Goal: Ask a question: Seek information or help from site administrators or community

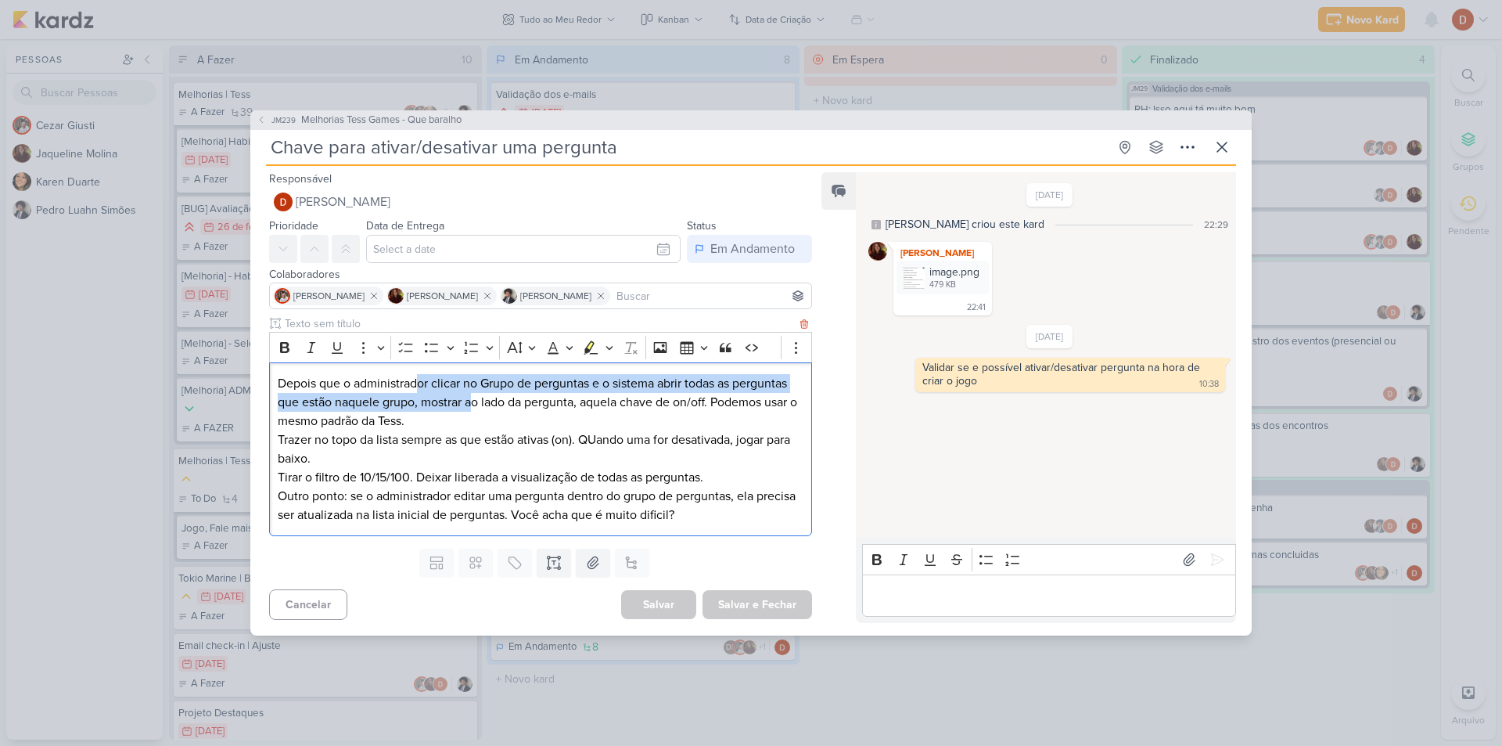
drag, startPoint x: 419, startPoint y: 385, endPoint x: 472, endPoint y: 401, distance: 55.7
click at [472, 401] on p "Depois que o administrador clicar no Grupo de perguntas e o sistema abrir todas…" at bounding box center [541, 402] width 526 height 56
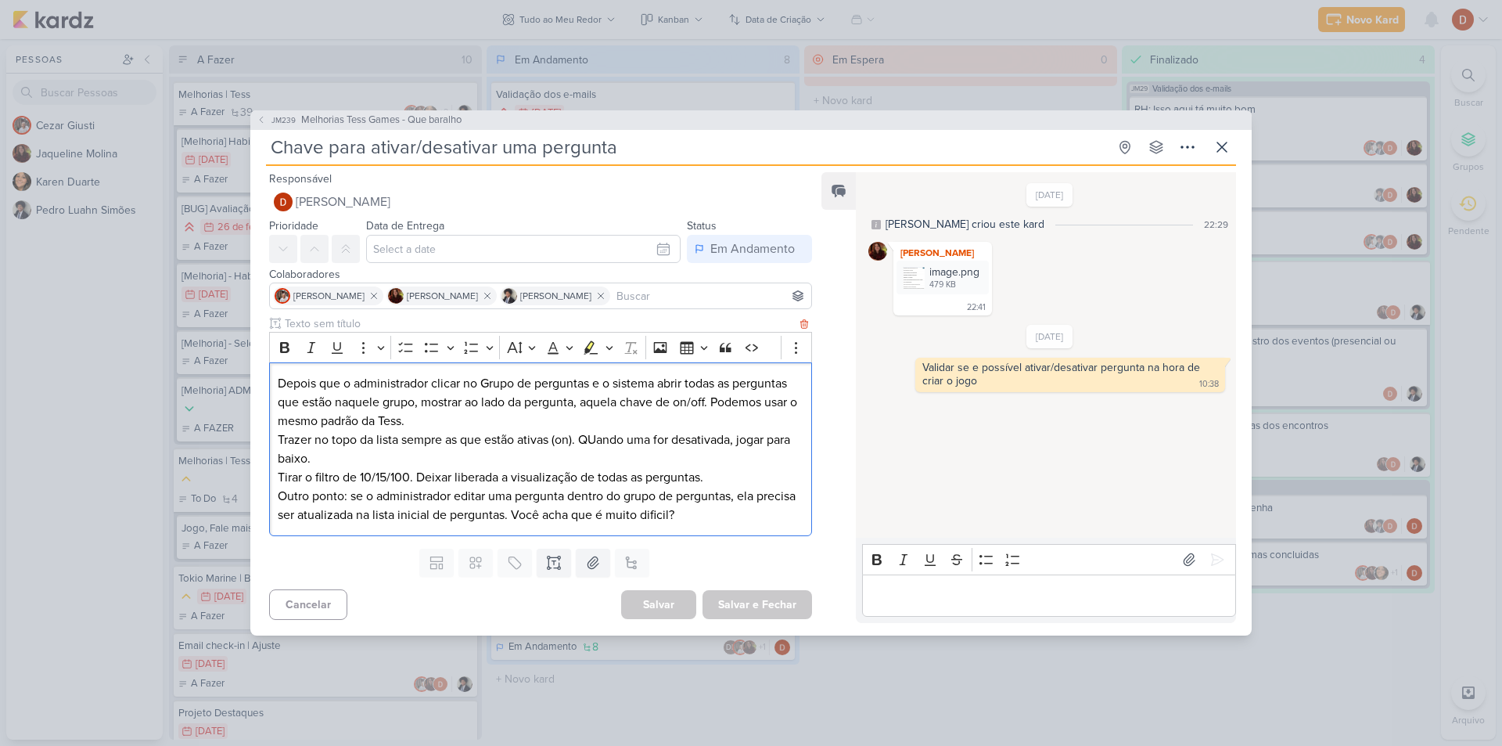
click at [502, 419] on p "Depois que o administrador clicar no Grupo de perguntas e o sistema abrir todas…" at bounding box center [541, 402] width 526 height 56
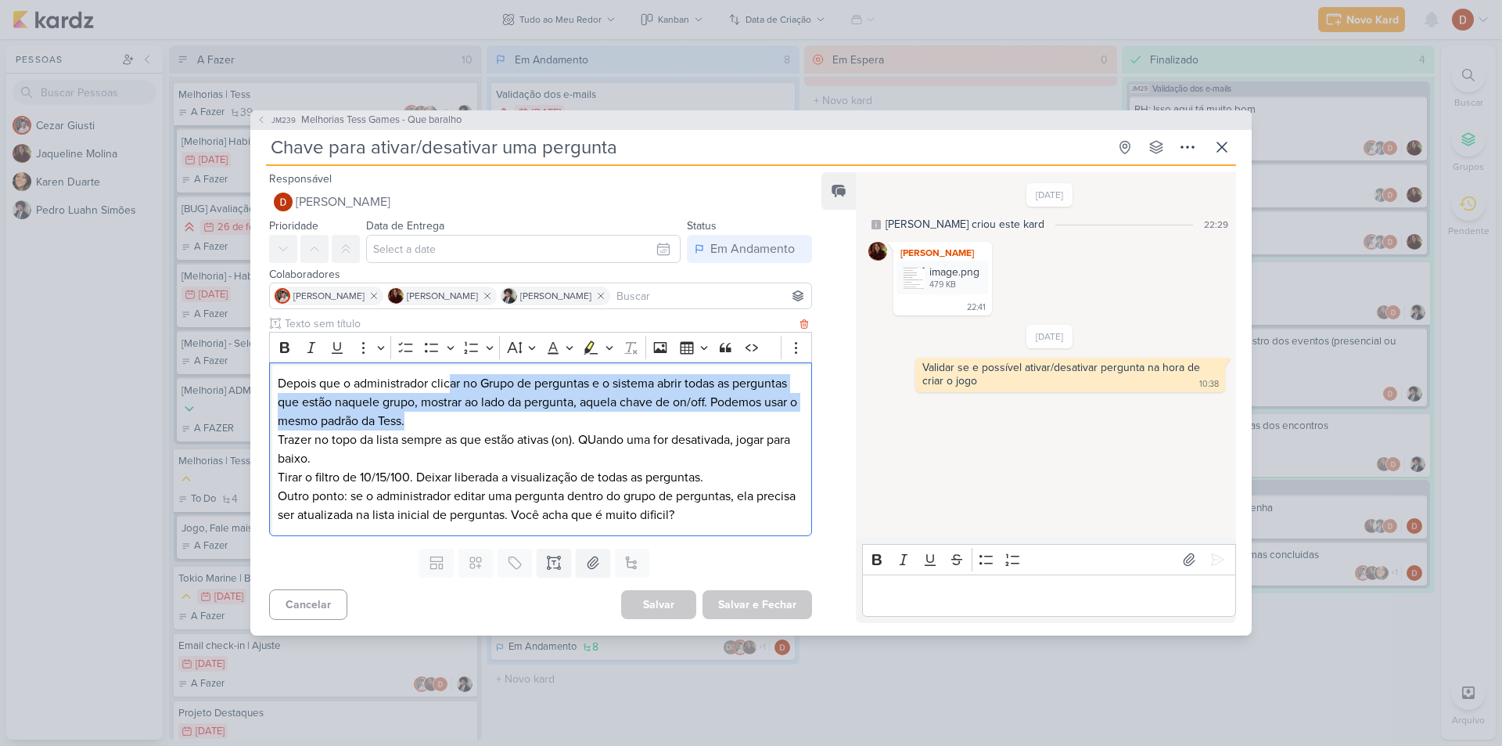
drag, startPoint x: 502, startPoint y: 419, endPoint x: 454, endPoint y: 391, distance: 55.7
click at [454, 391] on p "Depois que o administrador clicar no Grupo de perguntas e o sistema abrir todas…" at bounding box center [541, 402] width 526 height 56
drag, startPoint x: 434, startPoint y: 432, endPoint x: 344, endPoint y: 383, distance: 102.2
click at [344, 383] on div "Depois que o administrador clicar no Grupo de perguntas e o sistema abrir todas…" at bounding box center [540, 449] width 543 height 174
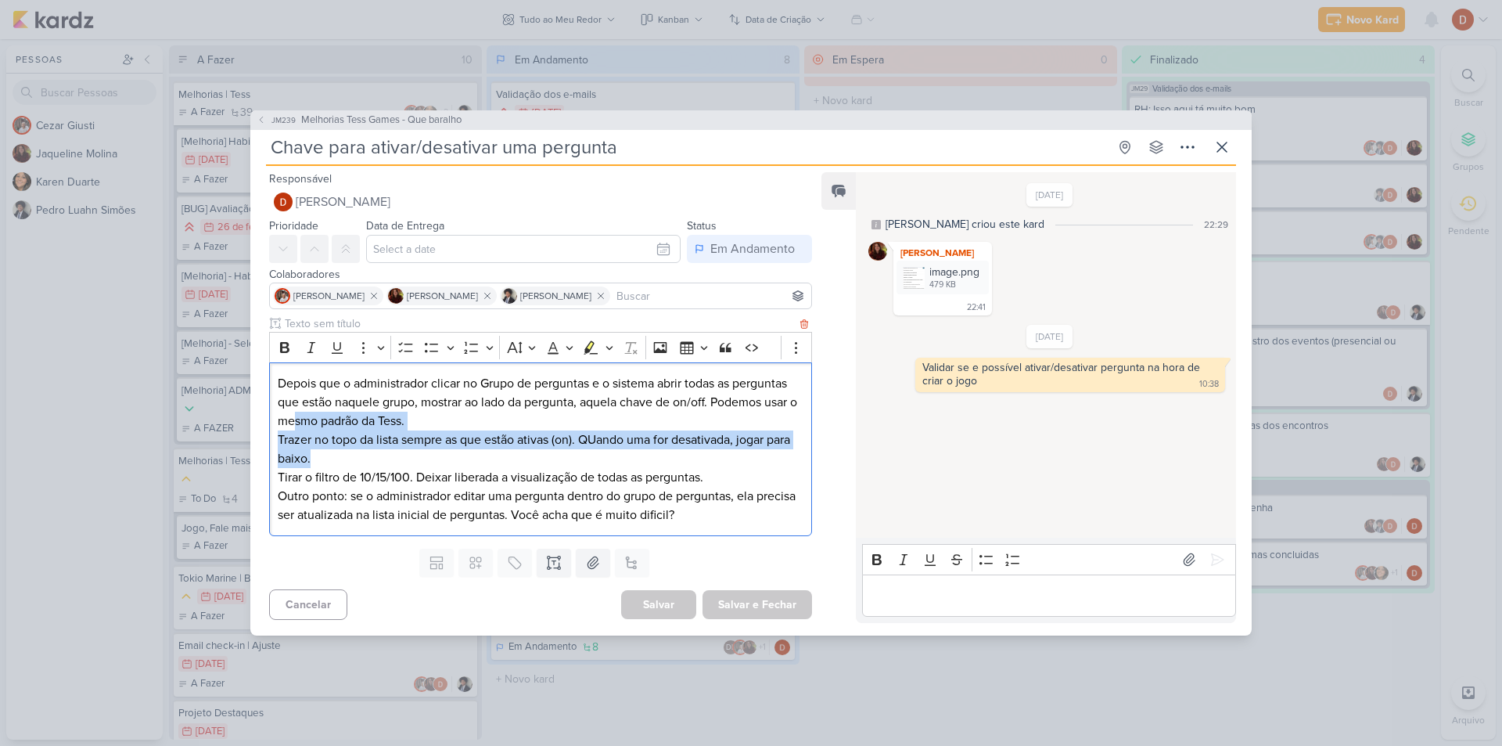
drag, startPoint x: 362, startPoint y: 452, endPoint x: 304, endPoint y: 416, distance: 68.8
click at [304, 416] on div "Depois que o administrador clicar no Grupo de perguntas e o sistema abrir todas…" at bounding box center [540, 449] width 543 height 174
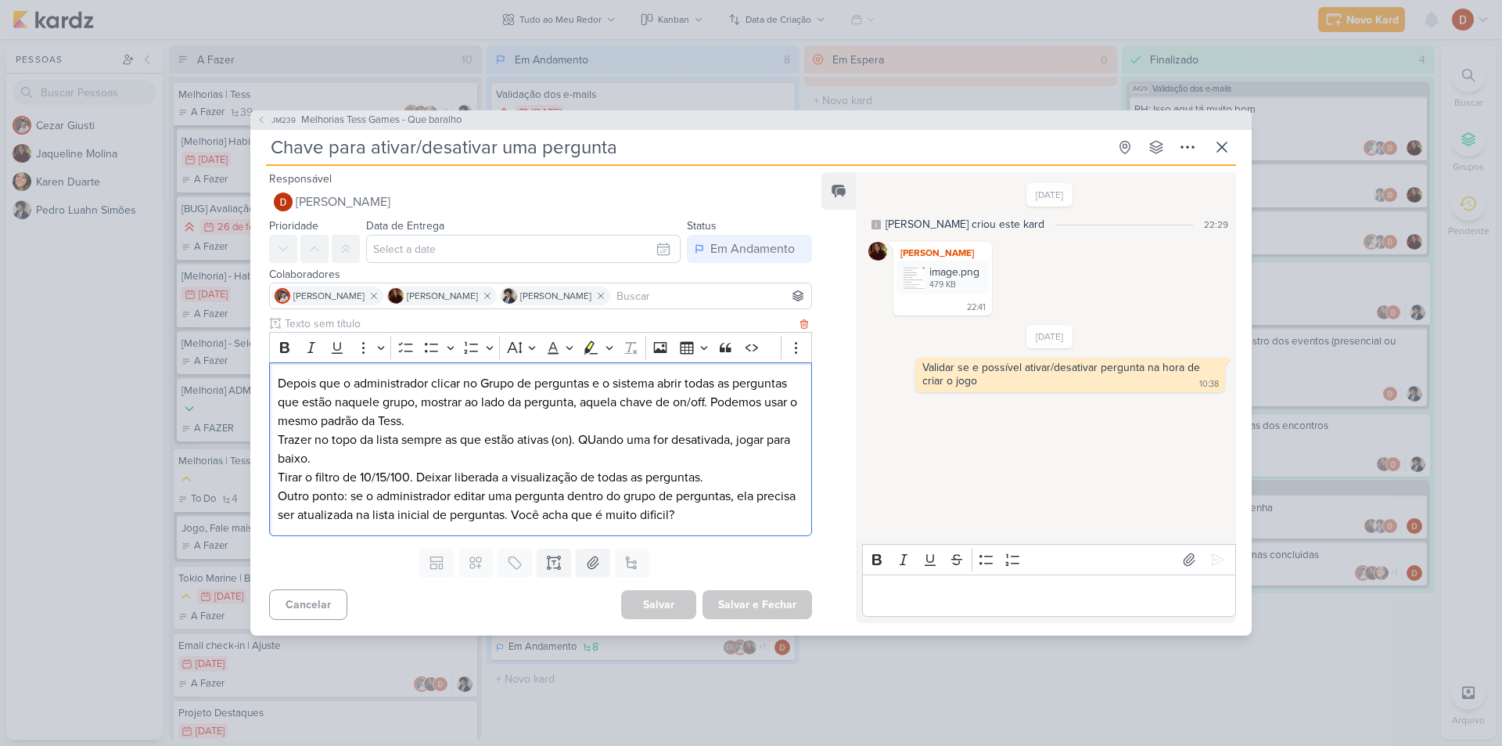
click at [309, 470] on p "Tirar o filtro de 10/15/100. Deixar liberada a visualização de todas as pergunt…" at bounding box center [541, 477] width 526 height 19
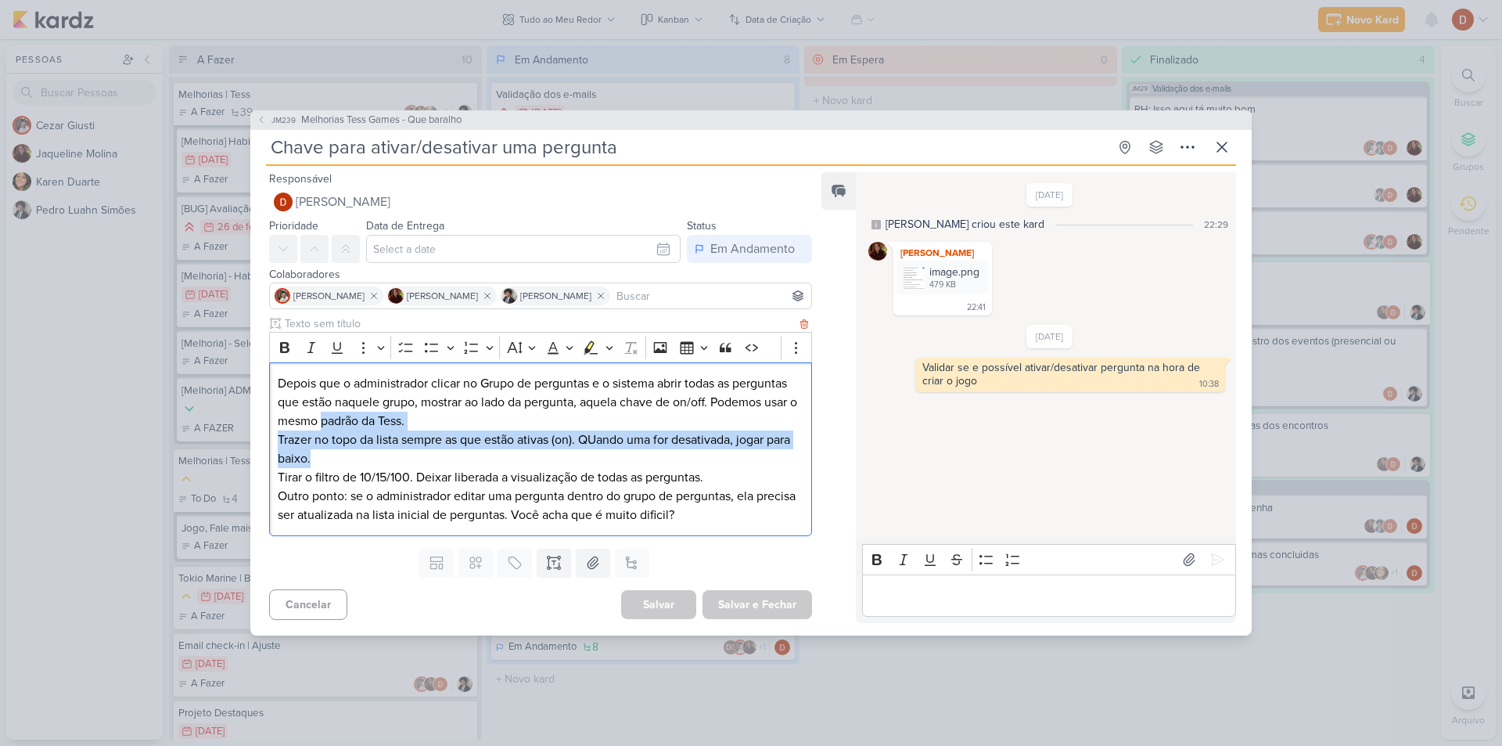
drag, startPoint x: 393, startPoint y: 452, endPoint x: 332, endPoint y: 428, distance: 64.9
click at [332, 428] on div "Depois que o administrador clicar no Grupo de perguntas e o sistema abrir todas…" at bounding box center [540, 449] width 543 height 174
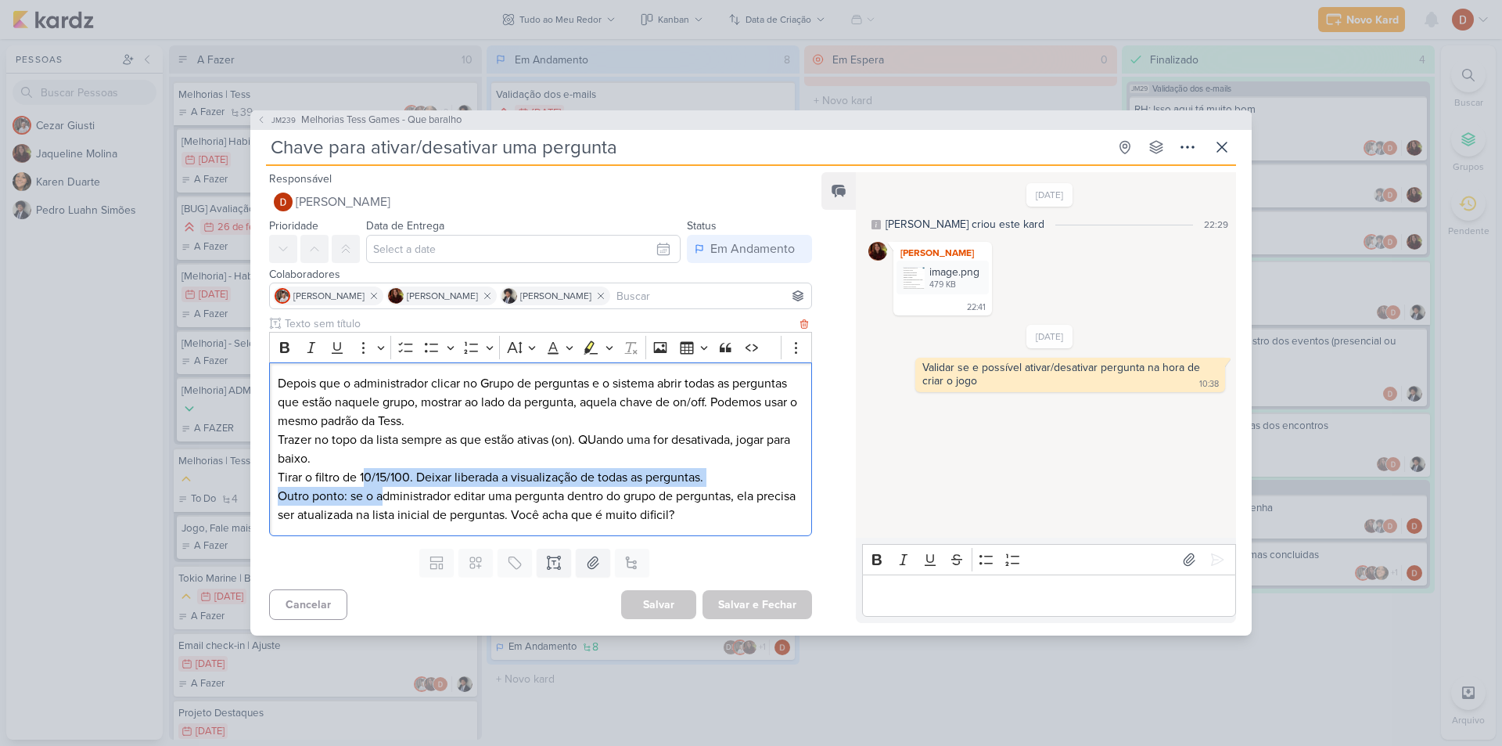
drag, startPoint x: 386, startPoint y: 495, endPoint x: 365, endPoint y: 480, distance: 26.5
click at [365, 480] on div "Depois que o administrador clicar no Grupo de perguntas e o sistema abrir todas…" at bounding box center [540, 449] width 543 height 174
click at [365, 480] on p "Tirar o filtro de 10/15/100. Deixar liberada a visualização de todas as pergunt…" at bounding box center [541, 477] width 526 height 19
drag, startPoint x: 404, startPoint y: 494, endPoint x: 386, endPoint y: 465, distance: 34.7
click at [386, 465] on div "Depois que o administrador clicar no Grupo de perguntas e o sistema abrir todas…" at bounding box center [540, 449] width 543 height 174
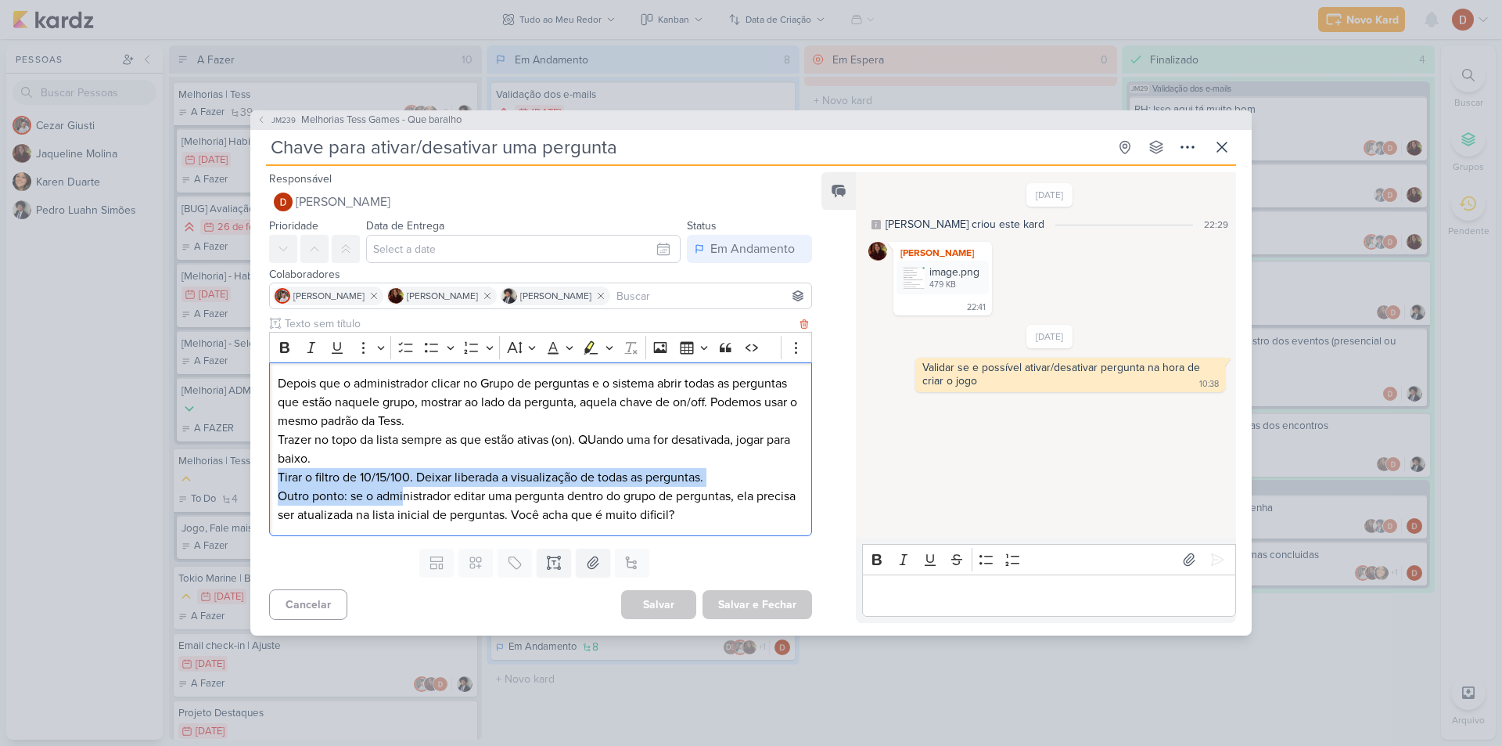
click at [386, 465] on p "Trazer no topo da lista sempre as que estão ativas (on). QUando uma for desativ…" at bounding box center [541, 449] width 526 height 38
drag, startPoint x: 413, startPoint y: 499, endPoint x: 390, endPoint y: 483, distance: 28.0
click at [390, 483] on div "Depois que o administrador clicar no Grupo de perguntas e o sistema abrir todas…" at bounding box center [540, 449] width 543 height 174
click at [390, 483] on p "Tirar o filtro de 10/15/100. Deixar liberada a visualização de todas as pergunt…" at bounding box center [541, 477] width 526 height 19
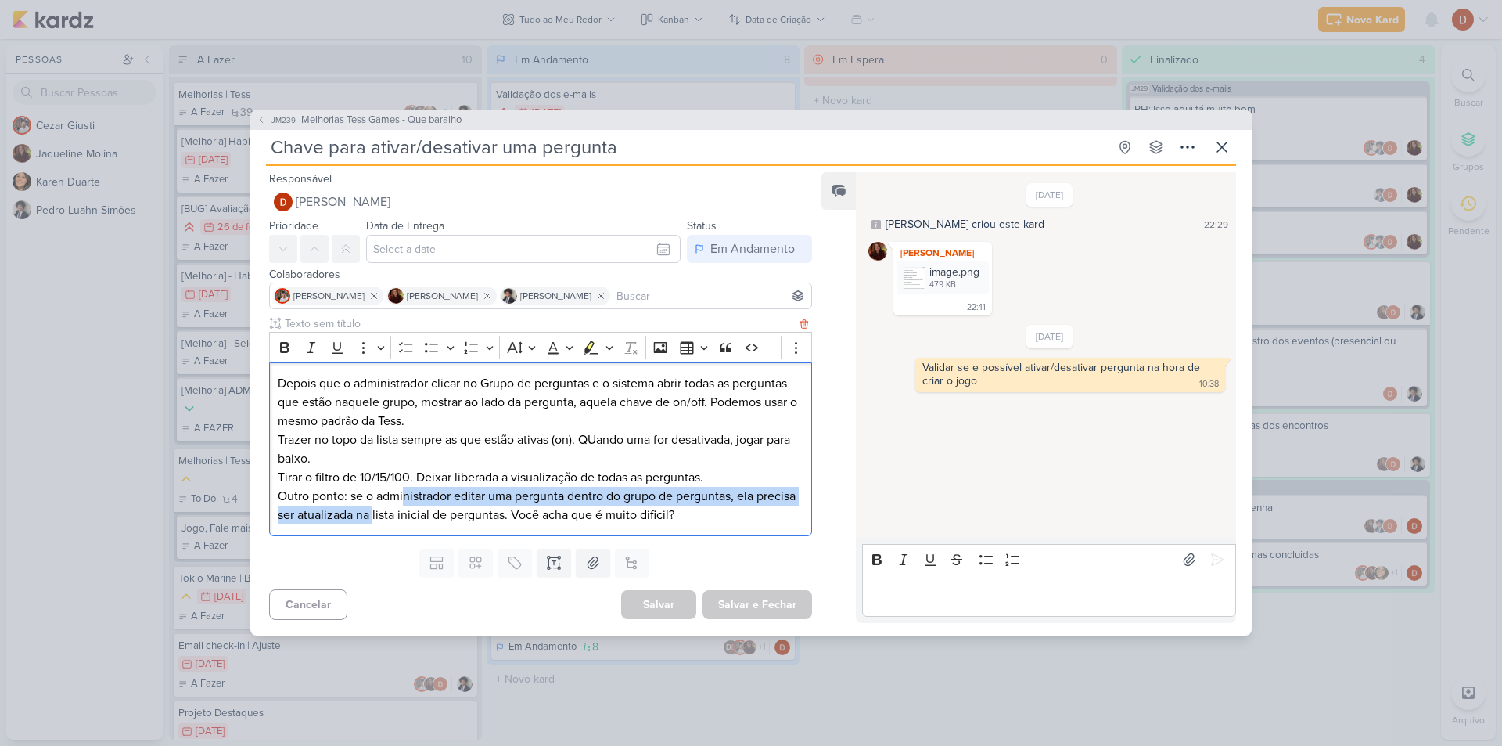
drag, startPoint x: 415, startPoint y: 525, endPoint x: 404, endPoint y: 500, distance: 27.6
click at [404, 500] on div "Depois que o administrador clicar no Grupo de perguntas e o sistema abrir todas…" at bounding box center [540, 449] width 543 height 174
click at [404, 500] on p "Outro ponto: se o administrador editar uma pergunta dentro do grupo de pergunta…" at bounding box center [541, 506] width 526 height 38
drag, startPoint x: 416, startPoint y: 510, endPoint x: 393, endPoint y: 489, distance: 31.6
click at [393, 489] on p "Outro ponto: se o administrador editar uma pergunta dentro do grupo de pergunta…" at bounding box center [541, 506] width 526 height 38
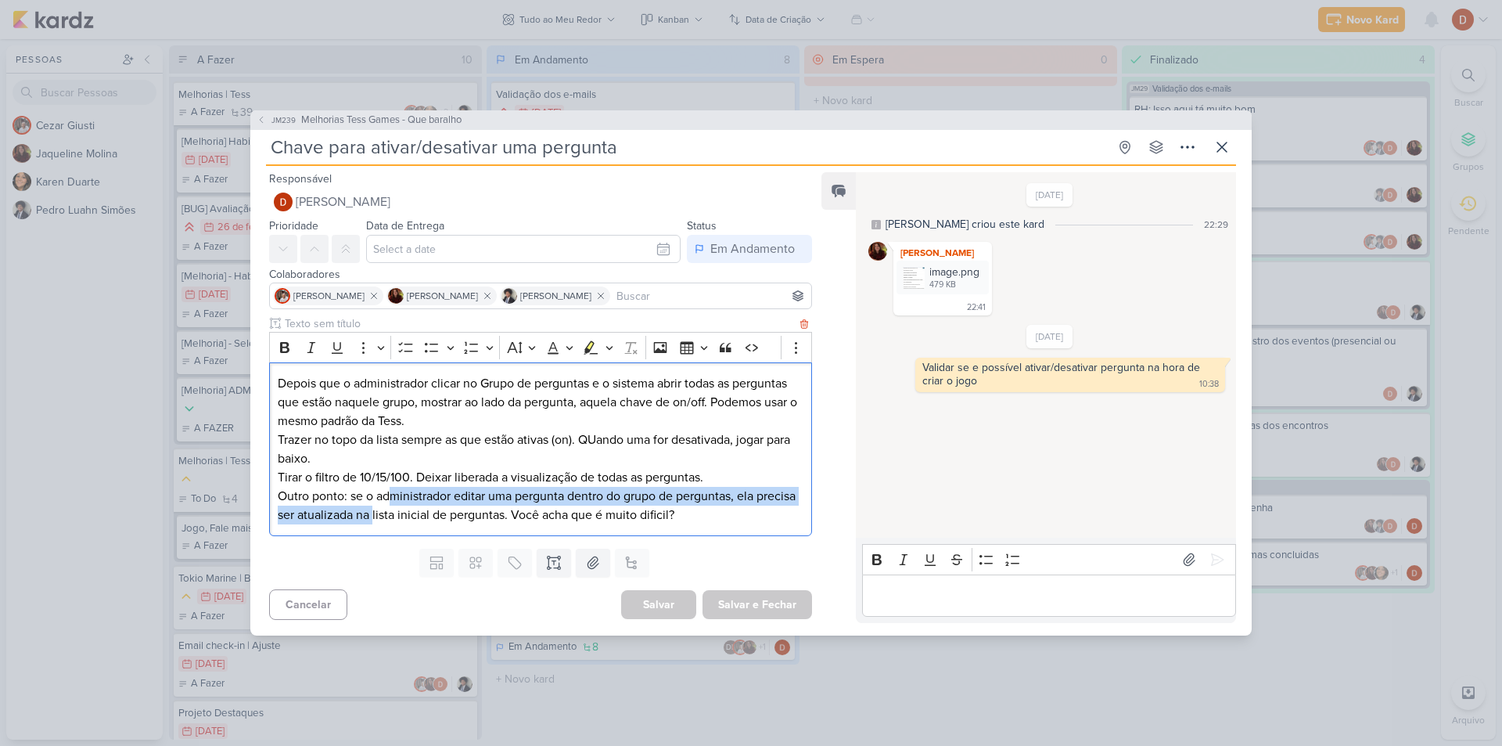
click at [393, 489] on p "Outro ponto: se o administrador editar uma pergunta dentro do grupo de pergunta…" at bounding box center [541, 506] width 526 height 38
drag, startPoint x: 403, startPoint y: 516, endPoint x: 383, endPoint y: 480, distance: 41.0
click at [383, 480] on div "Depois que o administrador clicar no Grupo de perguntas e o sistema abrir todas…" at bounding box center [540, 449] width 543 height 174
click at [383, 480] on p "Tirar o filtro de 10/15/100. Deixar liberada a visualização de todas as pergunt…" at bounding box center [541, 477] width 526 height 19
drag, startPoint x: 415, startPoint y: 528, endPoint x: 403, endPoint y: 503, distance: 27.6
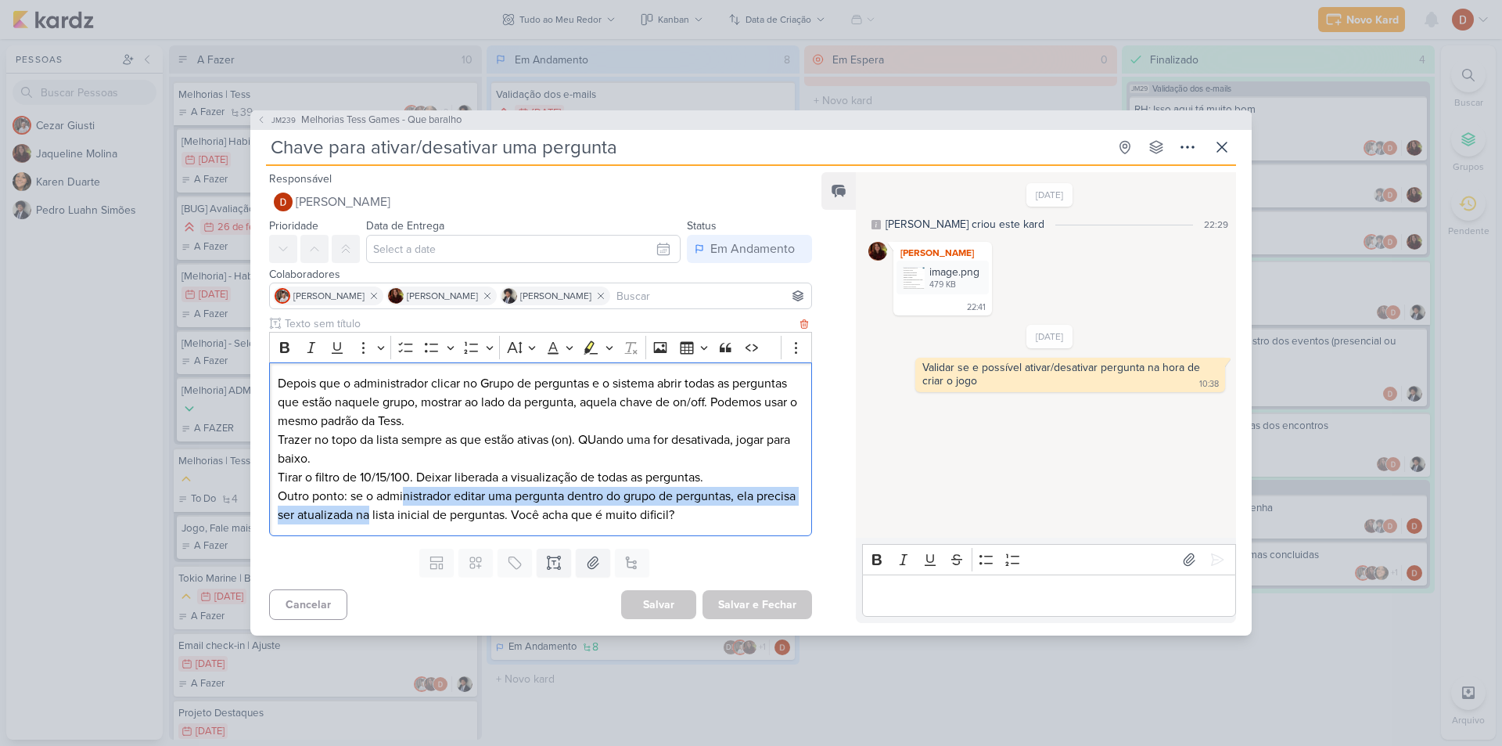
click at [403, 503] on div "Depois que o administrador clicar no Grupo de perguntas e o sistema abrir todas…" at bounding box center [540, 449] width 543 height 174
click at [403, 503] on p "Outro ponto: se o administrador editar uma pergunta dentro do grupo de pergunta…" at bounding box center [541, 506] width 526 height 38
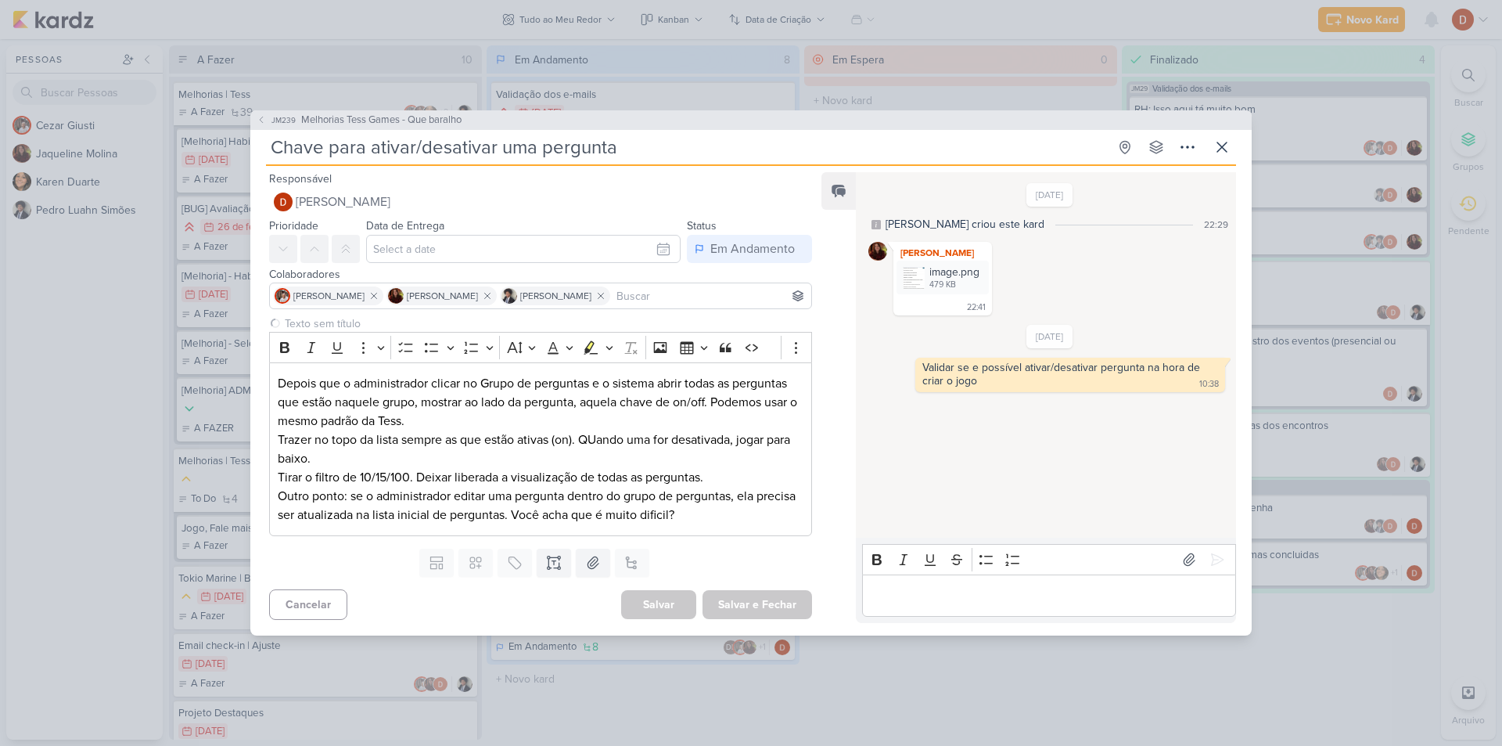
click at [253, 120] on div "JM239 Melhorias Tess Games - Que baralho" at bounding box center [750, 120] width 1001 height 20
click at [269, 120] on span "JM239" at bounding box center [283, 120] width 29 height 12
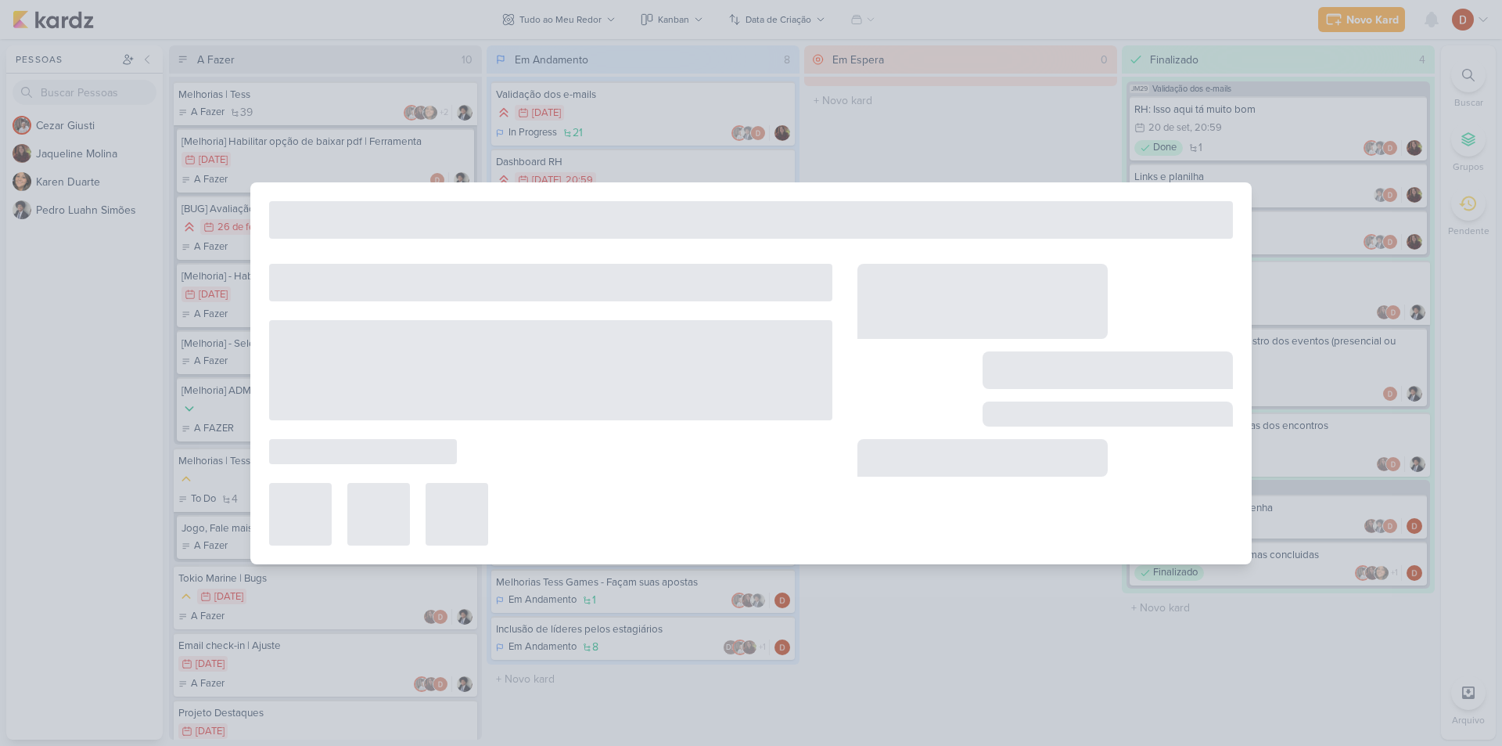
type input "Melhorias Tess Games - Que baralho"
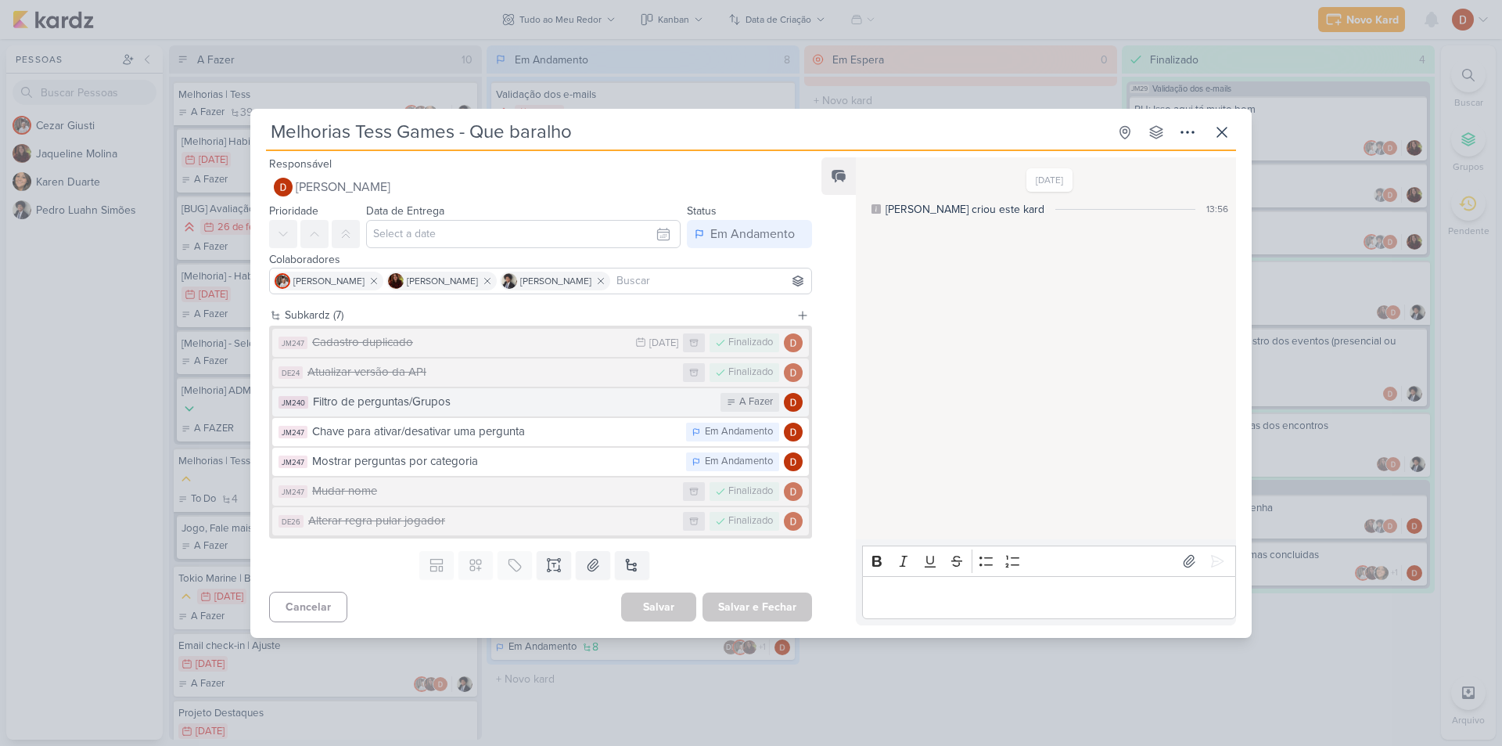
click at [416, 401] on div "Filtro de perguntas/Grupos" at bounding box center [513, 402] width 400 height 18
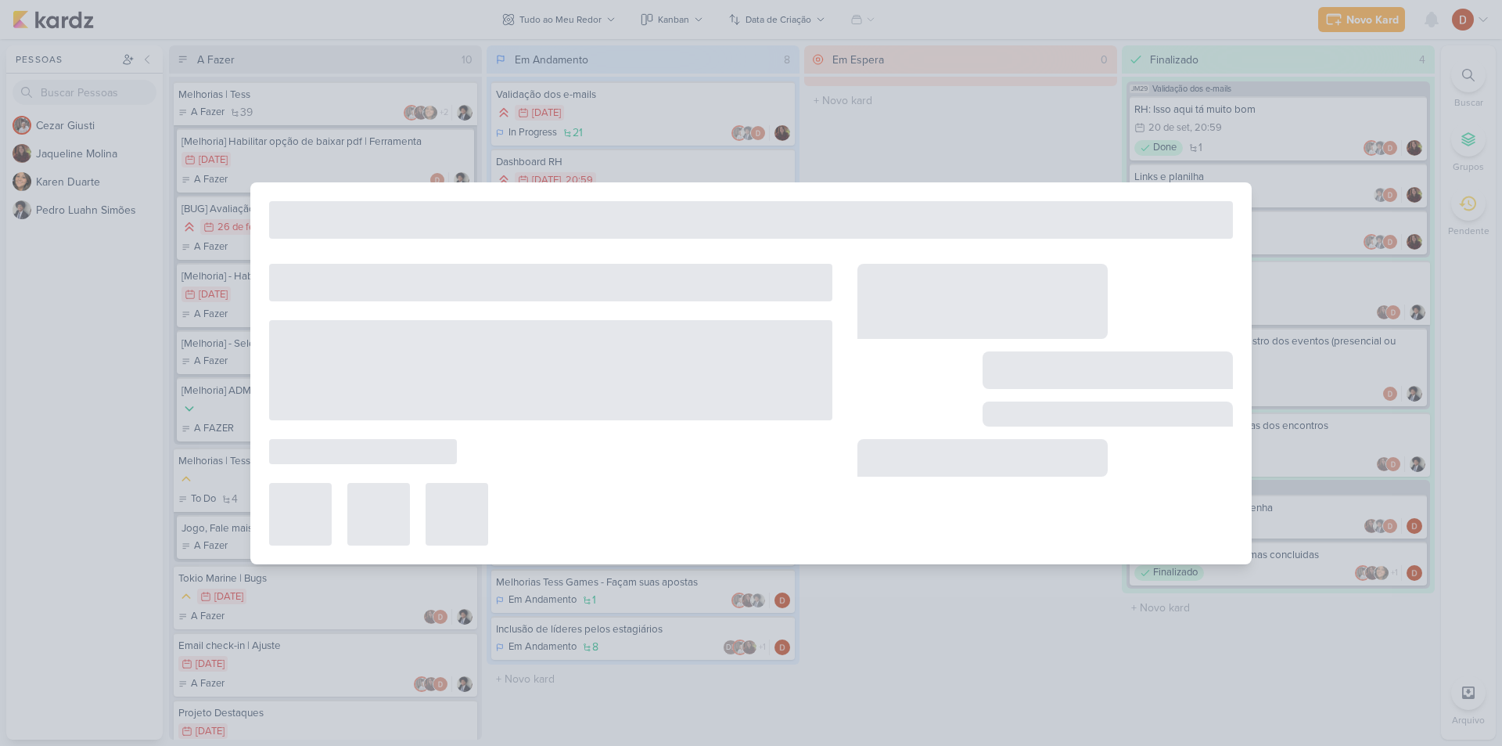
type input "Filtro de perguntas/Grupos"
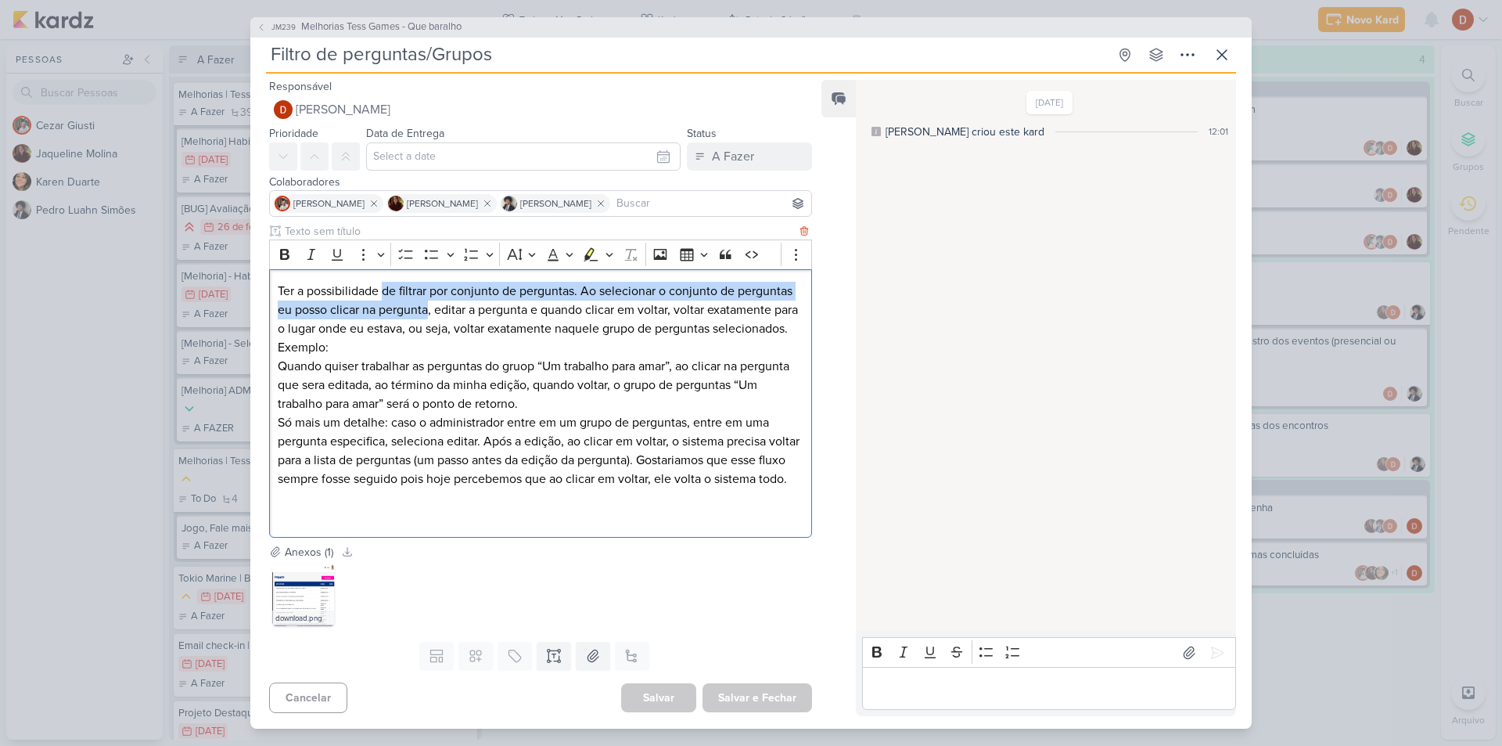
drag, startPoint x: 382, startPoint y: 286, endPoint x: 426, endPoint y: 314, distance: 52.3
click at [426, 314] on p "Ter a possibilidade de filtrar por conjunto de perguntas. Ao selecionar o conju…" at bounding box center [541, 319] width 526 height 75
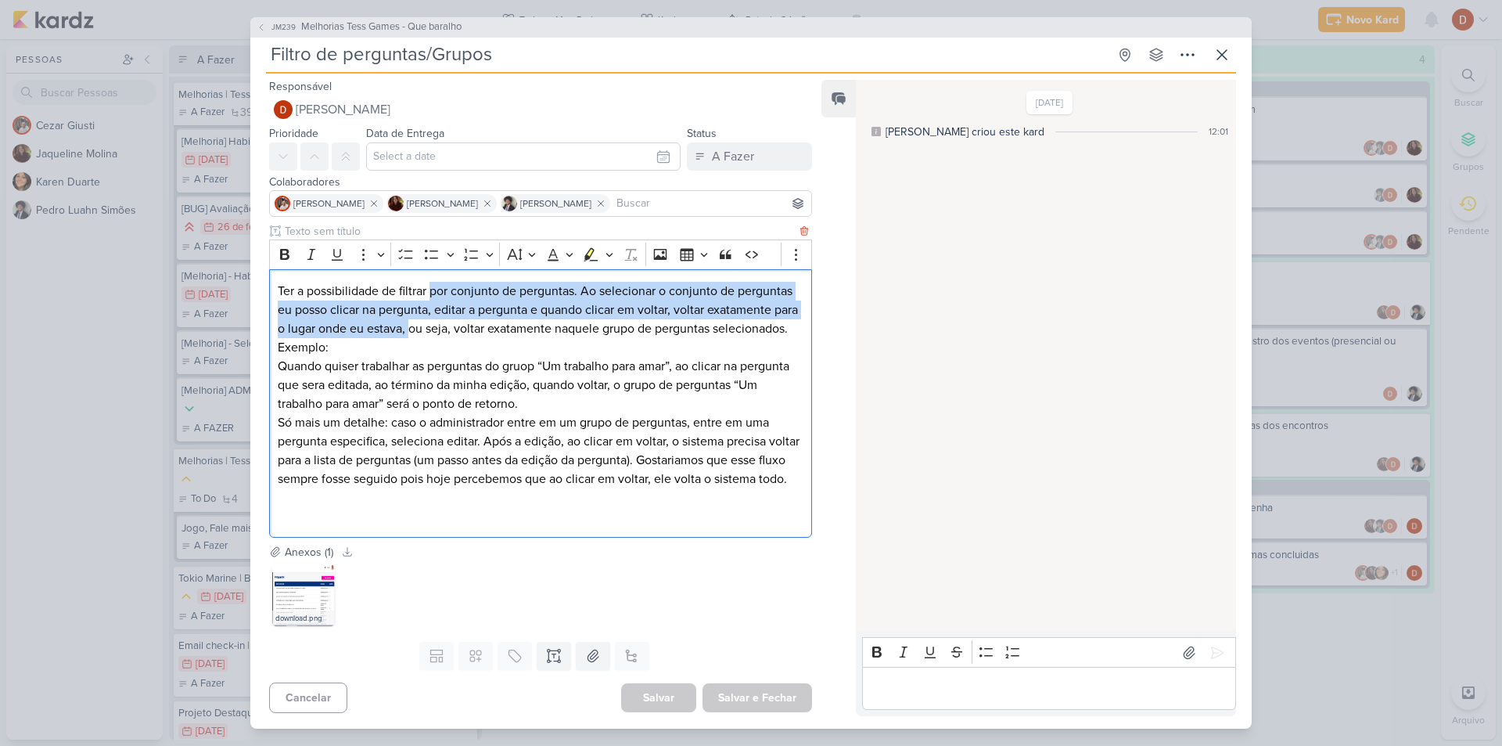
drag, startPoint x: 438, startPoint y: 329, endPoint x: 431, endPoint y: 285, distance: 45.1
click at [431, 285] on p "Ter a possibilidade de filtrar por conjunto de perguntas. Ao selecionar o conju…" at bounding box center [541, 319] width 526 height 75
click at [429, 287] on p "Ter a possibilidade de filtrar por conjunto de perguntas. Ao selecionar o conju…" at bounding box center [541, 319] width 526 height 75
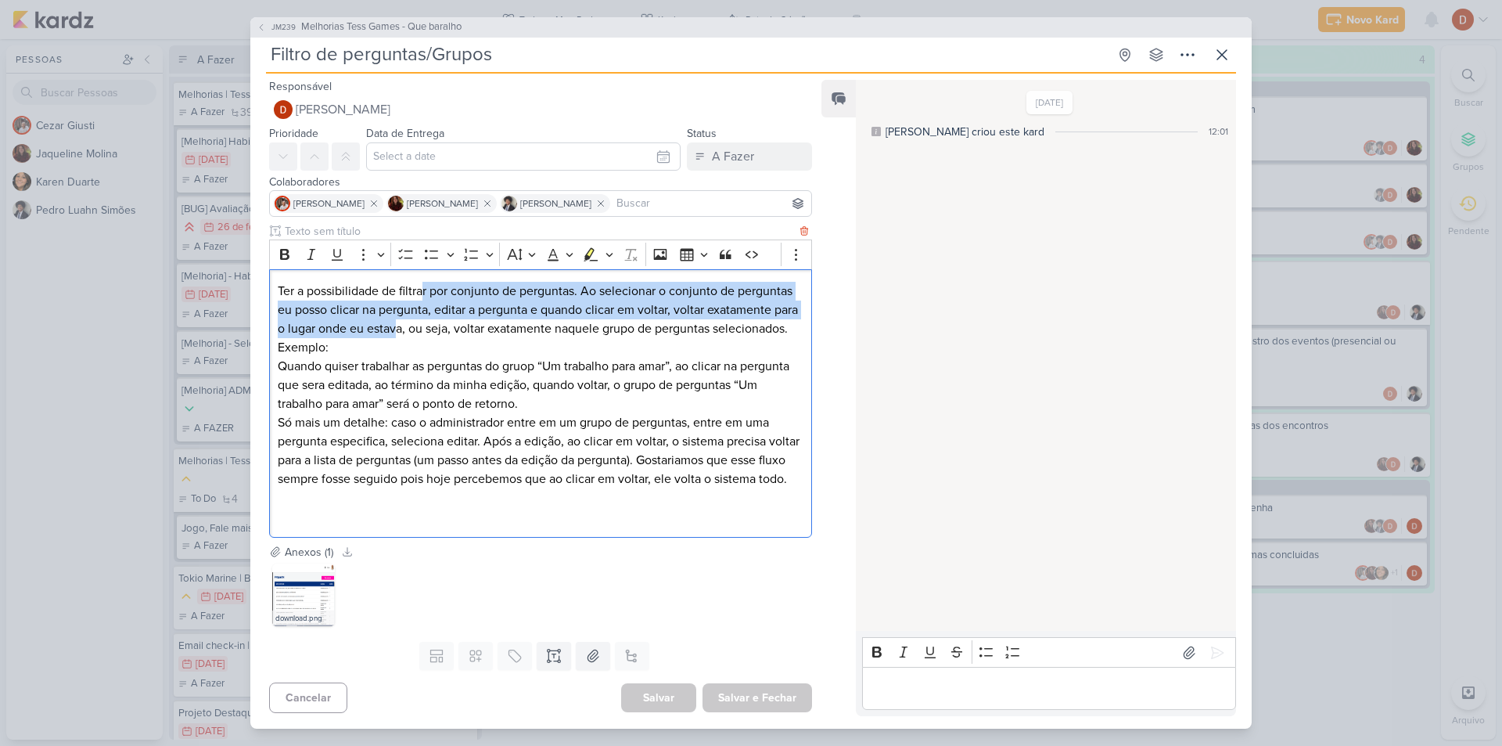
drag, startPoint x: 425, startPoint y: 325, endPoint x: 421, endPoint y: 287, distance: 38.5
click at [421, 287] on p "Ter a possibilidade de filtrar por conjunto de perguntas. Ao selecionar o conju…" at bounding box center [541, 319] width 526 height 75
drag, startPoint x: 434, startPoint y: 335, endPoint x: 431, endPoint y: 290, distance: 44.7
click at [431, 290] on p "Ter a possibilidade de filtrar por conjunto de perguntas. Ao selecionar o conju…" at bounding box center [541, 319] width 526 height 75
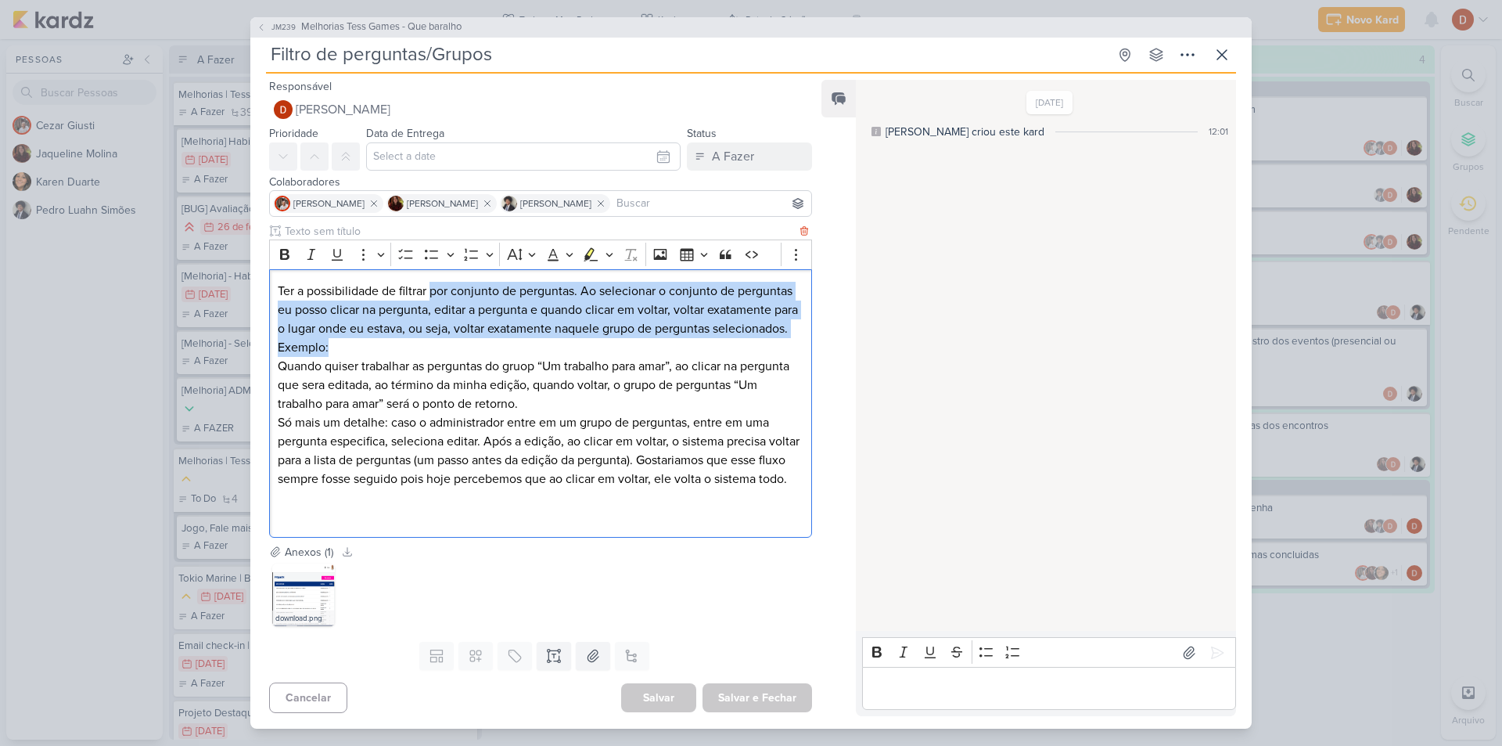
click at [431, 290] on p "Ter a possibilidade de filtrar por conjunto de perguntas. Ao selecionar o conju…" at bounding box center [541, 319] width 526 height 75
drag, startPoint x: 441, startPoint y: 328, endPoint x: 437, endPoint y: 308, distance: 20.1
click at [437, 308] on p "Ter a possibilidade de filtrar por conjunto de perguntas. Ao selecionar o conju…" at bounding box center [541, 319] width 526 height 75
drag, startPoint x: 440, startPoint y: 339, endPoint x: 431, endPoint y: 304, distance: 35.7
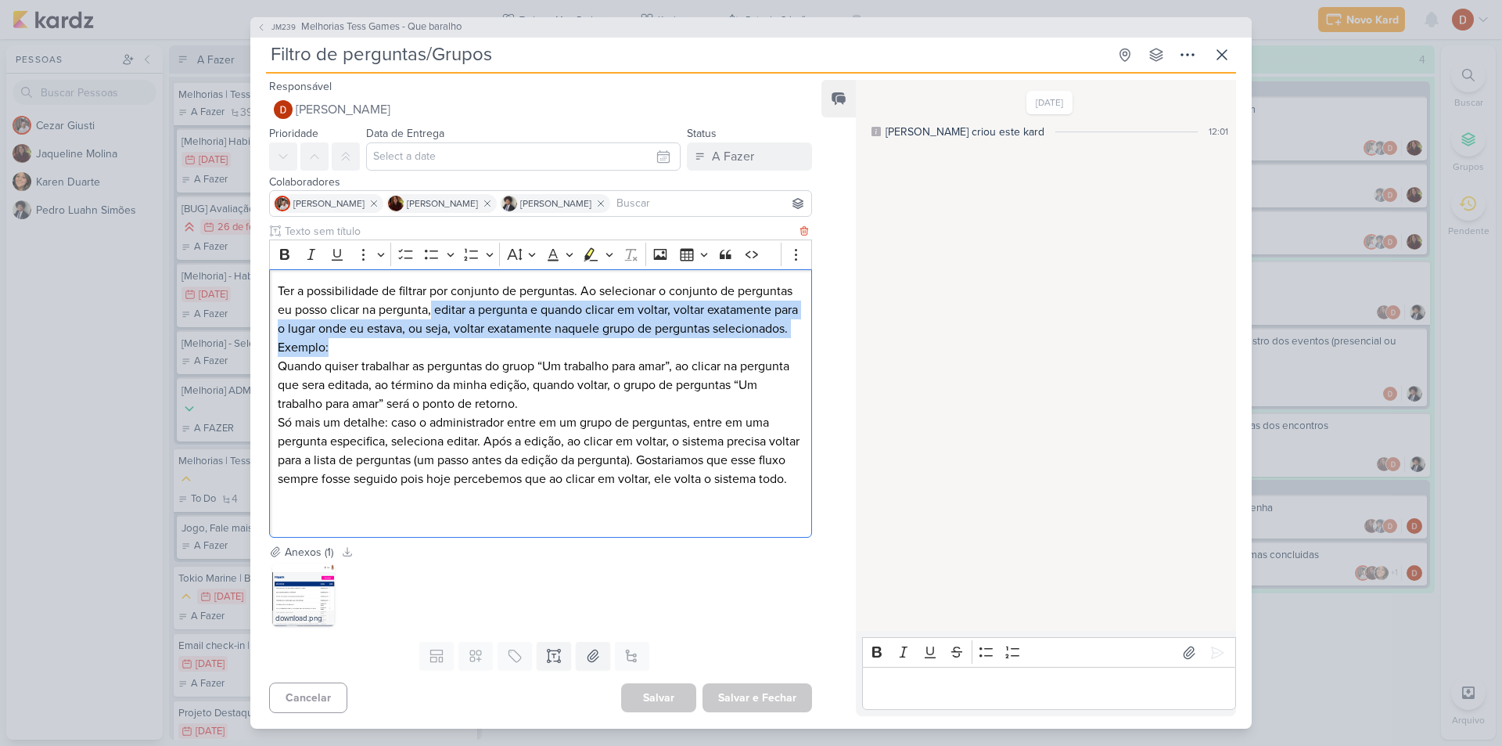
click at [431, 304] on p "Ter a possibilidade de filtrar por conjunto de perguntas. Ao selecionar o conju…" at bounding box center [541, 319] width 526 height 75
click at [442, 343] on p "Ter a possibilidade de filtrar por conjunto de perguntas. Ao selecionar o conju…" at bounding box center [541, 319] width 526 height 75
drag, startPoint x: 442, startPoint y: 343, endPoint x: 429, endPoint y: 302, distance: 43.5
click at [429, 302] on p "Ter a possibilidade de filtrar por conjunto de perguntas. Ao selecionar o conju…" at bounding box center [541, 319] width 526 height 75
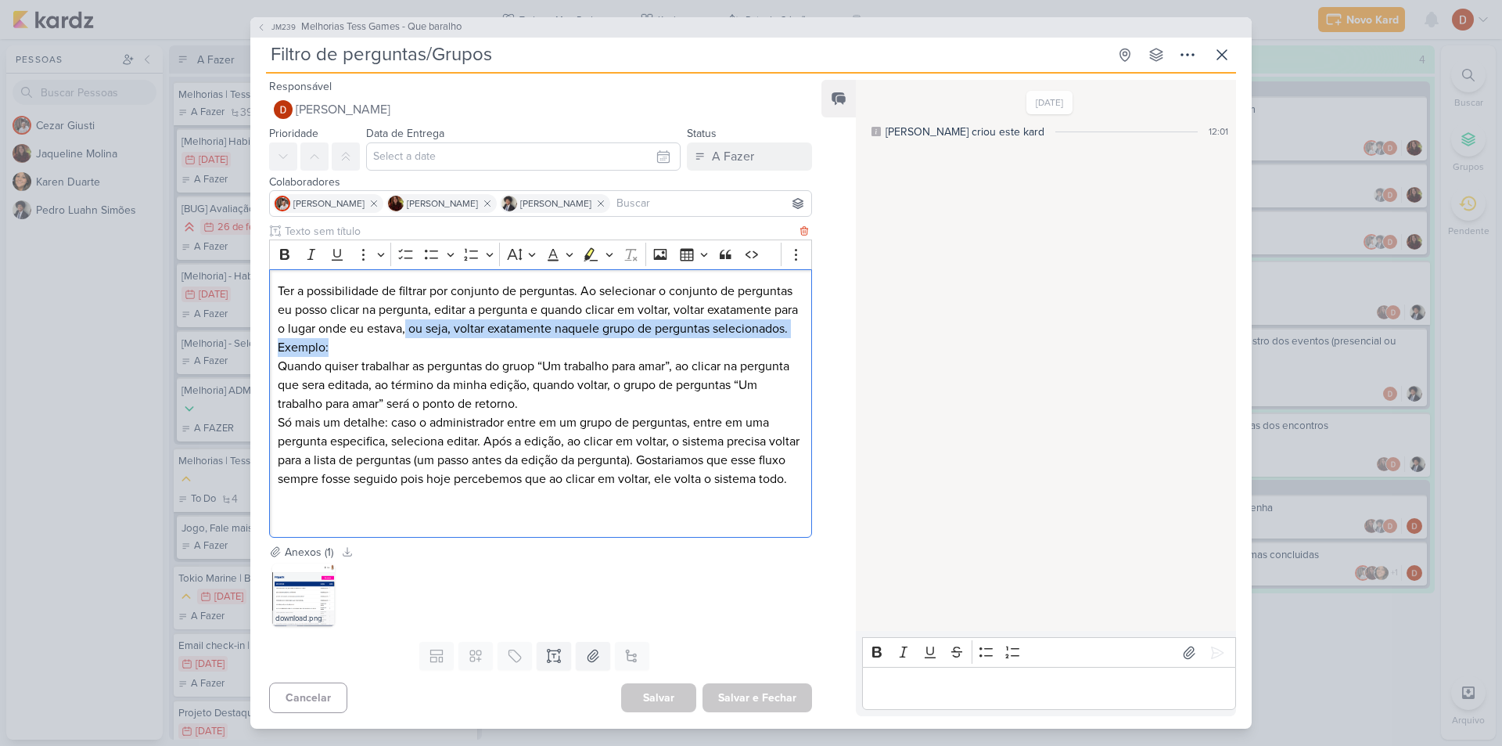
drag, startPoint x: 444, startPoint y: 349, endPoint x: 435, endPoint y: 326, distance: 24.3
click at [435, 326] on p "Ter a possibilidade de filtrar por conjunto de perguntas. Ao selecionar o conju…" at bounding box center [541, 319] width 526 height 75
drag, startPoint x: 440, startPoint y: 342, endPoint x: 432, endPoint y: 305, distance: 37.8
click at [432, 305] on p "Ter a possibilidade de filtrar por conjunto de perguntas. Ao selecionar o conju…" at bounding box center [541, 319] width 526 height 75
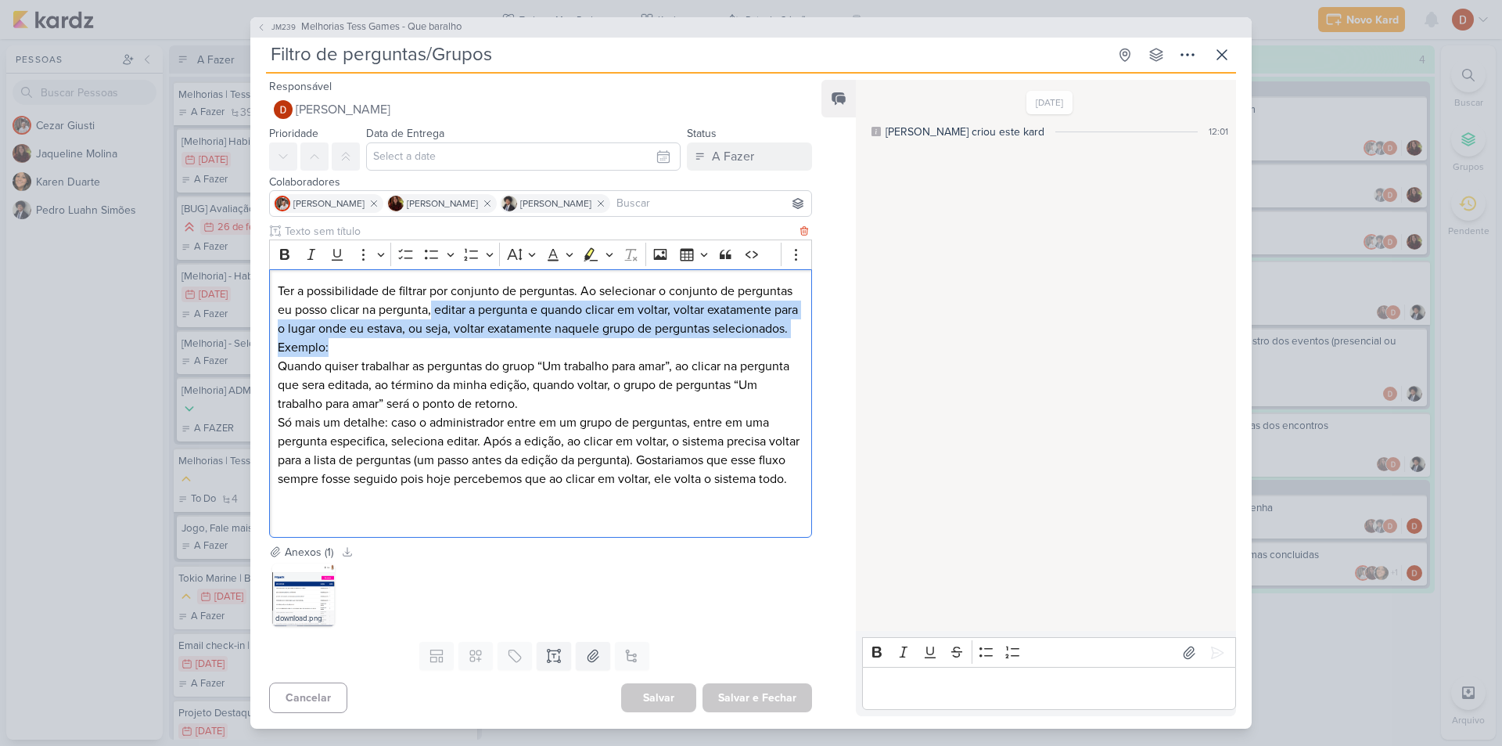
click at [432, 305] on p "Ter a possibilidade de filtrar por conjunto de perguntas. Ao selecionar o conju…" at bounding box center [541, 319] width 526 height 75
drag, startPoint x: 444, startPoint y: 349, endPoint x: 426, endPoint y: 304, distance: 49.1
click at [426, 304] on p "Ter a possibilidade de filtrar por conjunto de perguntas. Ao selecionar o conju…" at bounding box center [541, 319] width 526 height 75
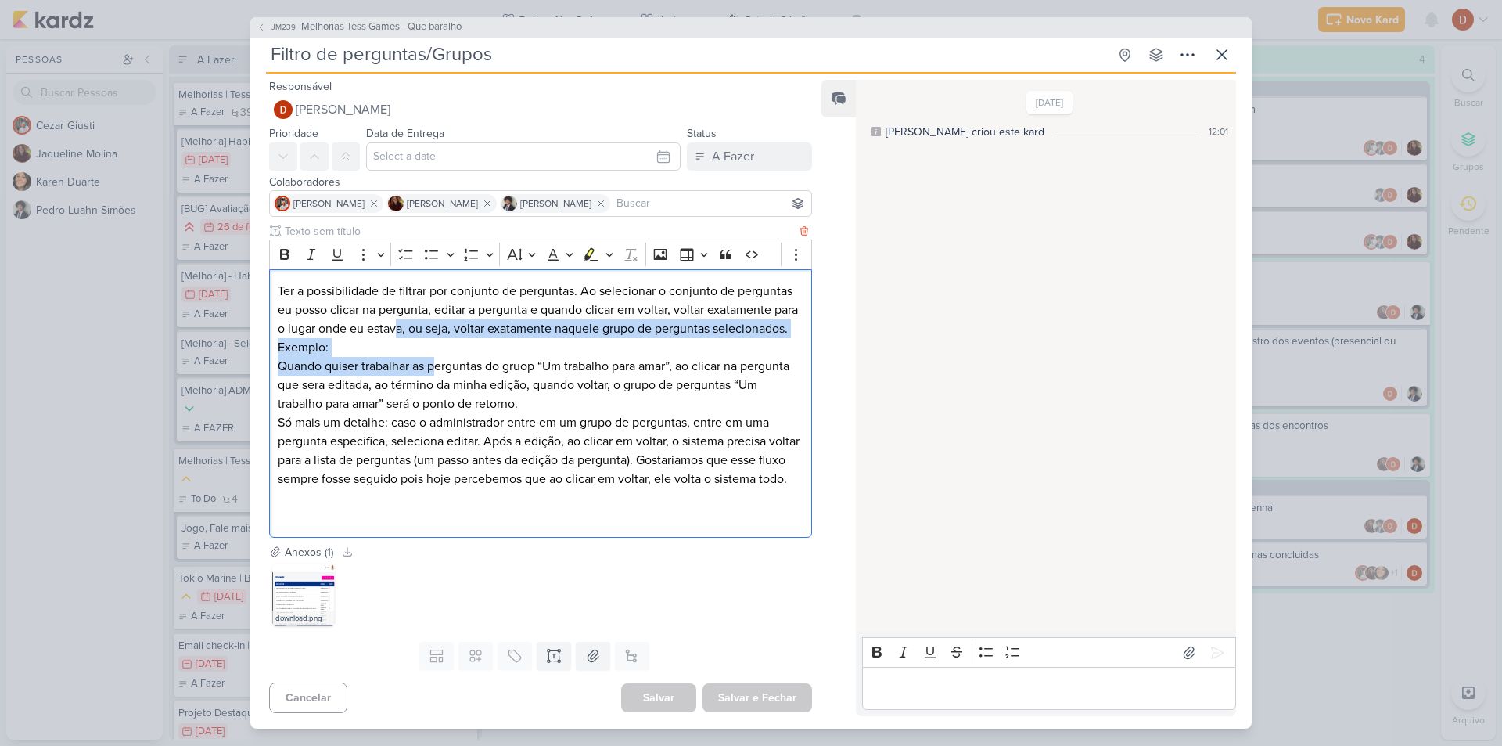
drag, startPoint x: 439, startPoint y: 358, endPoint x: 426, endPoint y: 331, distance: 30.1
click at [426, 331] on div "Ter a possibilidade de filtrar por conjunto de perguntas. Ao selecionar o conju…" at bounding box center [540, 403] width 543 height 268
click at [426, 331] on p "Ter a possibilidade de filtrar por conjunto de perguntas. Ao selecionar o conju…" at bounding box center [541, 319] width 526 height 75
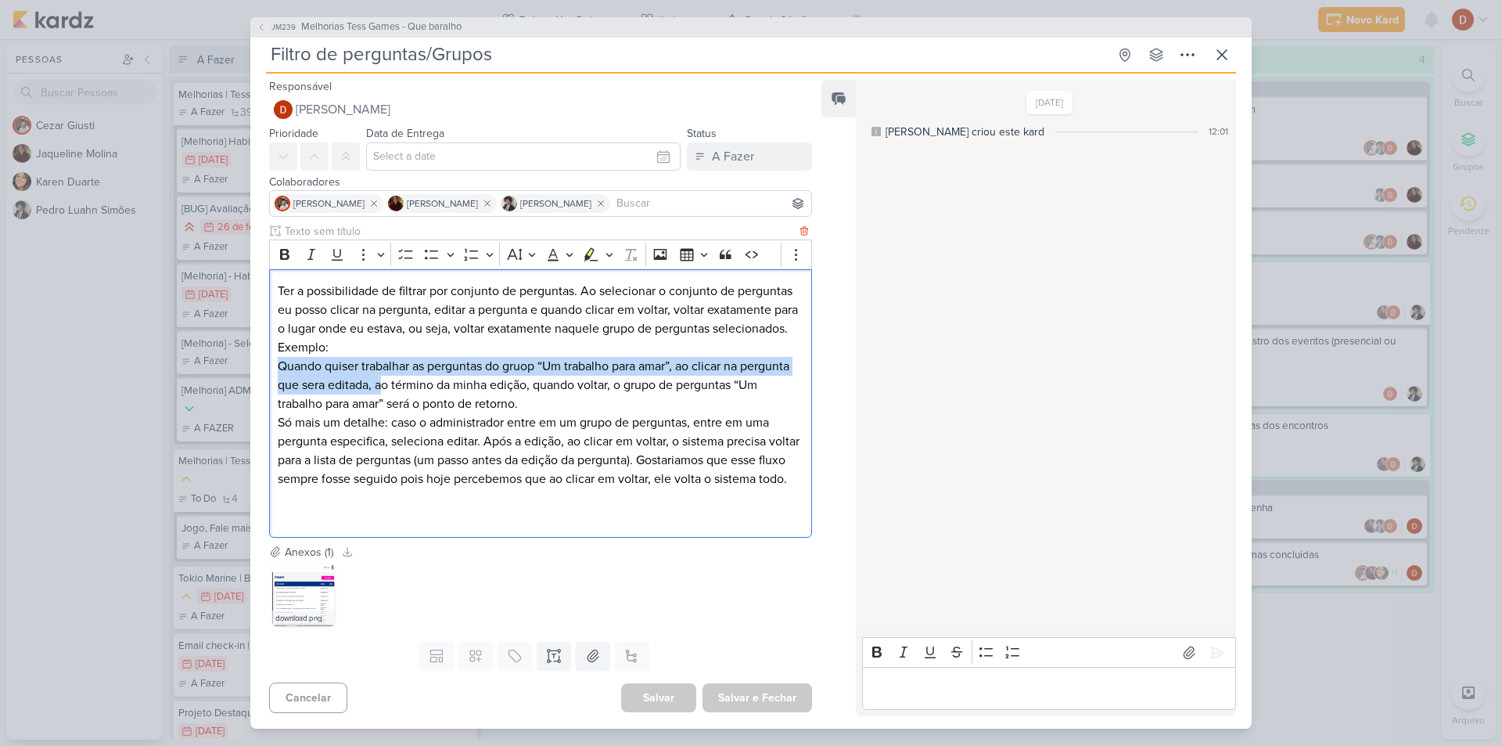
drag, startPoint x: 437, startPoint y: 374, endPoint x: 430, endPoint y: 336, distance: 38.1
click at [430, 336] on div "Ter a possibilidade de filtrar por conjunto de perguntas. Ao selecionar o conju…" at bounding box center [540, 403] width 543 height 268
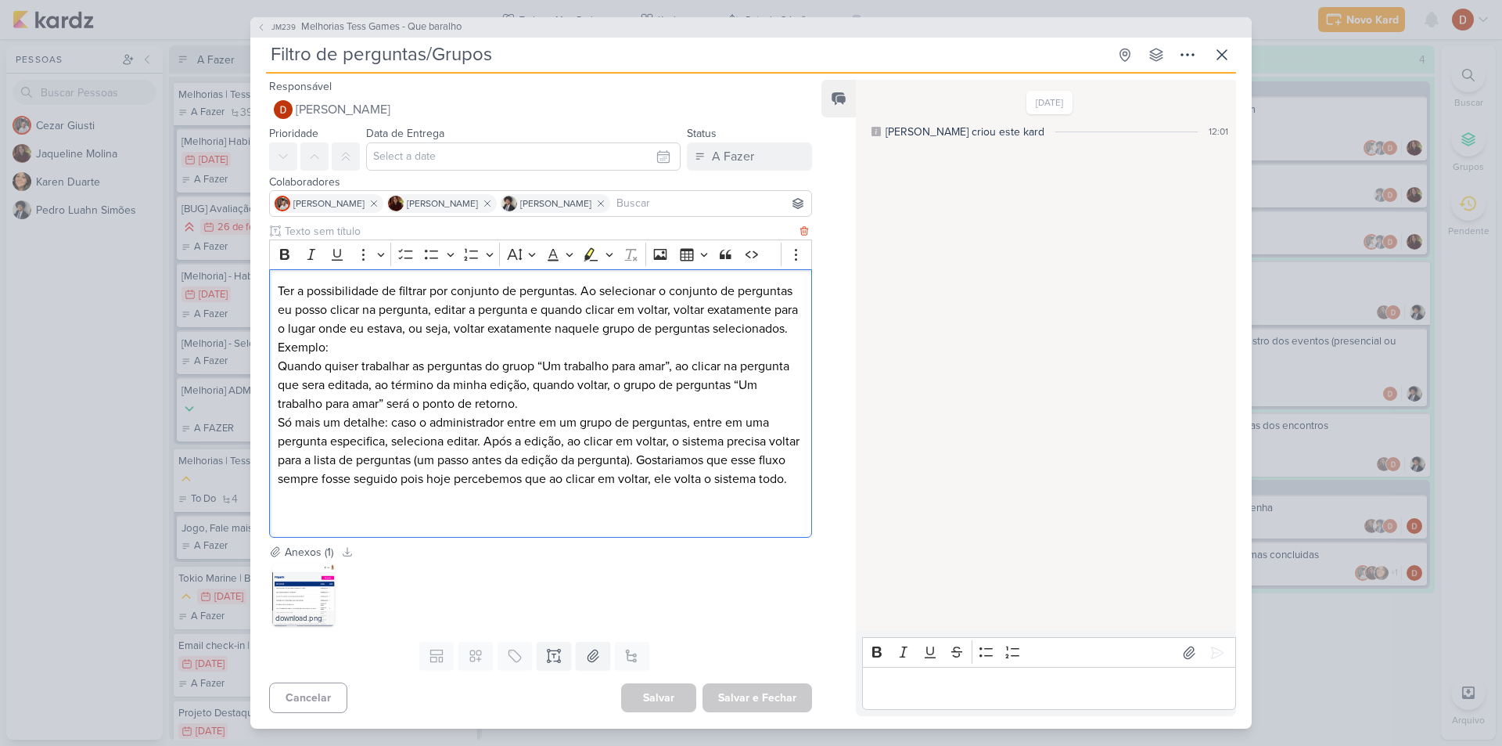
click at [453, 396] on p "Quando quiser trabalhar as perguntas do gruop “Um trabalho para amar”, ao clica…" at bounding box center [541, 385] width 526 height 56
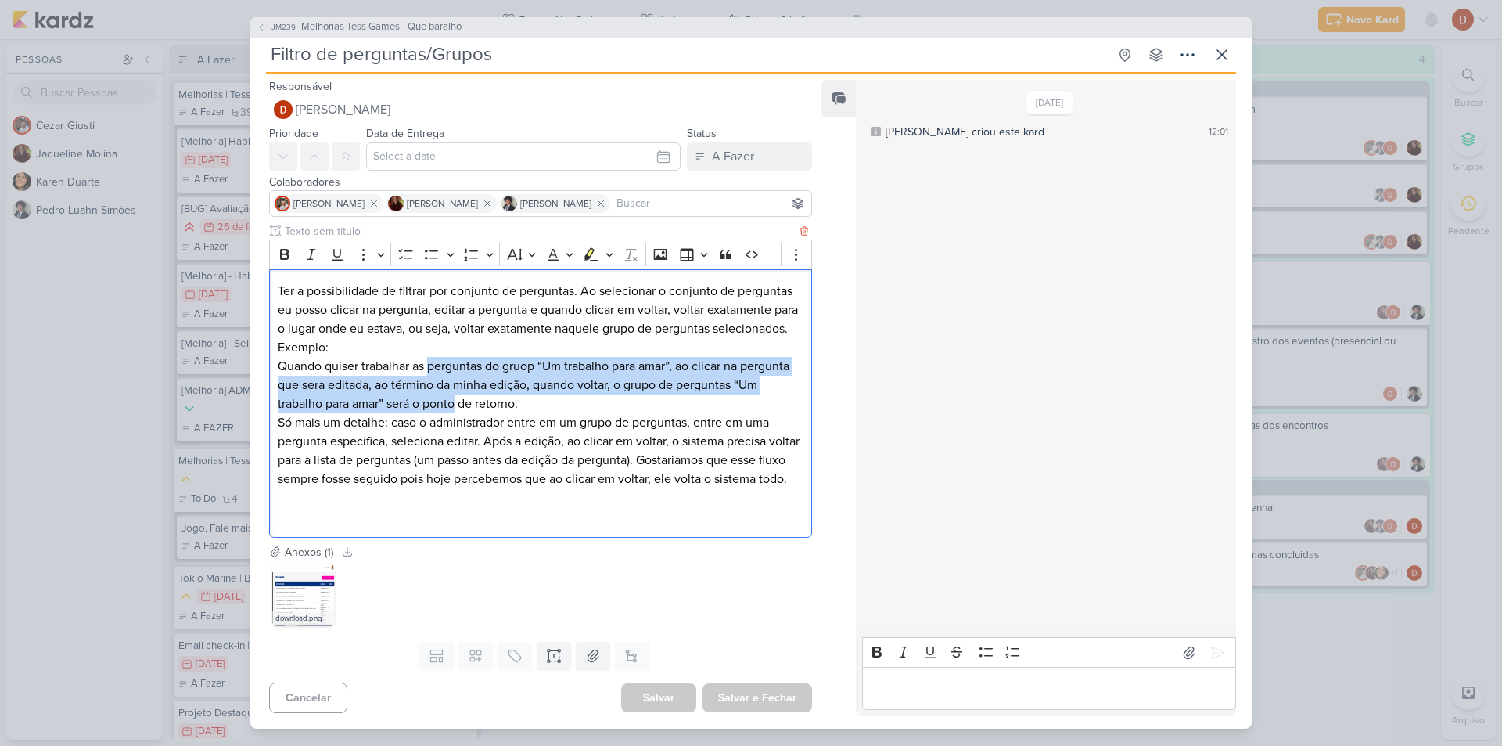
drag, startPoint x: 453, startPoint y: 396, endPoint x: 447, endPoint y: 367, distance: 29.5
click at [447, 367] on p "Quando quiser trabalhar as perguntas do gruop “Um trabalho para amar”, ao clica…" at bounding box center [541, 385] width 526 height 56
drag, startPoint x: 457, startPoint y: 403, endPoint x: 447, endPoint y: 363, distance: 41.2
click at [447, 364] on p "Quando quiser trabalhar as perguntas do gruop “Um trabalho para amar”, ao clica…" at bounding box center [541, 385] width 526 height 56
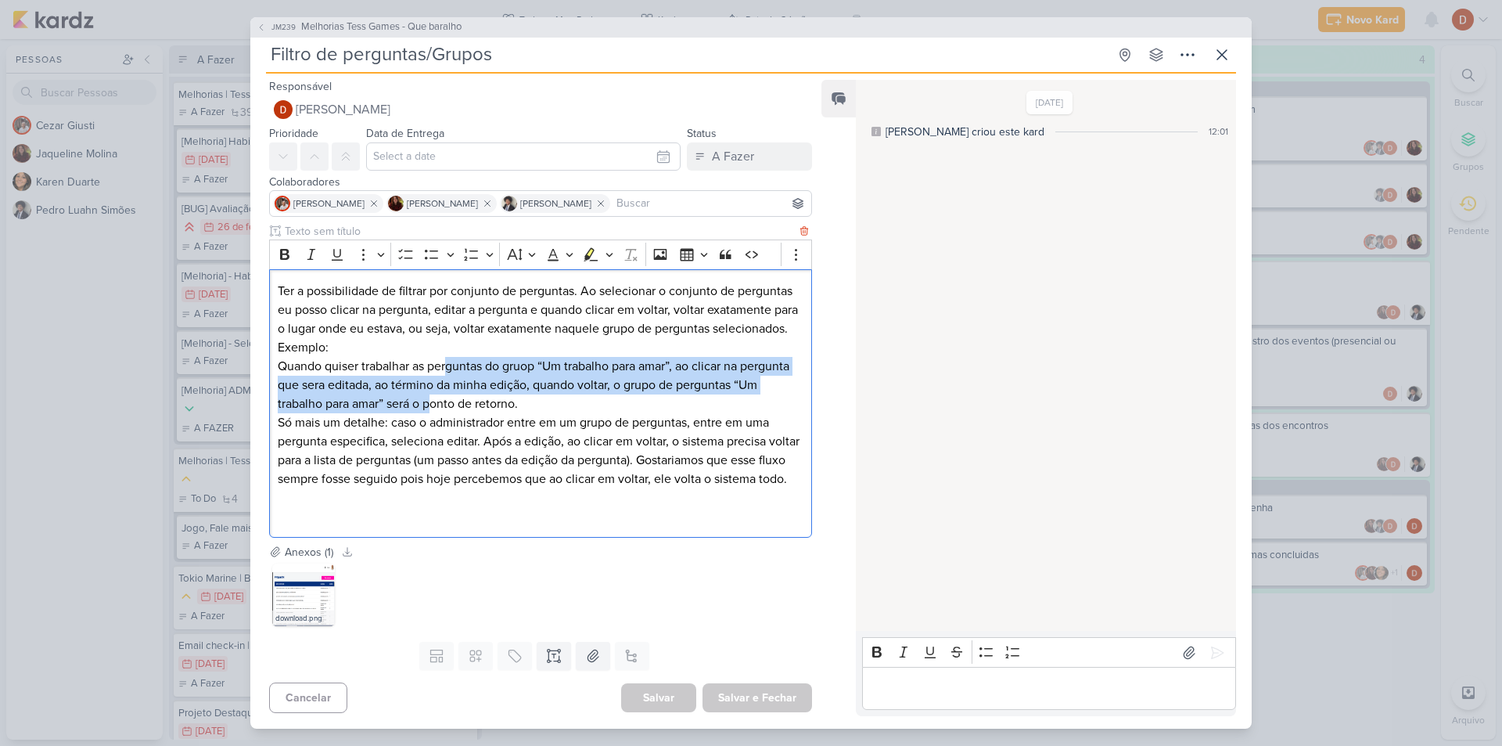
click at [447, 363] on p "Quando quiser trabalhar as perguntas do gruop “Um trabalho para amar”, ao clica…" at bounding box center [541, 385] width 526 height 56
click at [446, 368] on div "Ter a possibilidade de filtrar por conjunto de perguntas. Ao selecionar o conju…" at bounding box center [540, 403] width 543 height 268
click at [446, 368] on p "Quando quiser trabalhar as perguntas do gruop “Um trabalho para amar”, ao clica…" at bounding box center [541, 385] width 526 height 56
drag, startPoint x: 451, startPoint y: 406, endPoint x: 444, endPoint y: 365, distance: 41.2
click at [444, 365] on p "Quando quiser trabalhar as perguntas do gruop “Um trabalho para amar”, ao clica…" at bounding box center [541, 385] width 526 height 56
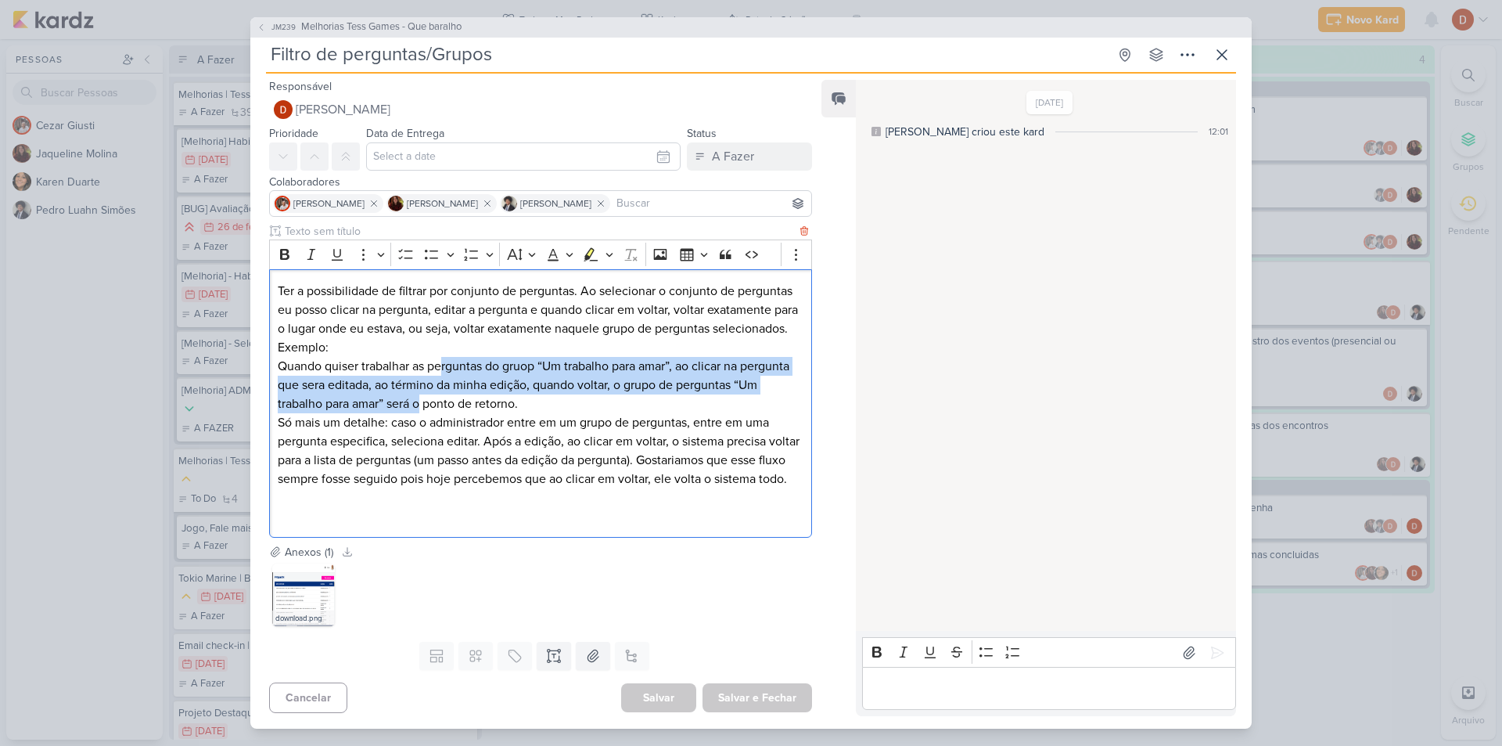
click at [444, 365] on p "Quando quiser trabalhar as perguntas do gruop “Um trabalho para amar”, ao clica…" at bounding box center [541, 385] width 526 height 56
drag, startPoint x: 456, startPoint y: 393, endPoint x: 451, endPoint y: 364, distance: 29.3
click at [451, 364] on p "Quando quiser trabalhar as perguntas do gruop “Um trabalho para amar”, ao clica…" at bounding box center [541, 385] width 526 height 56
drag, startPoint x: 466, startPoint y: 398, endPoint x: 458, endPoint y: 358, distance: 41.6
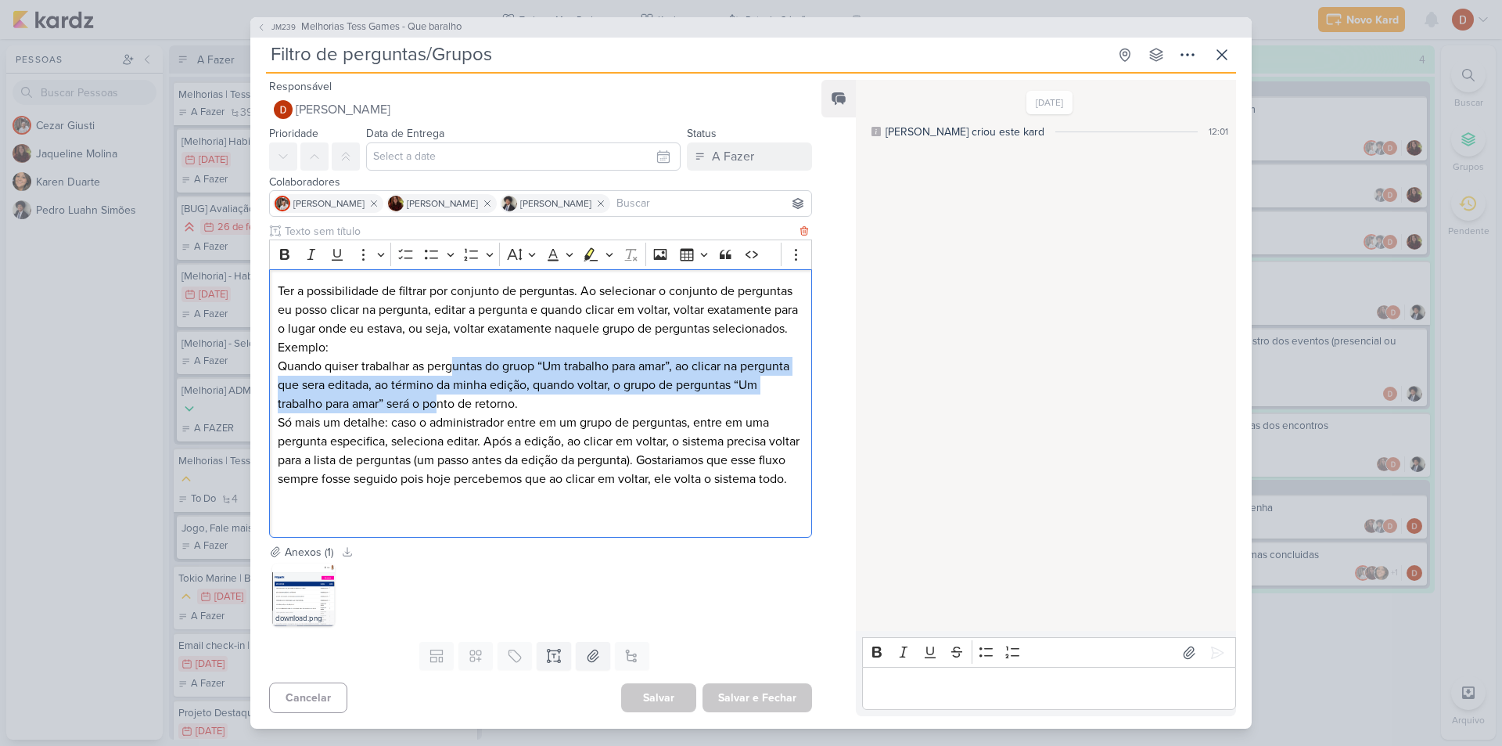
click at [458, 358] on p "Quando quiser trabalhar as perguntas do gruop “Um trabalho para amar”, ao clica…" at bounding box center [541, 385] width 526 height 56
drag, startPoint x: 479, startPoint y: 412, endPoint x: 467, endPoint y: 370, distance: 43.8
click at [467, 370] on div "Ter a possibilidade de filtrar por conjunto de perguntas. Ao selecionar o conju…" at bounding box center [540, 403] width 543 height 268
click at [467, 370] on p "Quando quiser trabalhar as perguntas do gruop “Um trabalho para amar”, ao clica…" at bounding box center [541, 385] width 526 height 56
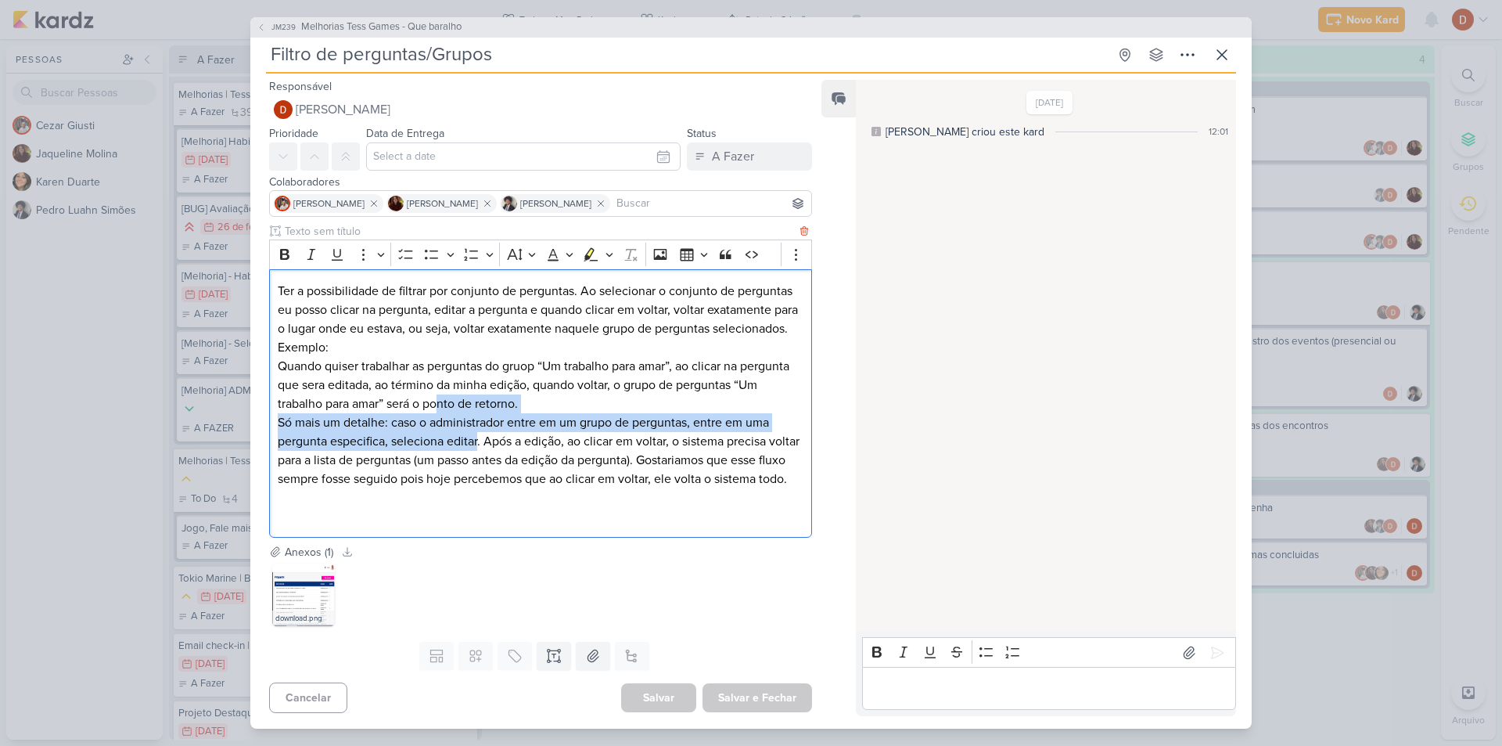
drag
click at [471, 395] on div "Ter a possibilidade de filtrar por conjunto de perguntas. Ao selecionar o conju…" at bounding box center [540, 403] width 543 height 268
click at [471, 395] on p "Quando quiser trabalhar as perguntas do gruop “Um trabalho para amar”, ao clica…" at bounding box center [541, 385] width 526 height 56
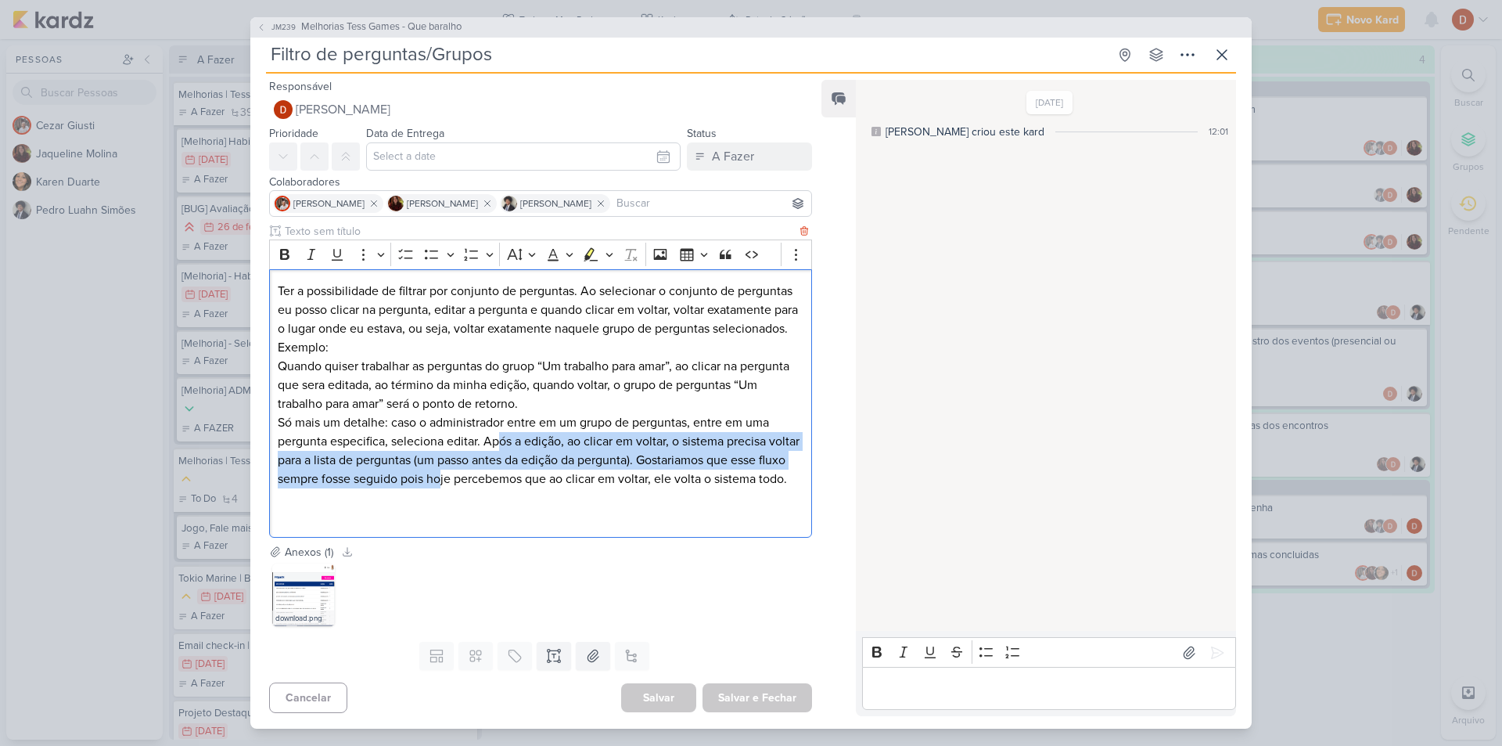
click at [500, 426] on p "Só mais um detalhe: caso o administrador entre em um grupo de perguntas, entre …" at bounding box center [541, 450] width 526 height 75
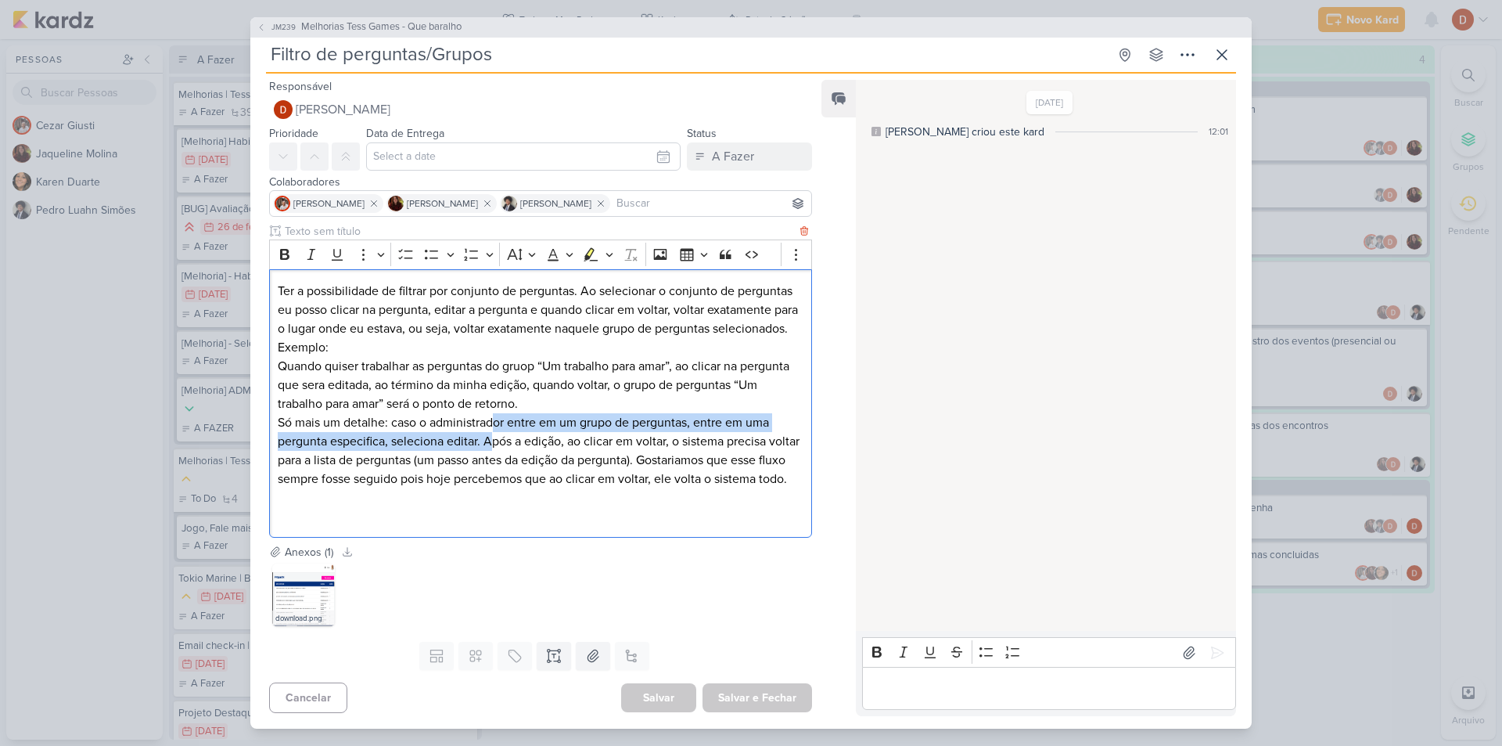
click at [496, 417] on p "Só mais um detalhe: caso o administrador entre em um grupo de perguntas, entre …" at bounding box center [541, 450] width 526 height 75
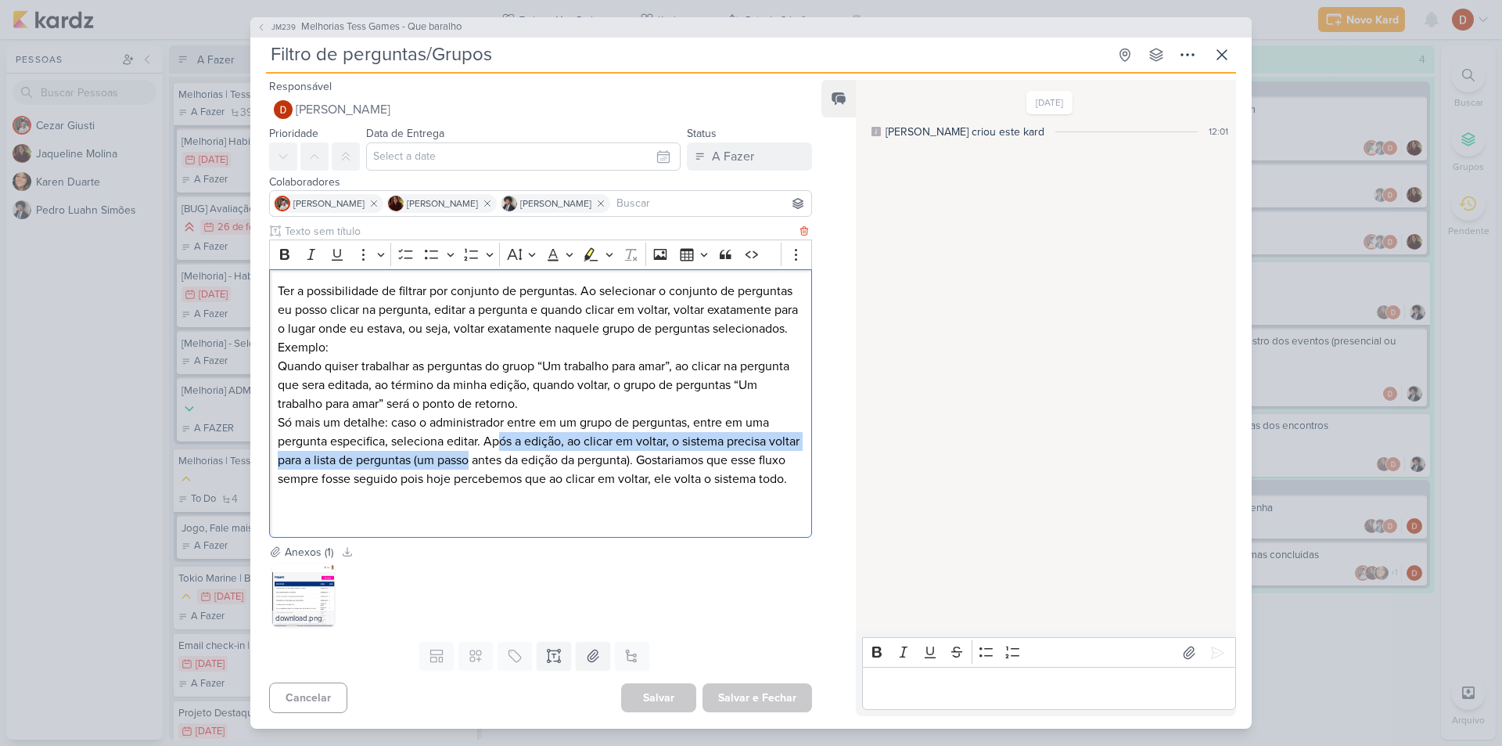
click at [502, 433] on p "Só mais um detalhe: caso o administrador entre em um grupo de perguntas, entre …" at bounding box center [541, 450] width 526 height 75
click at [502, 432] on p "Só mais um detalhe: caso o administrador entre em um grupo de perguntas, entre …" at bounding box center [541, 450] width 526 height 75
click at [503, 438] on p "Só mais um detalhe: caso o administrador entre em um grupo de perguntas, entre …" at bounding box center [541, 450] width 526 height 75
click at [505, 441] on p "Só mais um detalhe: caso o administrador entre em um grupo de perguntas, entre …" at bounding box center [541, 450] width 526 height 75
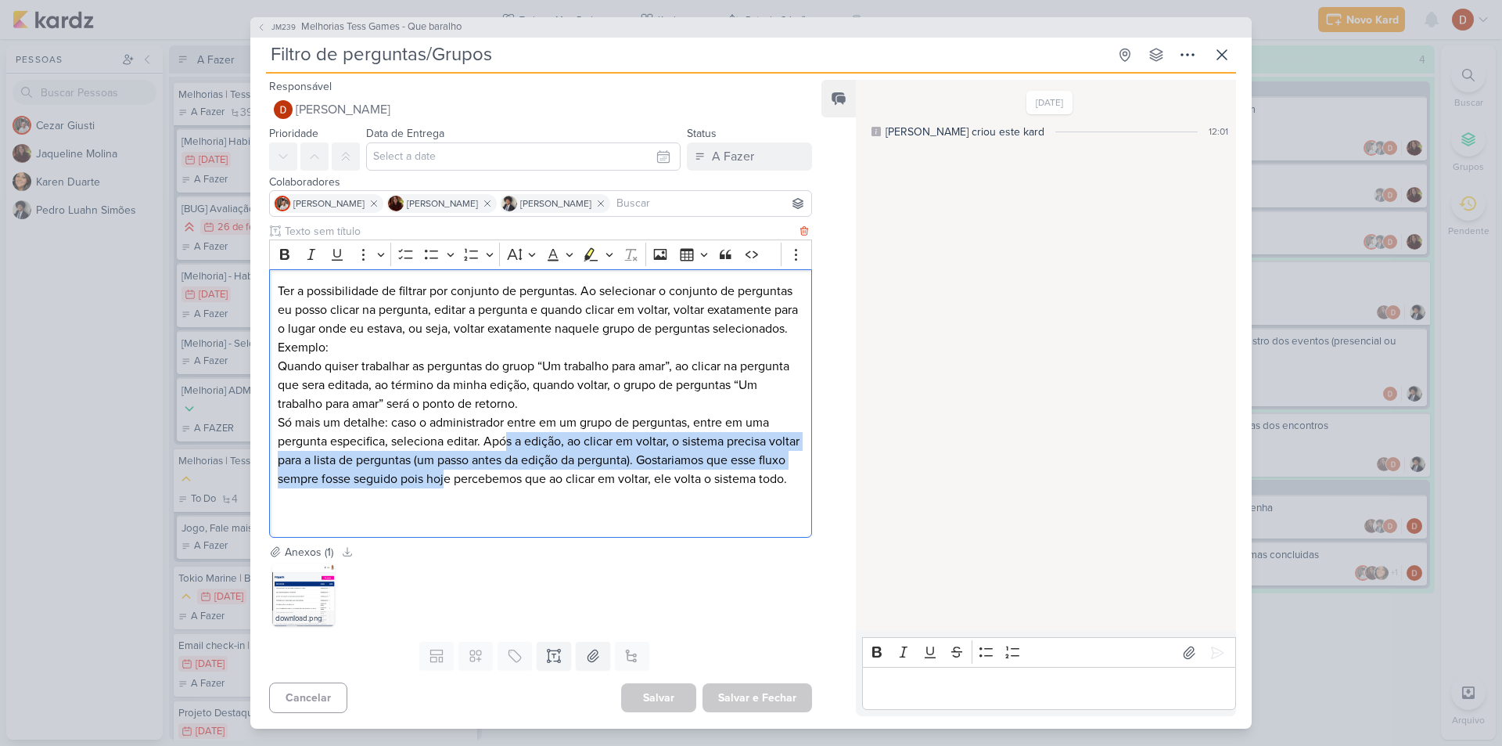
click at [505, 441] on p "Só mais um detalhe: caso o administrador entre em um grupo de perguntas, entre …" at bounding box center [541, 450] width 526 height 75
click at [503, 433] on p "Só mais um detalhe: caso o administrador entre em um grupo de perguntas, entre …" at bounding box center [541, 450] width 526 height 75
click at [507, 435] on p "Só mais um detalhe: caso o administrador entre em um grupo de perguntas, entre …" at bounding box center [541, 450] width 526 height 75
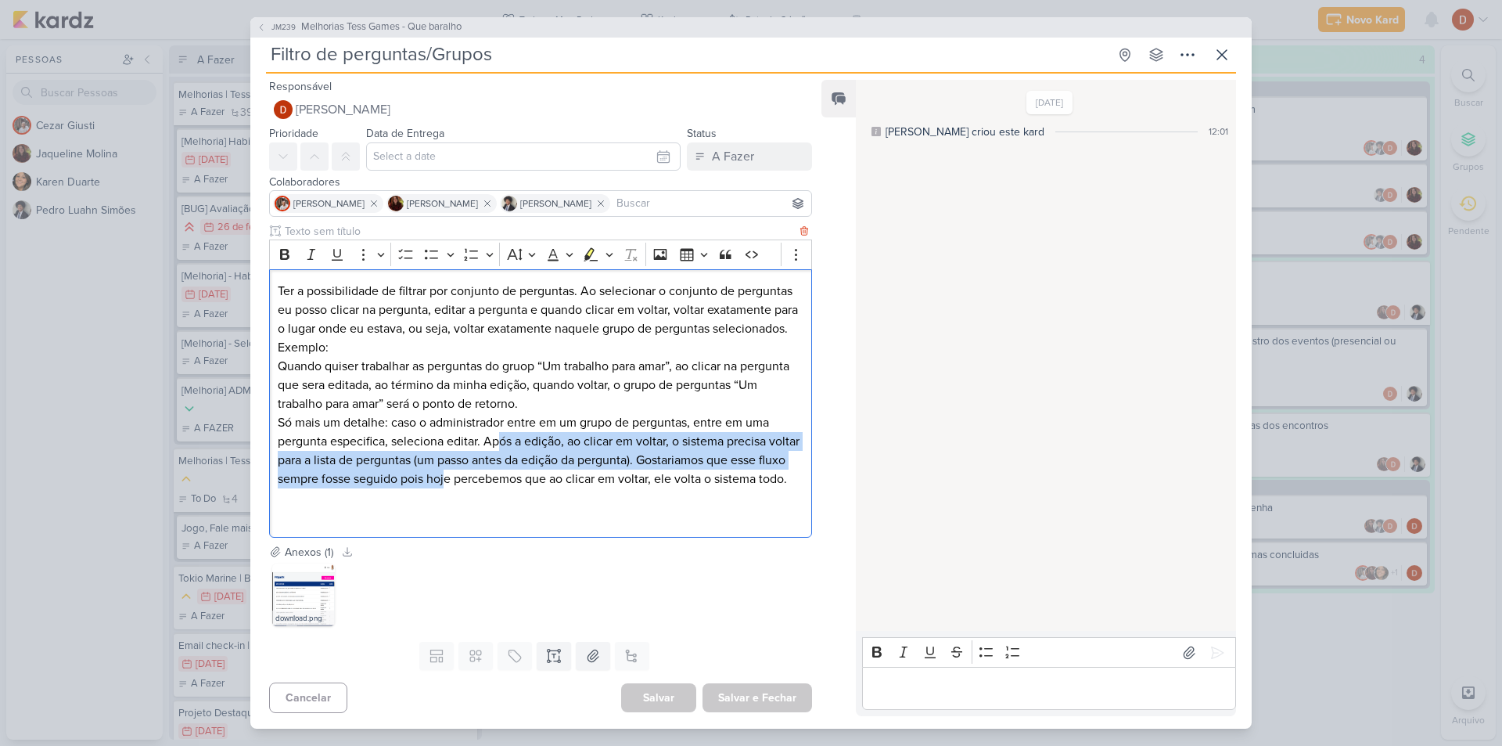
click at [501, 443] on p "Só mais um detalhe: caso o administrador entre em um grupo de perguntas, entre …" at bounding box center [541, 450] width 526 height 75
click at [498, 436] on p "Só mais um detalhe: caso o administrador entre em um grupo de perguntas, entre …" at bounding box center [541, 450] width 526 height 75
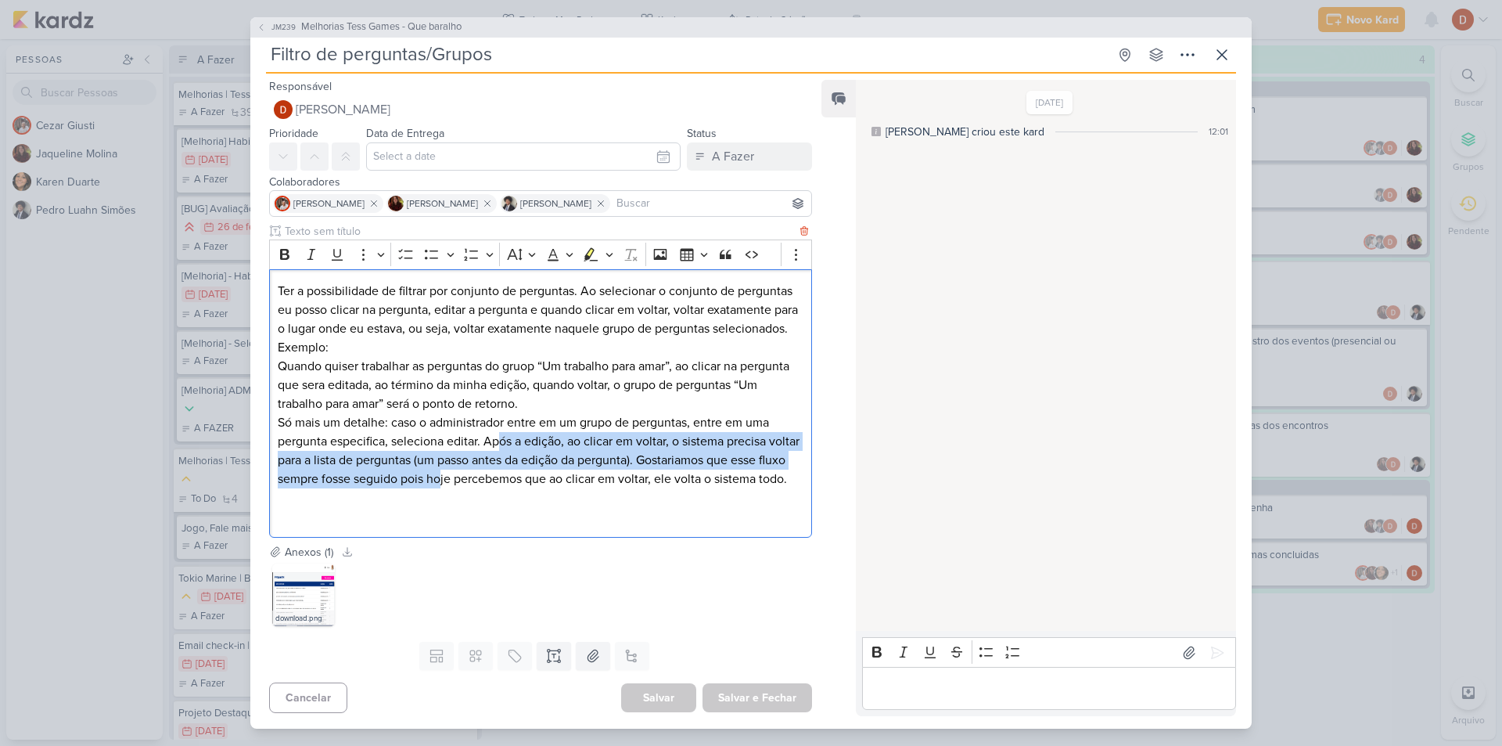
click at [498, 436] on p "Só mais um detalhe: caso o administrador entre em um grupo de perguntas, entre …" at bounding box center [541, 450] width 526 height 75
click at [499, 443] on p "Só mais um detalhe: caso o administrador entre em um grupo de perguntas, entre …" at bounding box center [541, 450] width 526 height 75
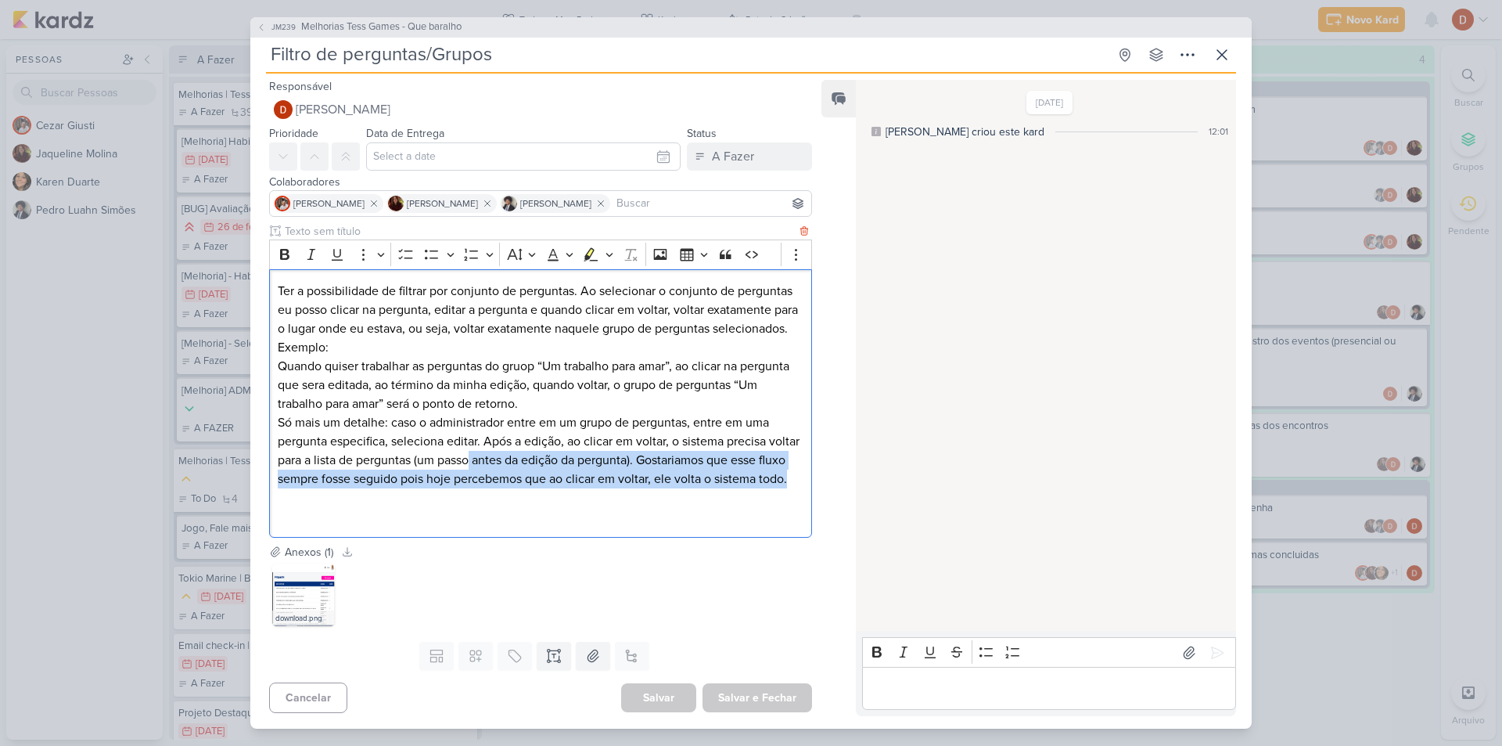
click at [505, 450] on p "Só mais um detalhe: caso o administrador entre em um grupo de perguntas, entre …" at bounding box center [541, 450] width 526 height 75
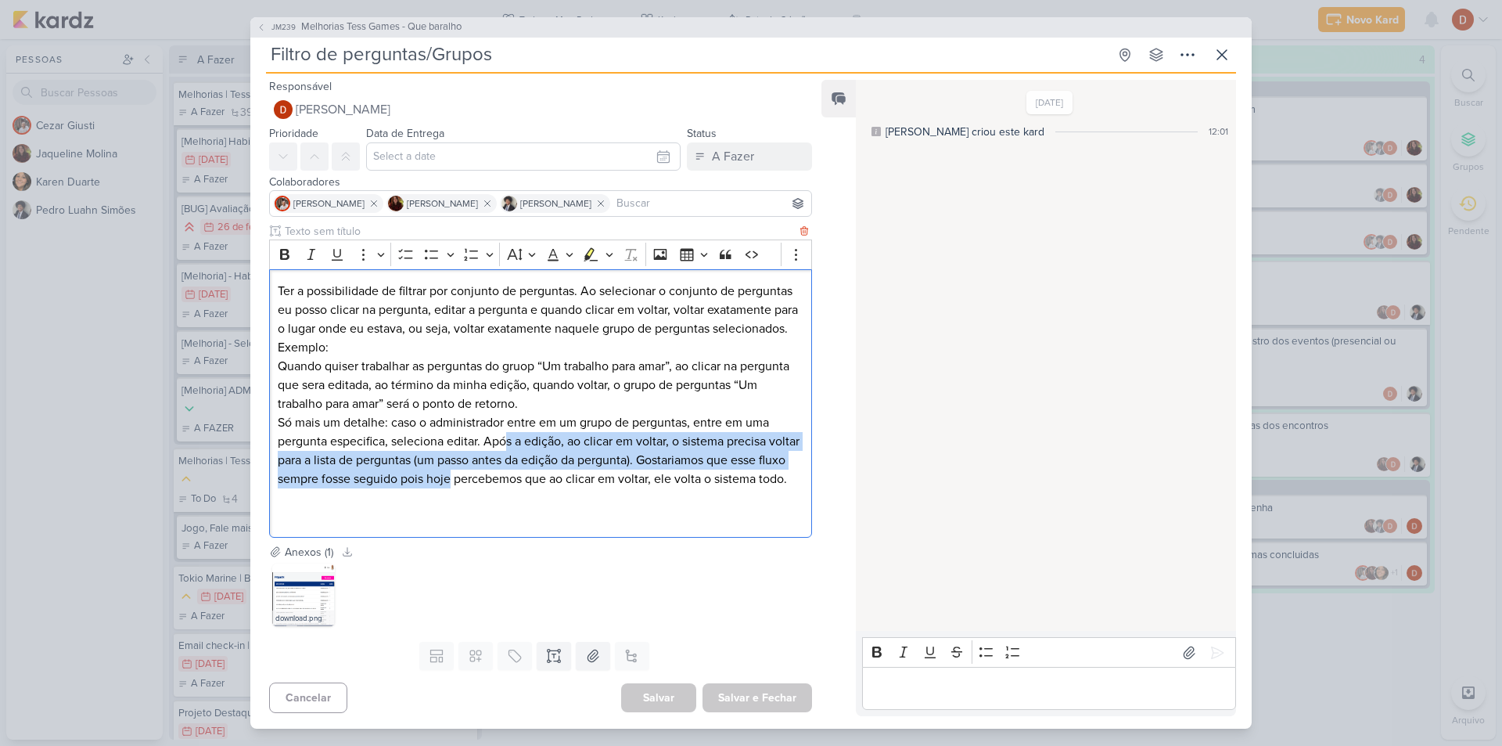
click at [507, 447] on p "Só mais um detalhe: caso o administrador entre em um grupo de perguntas, entre …" at bounding box center [541, 450] width 526 height 75
click at [501, 443] on p "Só mais um detalhe: caso o administrador entre em um grupo de perguntas, entre …" at bounding box center [541, 450] width 526 height 75
click at [498, 442] on p "Só mais um detalhe: caso o administrador entre em um grupo de perguntas, entre …" at bounding box center [541, 450] width 526 height 75
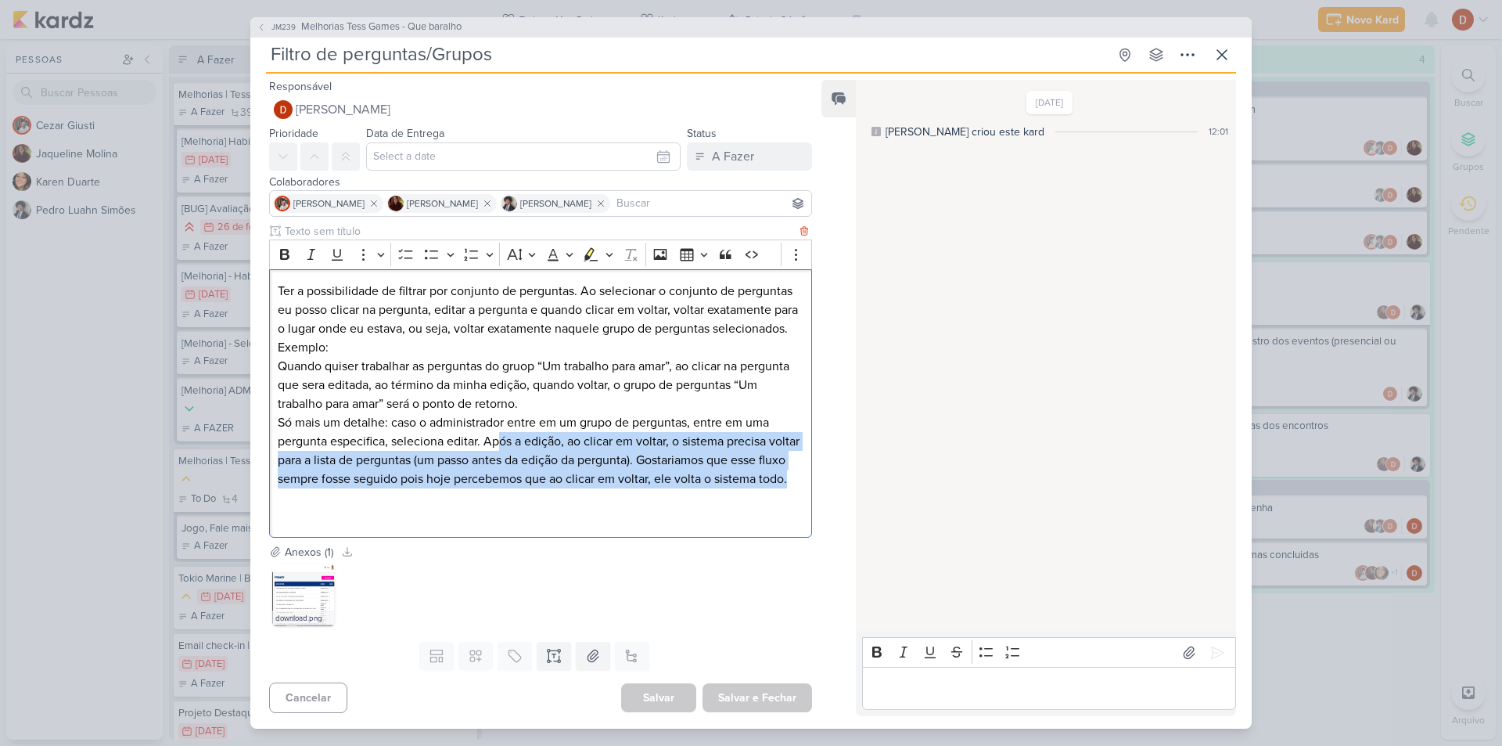
click at [498, 442] on p "Só mais um detalhe: caso o administrador entre em um grupo de perguntas, entre …" at bounding box center [541, 450] width 526 height 75
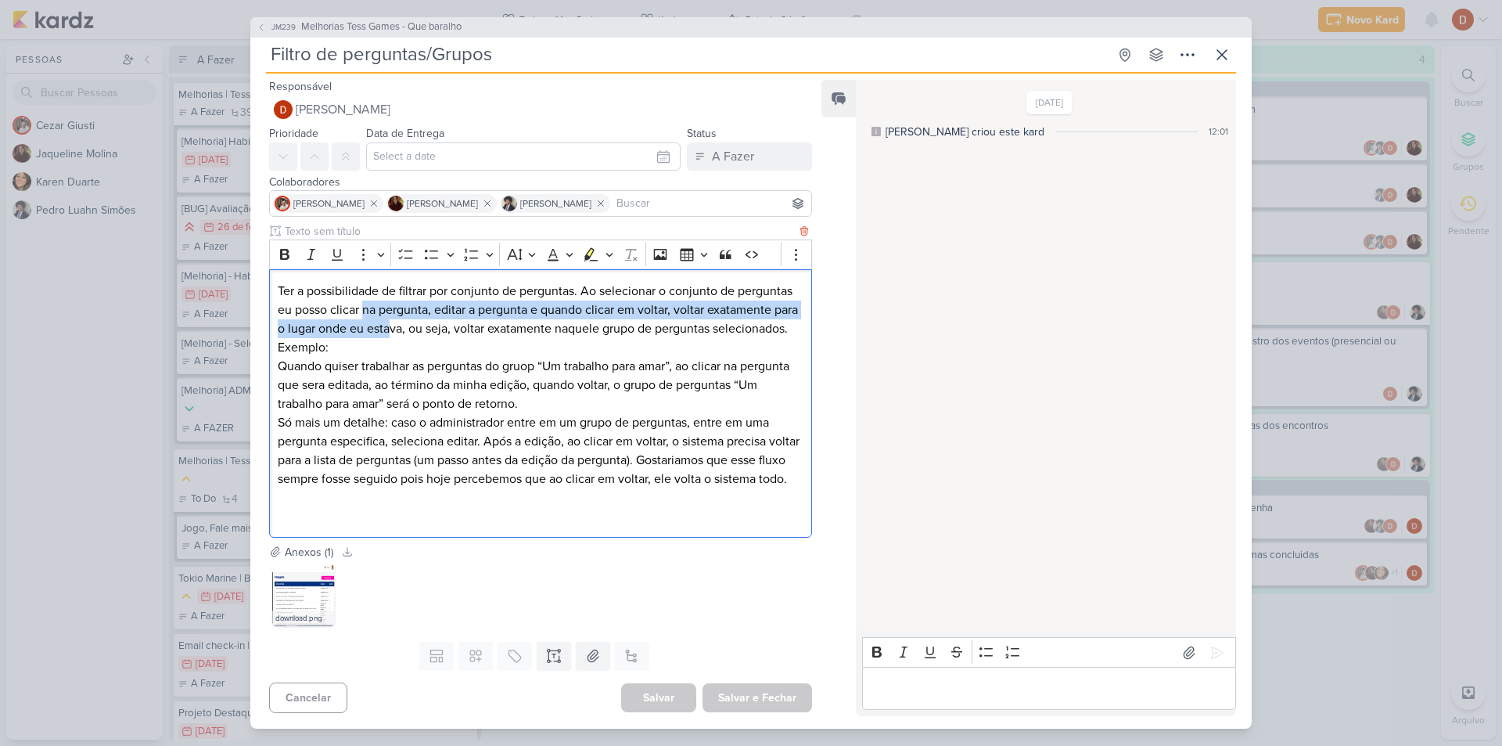
click at [421, 322] on p "Ter a possibilidade de filtrar por conjunto de perguntas. Ao selecionar o conju…" at bounding box center [541, 319] width 526 height 75
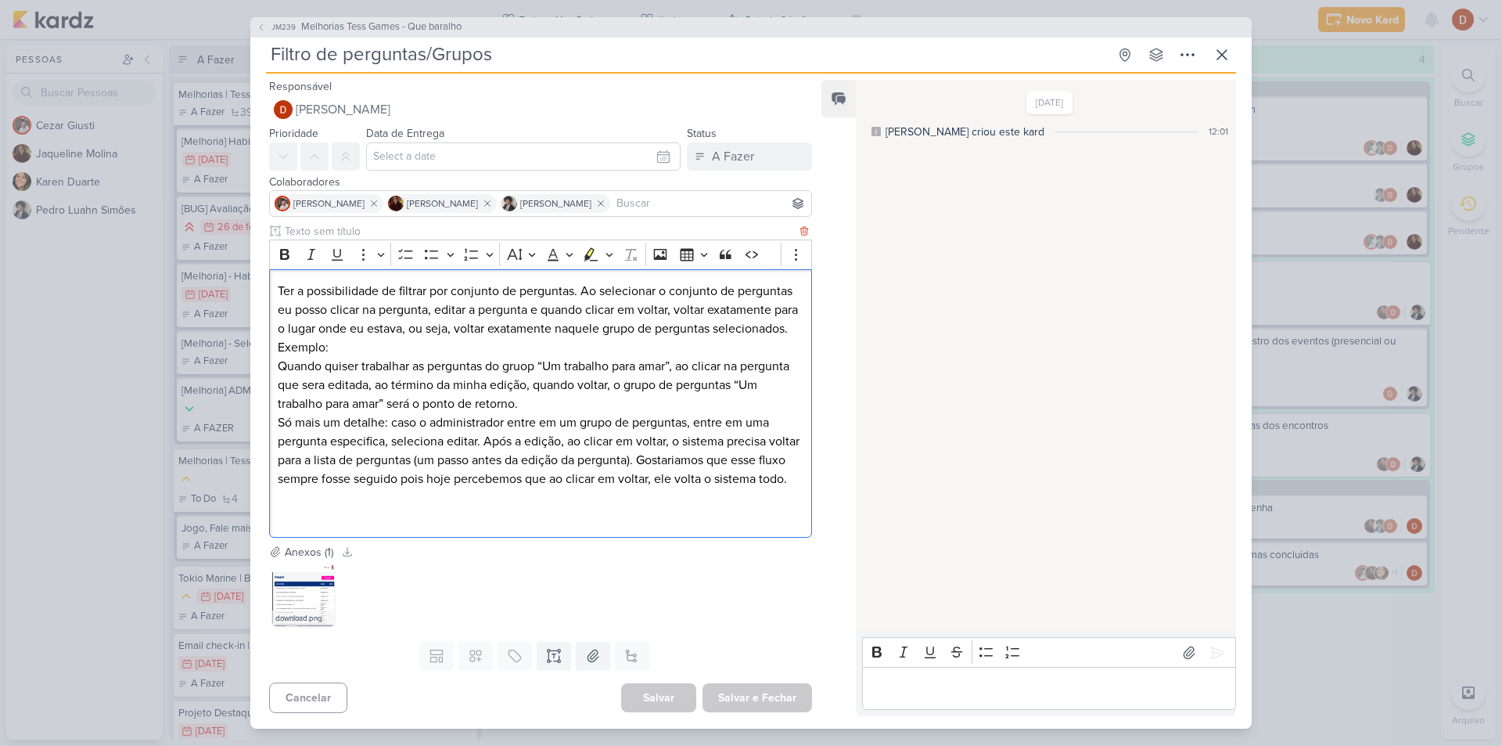
click at [462, 347] on p "Ter a possibilidade de filtrar por conjunto de perguntas. Ao selecionar o conju…" at bounding box center [541, 319] width 526 height 75
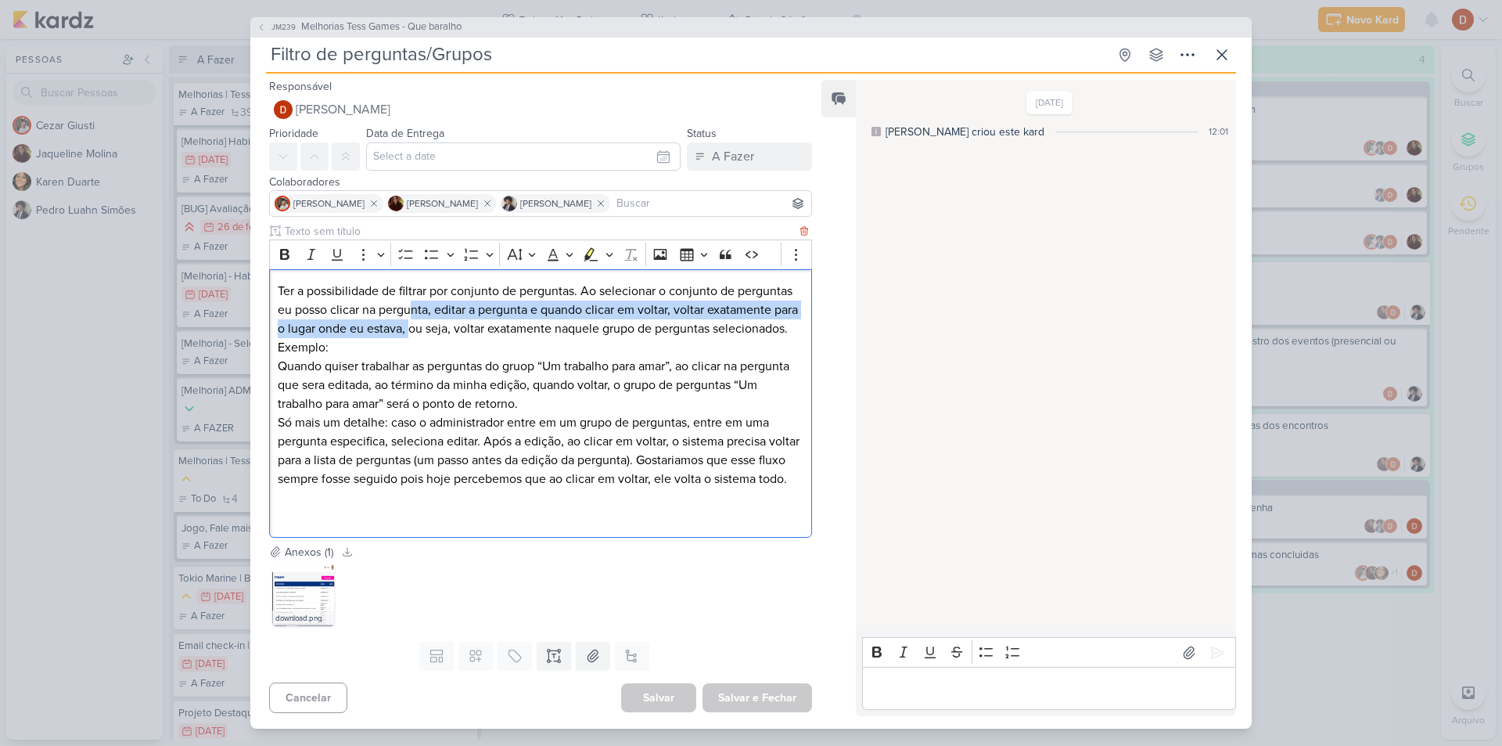
click at [413, 298] on p "Ter a possibilidade de filtrar por conjunto de perguntas. Ao selecionar o conju…" at bounding box center [541, 319] width 526 height 75
click at [395, 299] on p "Ter a possibilidade de filtrar por conjunto de perguntas. Ao selecionar o conju…" at bounding box center [541, 319] width 526 height 75
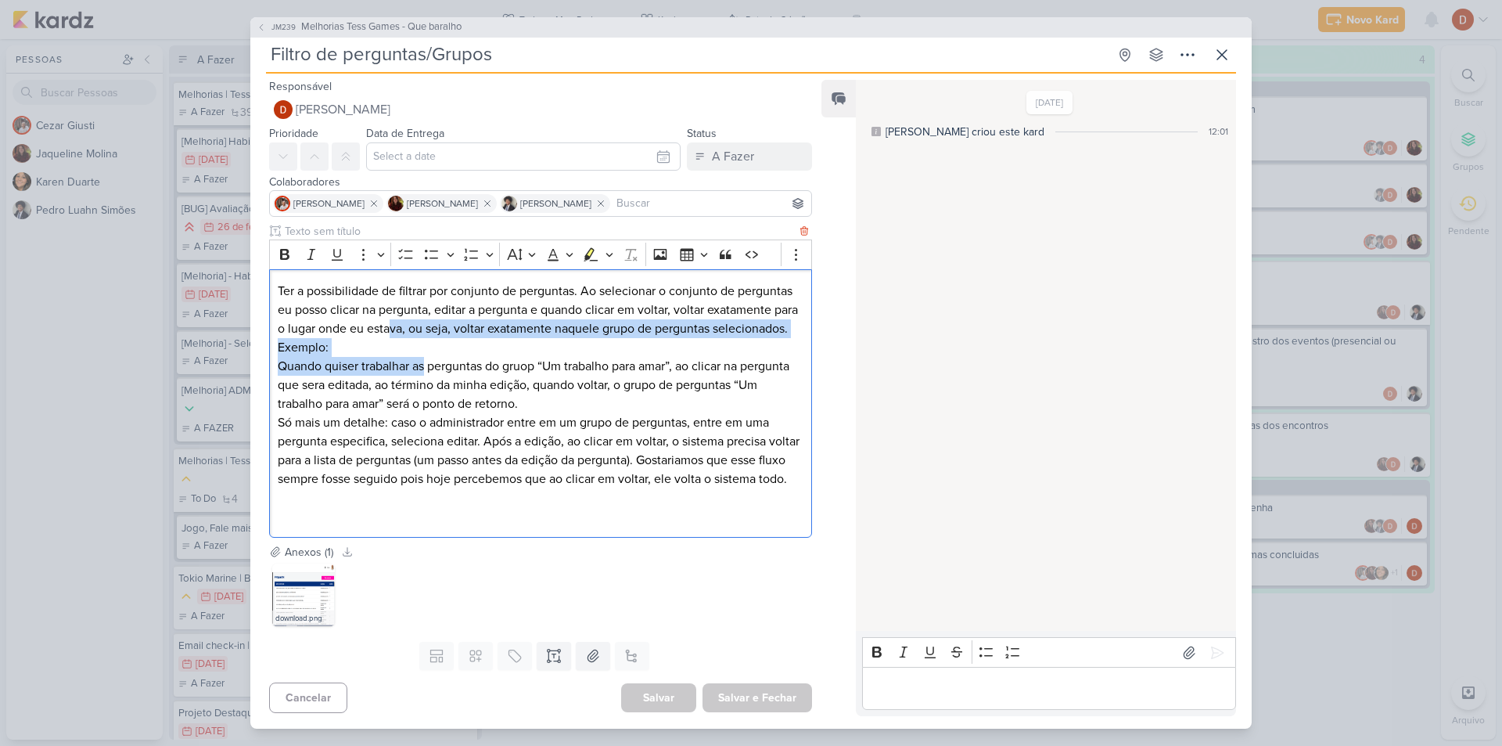
click at [418, 324] on div "Ter a possibilidade de filtrar por conjunto de perguntas. Ao selecionar o conju…" at bounding box center [540, 403] width 543 height 268
click at [418, 324] on p "Ter a possibilidade de filtrar por conjunto de perguntas. Ao selecionar o conju…" at bounding box center [541, 319] width 526 height 75
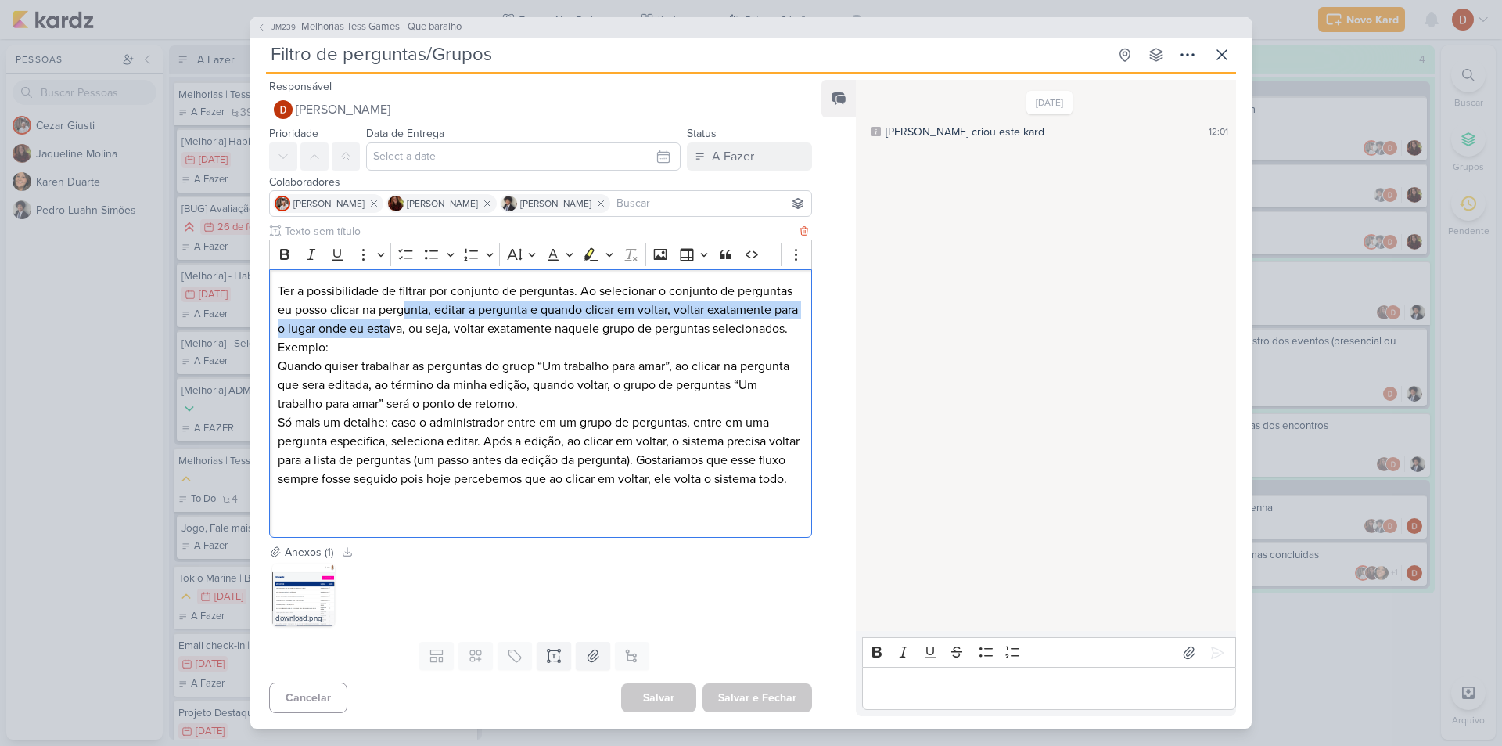
click at [408, 303] on p "Ter a possibilidade de filtrar por conjunto de perguntas. Ao selecionar o conju…" at bounding box center [541, 319] width 526 height 75
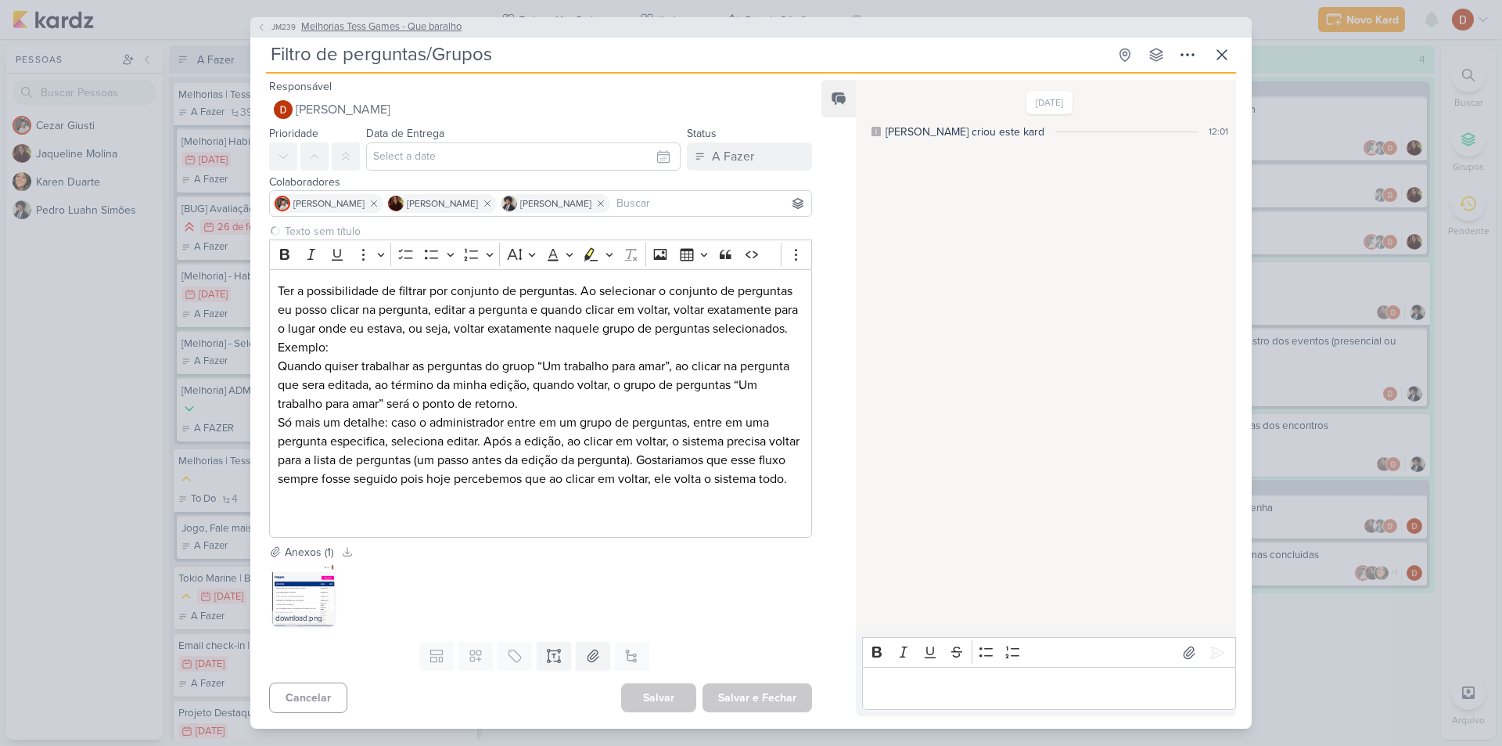
click at [263, 20] on button "JM239 Melhorias Tess Games - Que baralho" at bounding box center [359, 28] width 205 height 16
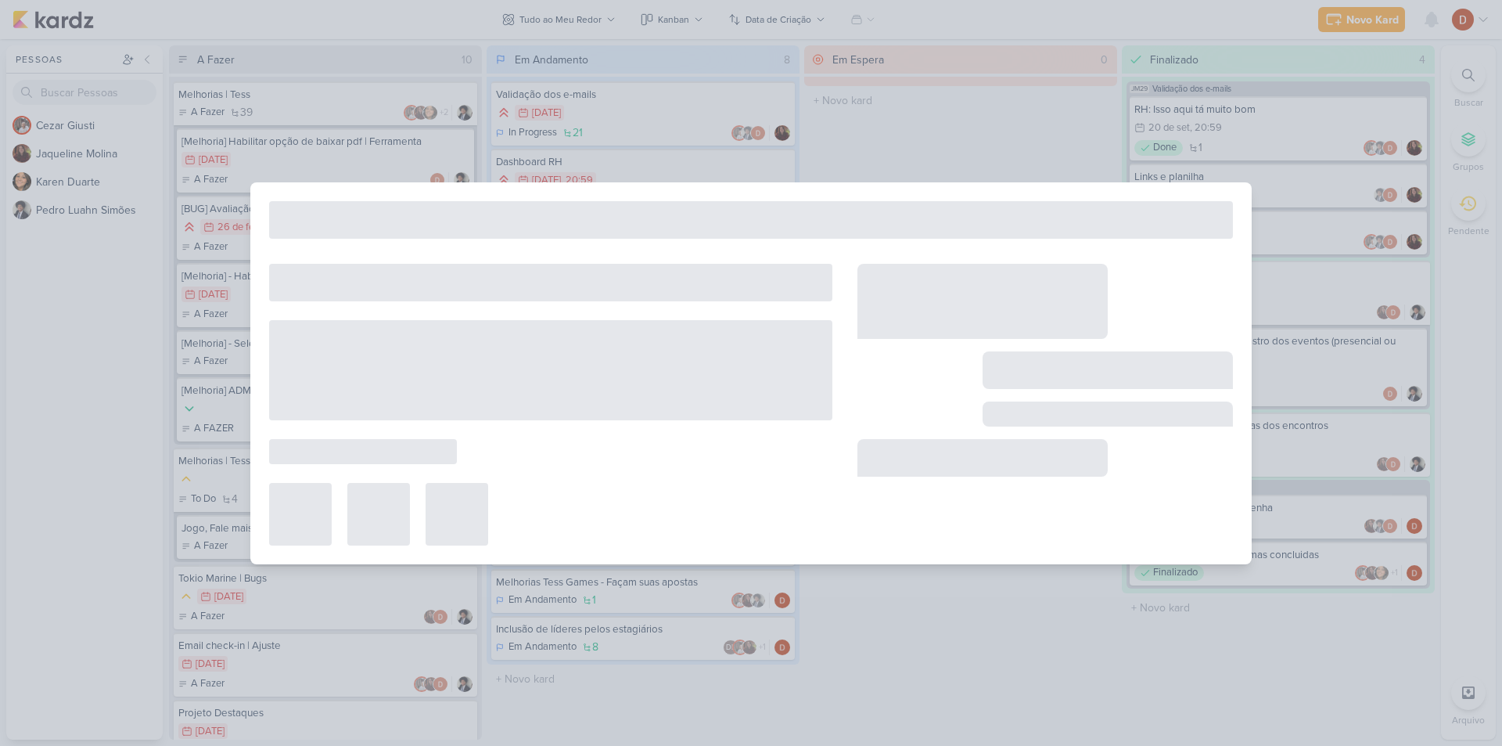
type input "Melhorias Tess Games - Que baralho"
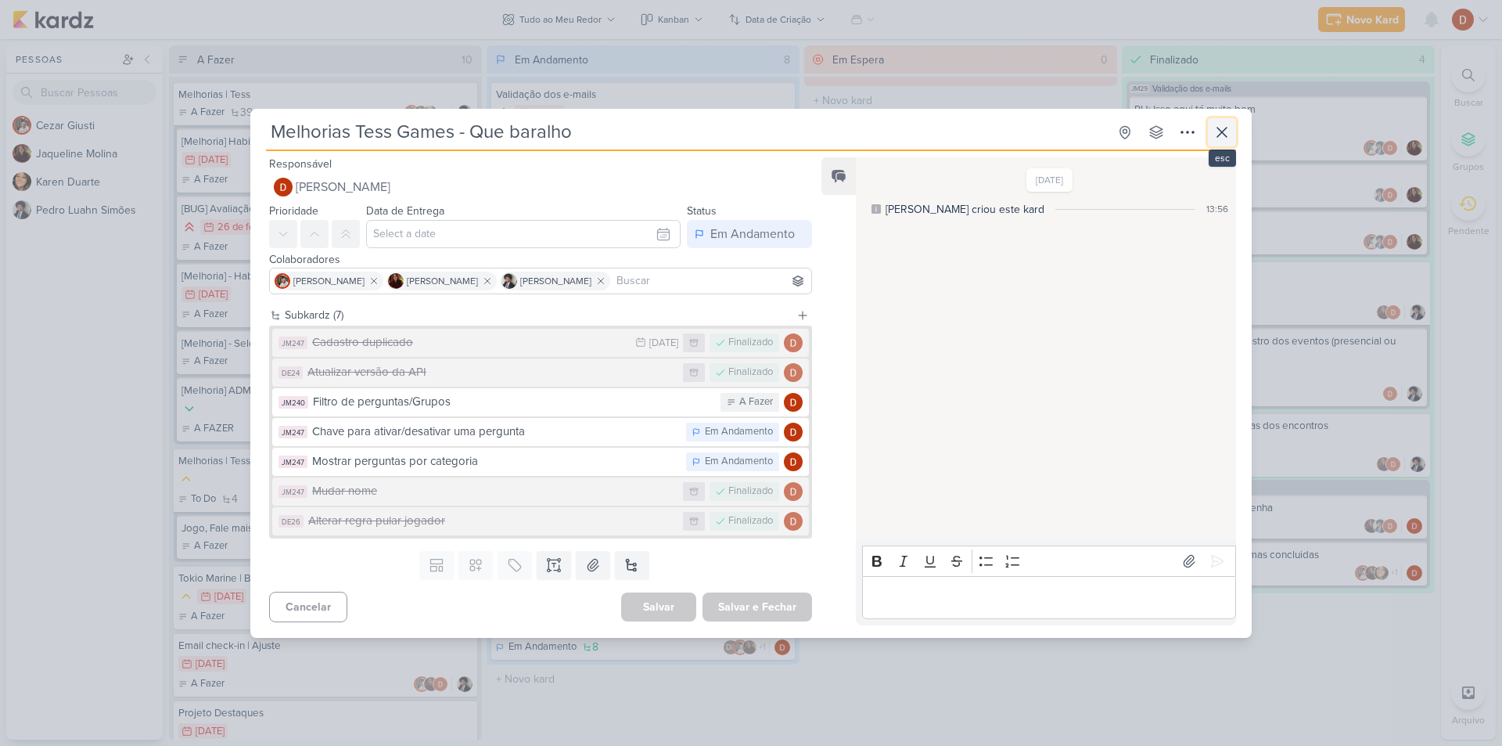
click at [1230, 126] on icon at bounding box center [1222, 132] width 19 height 19
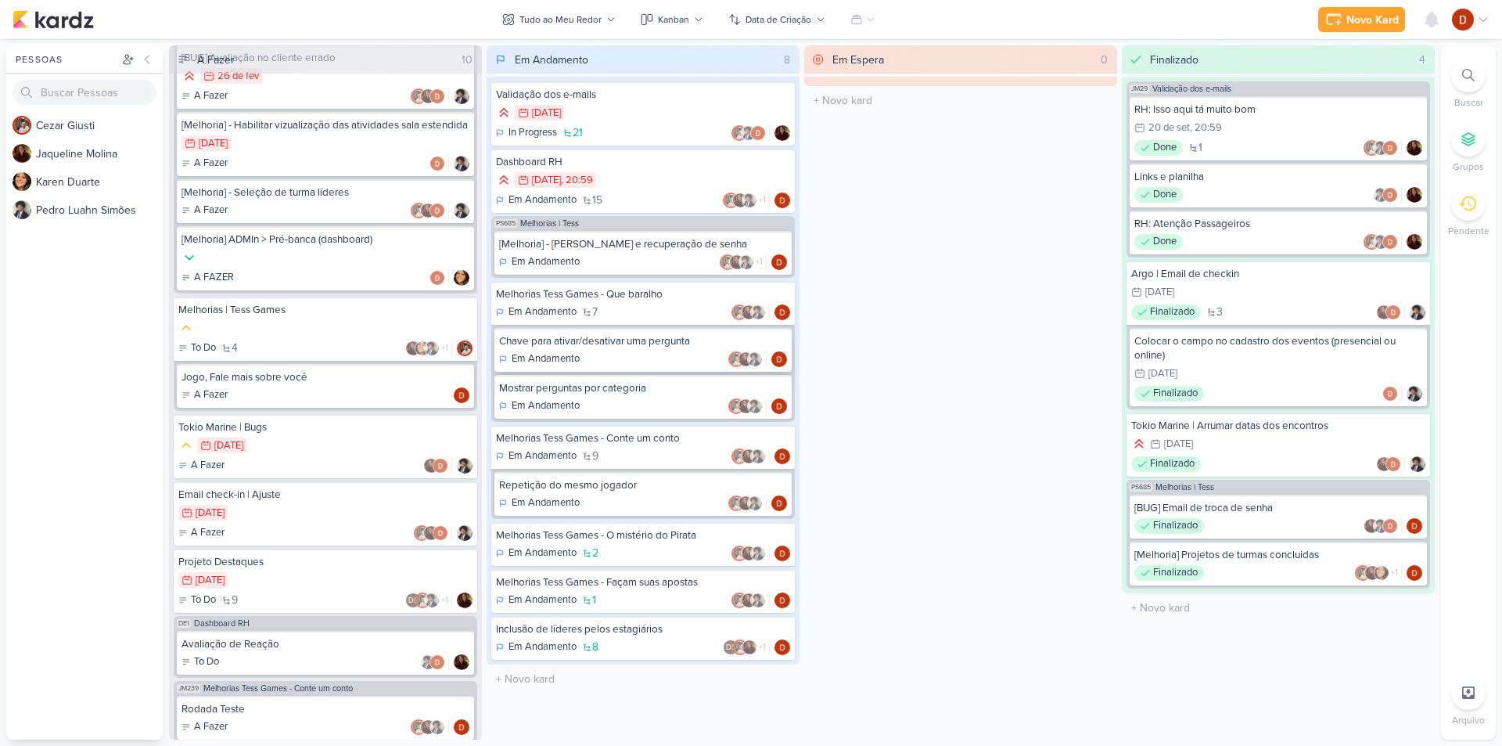
scroll to position [146, 0]
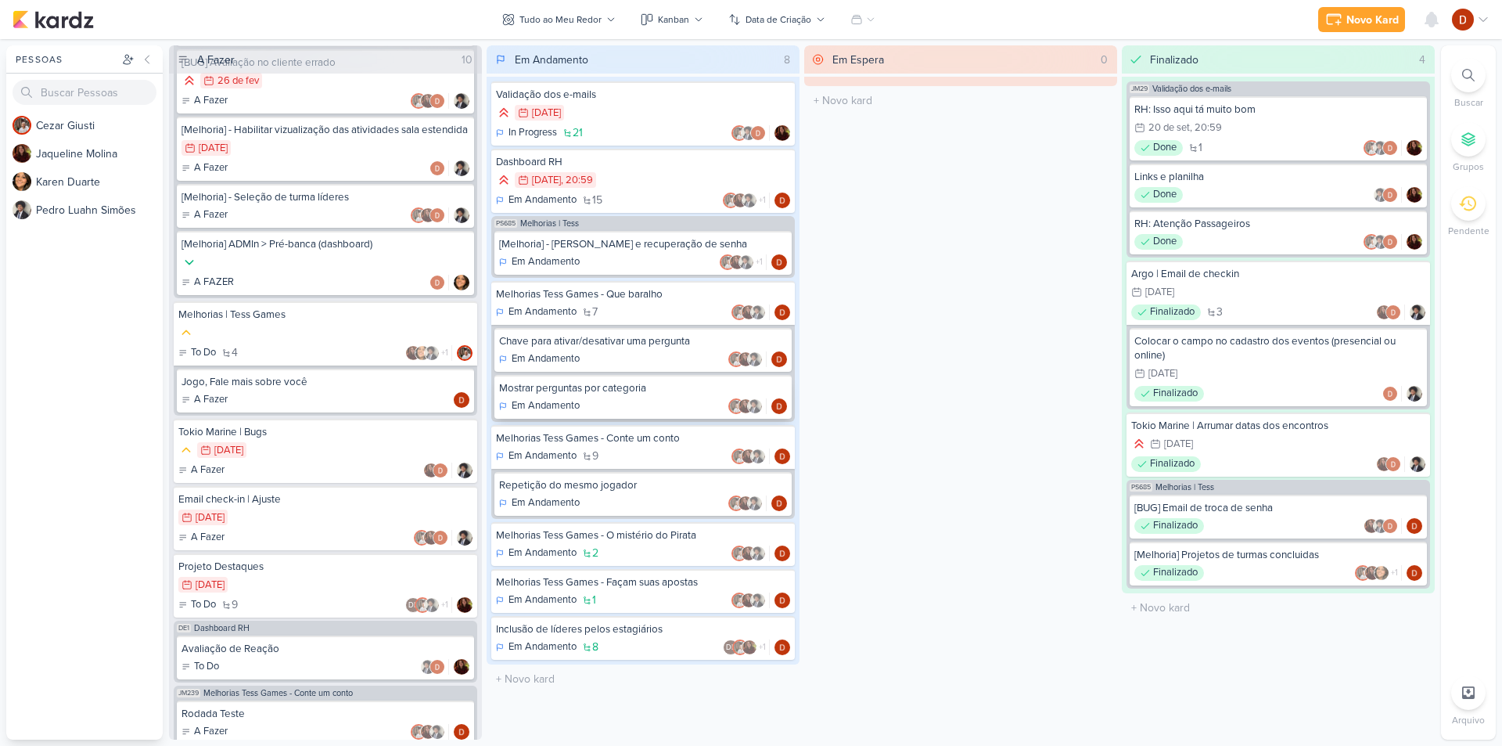
click at [591, 382] on div "Mostrar perguntas por categoria" at bounding box center [643, 388] width 288 height 14
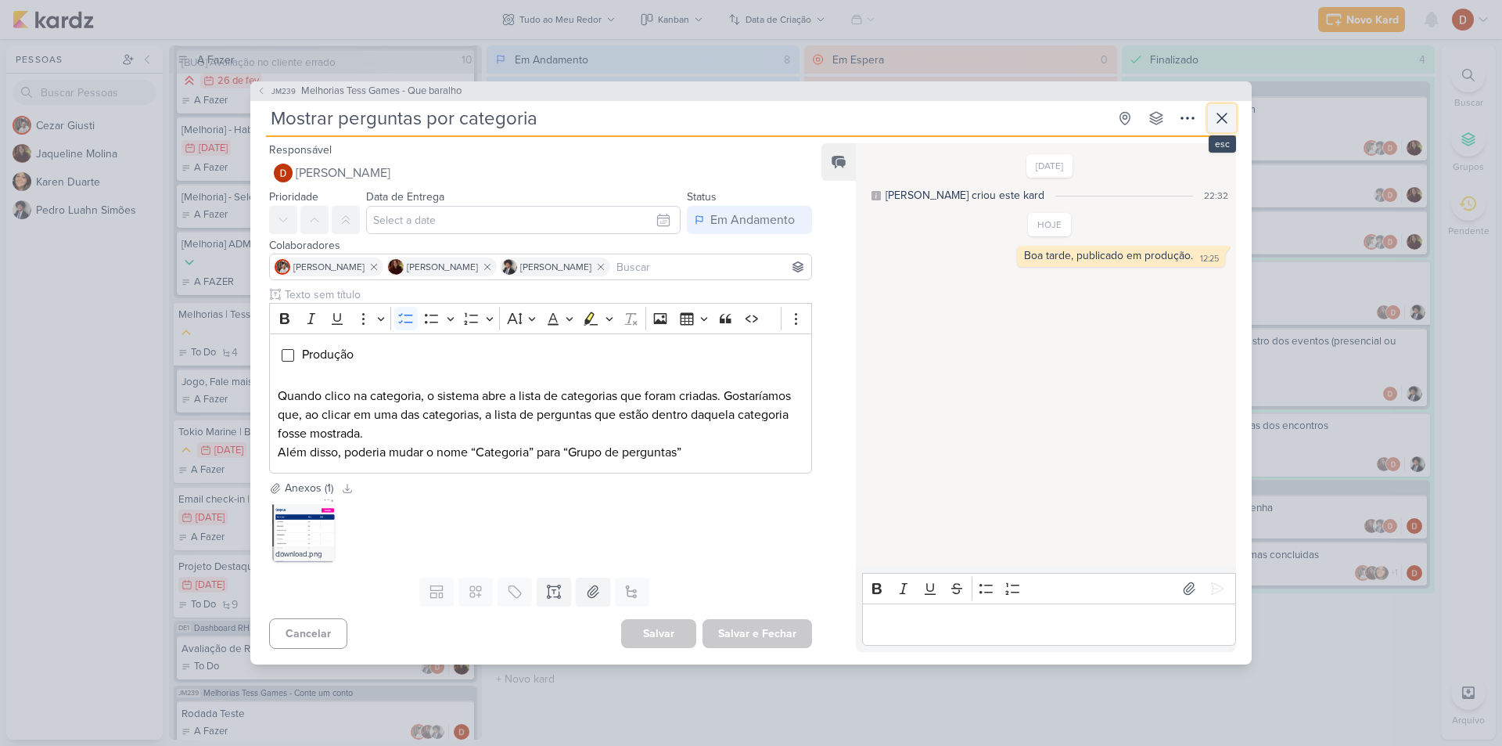
click at [1224, 120] on icon at bounding box center [1221, 117] width 9 height 9
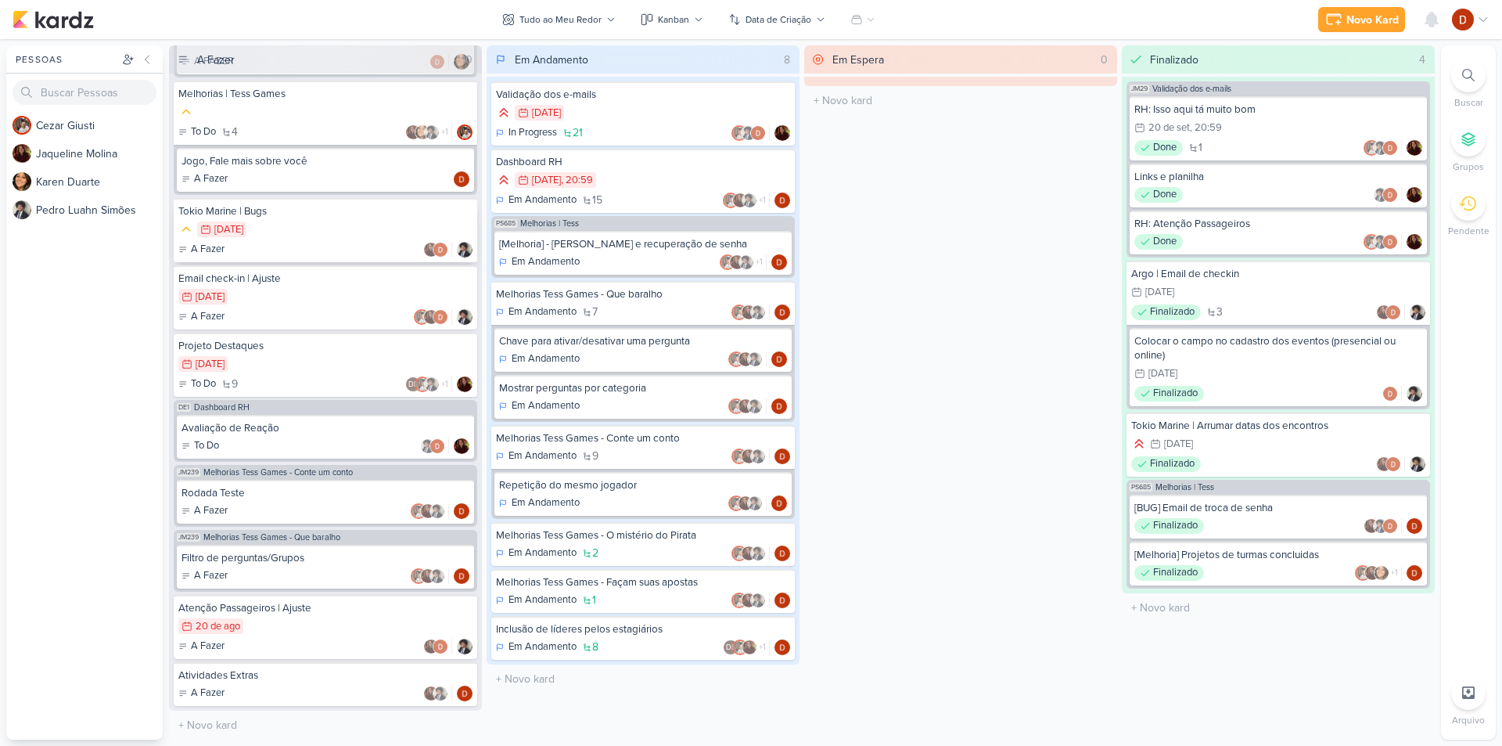
scroll to position [381, 0]
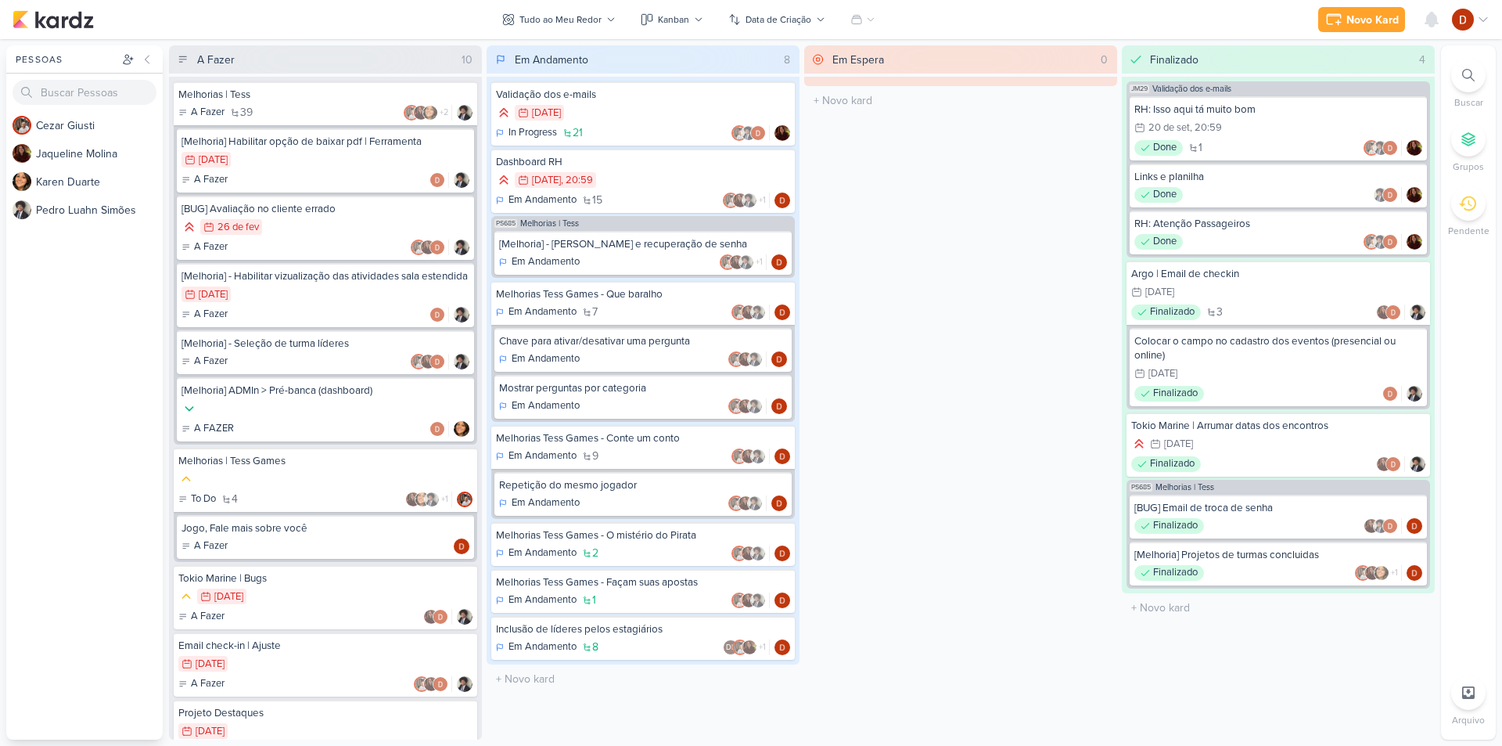
click at [979, 286] on div "Em Espera 0 O título do kard deve ter menos que 100 caracteres" at bounding box center [960, 392] width 313 height 694
click at [605, 297] on div "Melhorias Tess Games - Que baralho" at bounding box center [643, 294] width 294 height 14
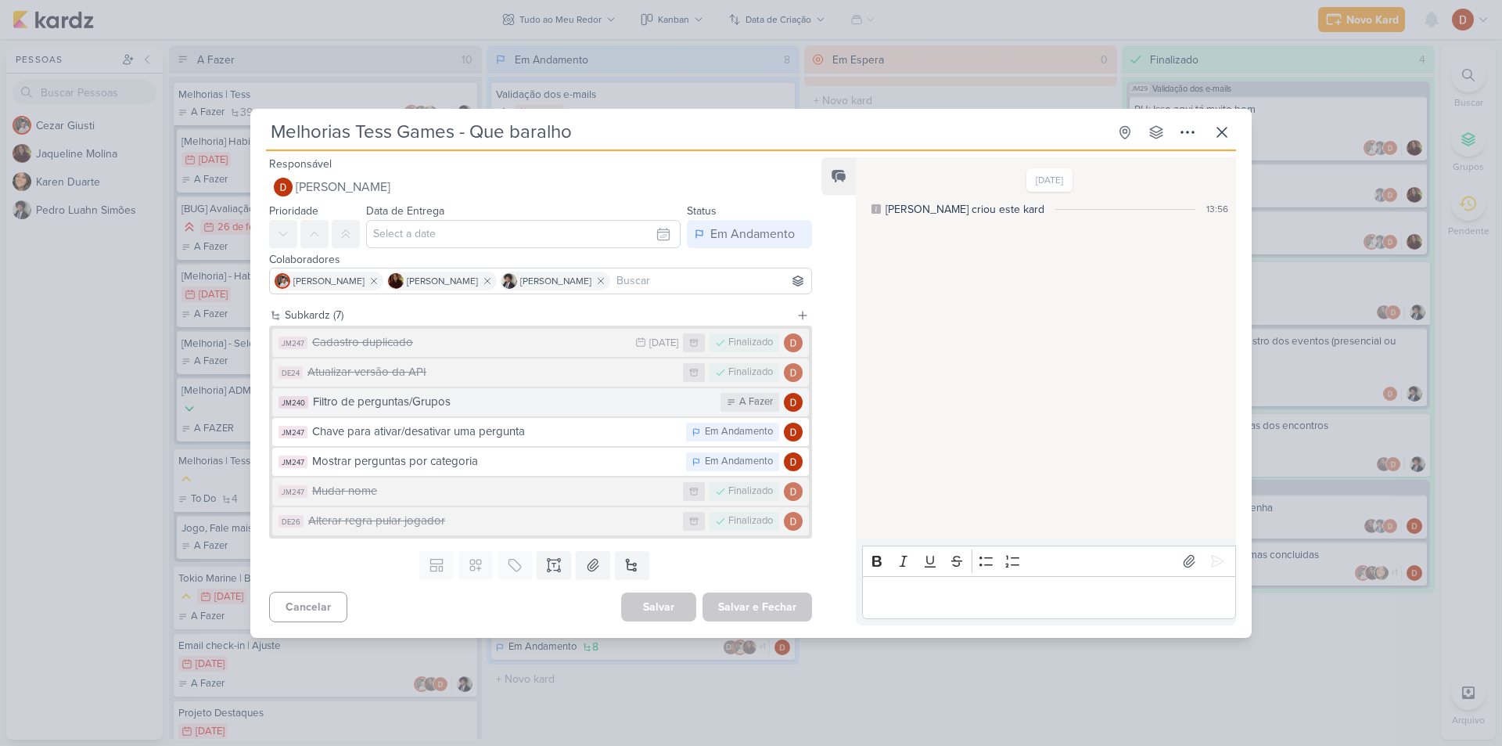
click at [447, 405] on div "Filtro de perguntas/Grupos" at bounding box center [513, 402] width 400 height 18
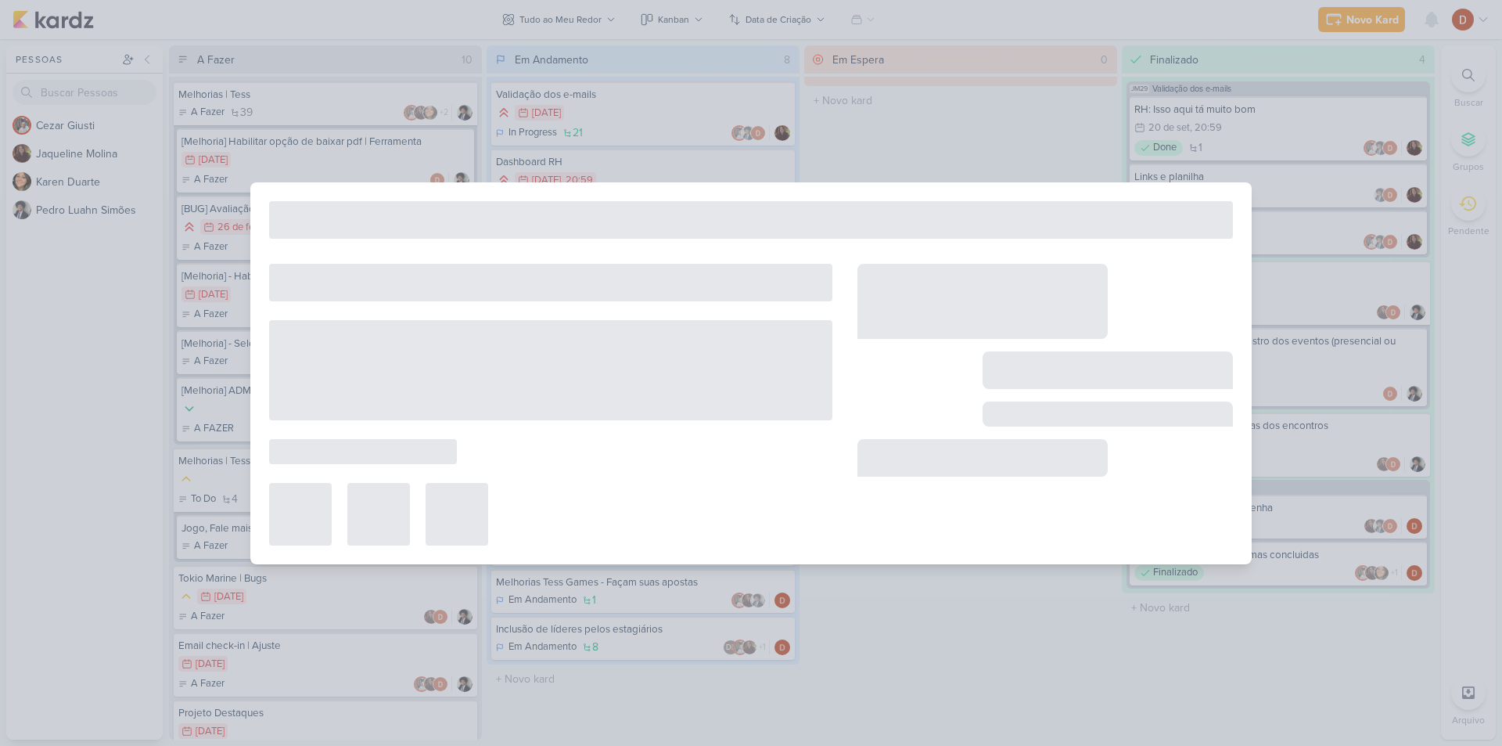
type input "Filtro de perguntas/Grupos"
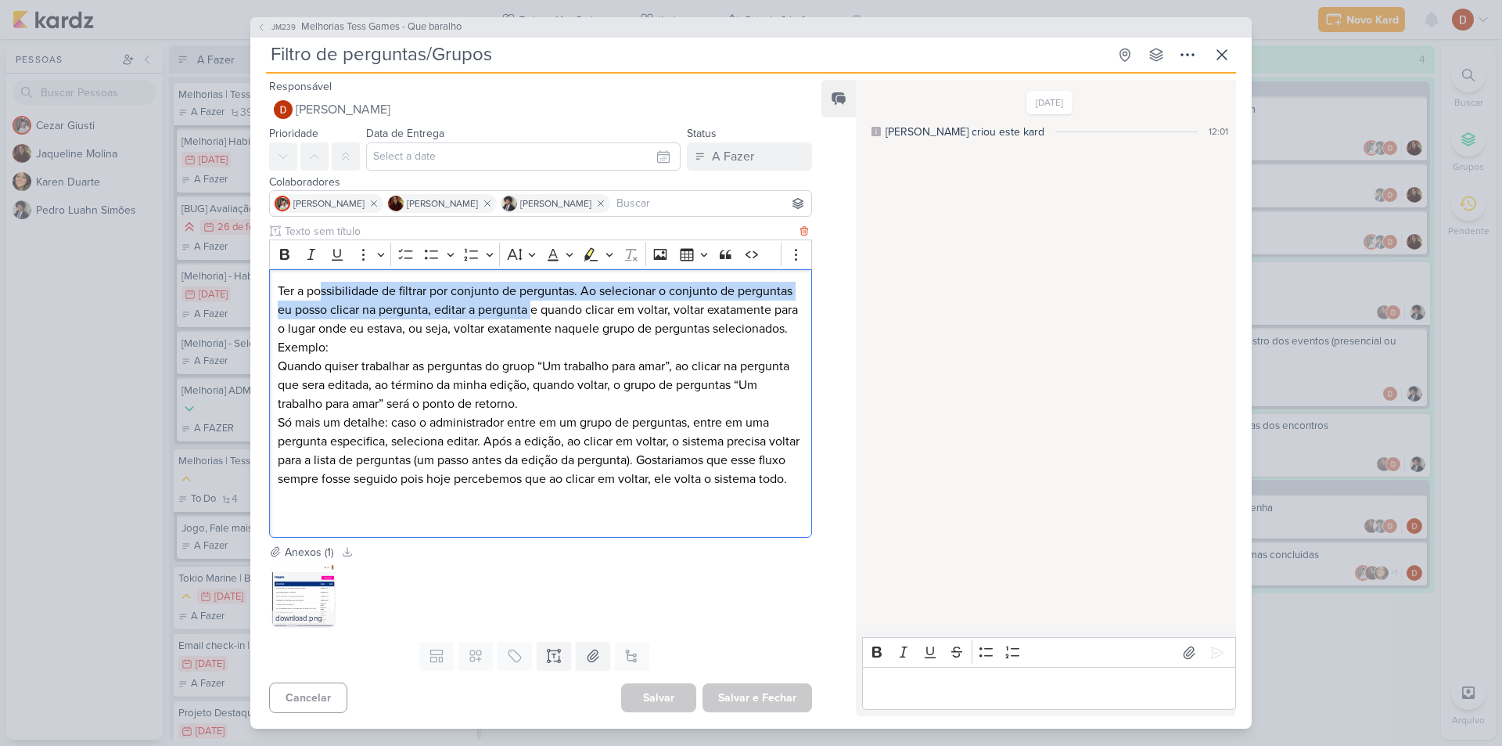
drag, startPoint x: 411, startPoint y: 294, endPoint x: 536, endPoint y: 300, distance: 125.3
click at [536, 300] on p "Ter a possibilidade de filtrar por conjunto de perguntas. Ao selecionar o conju…" at bounding box center [541, 319] width 526 height 75
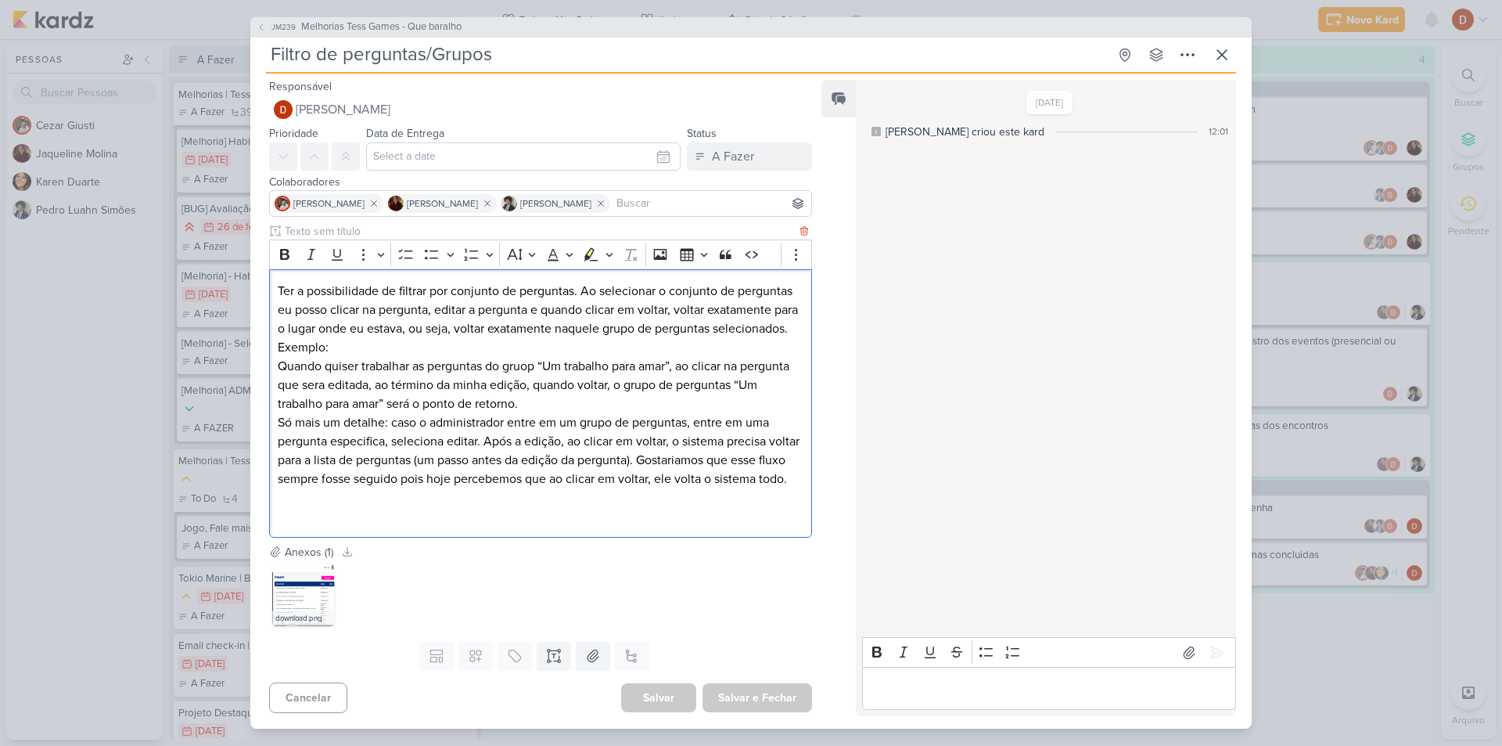
click at [620, 313] on p "Ter a possibilidade de filtrar por conjunto de perguntas. Ao selecionar o conju…" at bounding box center [541, 319] width 526 height 75
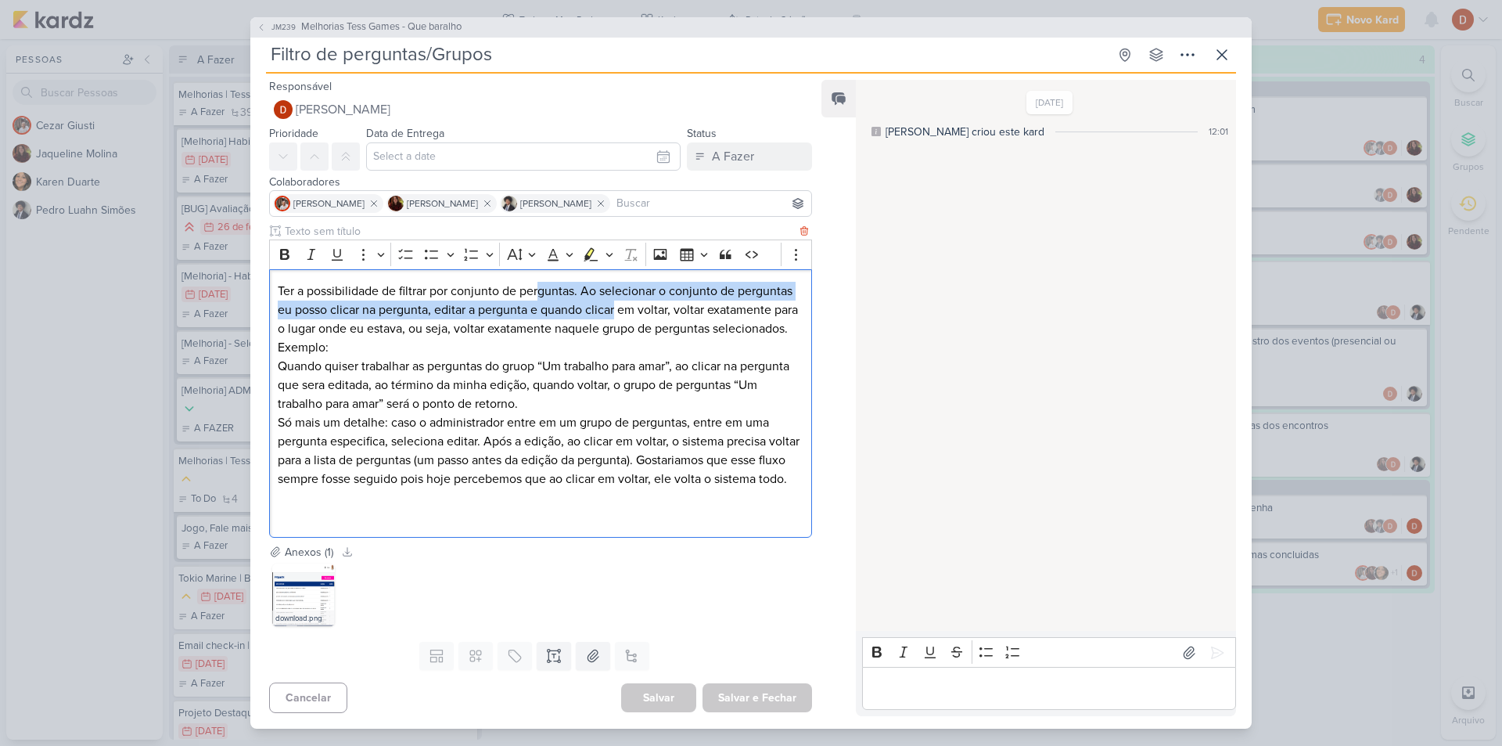
drag, startPoint x: 618, startPoint y: 301, endPoint x: 538, endPoint y: 286, distance: 81.3
click at [538, 286] on p "Ter a possibilidade de filtrar por conjunto de perguntas. Ao selecionar o conju…" at bounding box center [541, 319] width 526 height 75
click at [486, 314] on p "Ter a possibilidade de filtrar por conjunto de perguntas. Ao selecionar o conju…" at bounding box center [541, 319] width 526 height 75
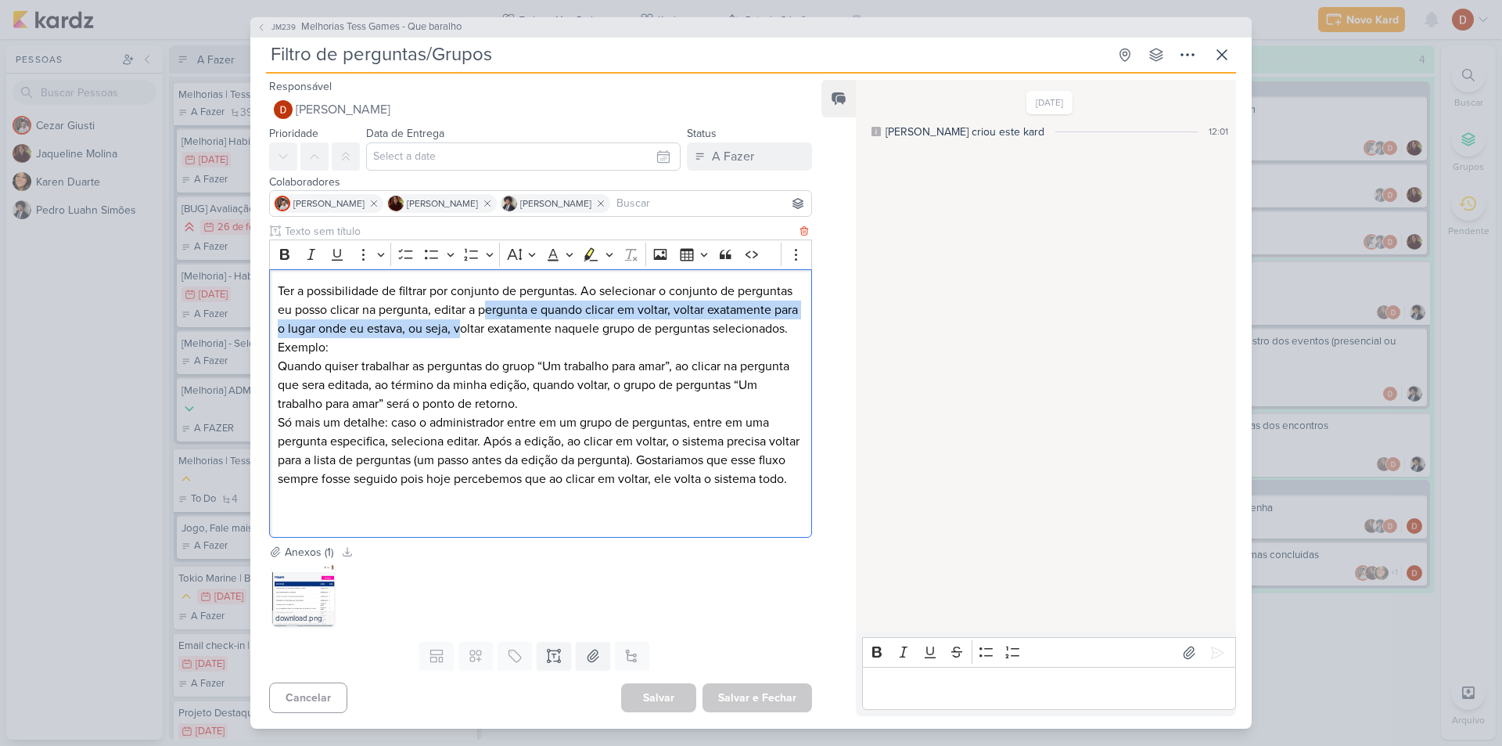
drag, startPoint x: 487, startPoint y: 327, endPoint x: 490, endPoint y: 297, distance: 29.8
click at [490, 297] on p "Ter a possibilidade de filtrar por conjunto de perguntas. Ao selecionar o conju…" at bounding box center [541, 319] width 526 height 75
click at [495, 322] on p "Ter a possibilidade de filtrar por conjunto de perguntas. Ao selecionar o conju…" at bounding box center [541, 319] width 526 height 75
drag, startPoint x: 488, startPoint y: 334, endPoint x: 478, endPoint y: 304, distance: 32.2
click at [478, 304] on p "Ter a possibilidade de filtrar por conjunto de perguntas. Ao selecionar o conju…" at bounding box center [541, 319] width 526 height 75
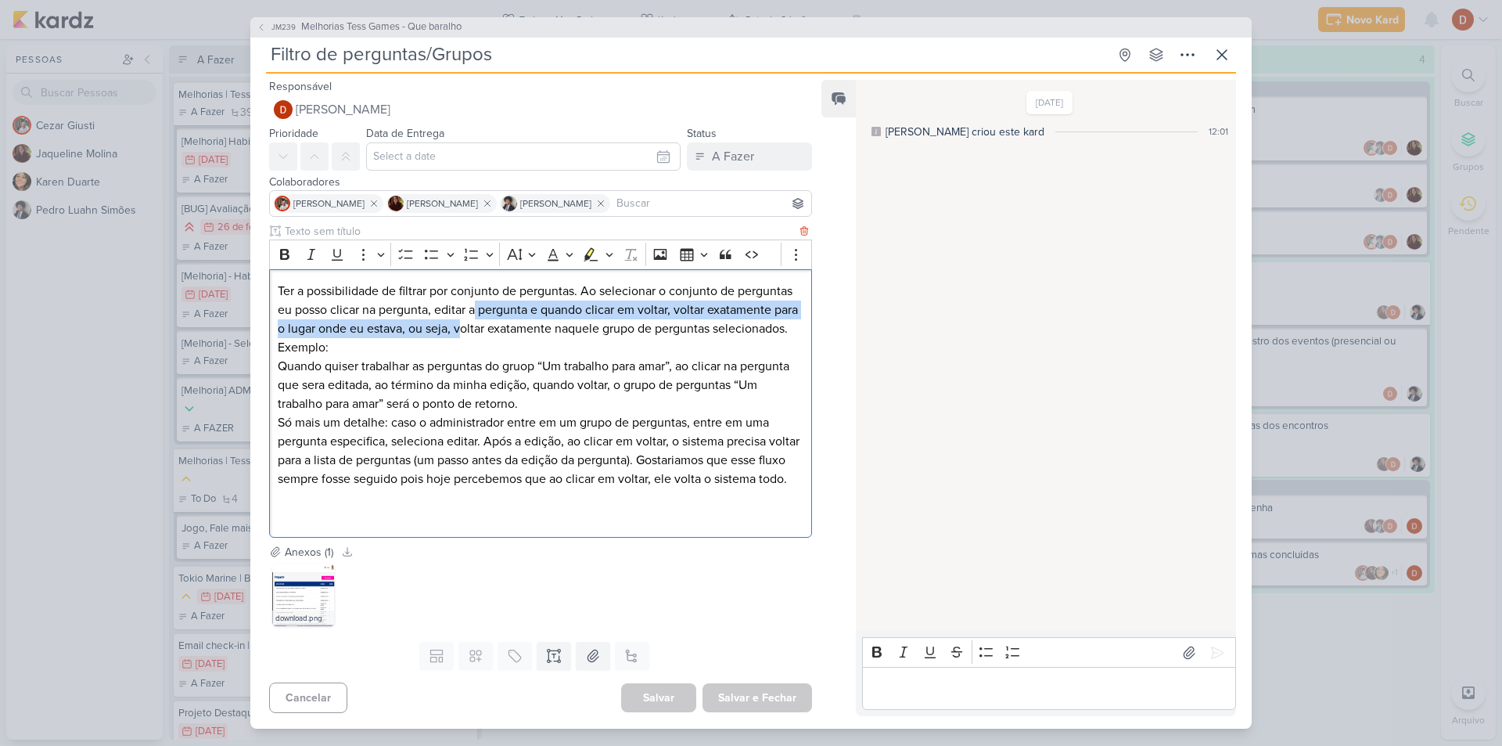
click at [478, 304] on p "Ter a possibilidade de filtrar por conjunto de perguntas. Ao selecionar o conju…" at bounding box center [541, 319] width 526 height 75
click at [434, 297] on p "Ter a possibilidade de filtrar por conjunto de perguntas. Ao selecionar o conju…" at bounding box center [541, 319] width 526 height 75
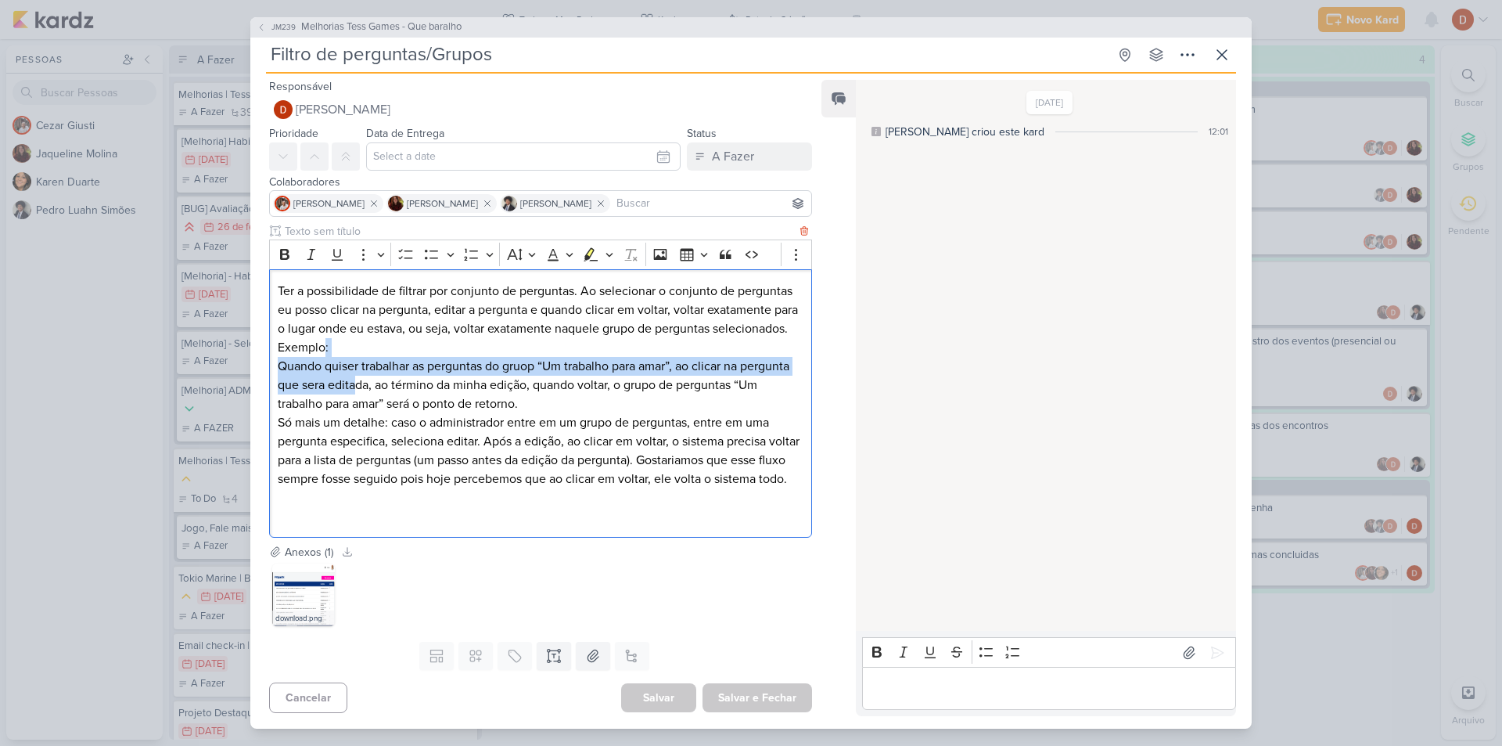
click at [402, 340] on div "Ter a possibilidade de filtrar por conjunto de perguntas. Ao selecionar o conju…" at bounding box center [540, 403] width 543 height 268
click at [402, 340] on p "Ter a possibilidade de filtrar por conjunto de perguntas. Ao selecionar o conju…" at bounding box center [541, 319] width 526 height 75
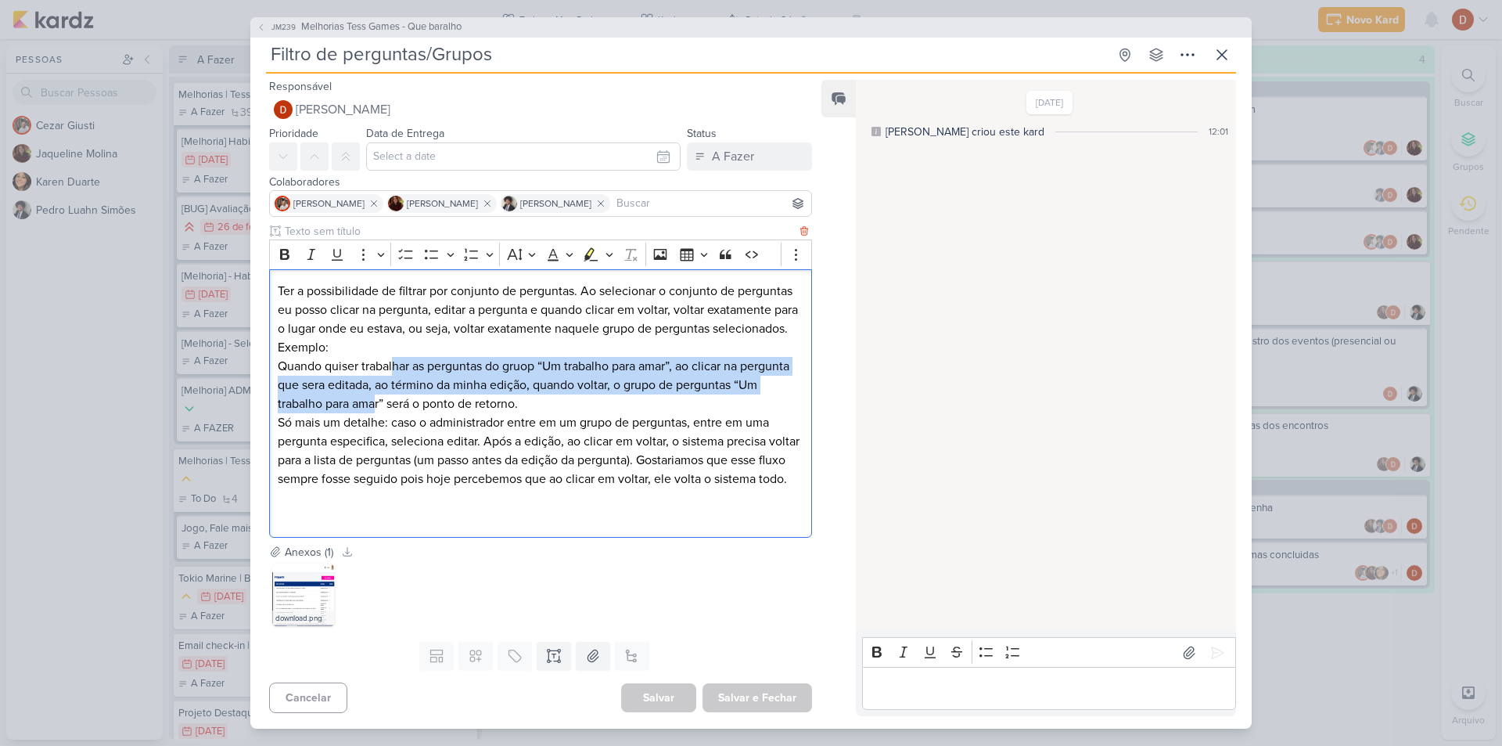
drag, startPoint x: 401, startPoint y: 393, endPoint x: 393, endPoint y: 363, distance: 31.3
click at [393, 363] on p "Quando quiser trabalhar as perguntas do gruop “Um trabalho para amar”, ao clica…" at bounding box center [541, 385] width 526 height 56
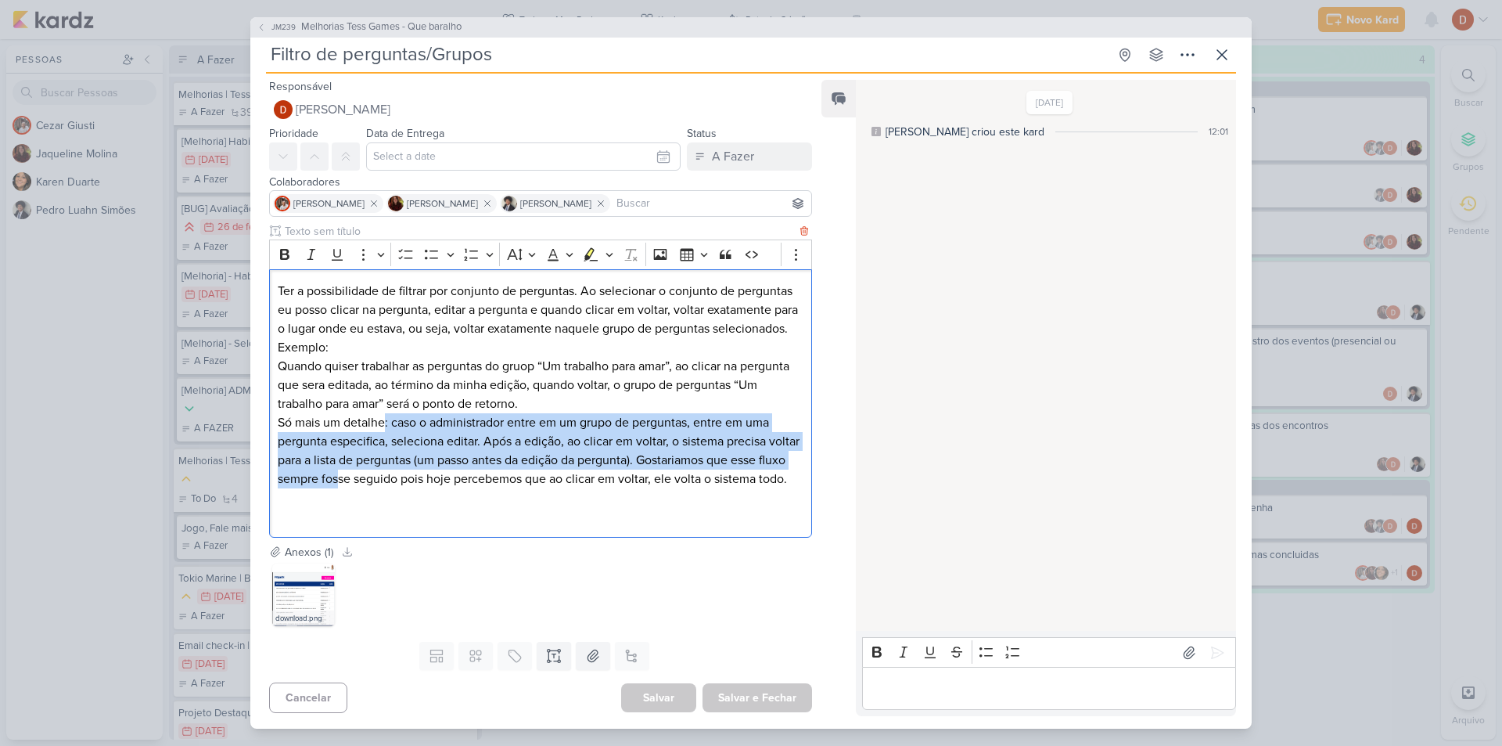
click at [383, 419] on p "Só mais um detalhe: caso o administrador entre em um grupo de perguntas, entre …" at bounding box center [541, 450] width 526 height 75
drag, startPoint x: 366, startPoint y: 480, endPoint x: 357, endPoint y: 411, distance: 68.7
click at [357, 413] on p "Só mais um detalhe: caso o administrador entre em um grupo de perguntas, entre …" at bounding box center [541, 450] width 526 height 75
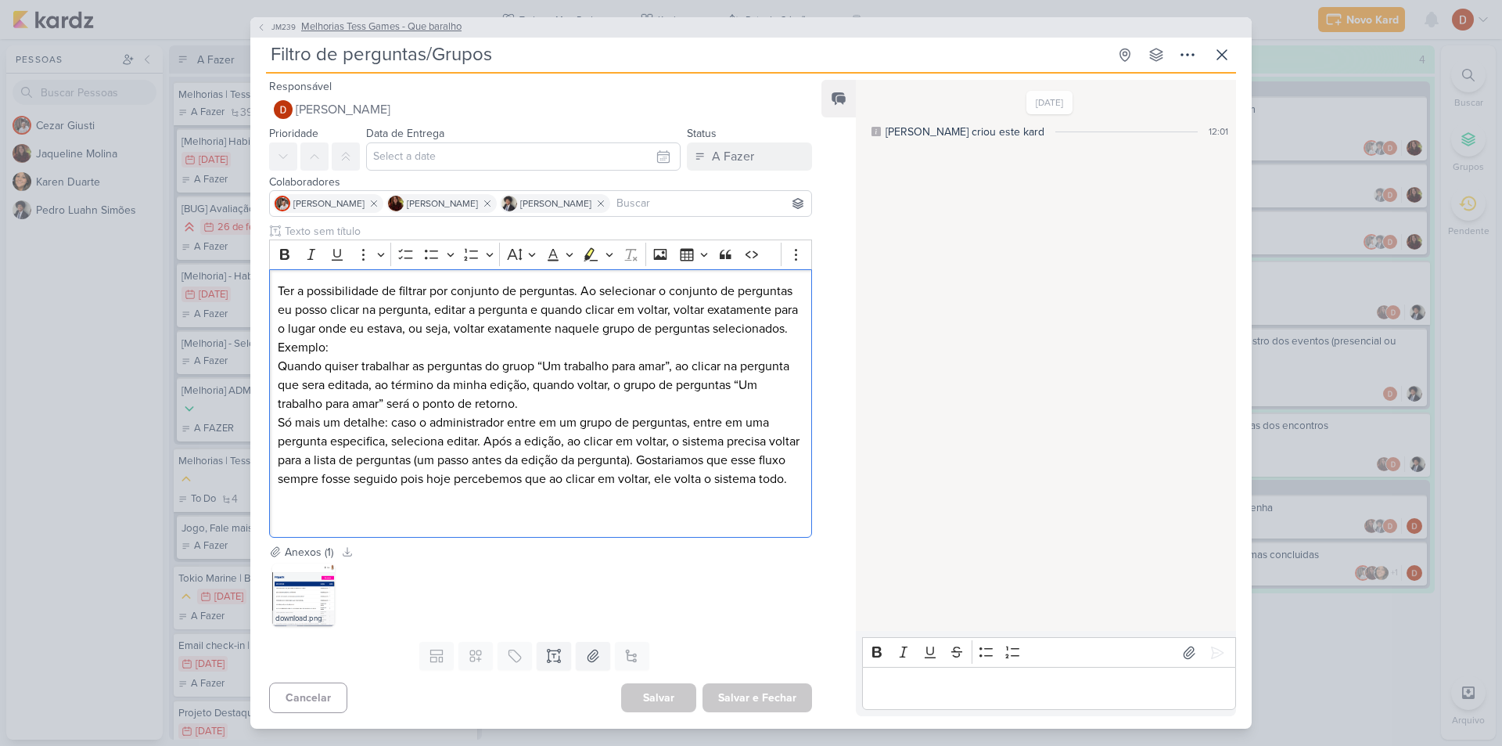
click at [265, 27] on icon at bounding box center [261, 27] width 9 height 9
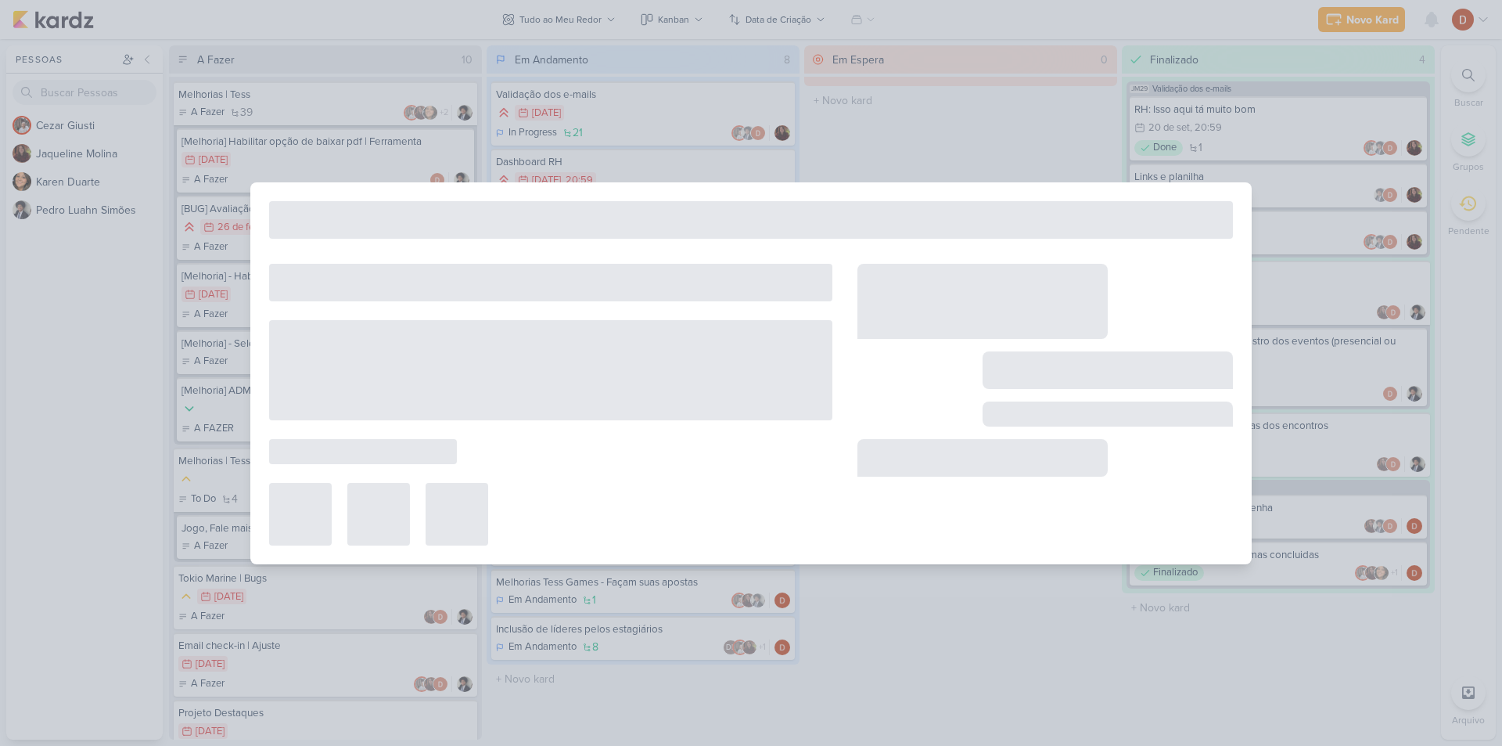
type input "Melhorias Tess Games - Que baralho"
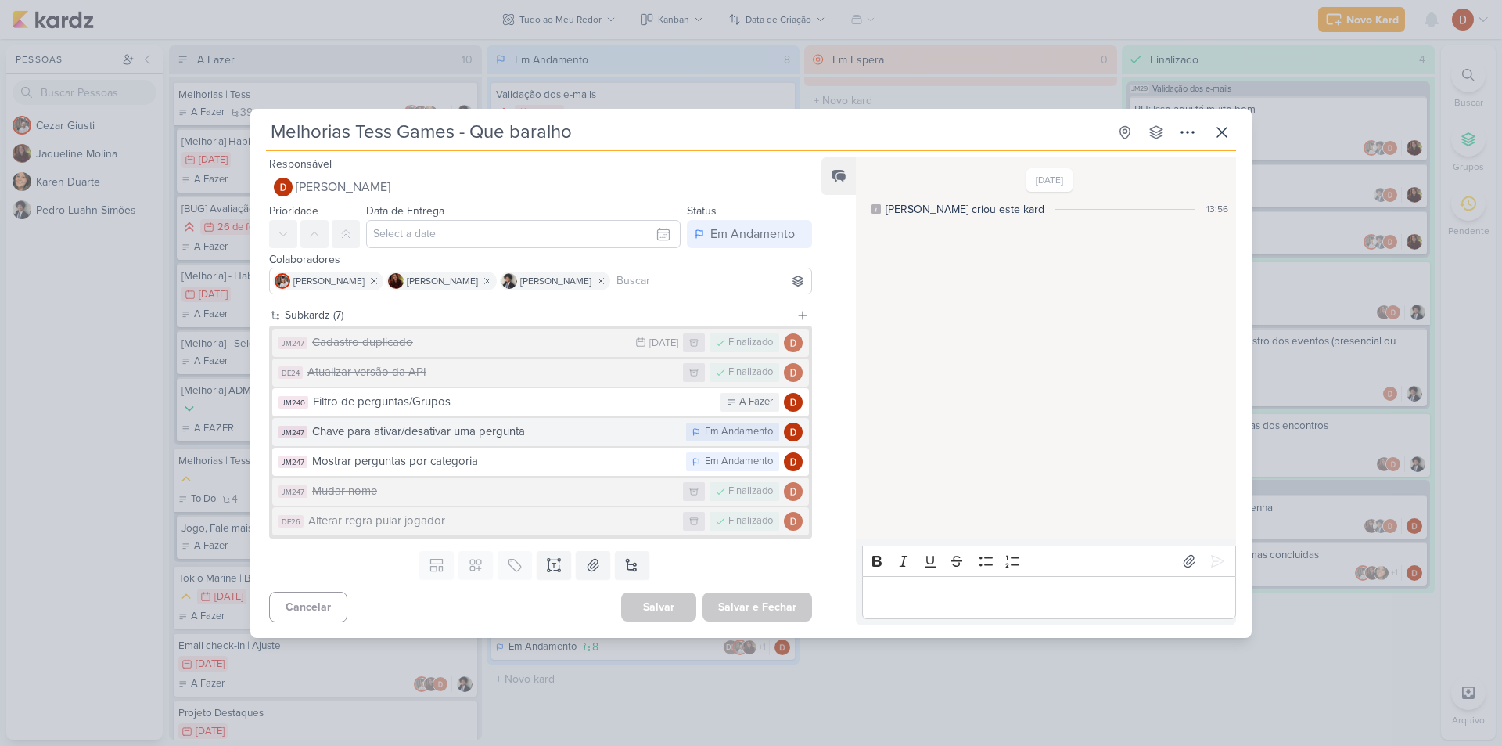
click at [424, 437] on div "Chave para ativar/desativar uma pergunta" at bounding box center [495, 431] width 366 height 18
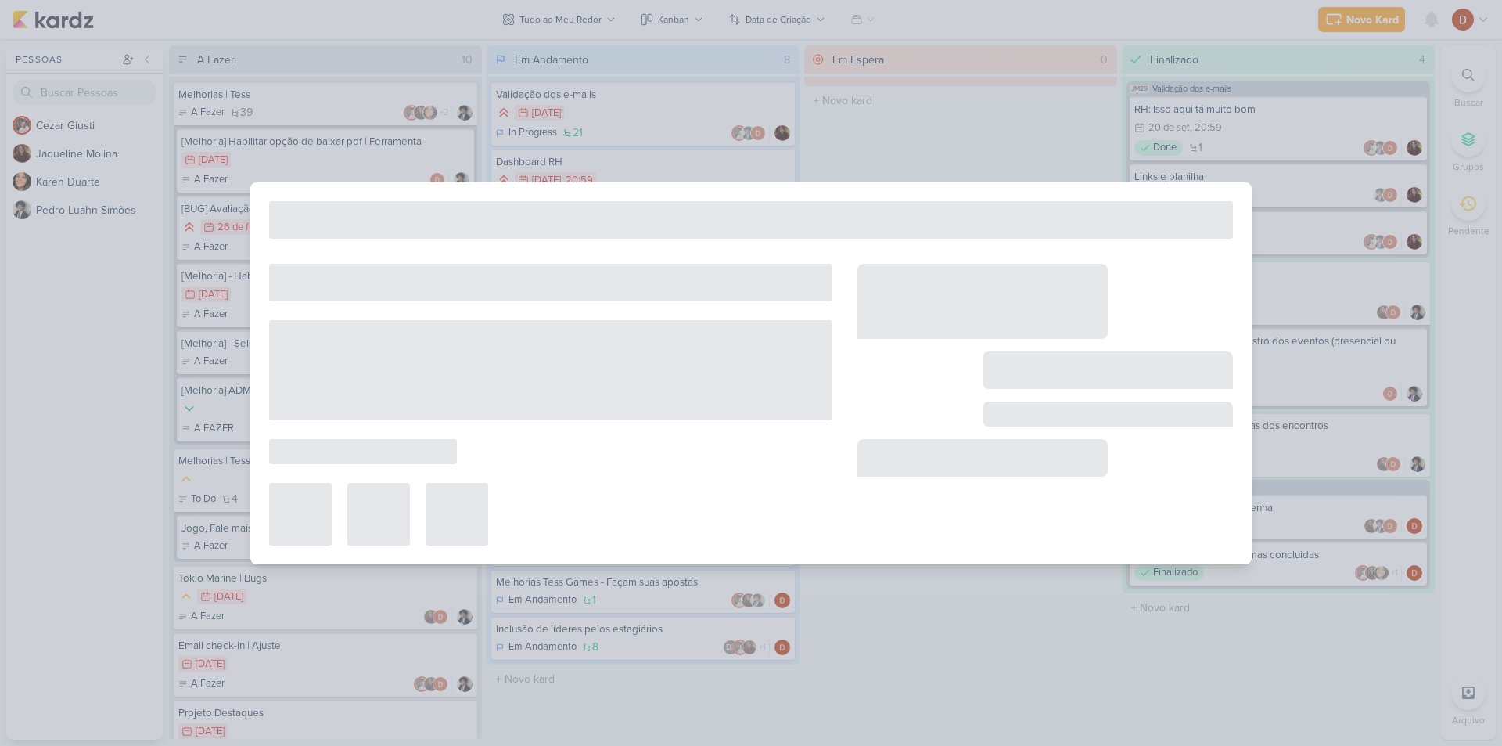
type input "Chave para ativar/desativar uma pergunta"
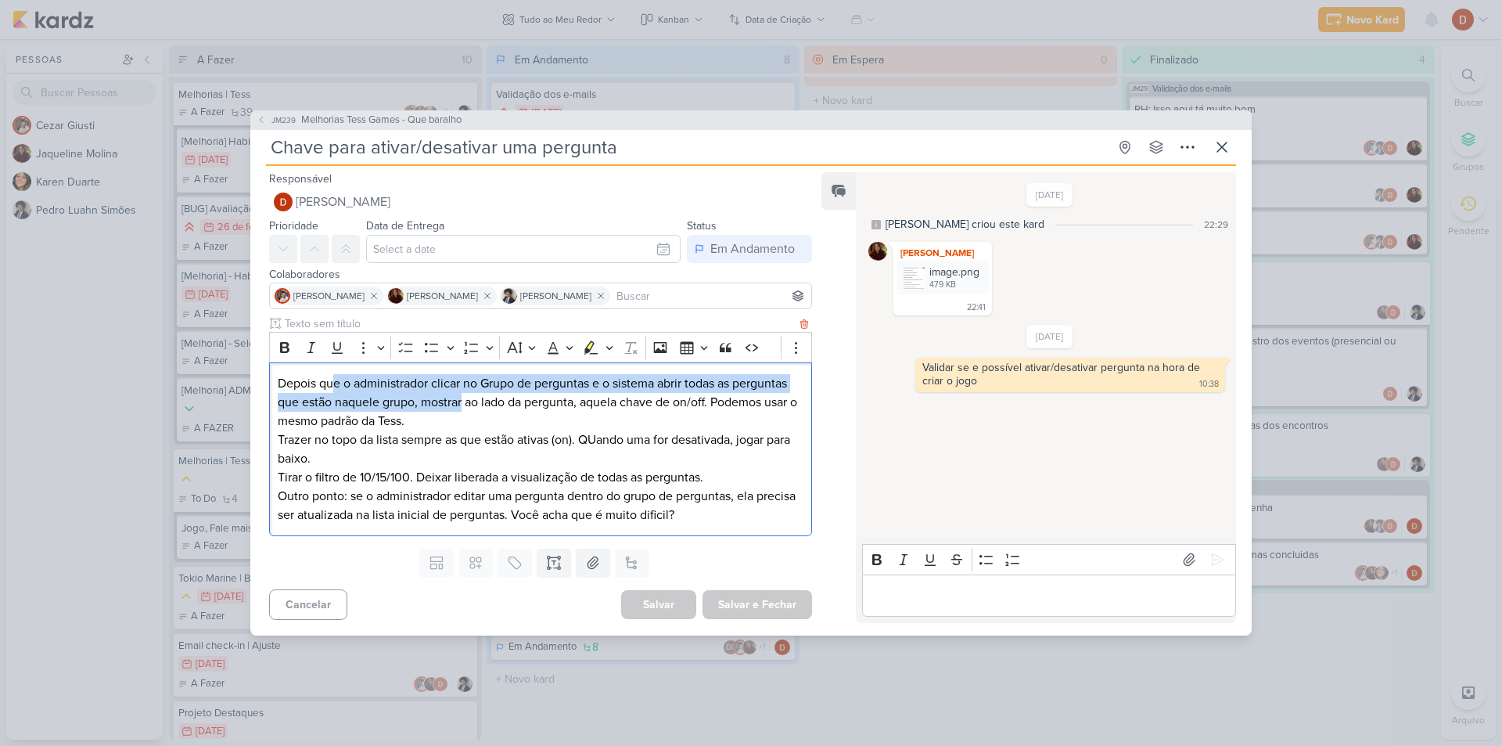
drag, startPoint x: 336, startPoint y: 383, endPoint x: 465, endPoint y: 408, distance: 131.5
click at [465, 408] on p "Depois que o administrador clicar no Grupo de perguntas e o sistema abrir todas…" at bounding box center [541, 402] width 526 height 56
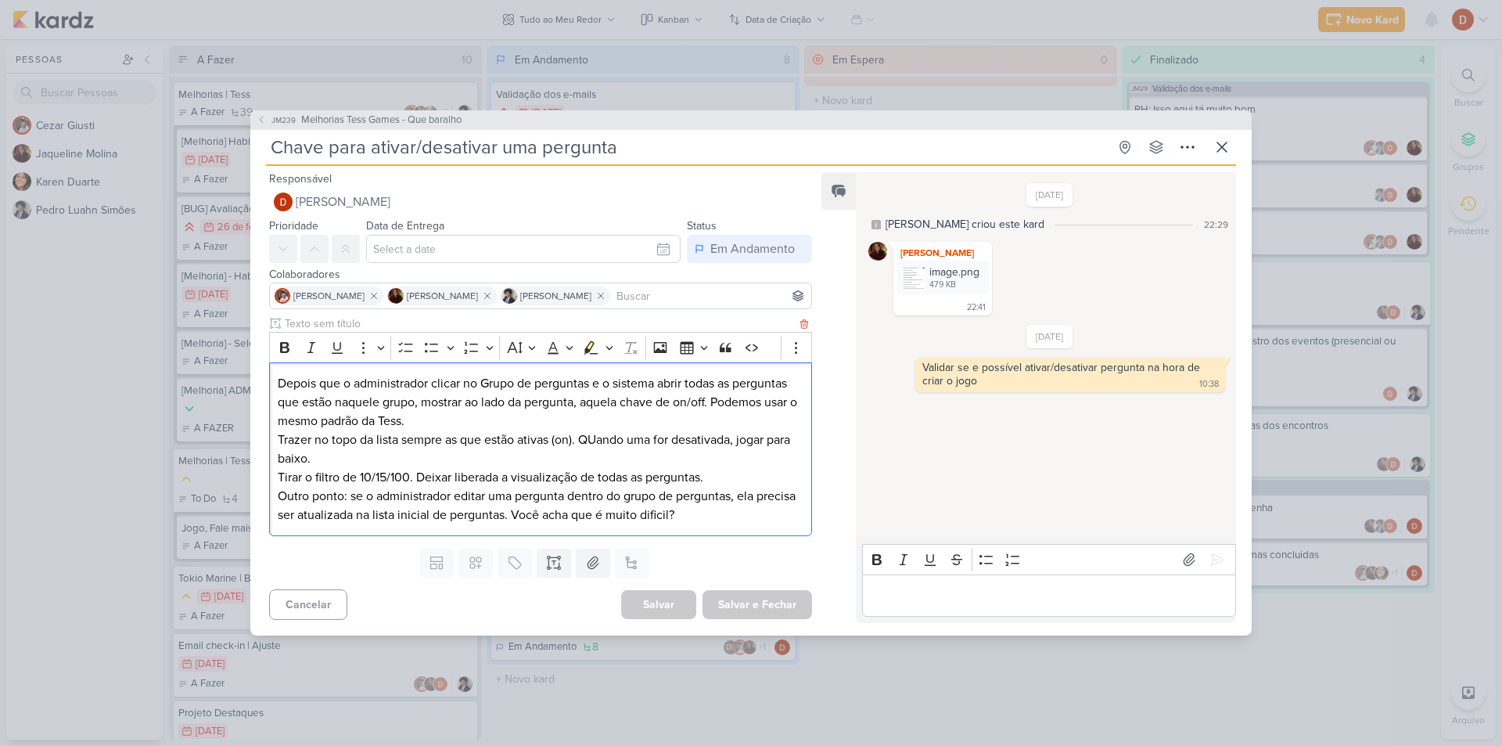
drag, startPoint x: 473, startPoint y: 424, endPoint x: 453, endPoint y: 395, distance: 34.9
click at [455, 397] on p "Depois que o administrador clicar no Grupo de perguntas e o sistema abrir todas…" at bounding box center [541, 402] width 526 height 56
click at [452, 395] on p "Depois que o administrador clicar no Grupo de perguntas e o sistema abrir todas…" at bounding box center [541, 402] width 526 height 56
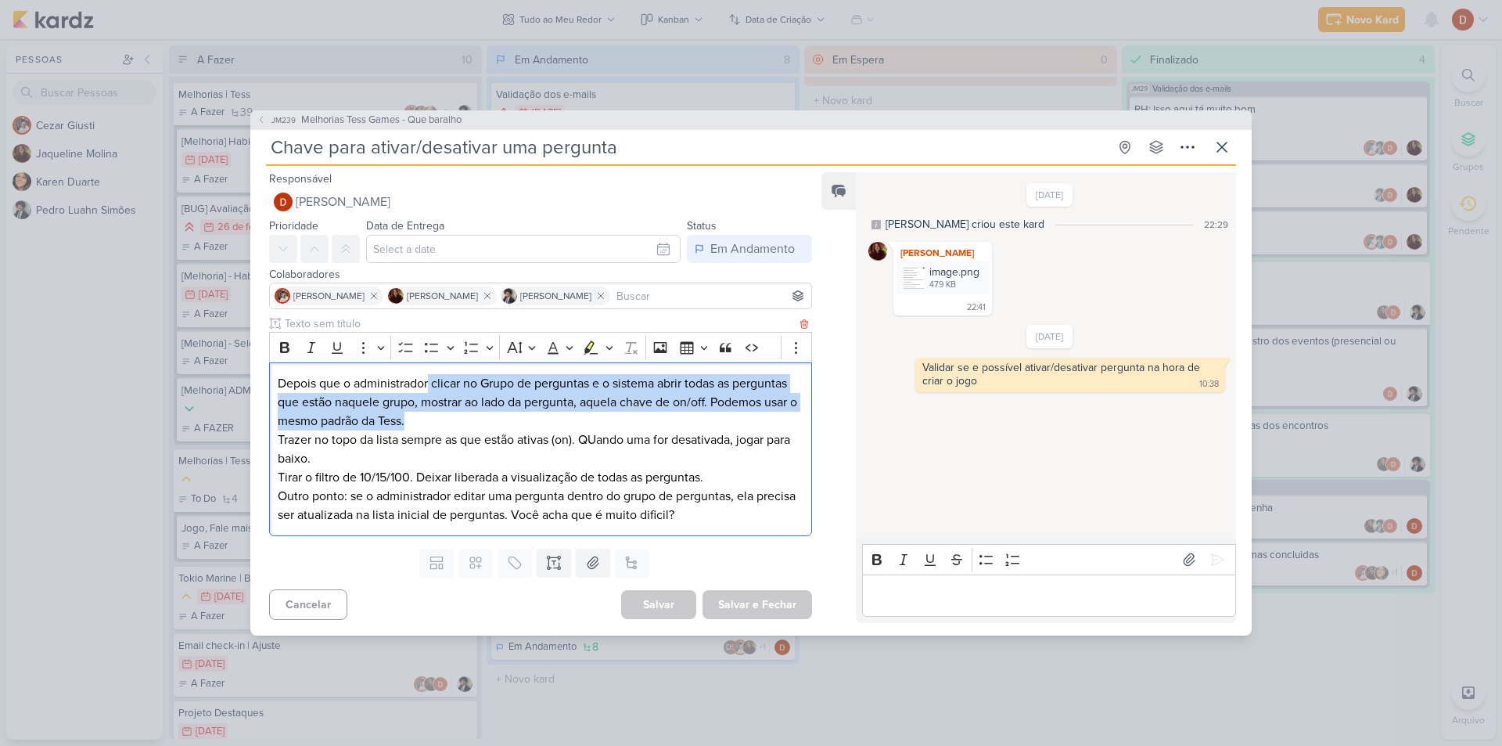
drag, startPoint x: 458, startPoint y: 423, endPoint x: 429, endPoint y: 381, distance: 50.8
click at [429, 381] on p "Depois que o administrador clicar no Grupo de perguntas e o sistema abrir todas…" at bounding box center [541, 402] width 526 height 56
drag, startPoint x: 401, startPoint y: 412, endPoint x: 382, endPoint y: 383, distance: 35.6
click at [382, 383] on p "Depois que o administrador clicar no Grupo de perguntas e o sistema abrir todas…" at bounding box center [541, 402] width 526 height 56
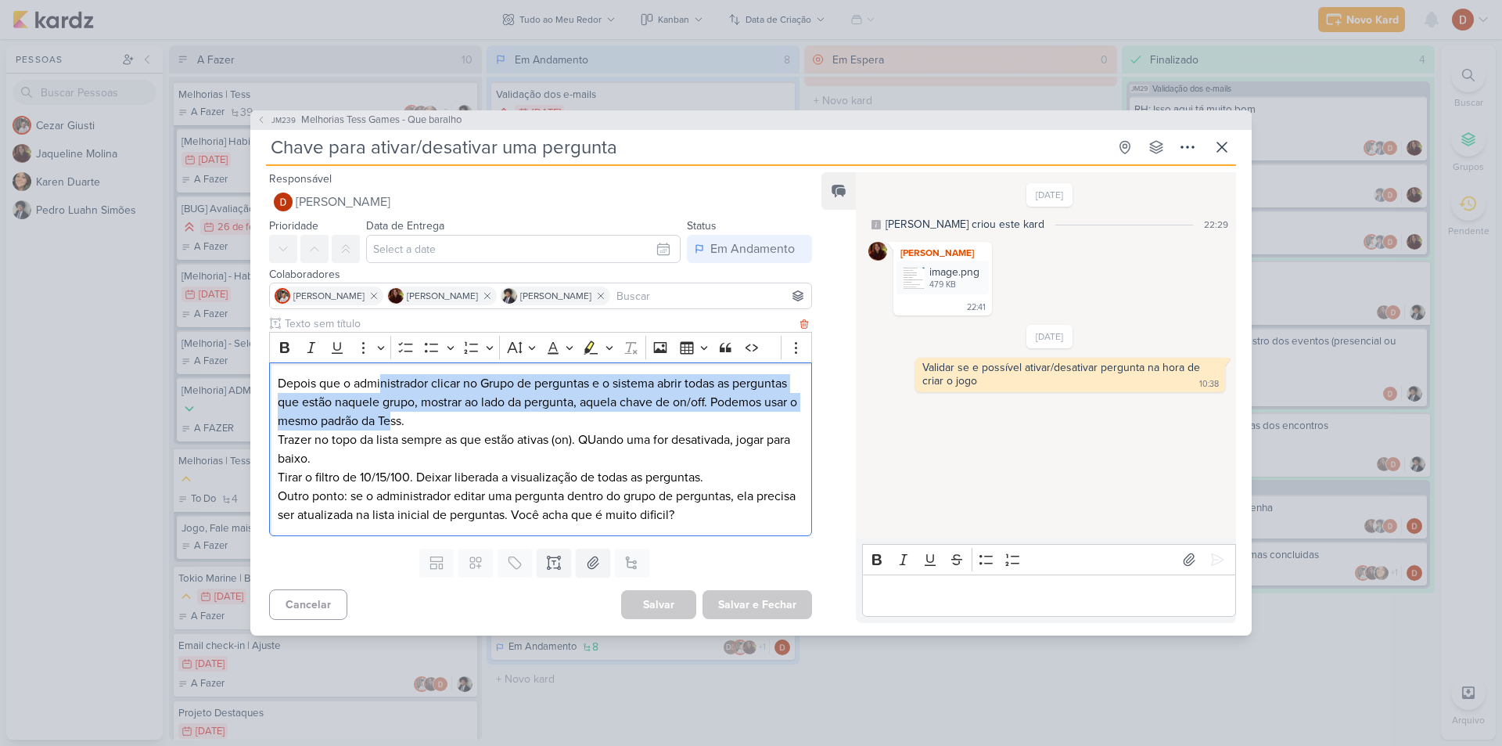
click at [382, 383] on p "Depois que o administrador clicar no Grupo de perguntas e o sistema abrir todas…" at bounding box center [541, 402] width 526 height 56
drag, startPoint x: 405, startPoint y: 409, endPoint x: 390, endPoint y: 379, distance: 33.2
click at [390, 380] on p "Depois que o administrador clicar no Grupo de perguntas e o sistema abrir todas…" at bounding box center [541, 402] width 526 height 56
click at [390, 379] on p "Depois que o administrador clicar no Grupo de perguntas e o sistema abrir todas…" at bounding box center [541, 402] width 526 height 56
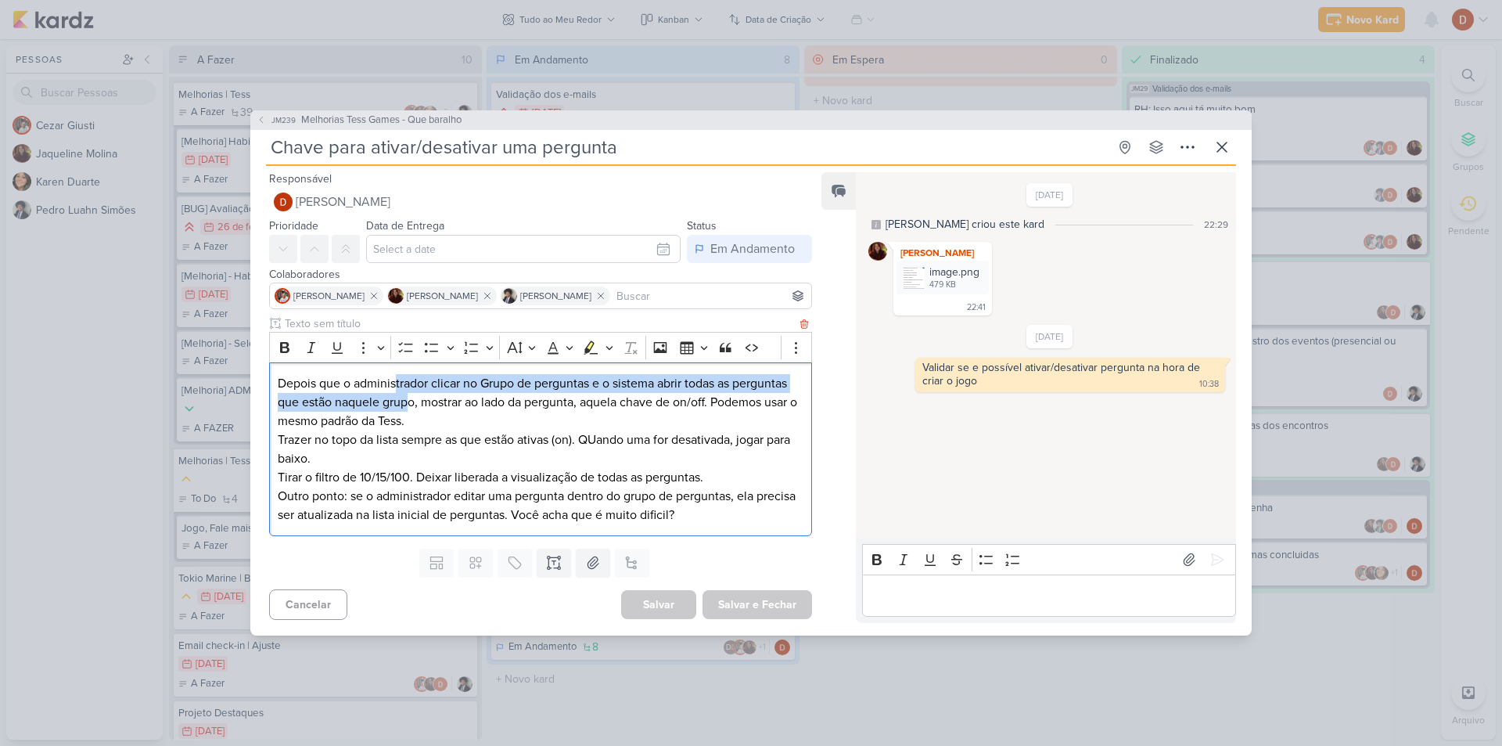
drag, startPoint x: 408, startPoint y: 404, endPoint x: 395, endPoint y: 383, distance: 25.0
click at [395, 383] on p "Depois que o administrador clicar no Grupo de perguntas e o sistema abrir todas…" at bounding box center [541, 402] width 526 height 56
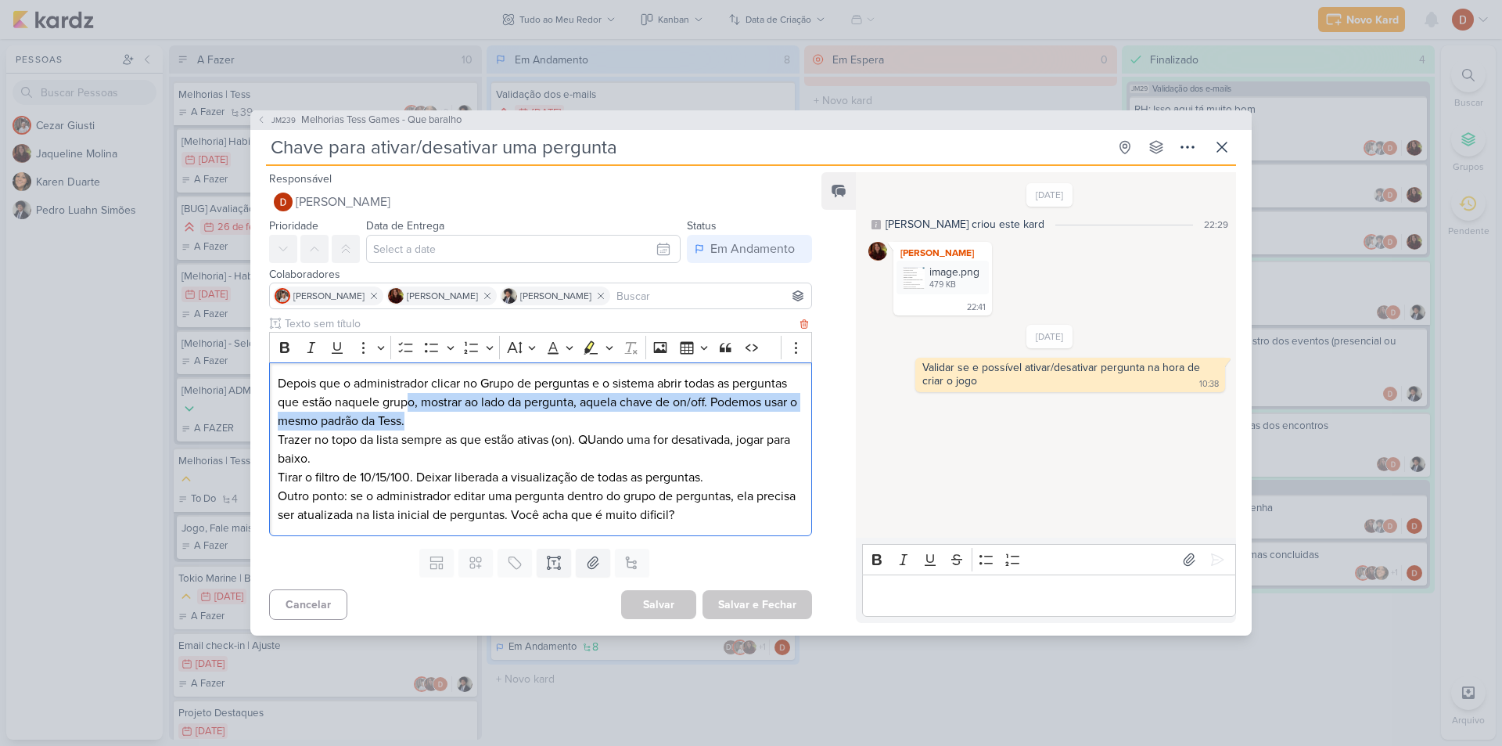
drag, startPoint x: 419, startPoint y: 415, endPoint x: 411, endPoint y: 401, distance: 15.7
click at [411, 401] on p "Depois que o administrador clicar no Grupo de perguntas e o sistema abrir todas…" at bounding box center [541, 402] width 526 height 56
drag, startPoint x: 422, startPoint y: 419, endPoint x: 408, endPoint y: 402, distance: 21.7
click at [408, 402] on p "Depois que o administrador clicar no Grupo de perguntas e o sistema abrir todas…" at bounding box center [541, 402] width 526 height 56
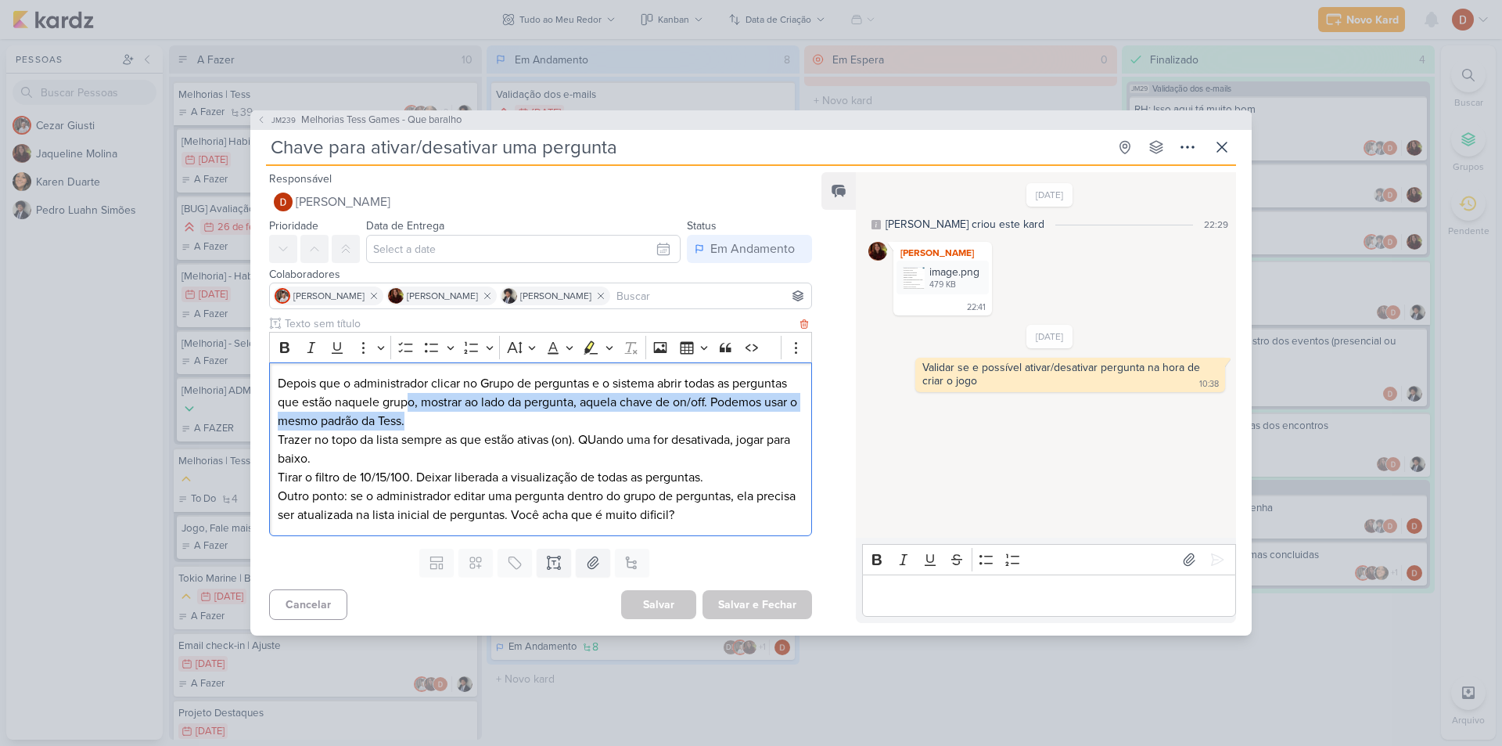
click at [408, 402] on p "Depois que o administrador clicar no Grupo de perguntas e o sistema abrir todas…" at bounding box center [541, 402] width 526 height 56
drag, startPoint x: 418, startPoint y: 425, endPoint x: 400, endPoint y: 412, distance: 21.9
click at [400, 412] on p "Depois que o administrador clicar no Grupo de perguntas e o sistema abrir todas…" at bounding box center [541, 402] width 526 height 56
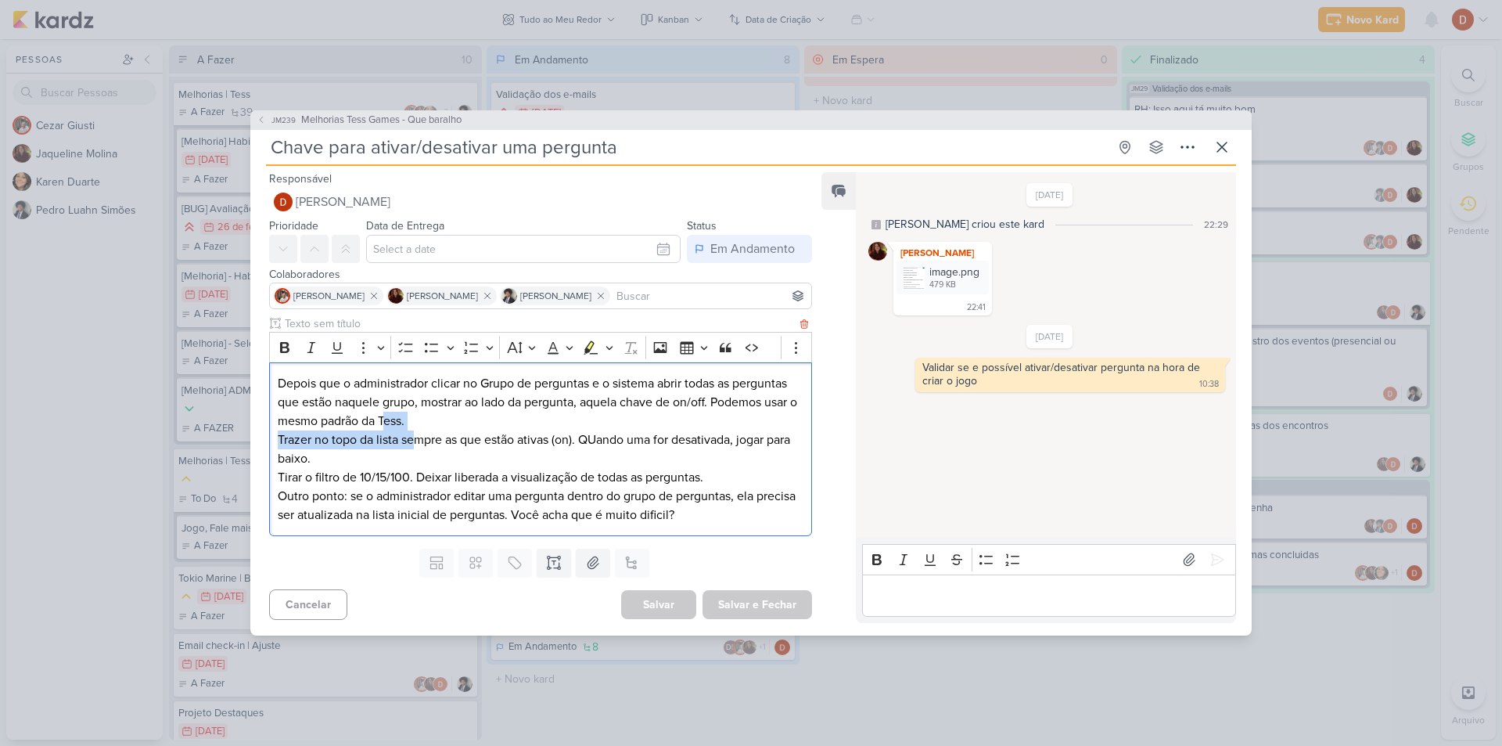
drag, startPoint x: 414, startPoint y: 435, endPoint x: 395, endPoint y: 414, distance: 28.3
click at [395, 414] on div "Depois que o administrador clicar no Grupo de perguntas e o sistema abrir todas…" at bounding box center [540, 449] width 543 height 174
click at [402, 452] on p "Trazer no topo da lista sempre as que estão ativas (on). QUando uma for desativ…" at bounding box center [541, 449] width 526 height 38
drag, startPoint x: 397, startPoint y: 463, endPoint x: 375, endPoint y: 426, distance: 43.1
click at [375, 426] on div "Depois que o administrador clicar no Grupo de perguntas e o sistema abrir todas…" at bounding box center [540, 449] width 543 height 174
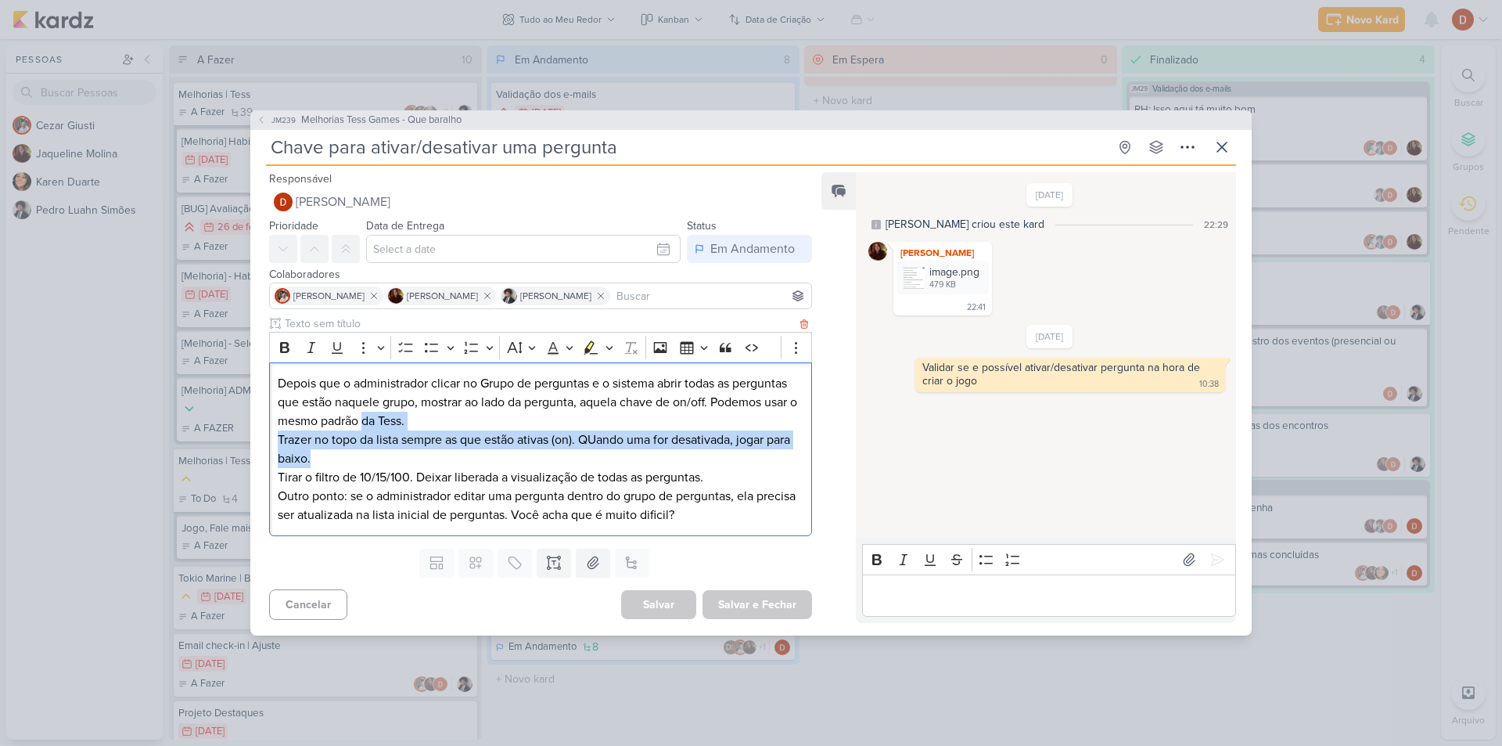
click at [375, 426] on p "Depois que o administrador clicar no Grupo de perguntas e o sistema abrir todas…" at bounding box center [541, 402] width 526 height 56
drag, startPoint x: 390, startPoint y: 455, endPoint x: 370, endPoint y: 432, distance: 31.1
click at [370, 432] on p "Trazer no topo da lista sempre as que estão ativas (on). QUando uma for desativ…" at bounding box center [541, 449] width 526 height 38
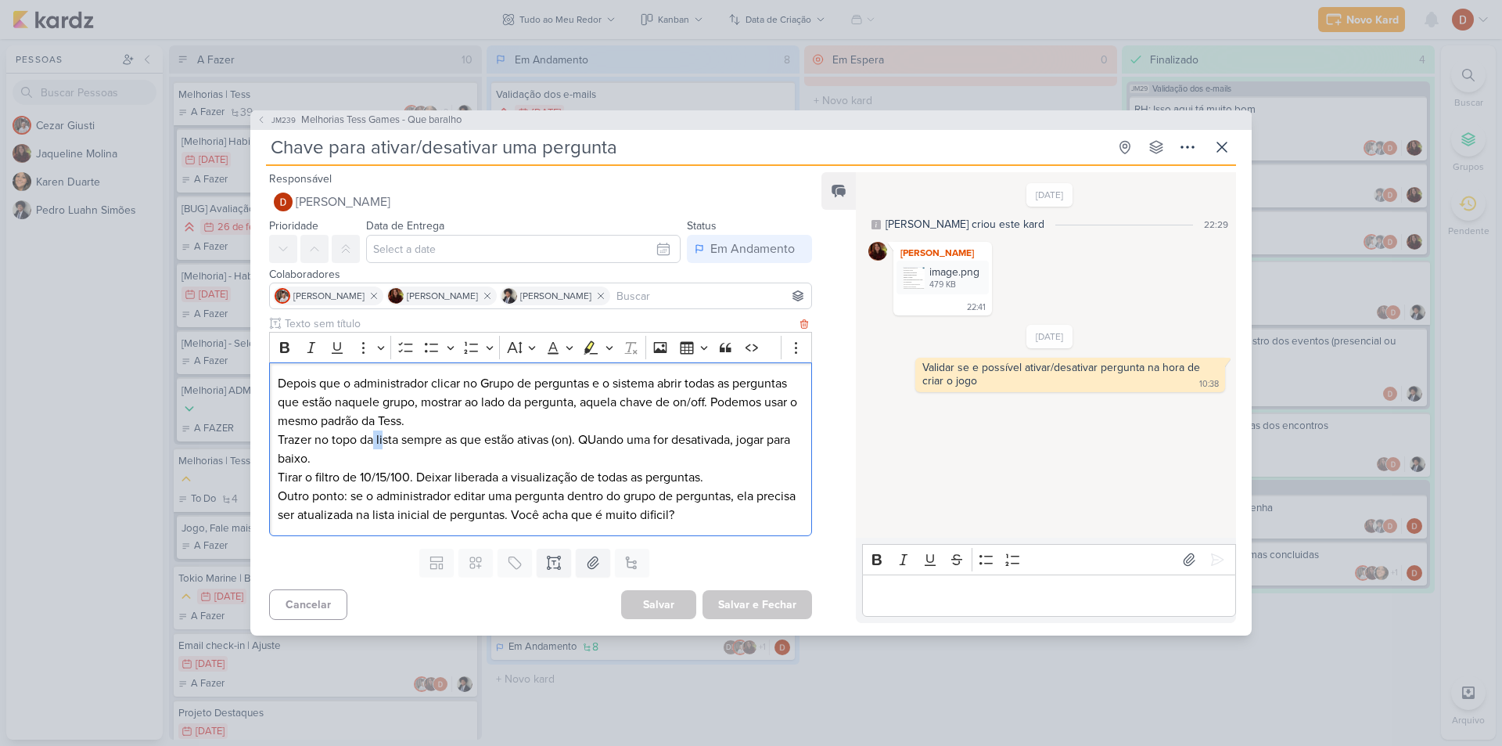
drag, startPoint x: 385, startPoint y: 448, endPoint x: 375, endPoint y: 433, distance: 18.7
click at [375, 433] on p "Trazer no topo da lista sempre as que estão ativas (on). QUando uma for desativ…" at bounding box center [541, 449] width 526 height 38
drag, startPoint x: 401, startPoint y: 458, endPoint x: 390, endPoint y: 435, distance: 25.2
click at [390, 435] on p "Trazer no topo da lista sempre as que estão ativas (on). QUando uma for desativ…" at bounding box center [541, 449] width 526 height 38
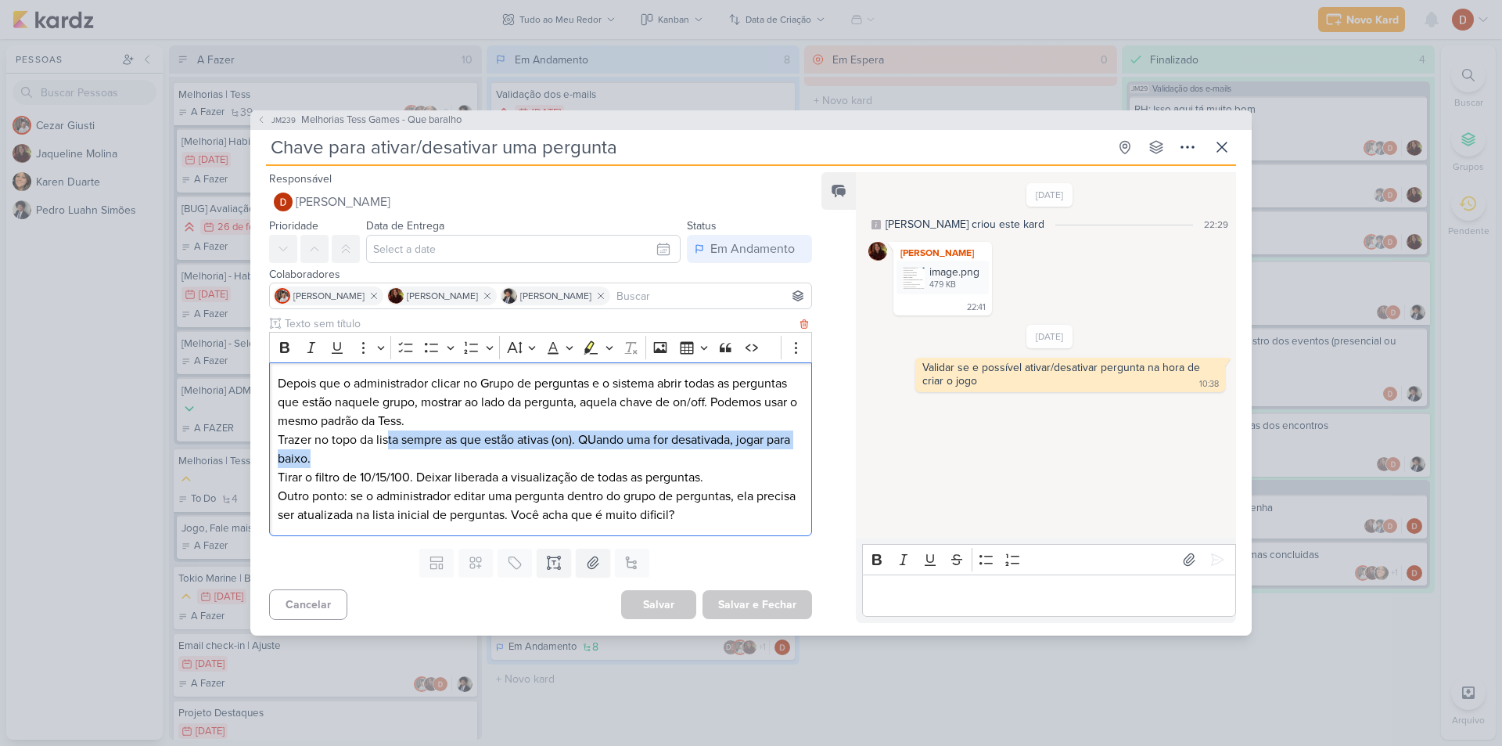
click at [390, 435] on p "Trazer no topo da lista sempre as que estão ativas (on). QUando uma for desativ…" at bounding box center [541, 449] width 526 height 38
drag, startPoint x: 406, startPoint y: 456, endPoint x: 393, endPoint y: 434, distance: 25.2
click at [393, 434] on p "Trazer no topo da lista sempre as que estão ativas (on). QUando uma for desativ…" at bounding box center [541, 449] width 526 height 38
drag, startPoint x: 407, startPoint y: 458, endPoint x: 383, endPoint y: 429, distance: 37.8
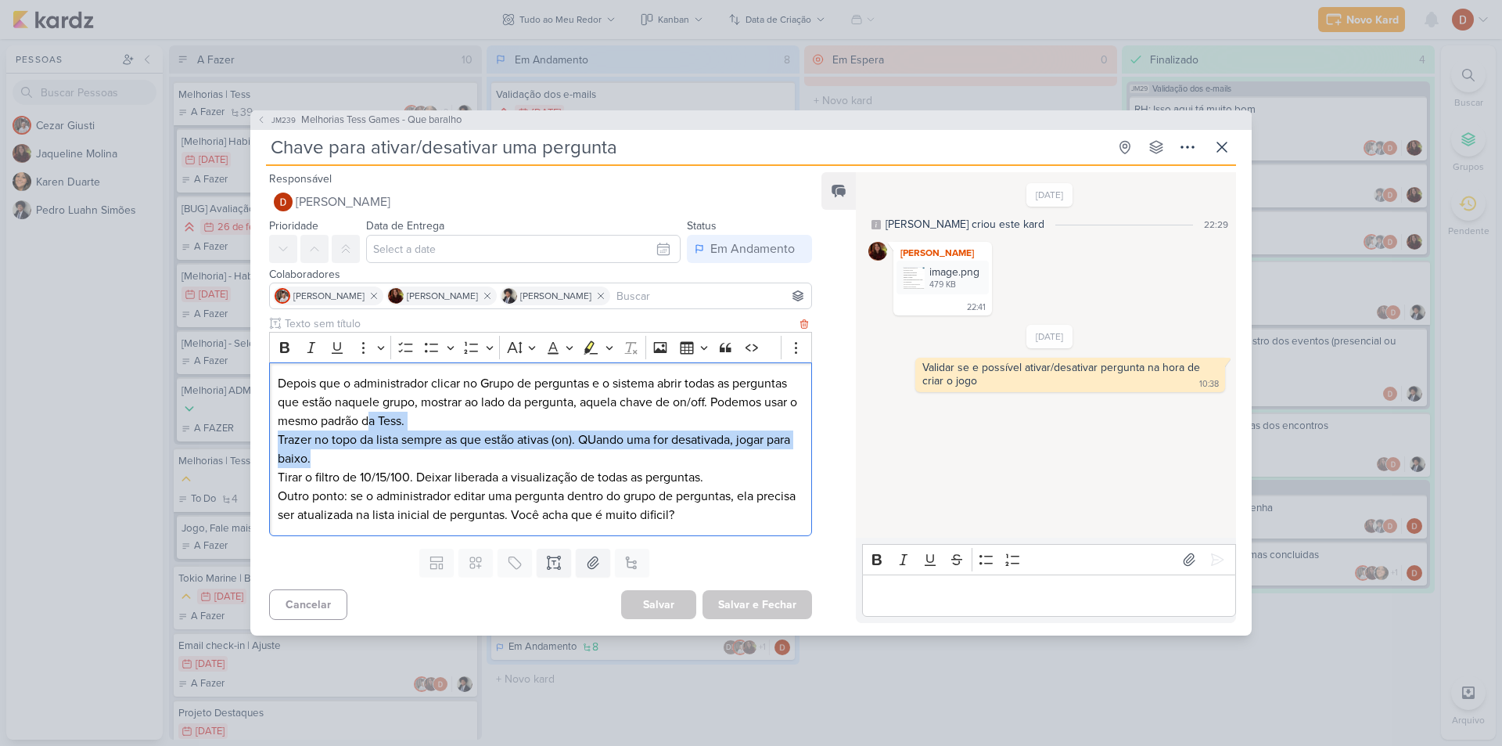
click at [383, 429] on div "Depois que o administrador clicar no Grupo de perguntas e o sistema abrir todas…" at bounding box center [540, 449] width 543 height 174
click at [383, 429] on p "Depois que o administrador clicar no Grupo de perguntas e o sistema abrir todas…" at bounding box center [541, 402] width 526 height 56
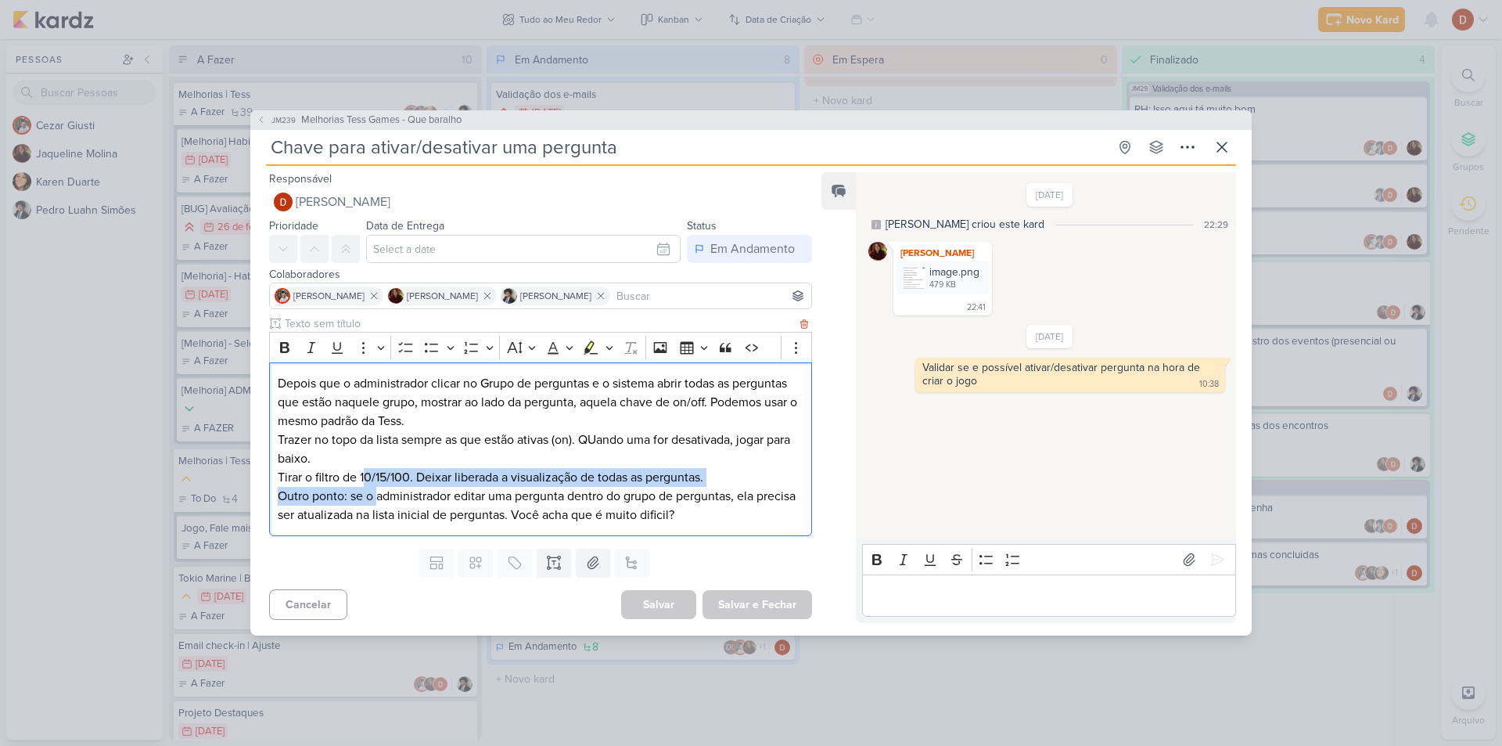
drag, startPoint x: 379, startPoint y: 490, endPoint x: 366, endPoint y: 467, distance: 27.0
click at [366, 467] on div "Depois que o administrador clicar no Grupo de perguntas e o sistema abrir todas…" at bounding box center [540, 449] width 543 height 174
click at [366, 467] on p "Trazer no topo da lista sempre as que estão ativas (on). QUando uma for desativ…" at bounding box center [541, 449] width 526 height 38
drag, startPoint x: 389, startPoint y: 492, endPoint x: 379, endPoint y: 480, distance: 15.6
click at [379, 480] on div "Depois que o administrador clicar no Grupo de perguntas e o sistema abrir todas…" at bounding box center [540, 449] width 543 height 174
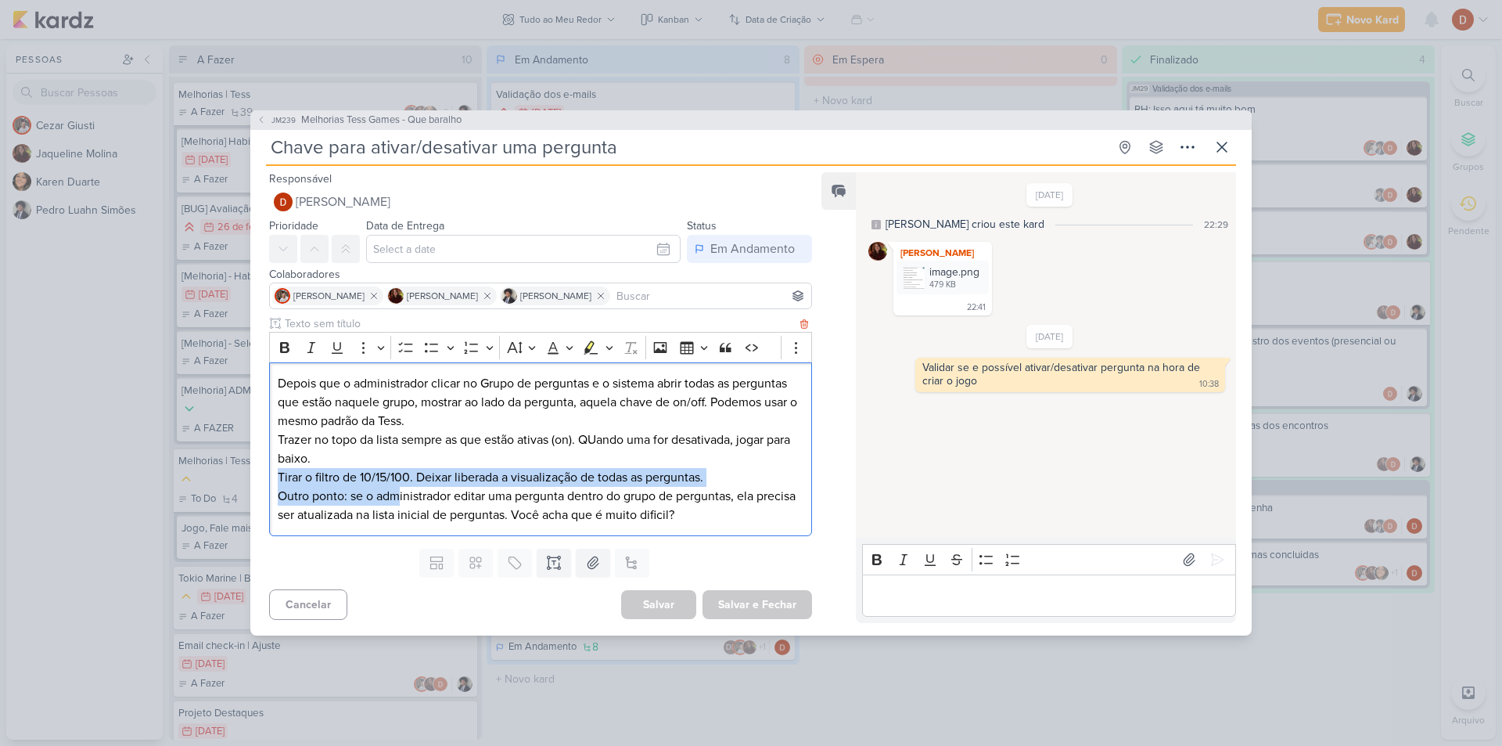
drag, startPoint x: 398, startPoint y: 503, endPoint x: 385, endPoint y: 463, distance: 42.1
click at [385, 463] on div "Depois que o administrador clicar no Grupo de perguntas e o sistema abrir todas…" at bounding box center [540, 449] width 543 height 174
click at [440, 515] on p "Outro ponto: se o administrador editar uma pergunta dentro do grupo de pergunta…" at bounding box center [541, 506] width 526 height 38
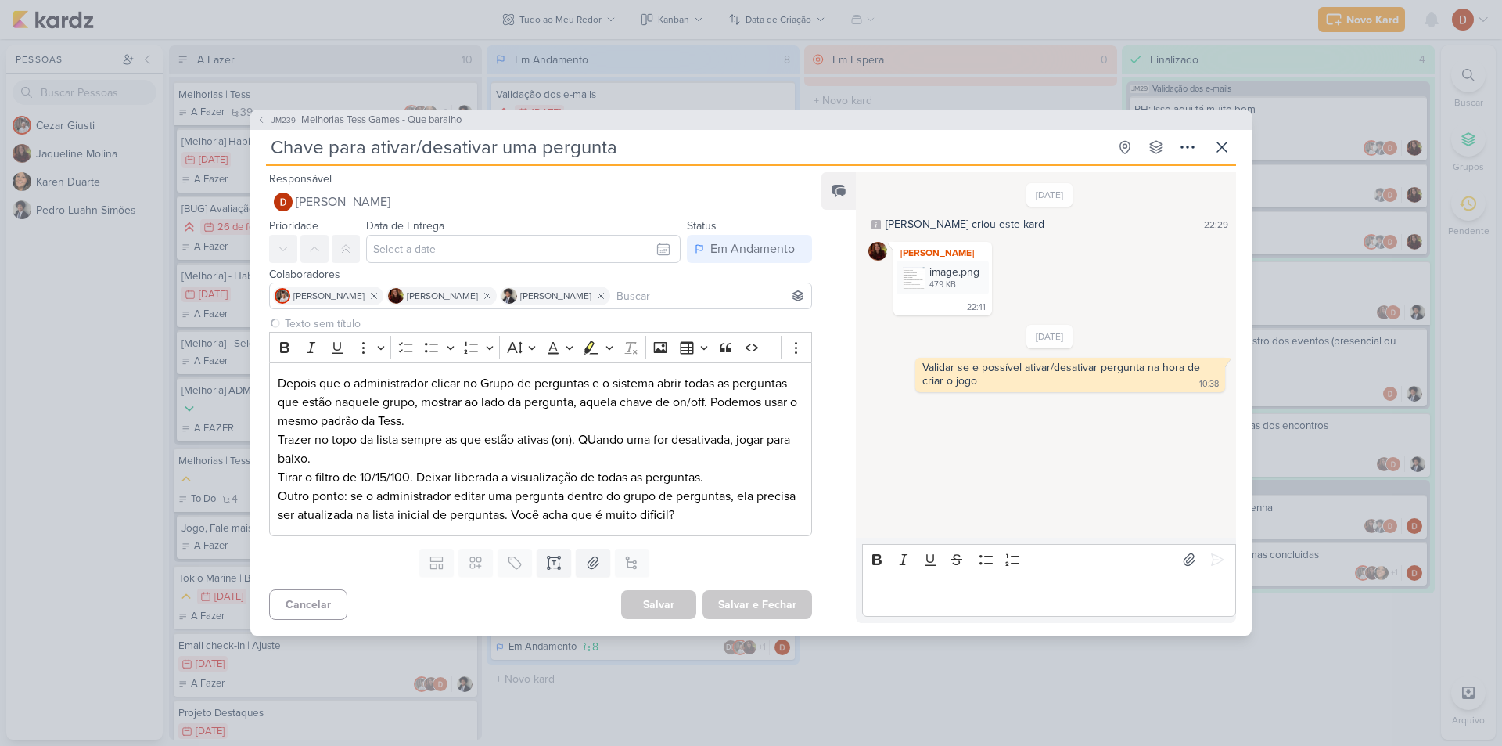
click at [269, 117] on span "JM239" at bounding box center [283, 120] width 29 height 12
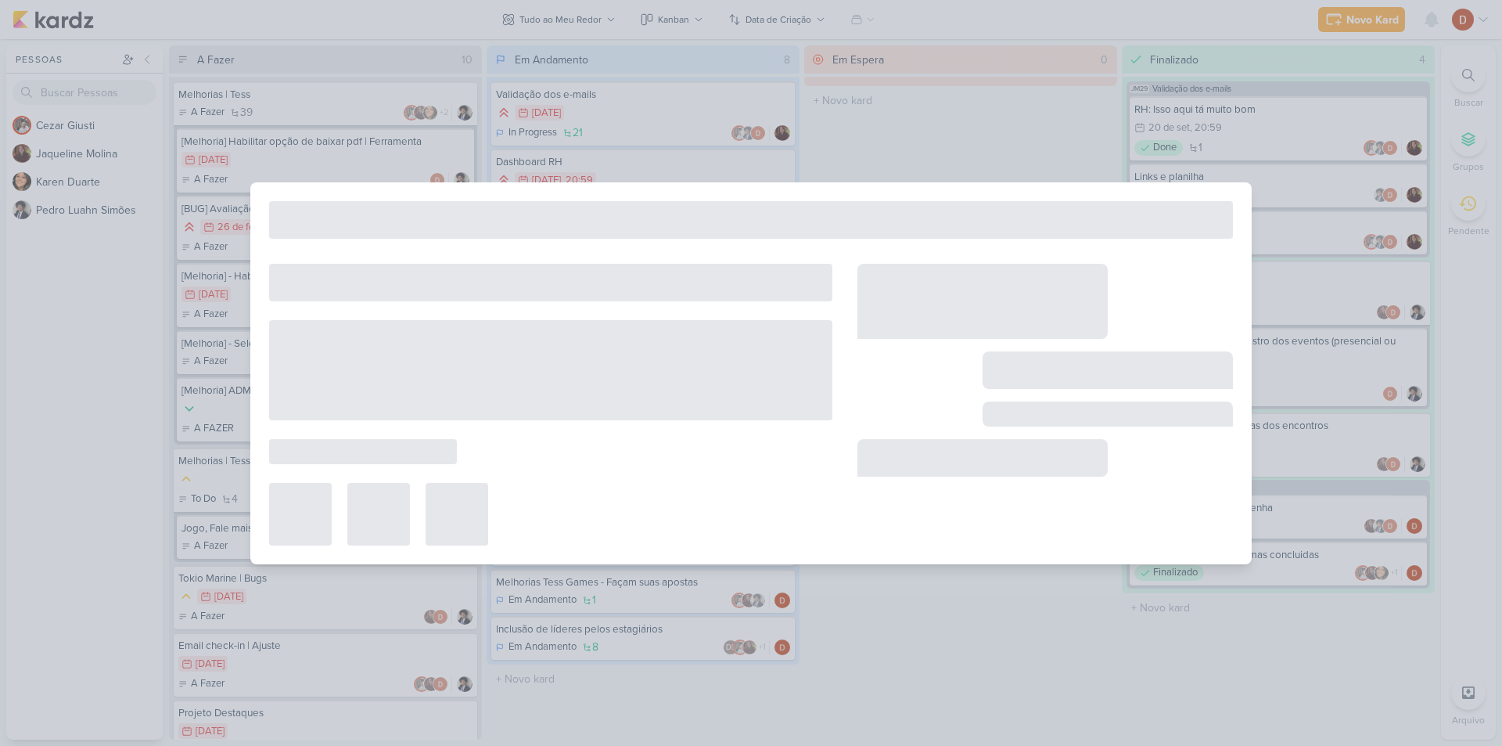
type input "Melhorias Tess Games - Que baralho"
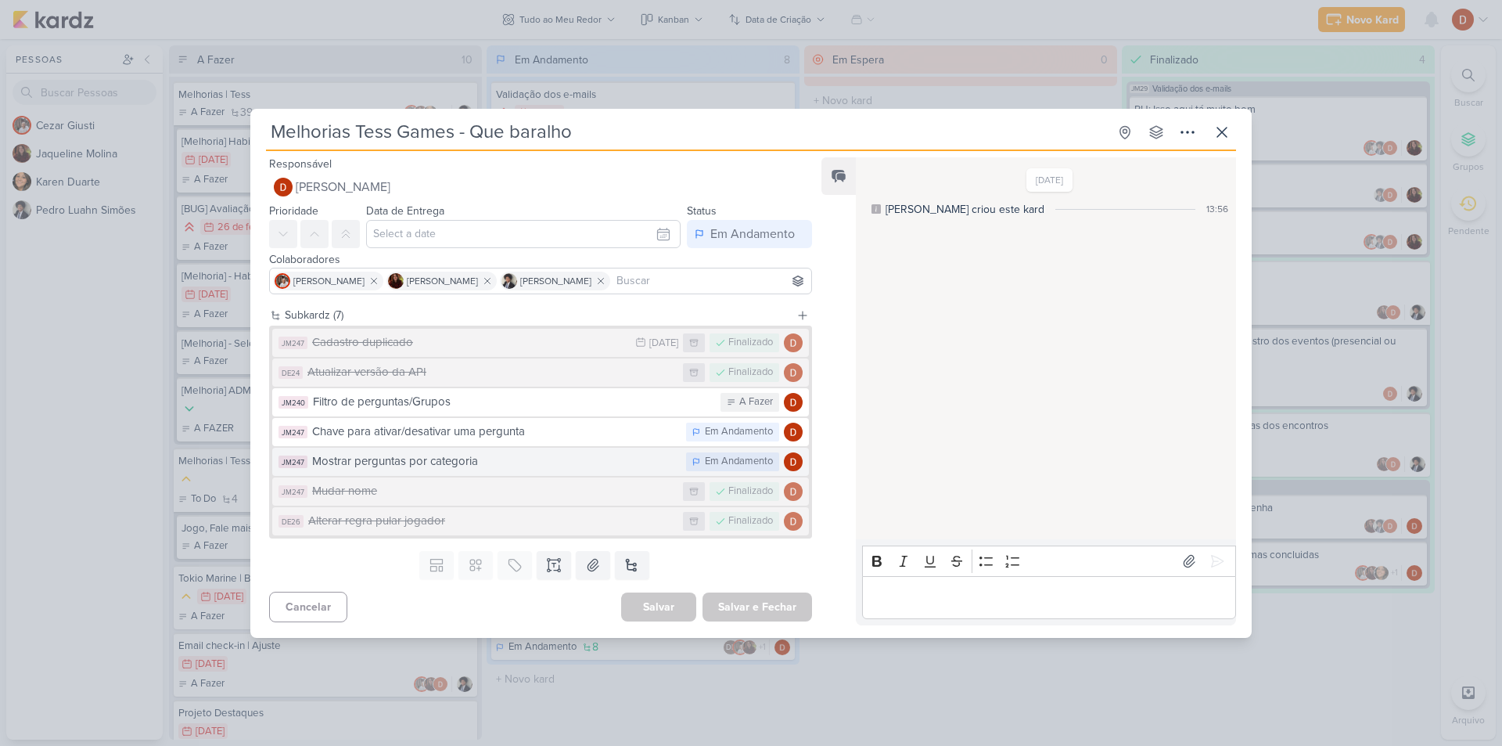
click at [439, 465] on div "Mostrar perguntas por categoria" at bounding box center [495, 461] width 366 height 18
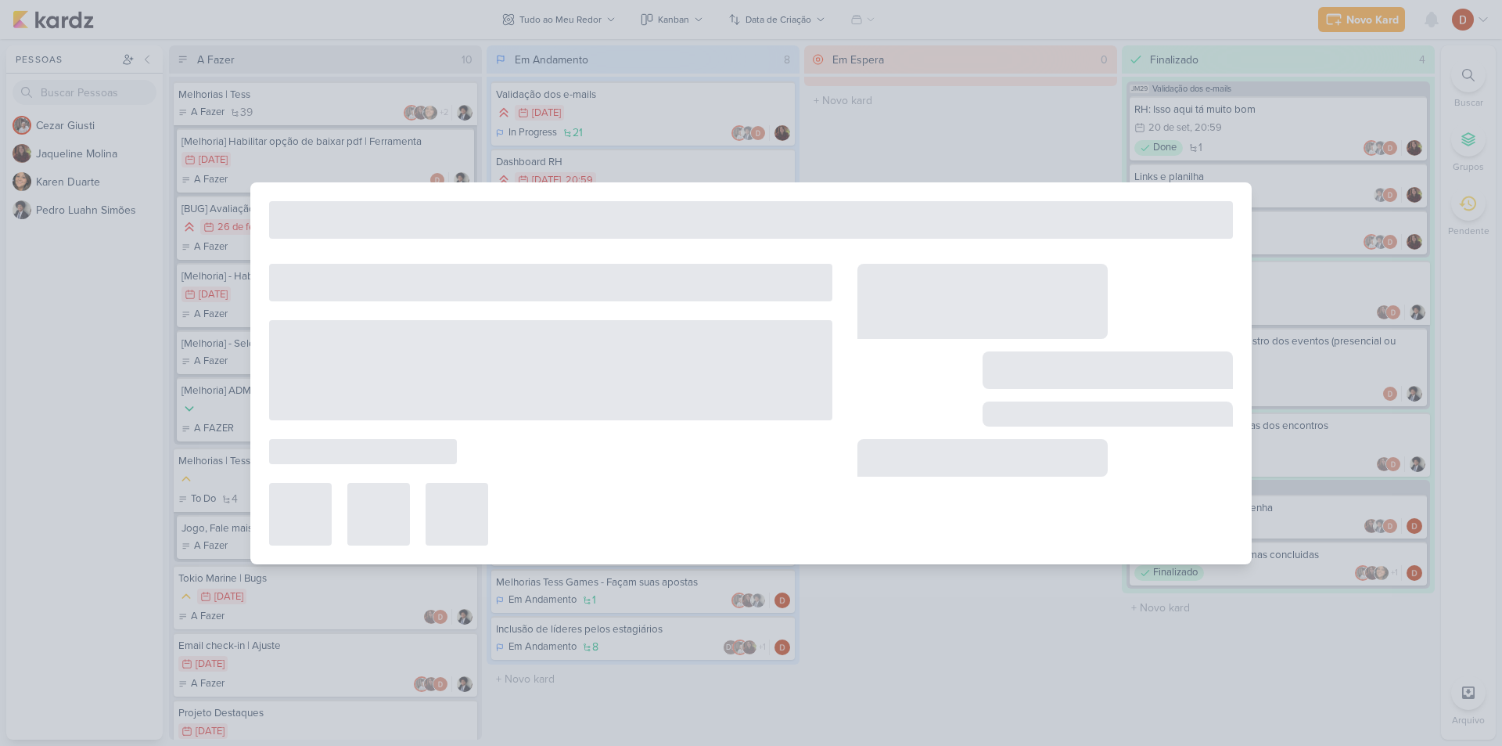
type input "Mostrar perguntas por categoria"
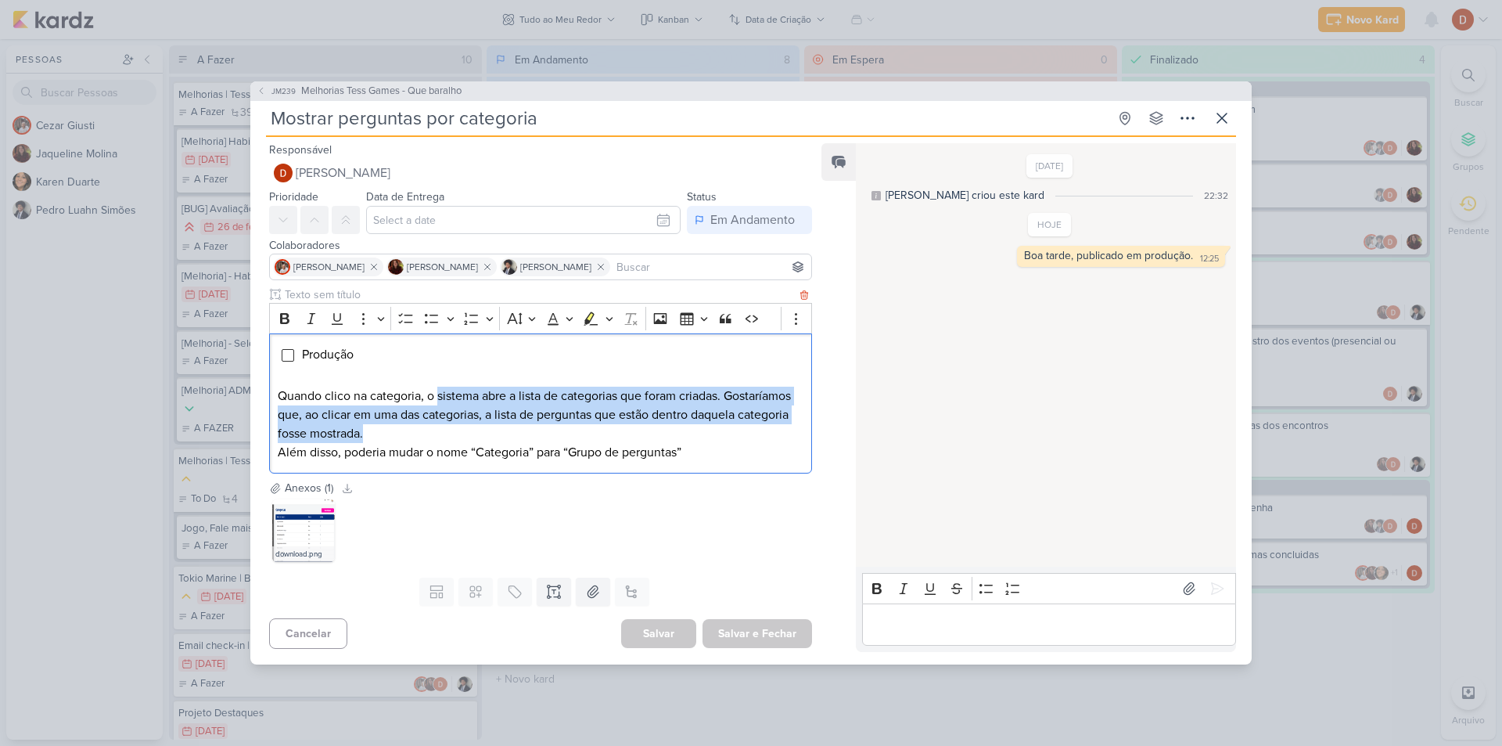
drag, startPoint x: 469, startPoint y: 442, endPoint x: 440, endPoint y: 393, distance: 56.9
click at [440, 393] on p "Quando clico na categoria, o sistema abre a lista de categorias que foram criad…" at bounding box center [541, 414] width 526 height 56
click at [439, 393] on p "Quando clico na categoria, o sistema abre a lista de categorias que foram criad…" at bounding box center [541, 414] width 526 height 56
drag, startPoint x: 455, startPoint y: 430, endPoint x: 430, endPoint y: 388, distance: 48.7
click at [430, 388] on p "Quando clico na categoria, o sistema abre a lista de categorias que foram criad…" at bounding box center [541, 414] width 526 height 56
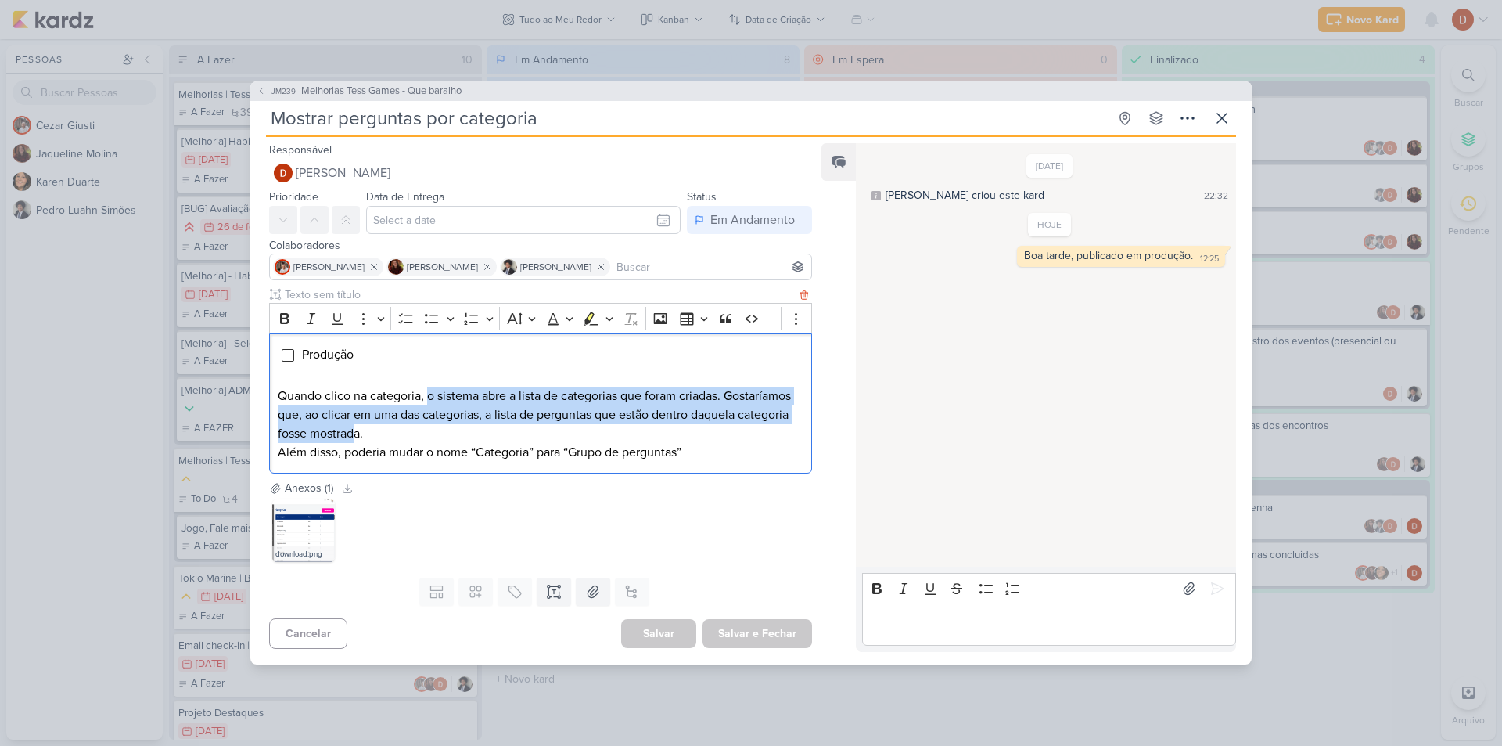
click at [430, 388] on p "Quando clico na categoria, o sistema abre a lista de categorias que foram criad…" at bounding box center [541, 414] width 526 height 56
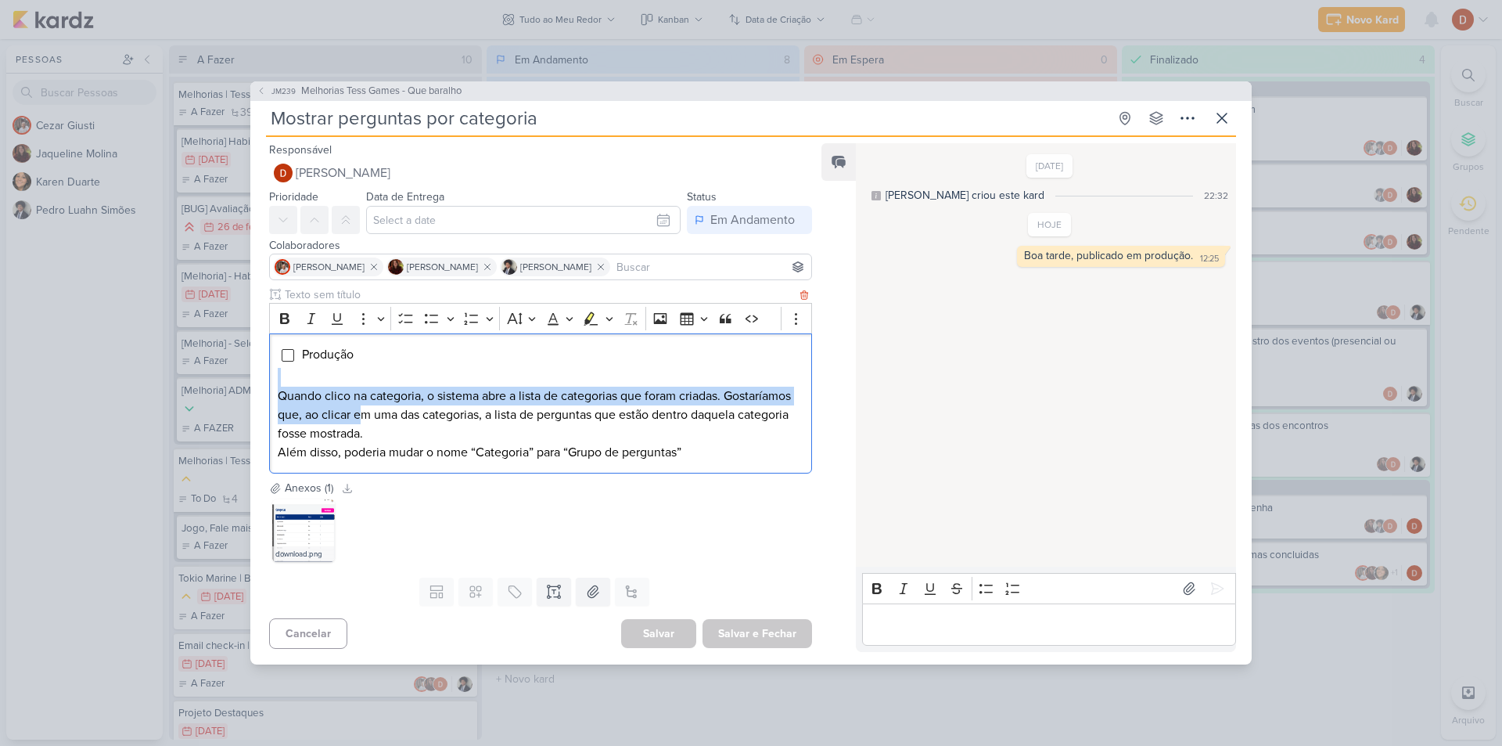
drag, startPoint x: 437, startPoint y: 419, endPoint x: 428, endPoint y: 379, distance: 41.0
click at [428, 379] on div "Produção Quando clico na categoria, o sistema abre a lista de categorias que fo…" at bounding box center [540, 403] width 543 height 141
click at [428, 379] on p "Editor editing area: main" at bounding box center [541, 377] width 526 height 19
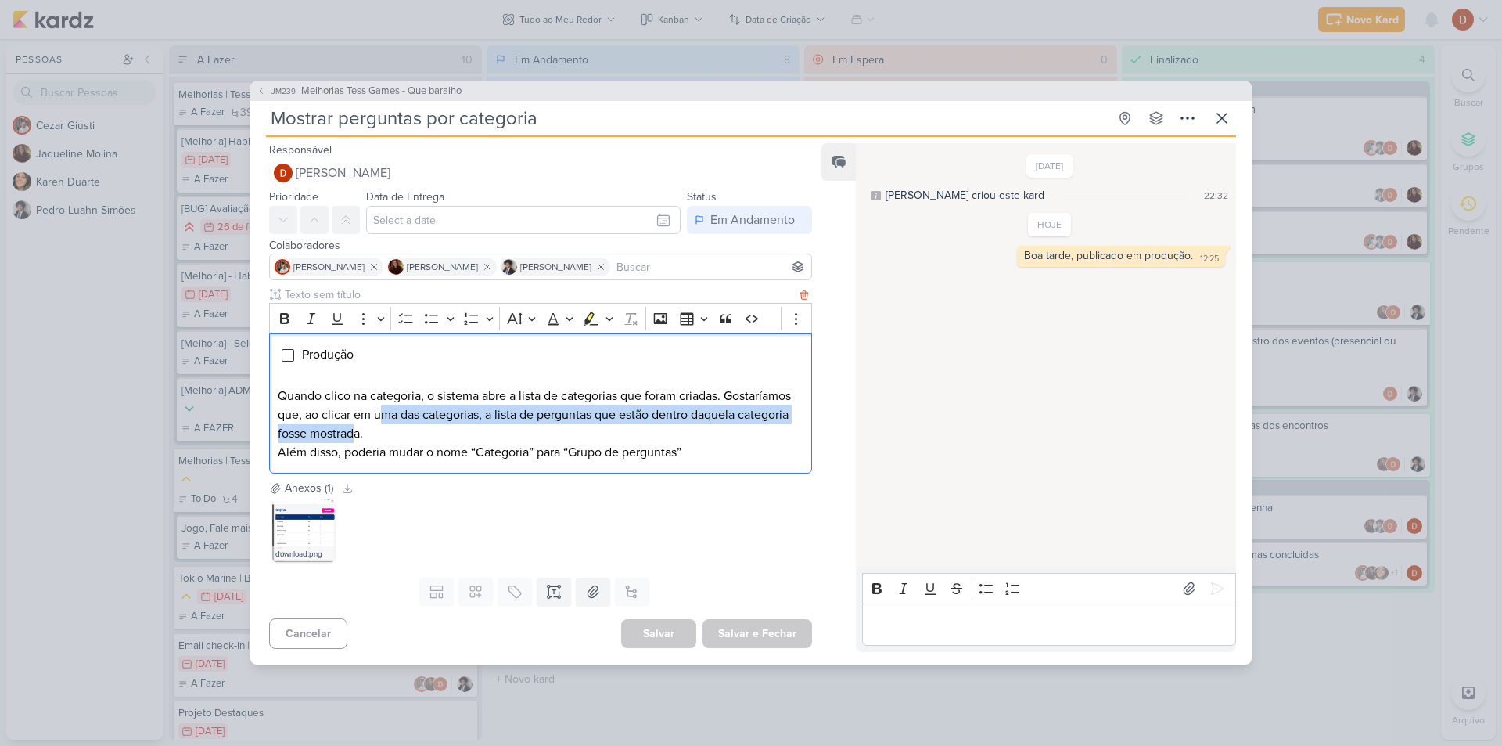
drag, startPoint x: 458, startPoint y: 425, endPoint x: 454, endPoint y: 414, distance: 11.6
click at [454, 414] on p "Quando clico na categoria, o sistema abre a lista de categorias que foram criad…" at bounding box center [541, 414] width 526 height 56
click at [492, 426] on p "Quando clico na categoria, o sistema abre a lista de categorias que foram criad…" at bounding box center [541, 414] width 526 height 56
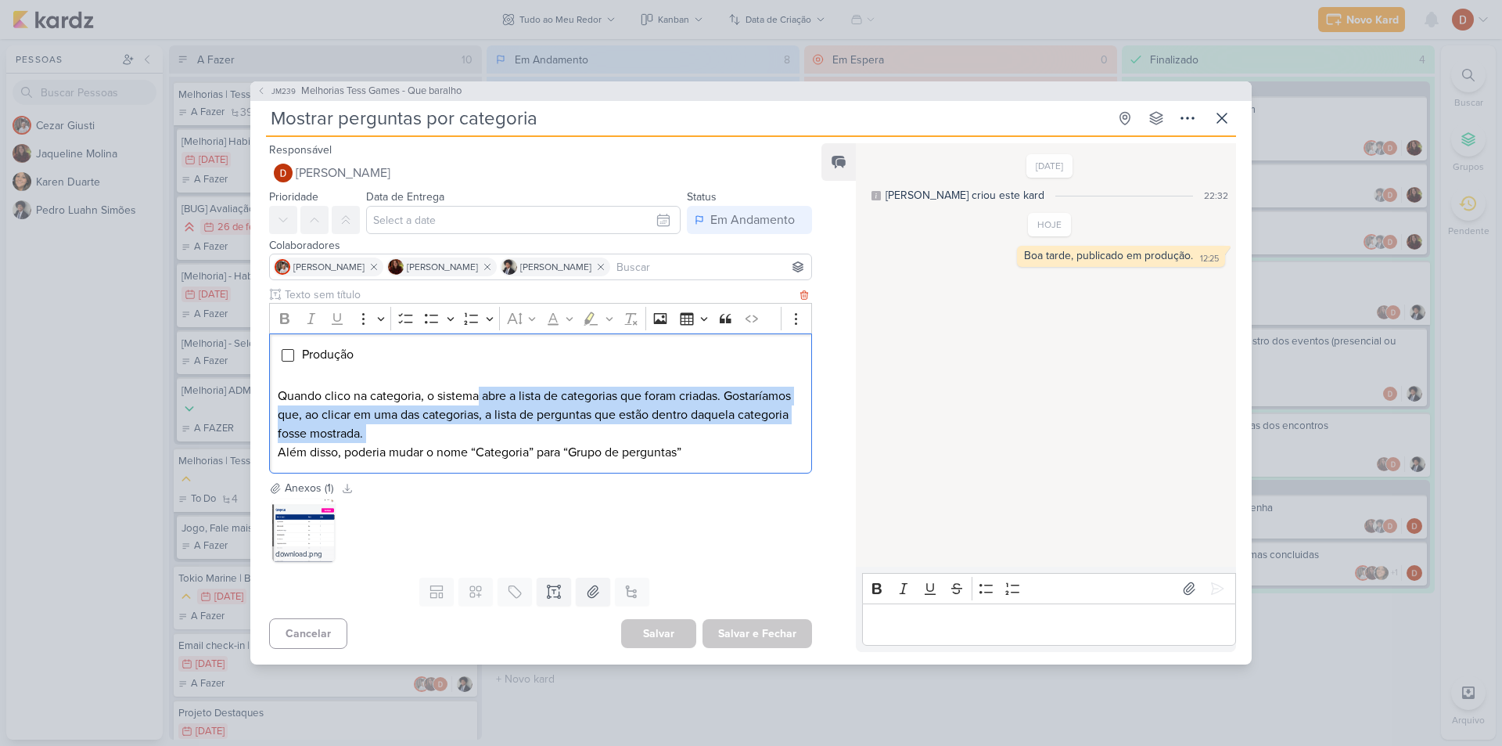
drag, startPoint x: 492, startPoint y: 426, endPoint x: 480, endPoint y: 398, distance: 30.8
click at [480, 398] on p "Quando clico na categoria, o sistema abre a lista de categorias que foram criad…" at bounding box center [541, 414] width 526 height 56
drag
click at [476, 398] on p "Quando clico na categoria, o sistema abre a lista de categorias que foram criad…" at bounding box center [541, 414] width 526 height 56
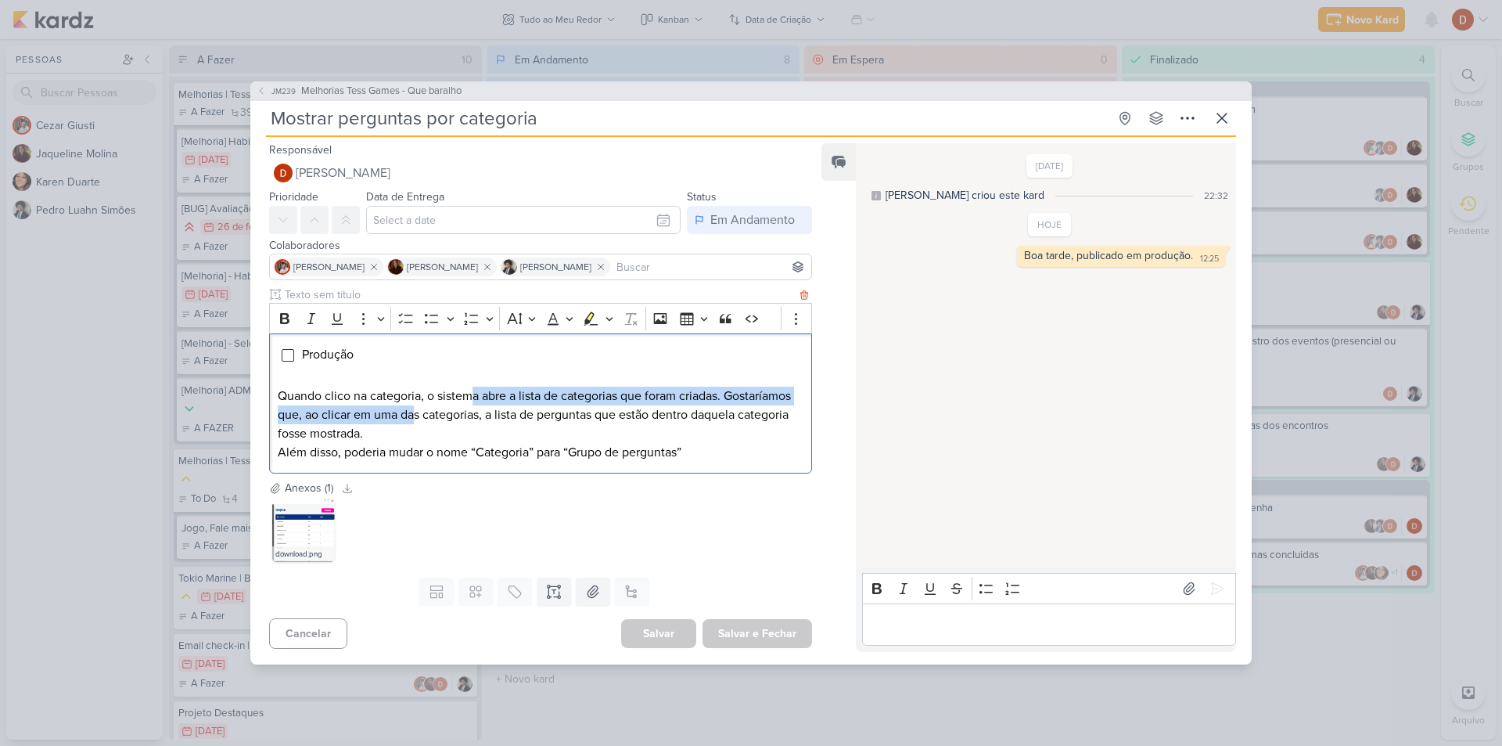
click at [476, 398] on p "Quando clico na categoria, o sistema abre a lista de categorias que foram criad…" at bounding box center [541, 414] width 526 height 56
click at [479, 395] on p "Quando clico na categoria, o sistema abre a lista de categorias que foram criad…" at bounding box center [541, 414] width 526 height 56
click at [475, 404] on p "Quando clico na categoria, o sistema abre a lista de categorias que foram criad…" at bounding box center [541, 414] width 526 height 56
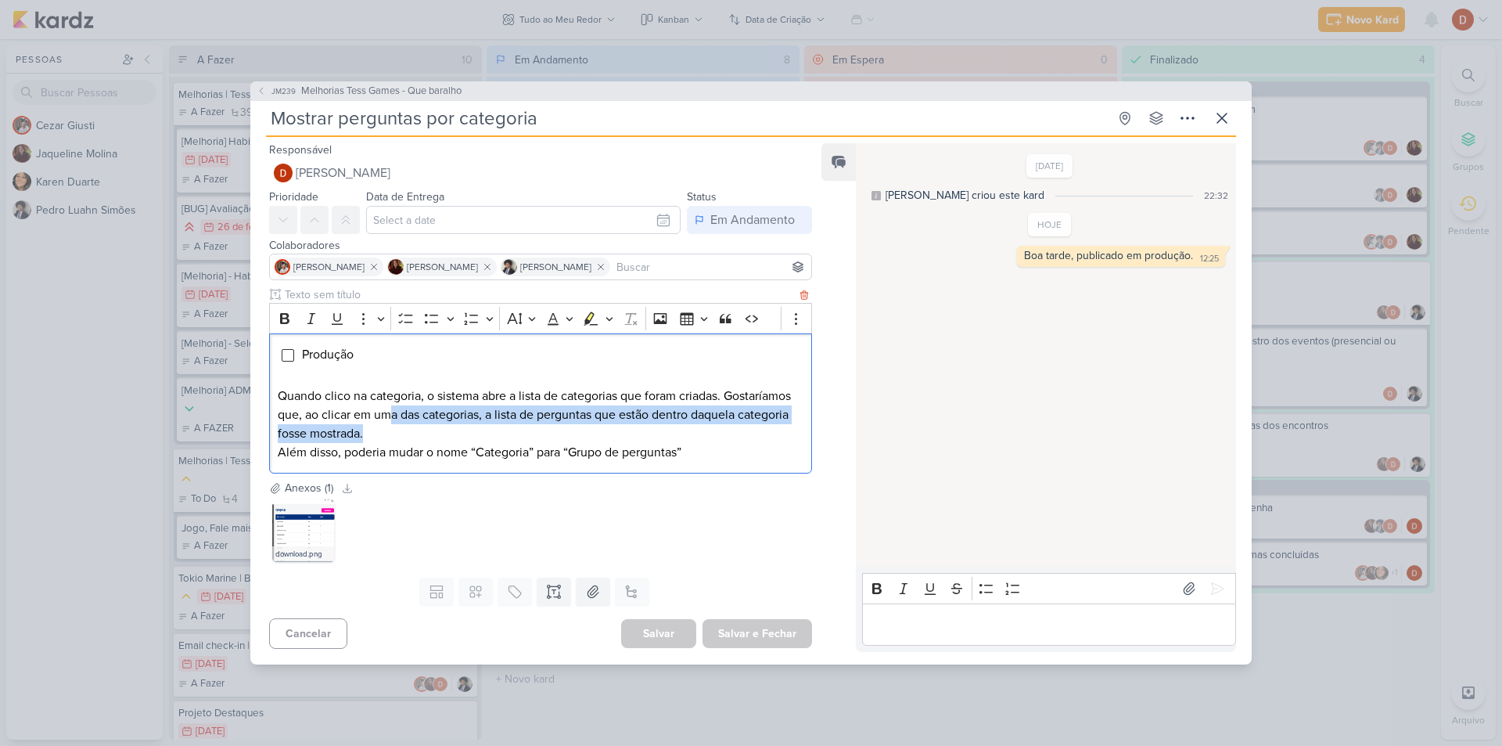
click at [465, 407] on p "Quando clico na categoria, o sistema abre a lista de categorias que foram criad…" at bounding box center [541, 414] width 526 height 56
click at [455, 417] on div "Produção Quando clico na categoria, o sistema abre a lista de categorias que fo…" at bounding box center [540, 403] width 543 height 141
click at [455, 417] on p "Quando clico na categoria, o sistema abre a lista de categorias que foram criad…" at bounding box center [541, 414] width 526 height 56
click at [281, 85] on span "JM239" at bounding box center [283, 91] width 29 height 12
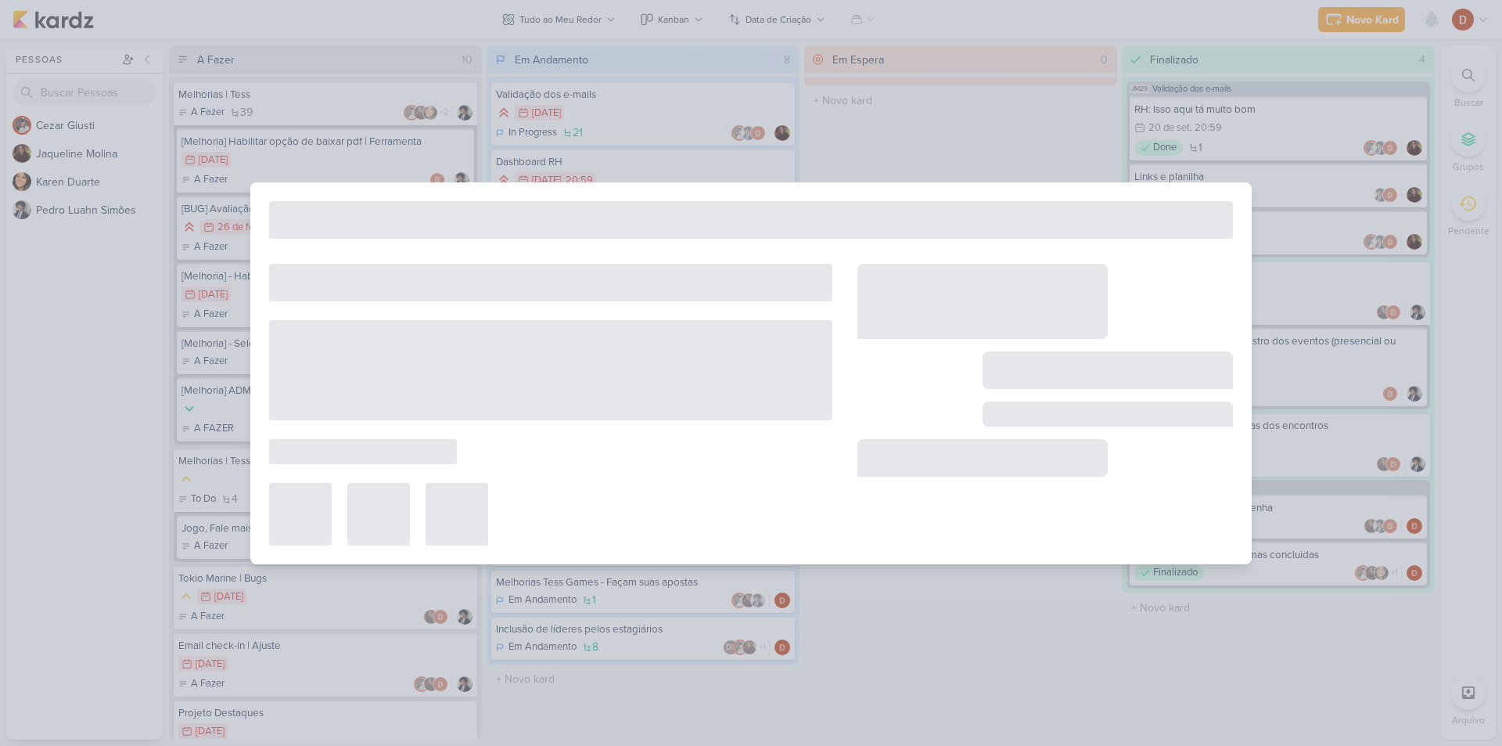
type input "Melhorias Tess Games - Que baralho"
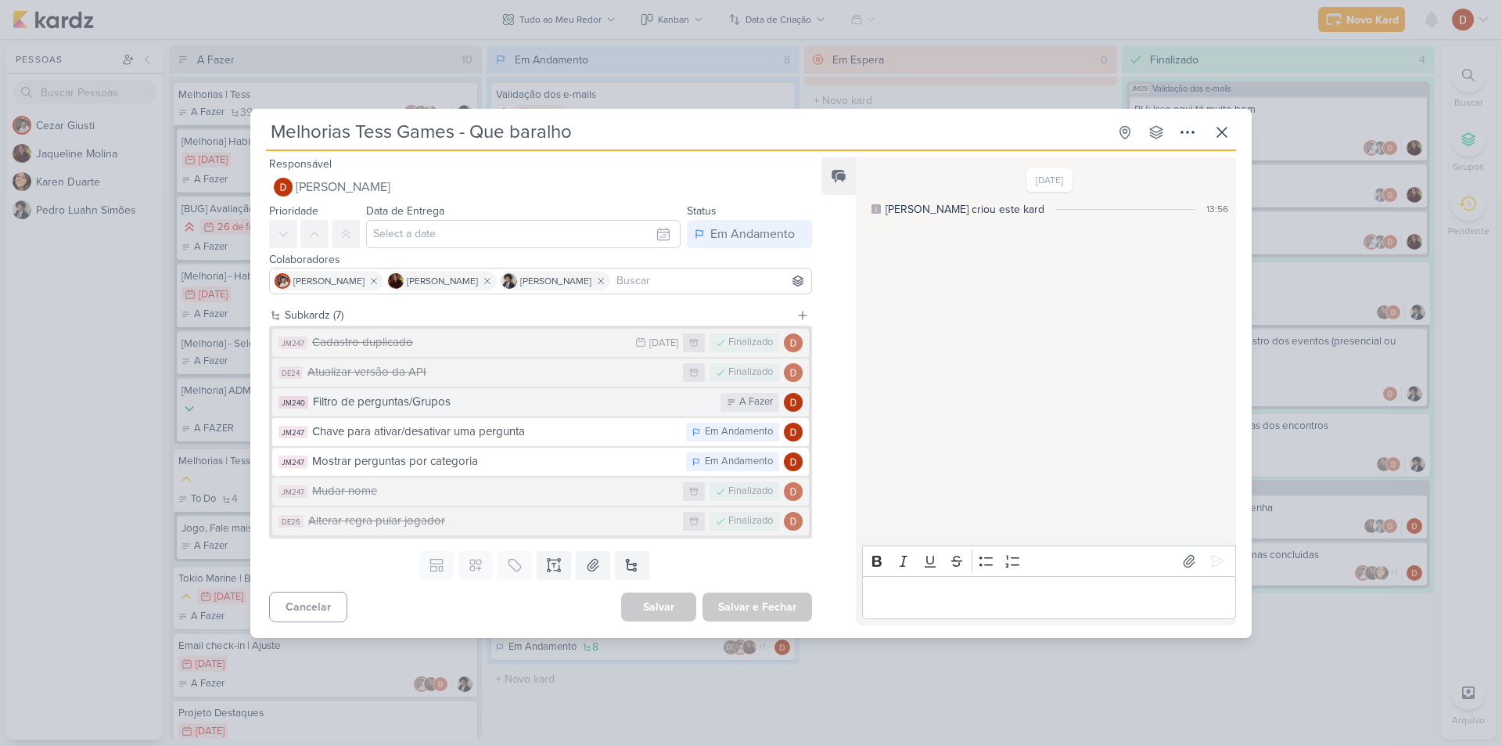
click at [503, 415] on button "JM240 Filtro de perguntas/Grupos A Fazer" at bounding box center [540, 402] width 537 height 28
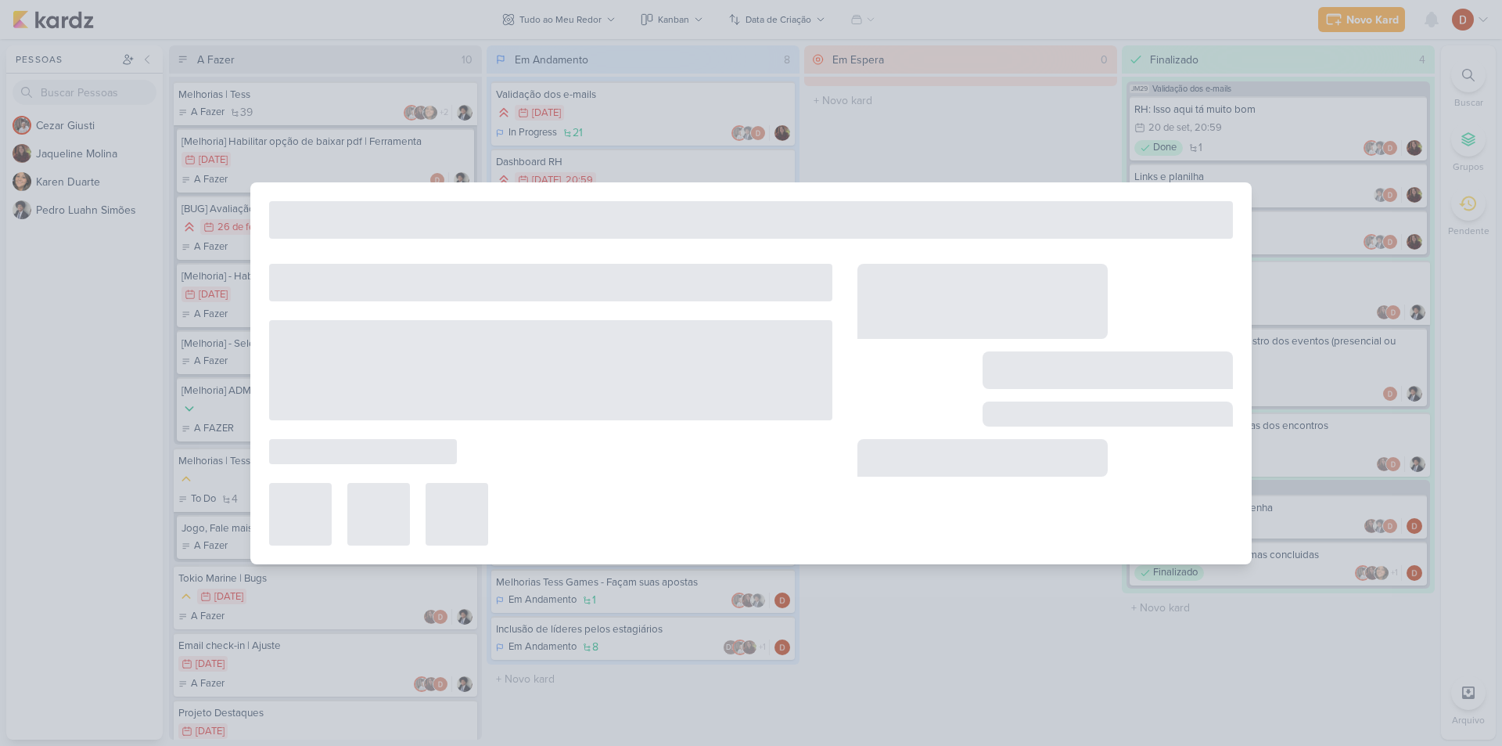
type input "Filtro de perguntas/Grupos"
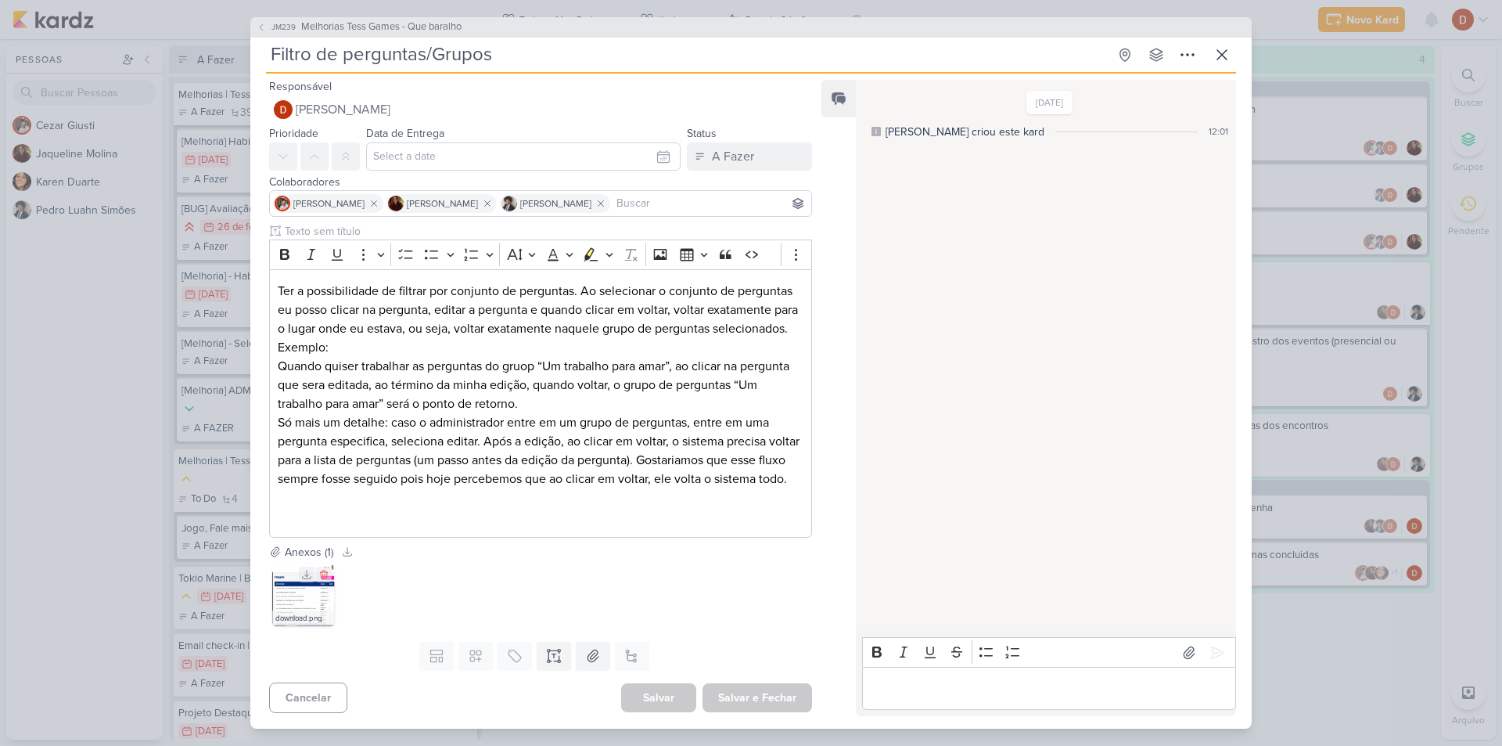
click at [295, 602] on img at bounding box center [303, 594] width 63 height 63
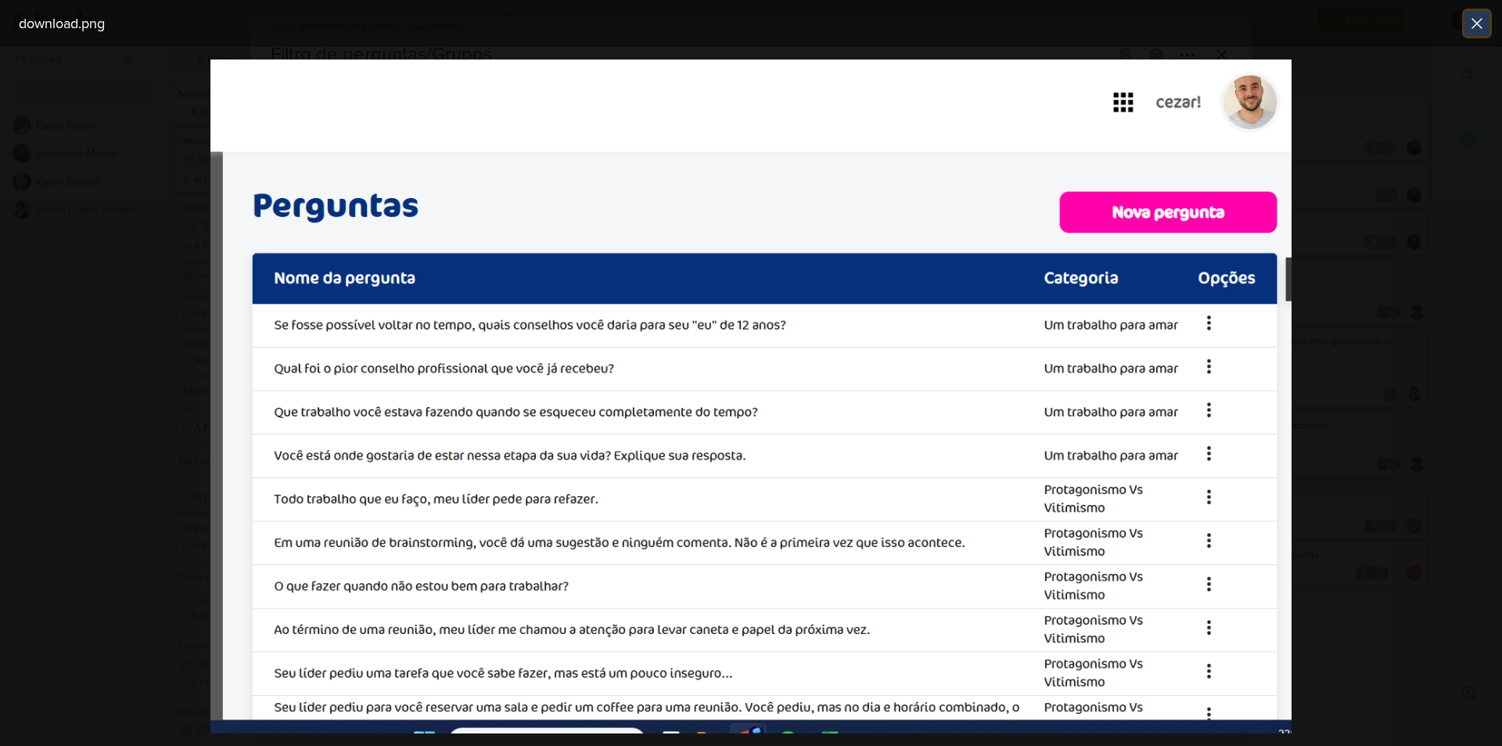
click at [1475, 19] on icon at bounding box center [1477, 23] width 19 height 19
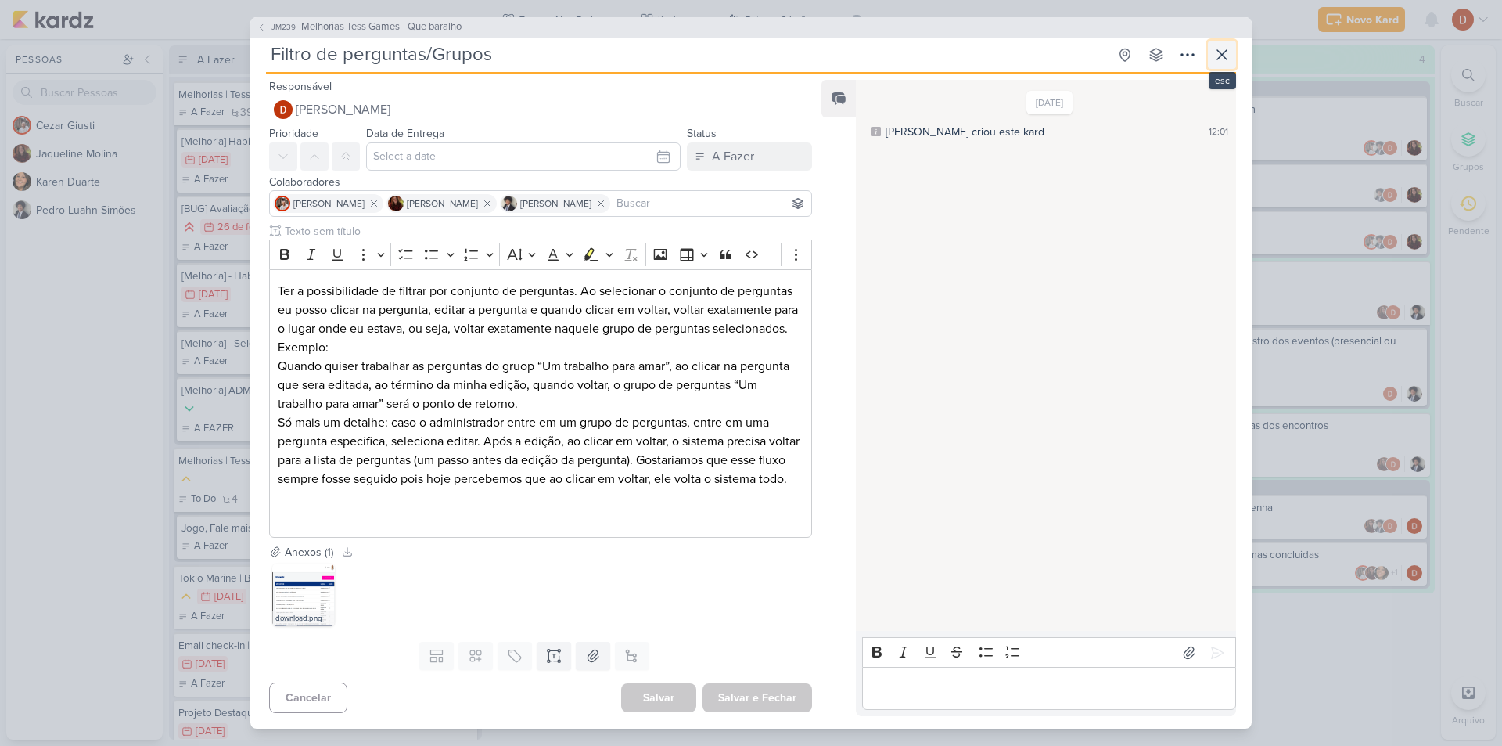
click at [1223, 54] on icon at bounding box center [1222, 54] width 19 height 19
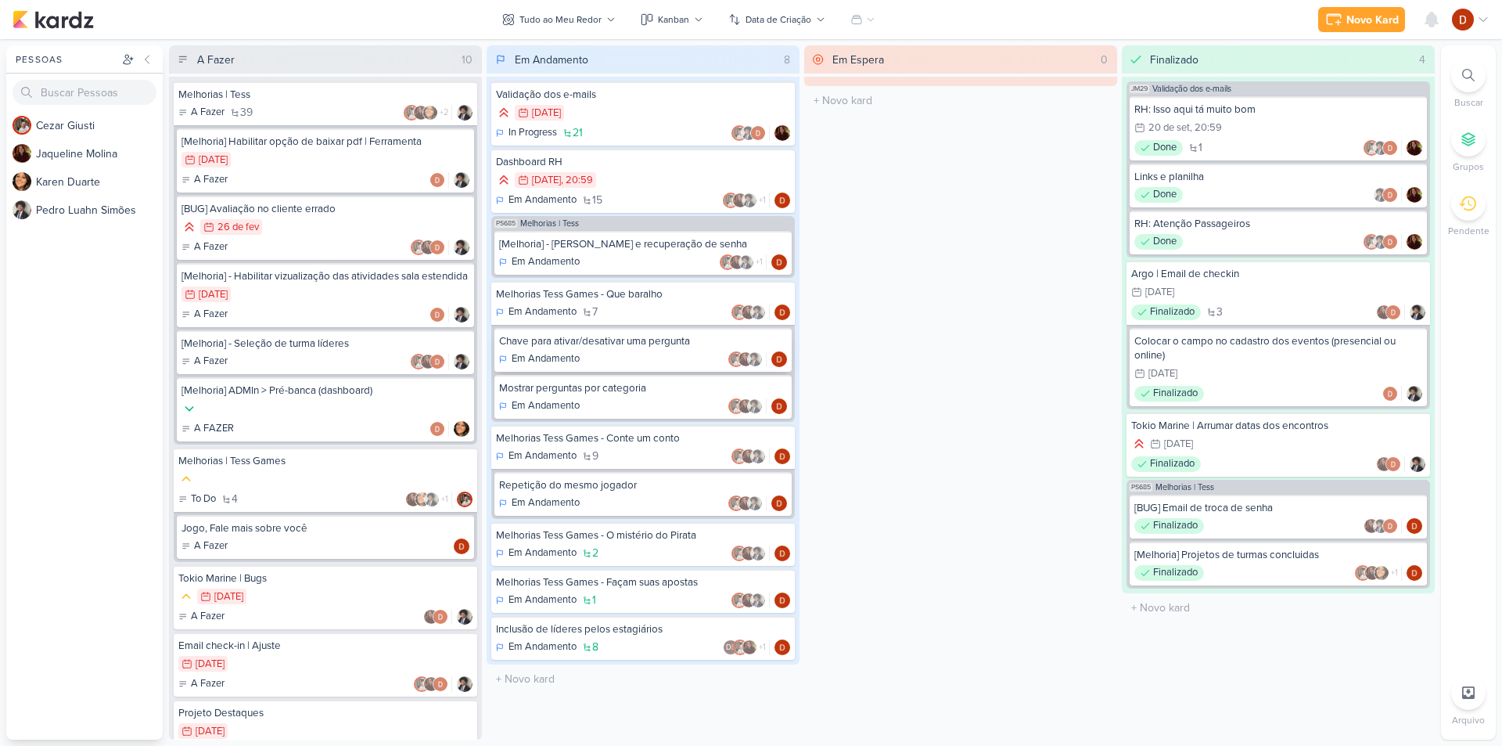
click at [607, 343] on div "Chave para ativar/desativar uma pergunta" at bounding box center [643, 341] width 288 height 14
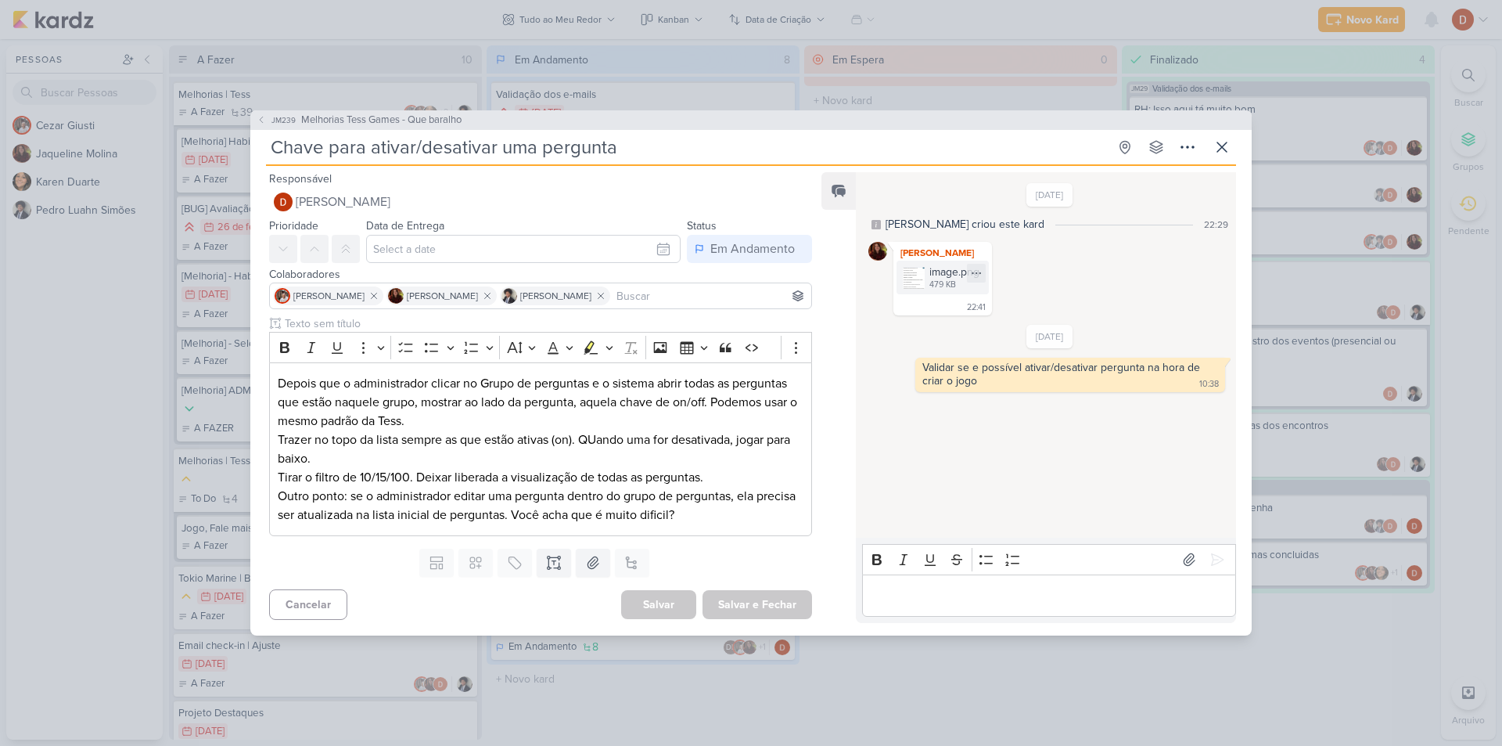
click at [922, 293] on div "image.png 479 KB" at bounding box center [943, 278] width 92 height 34
drag, startPoint x: 370, startPoint y: 383, endPoint x: 483, endPoint y: 389, distance: 113.6
click at [483, 389] on p "Depois que o administrador clicar no Grupo de perguntas e o sistema abrir todas…" at bounding box center [541, 402] width 526 height 56
click at [268, 116] on button "JM239 Melhorias Tess Games - Que baralho" at bounding box center [359, 121] width 205 height 16
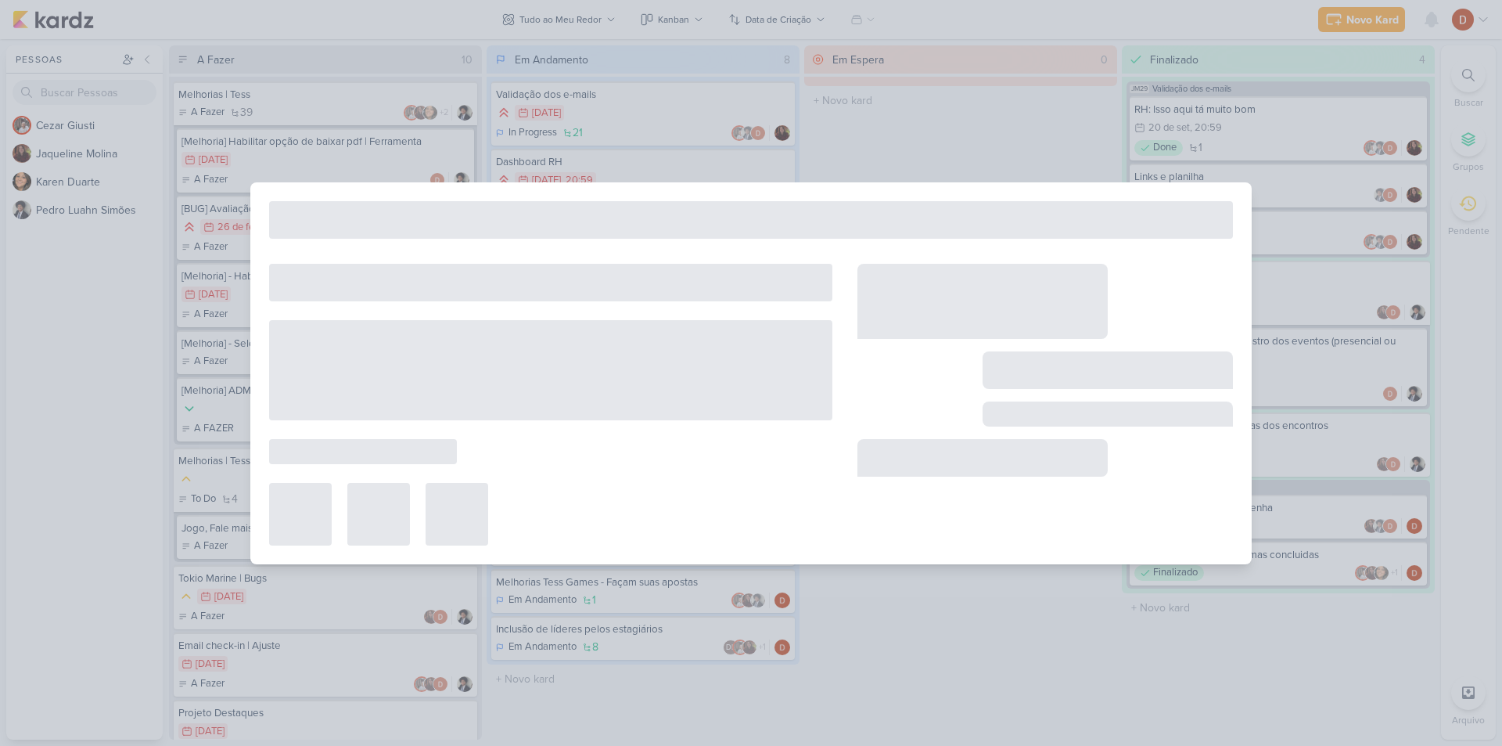
type input "Melhorias Tess Games - Que baralho"
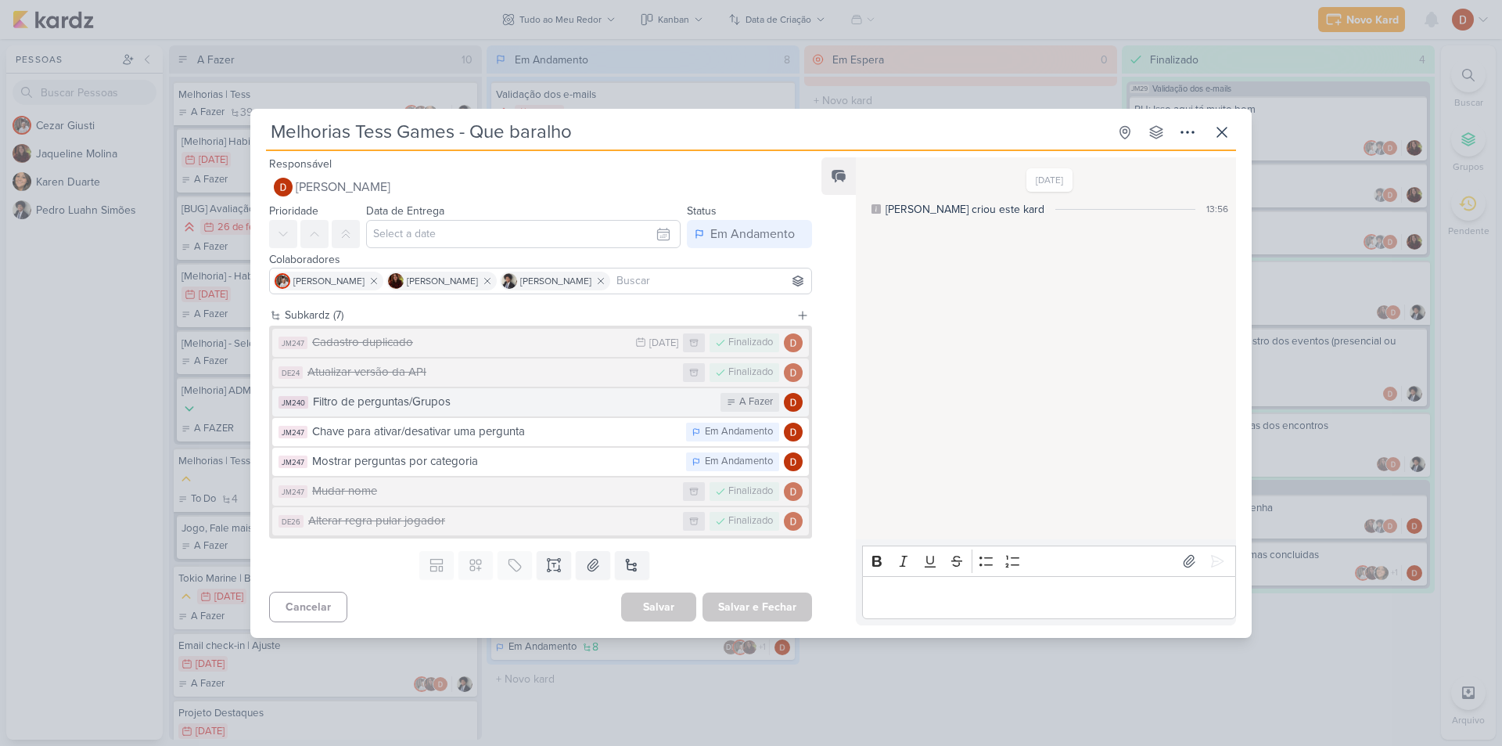
click at [422, 408] on div "Filtro de perguntas/Grupos" at bounding box center [513, 402] width 400 height 18
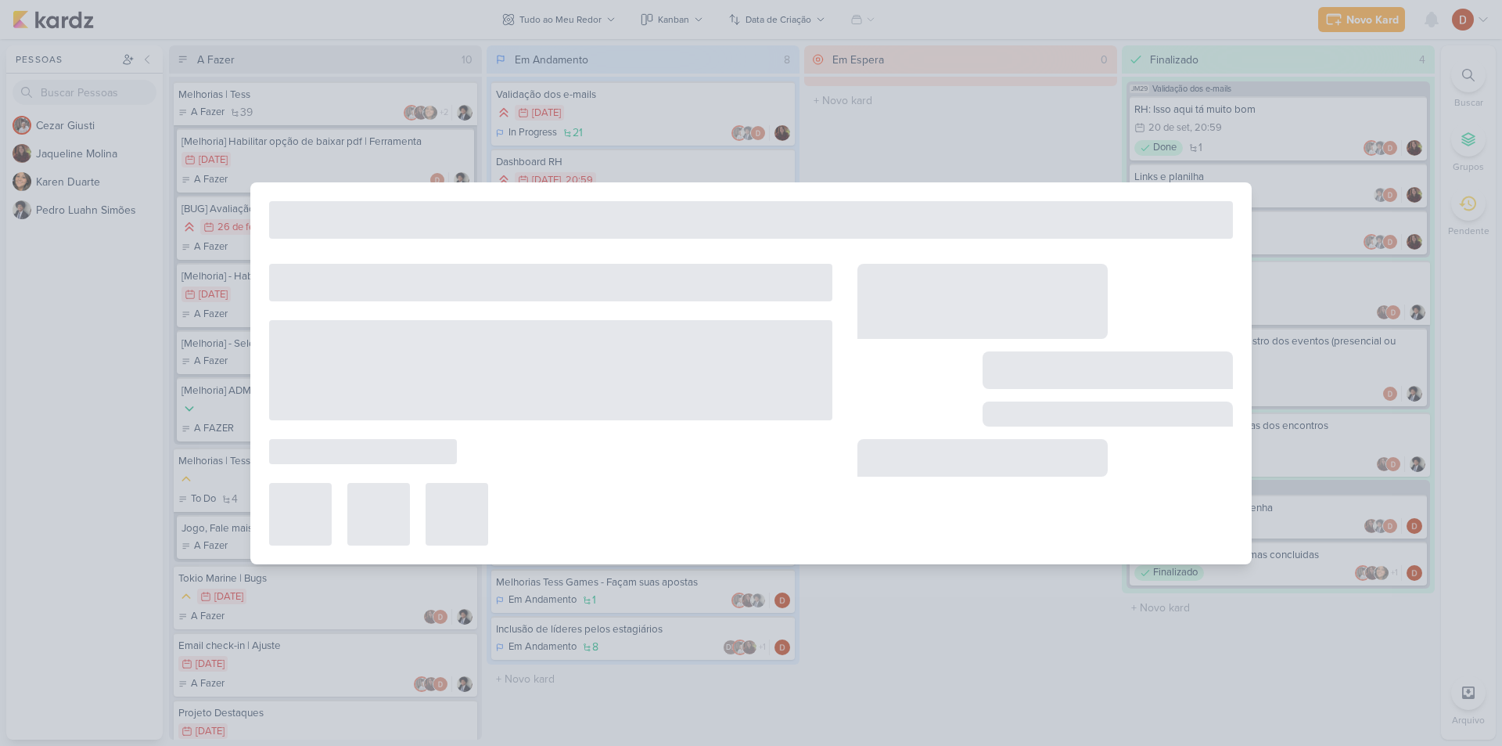
type input "Filtro de perguntas/Grupos"
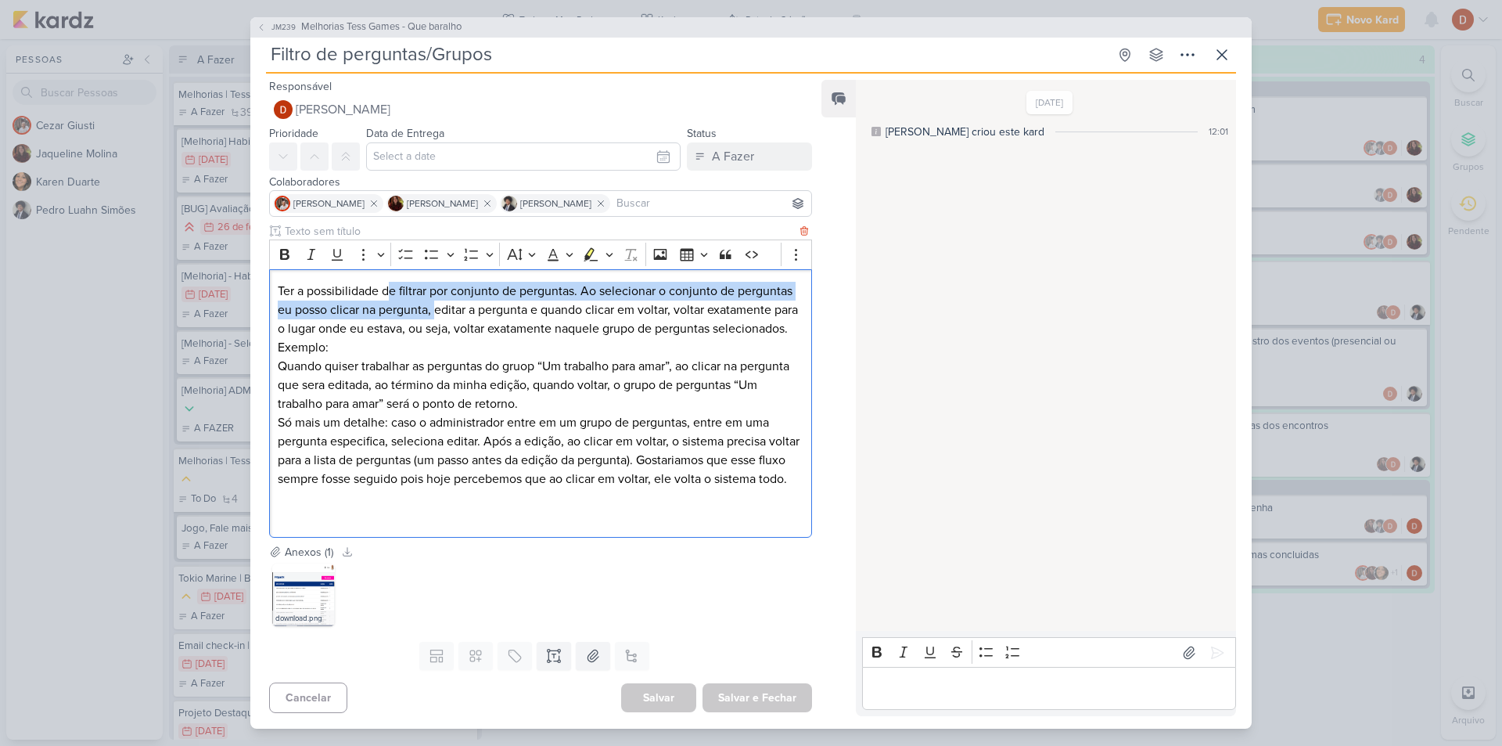
drag, startPoint x: 393, startPoint y: 296, endPoint x: 434, endPoint y: 313, distance: 43.9
click at [434, 313] on p "Ter a possibilidade de filtrar por conjunto de perguntas. Ao selecionar o conju…" at bounding box center [541, 319] width 526 height 75
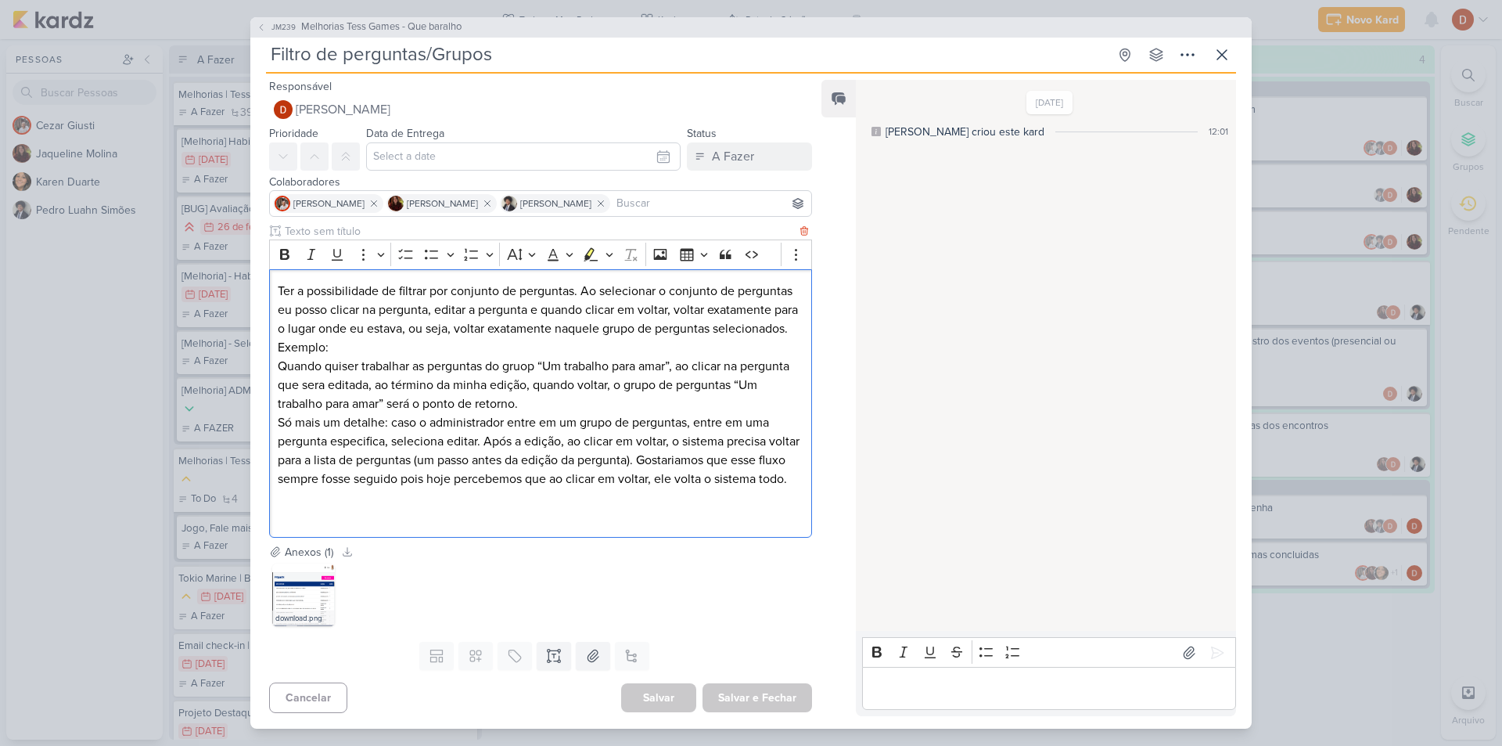
click at [457, 341] on p "Ter a possibilidade de filtrar por conjunto de perguntas. Ao selecionar o conju…" at bounding box center [541, 319] width 526 height 75
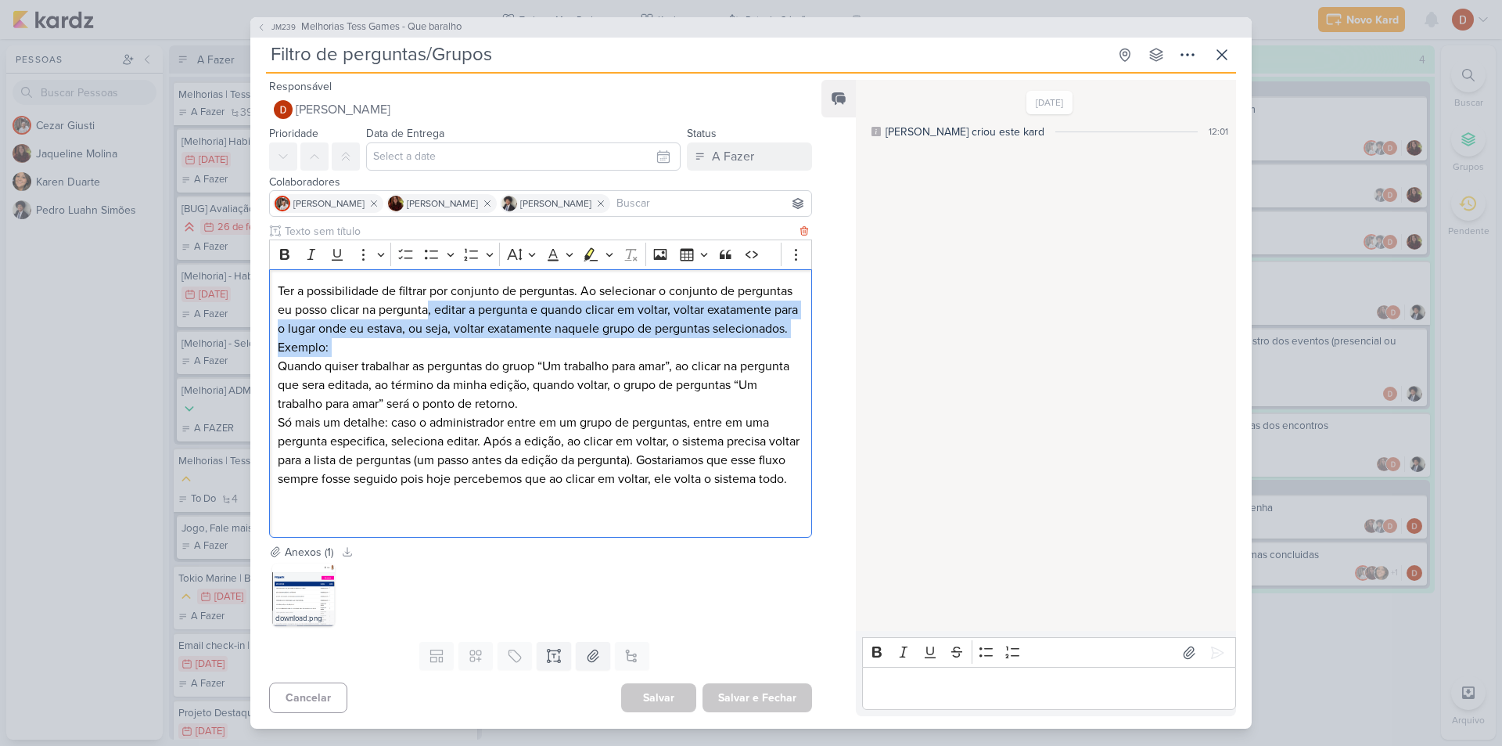
drag, startPoint x: 457, startPoint y: 341, endPoint x: 426, endPoint y: 304, distance: 47.8
click at [426, 304] on p "Ter a possibilidade de filtrar por conjunto de perguntas. Ao selecionar o conju…" at bounding box center [541, 319] width 526 height 75
drag, startPoint x: 441, startPoint y: 327, endPoint x: 437, endPoint y: 305, distance: 22.3
click at [437, 305] on p "Ter a possibilidade de filtrar por conjunto de perguntas. Ao selecionar o conju…" at bounding box center [541, 319] width 526 height 75
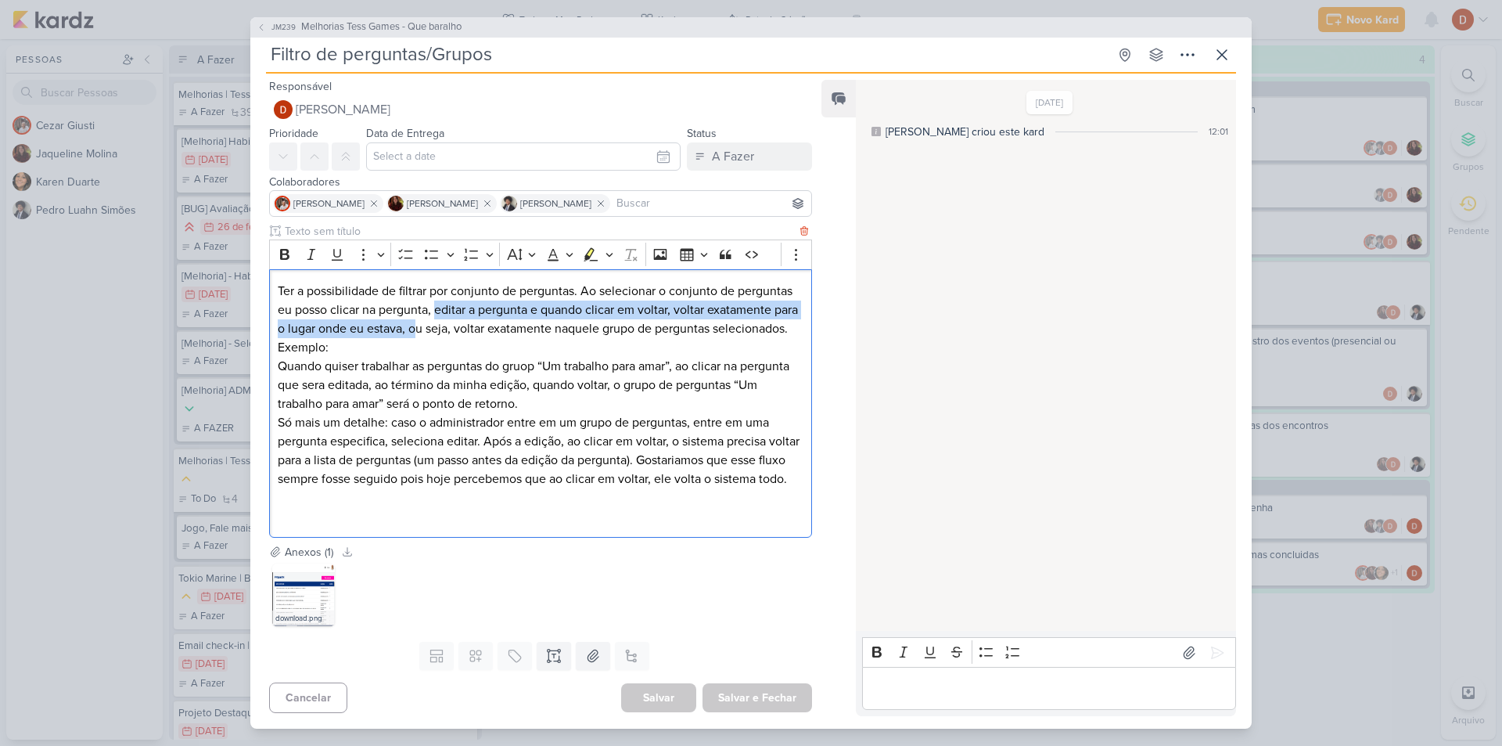
click at [437, 305] on p "Ter a possibilidade de filtrar por conjunto de perguntas. Ao selecionar o conju…" at bounding box center [541, 319] width 526 height 75
drag, startPoint x: 500, startPoint y: 343, endPoint x: 501, endPoint y: 298, distance: 44.6
click at [501, 298] on p "Ter a possibilidade de filtrar por conjunto de perguntas. Ao selecionar o conju…" at bounding box center [541, 319] width 526 height 75
drag, startPoint x: 499, startPoint y: 328, endPoint x: 484, endPoint y: 314, distance: 19.9
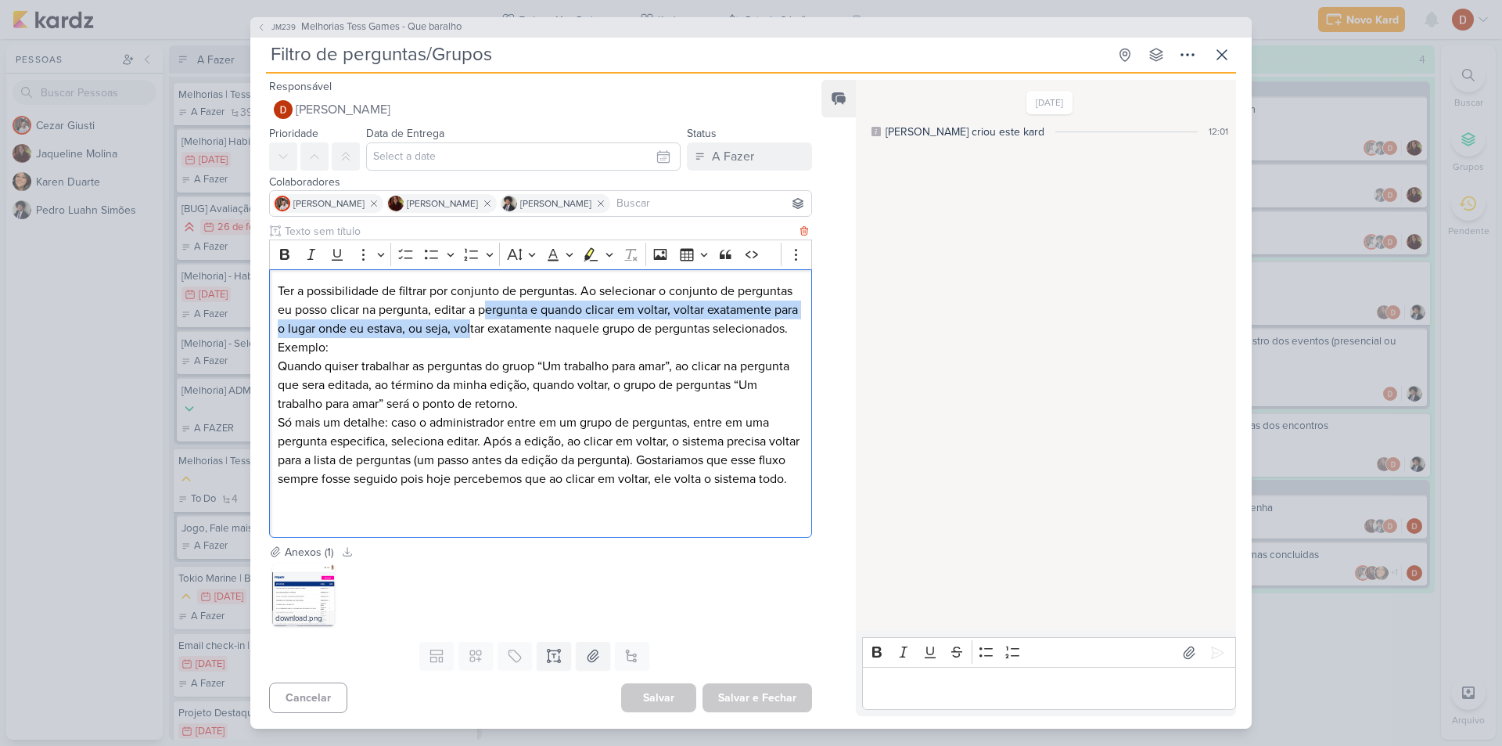
click at [484, 314] on p "Ter a possibilidade de filtrar por conjunto de perguntas. Ao selecionar o conju…" at bounding box center [541, 319] width 526 height 75
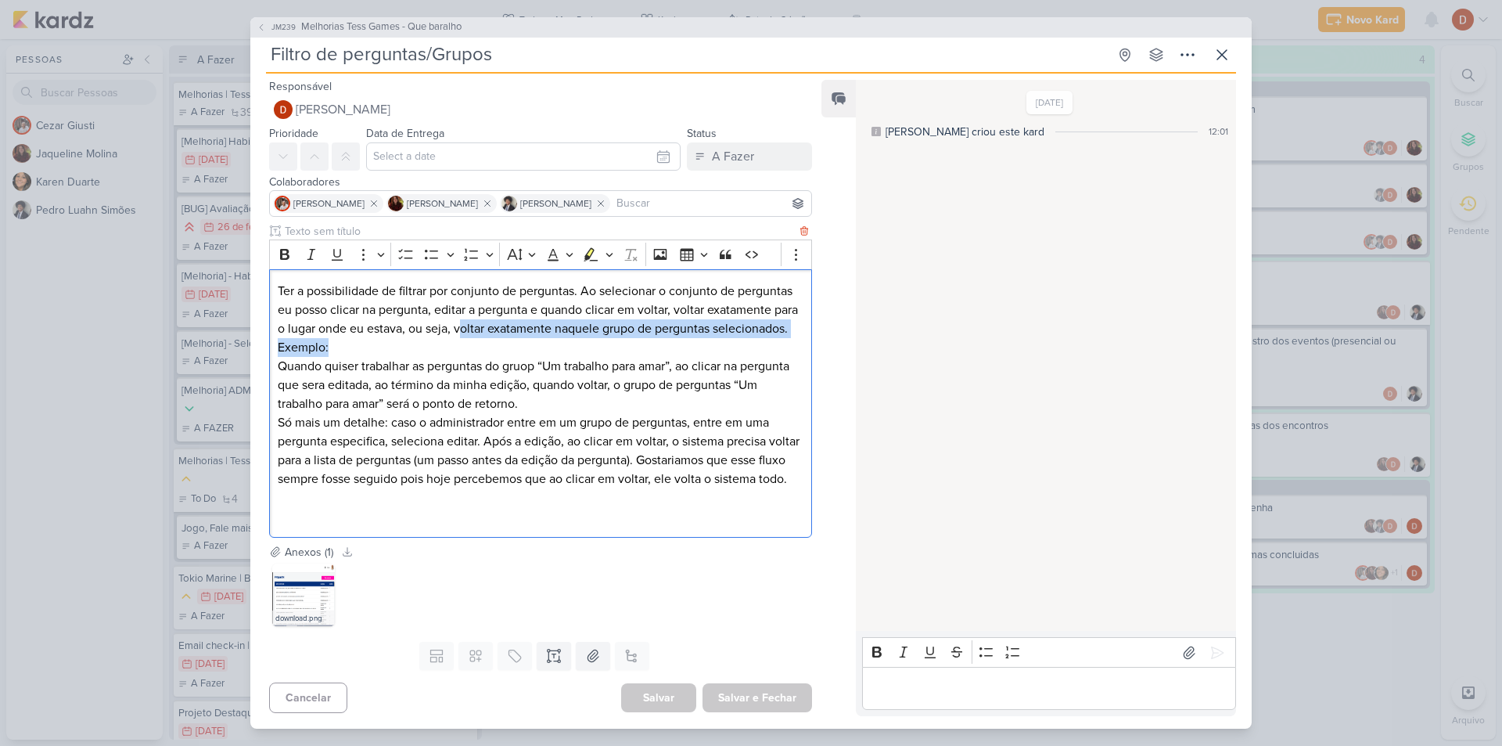
drag, startPoint x: 491, startPoint y: 347, endPoint x: 488, endPoint y: 318, distance: 29.1
click at [488, 318] on p "Ter a possibilidade de filtrar por conjunto de perguntas. Ao selecionar o conju…" at bounding box center [541, 319] width 526 height 75
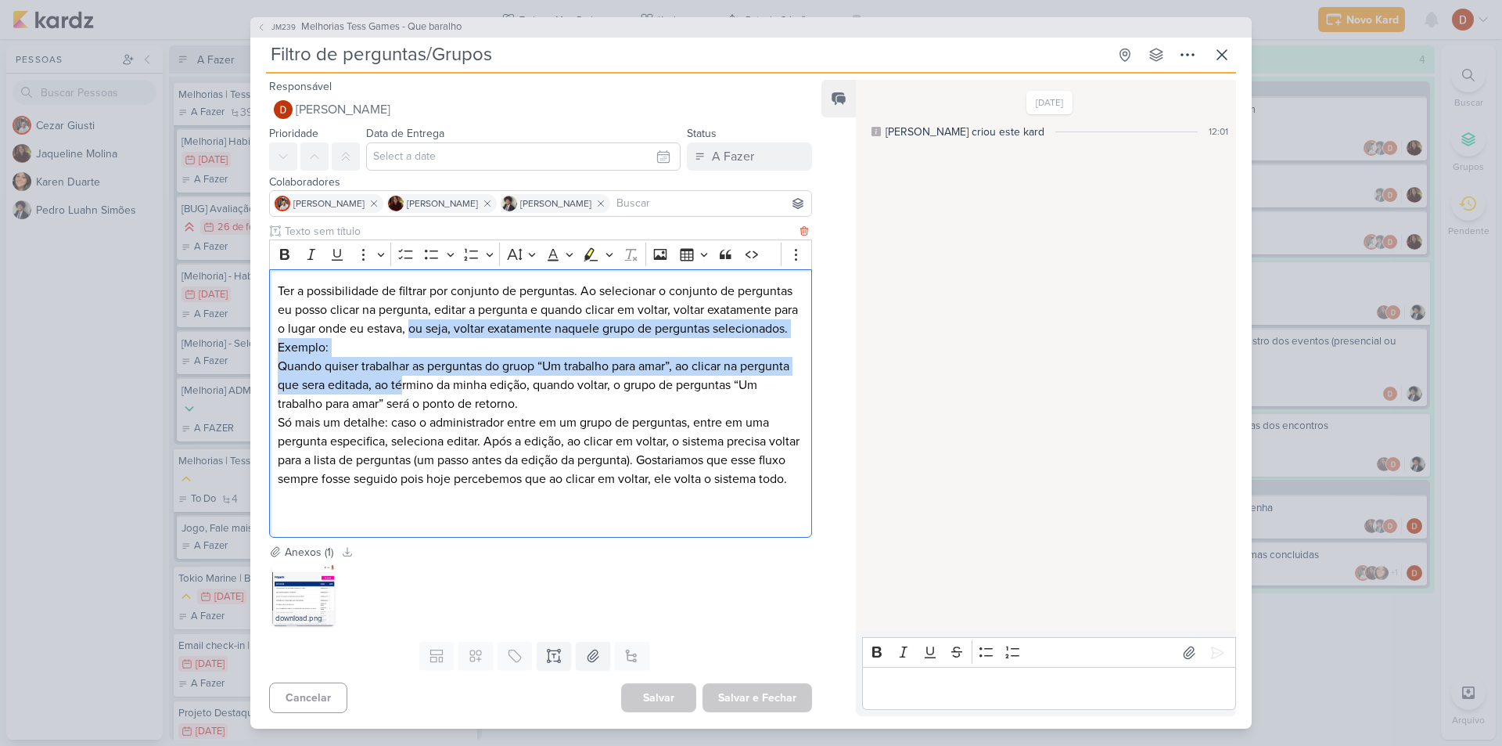
drag, startPoint x: 455, startPoint y: 373, endPoint x: 437, endPoint y: 332, distance: 45.2
click at [437, 332] on div "Ter a possibilidade de filtrar por conjunto de perguntas. Ao selecionar o conju…" at bounding box center [540, 403] width 543 height 268
click at [437, 332] on p "Ter a possibilidade de filtrar por conjunto de perguntas. Ao selecionar o conju…" at bounding box center [541, 319] width 526 height 75
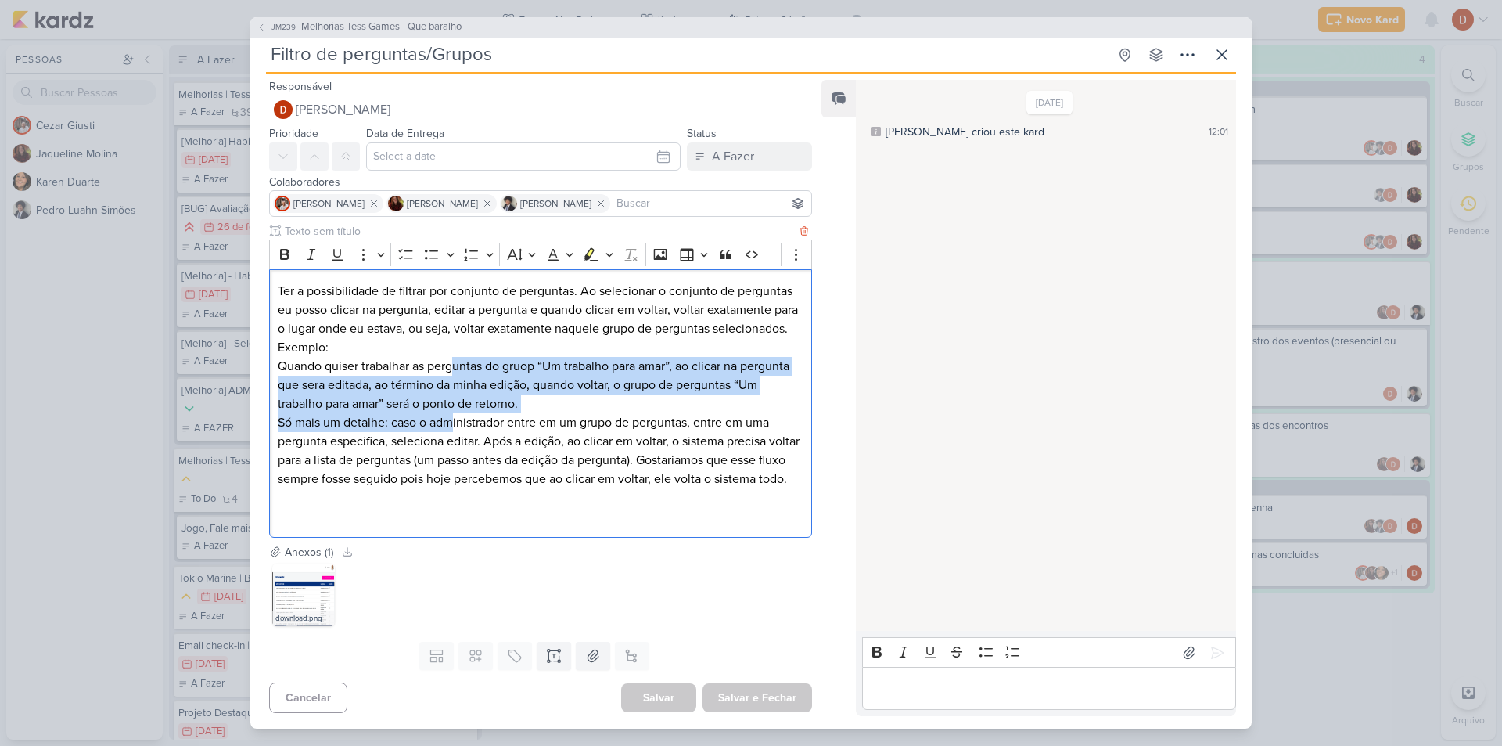
drag, startPoint x: 452, startPoint y: 409, endPoint x: 459, endPoint y: 361, distance: 48.2
click at [459, 361] on div "Ter a possibilidade de filtrar por conjunto de perguntas. Ao selecionar o conju…" at bounding box center [540, 403] width 543 height 268
click at [459, 361] on p "Quando quiser trabalhar as perguntas do gruop “Um trabalho para amar”, ao clica…" at bounding box center [541, 385] width 526 height 56
drag, startPoint x: 466, startPoint y: 397, endPoint x: 467, endPoint y: 364, distance: 32.9
click at [467, 365] on p "Quando quiser trabalhar as perguntas do gruop “Um trabalho para amar”, ao clica…" at bounding box center [541, 385] width 526 height 56
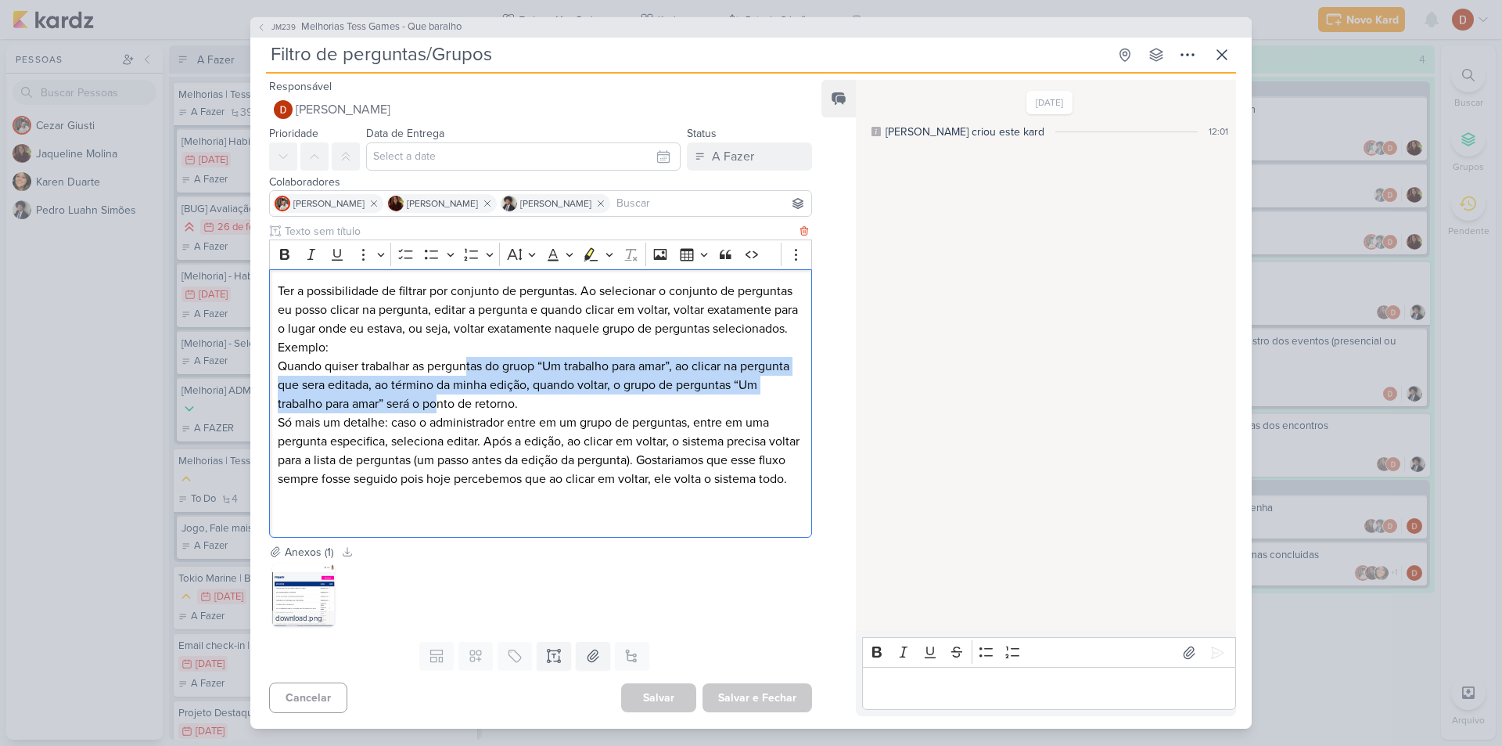
click at [467, 364] on p "Quando quiser trabalhar as perguntas do gruop “Um trabalho para amar”, ao clica…" at bounding box center [541, 385] width 526 height 56
drag, startPoint x: 473, startPoint y: 407, endPoint x: 469, endPoint y: 355, distance: 51.7
click at [469, 357] on p "Quando quiser trabalhar as perguntas do gruop “Um trabalho para amar”, ao clica…" at bounding box center [541, 385] width 526 height 56
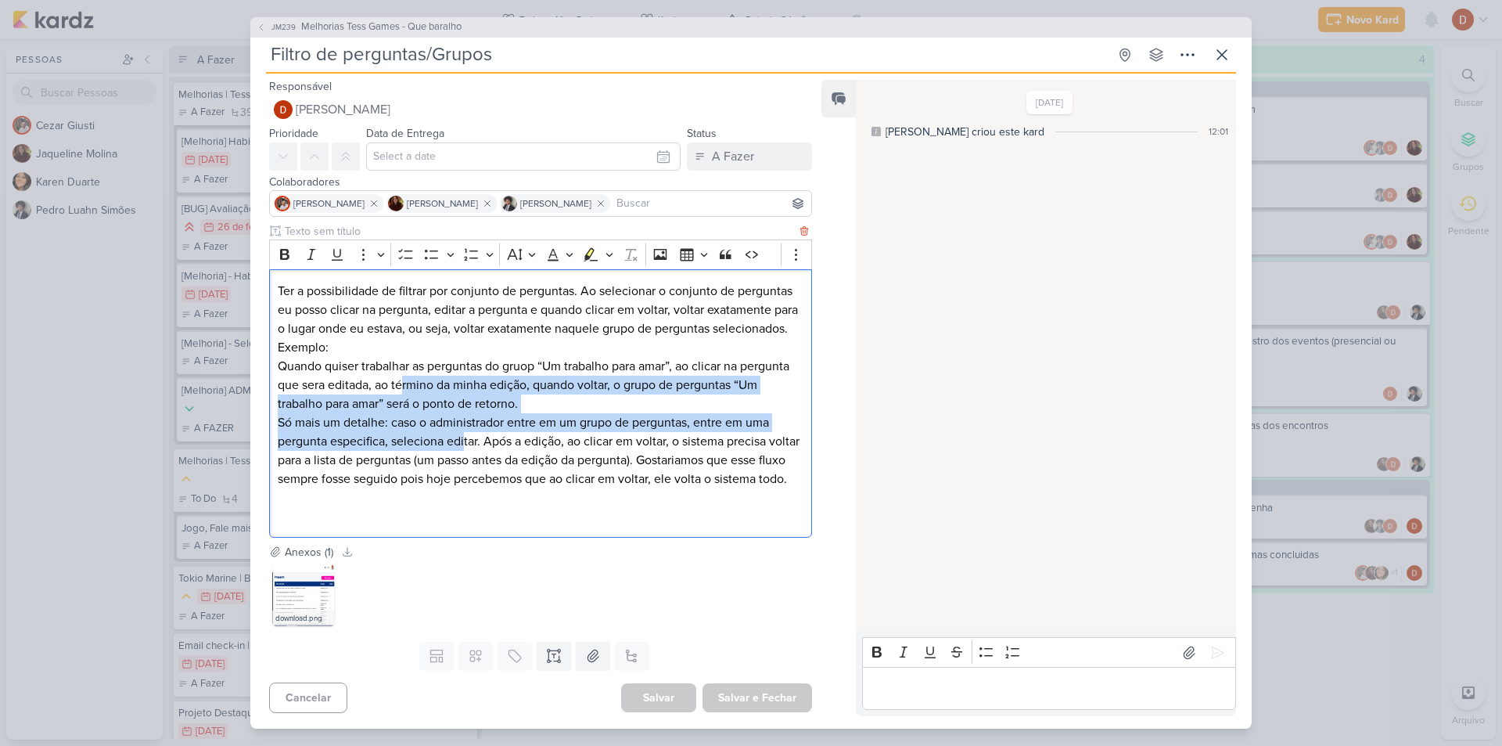
click at [455, 377] on div "Ter a possibilidade de filtrar por conjunto de perguntas. Ao selecionar o conju…" at bounding box center [540, 403] width 543 height 268
click at [455, 377] on p "Quando quiser trabalhar as perguntas do gruop “Um trabalho para amar”, ao clica…" at bounding box center [541, 385] width 526 height 56
drag, startPoint x: 452, startPoint y: 433, endPoint x: 449, endPoint y: 379, distance: 54.1
click at [449, 380] on div "Ter a possibilidade de filtrar por conjunto de perguntas. Ao selecionar o conju…" at bounding box center [540, 403] width 543 height 268
click at [449, 379] on p "Quando quiser trabalhar as perguntas do gruop “Um trabalho para amar”, ao clica…" at bounding box center [541, 385] width 526 height 56
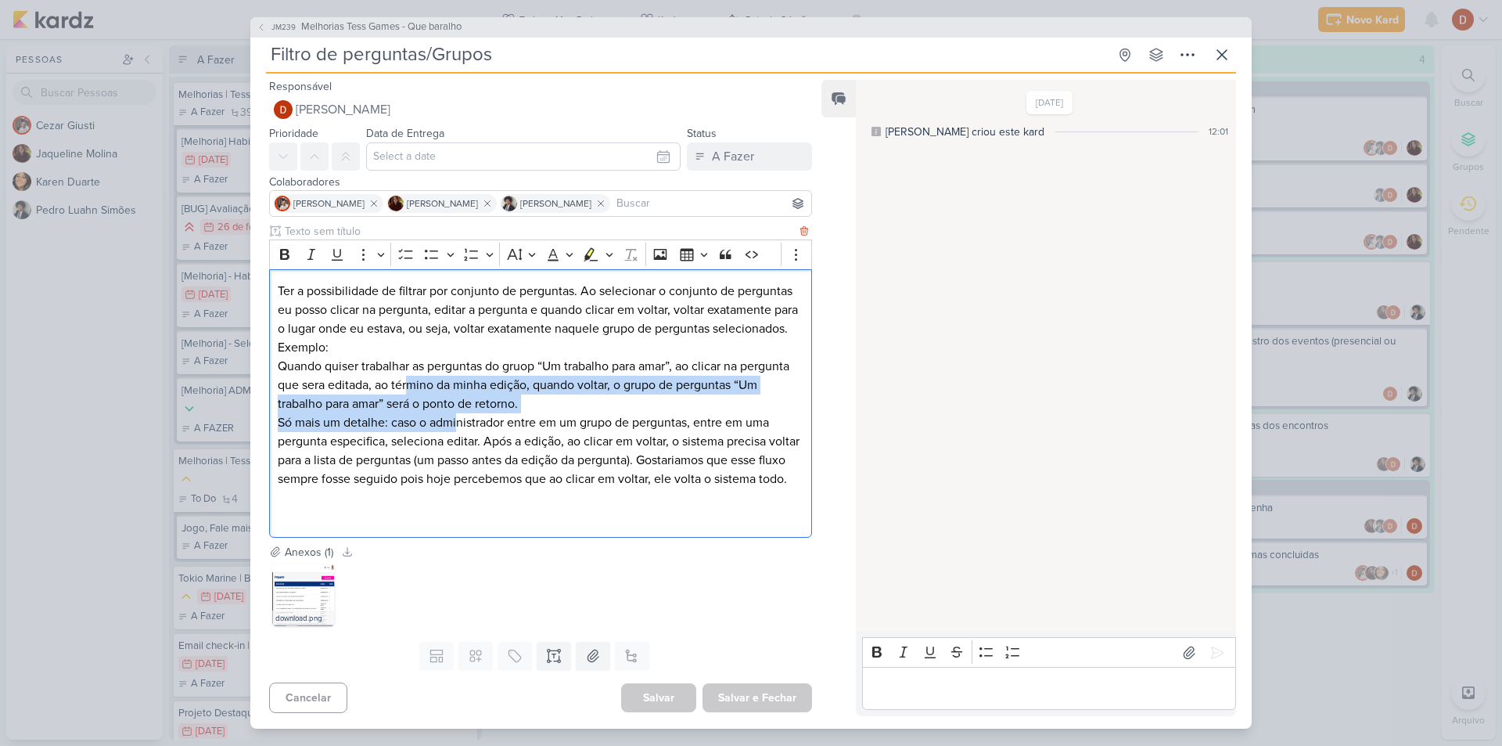
drag, startPoint x: 458, startPoint y: 419, endPoint x: 459, endPoint y: 387, distance: 31.3
click at [459, 388] on div "Ter a possibilidade de filtrar por conjunto de perguntas. Ao selecionar o conju…" at bounding box center [540, 403] width 543 height 268
click at [459, 387] on p "Quando quiser trabalhar as perguntas do gruop “Um trabalho para amar”, ao clica…" at bounding box center [541, 385] width 526 height 56
drag, startPoint x: 470, startPoint y: 411, endPoint x: 470, endPoint y: 371, distance: 39.9
click at [470, 372] on div "Ter a possibilidade de filtrar por conjunto de perguntas. Ao selecionar o conju…" at bounding box center [540, 403] width 543 height 268
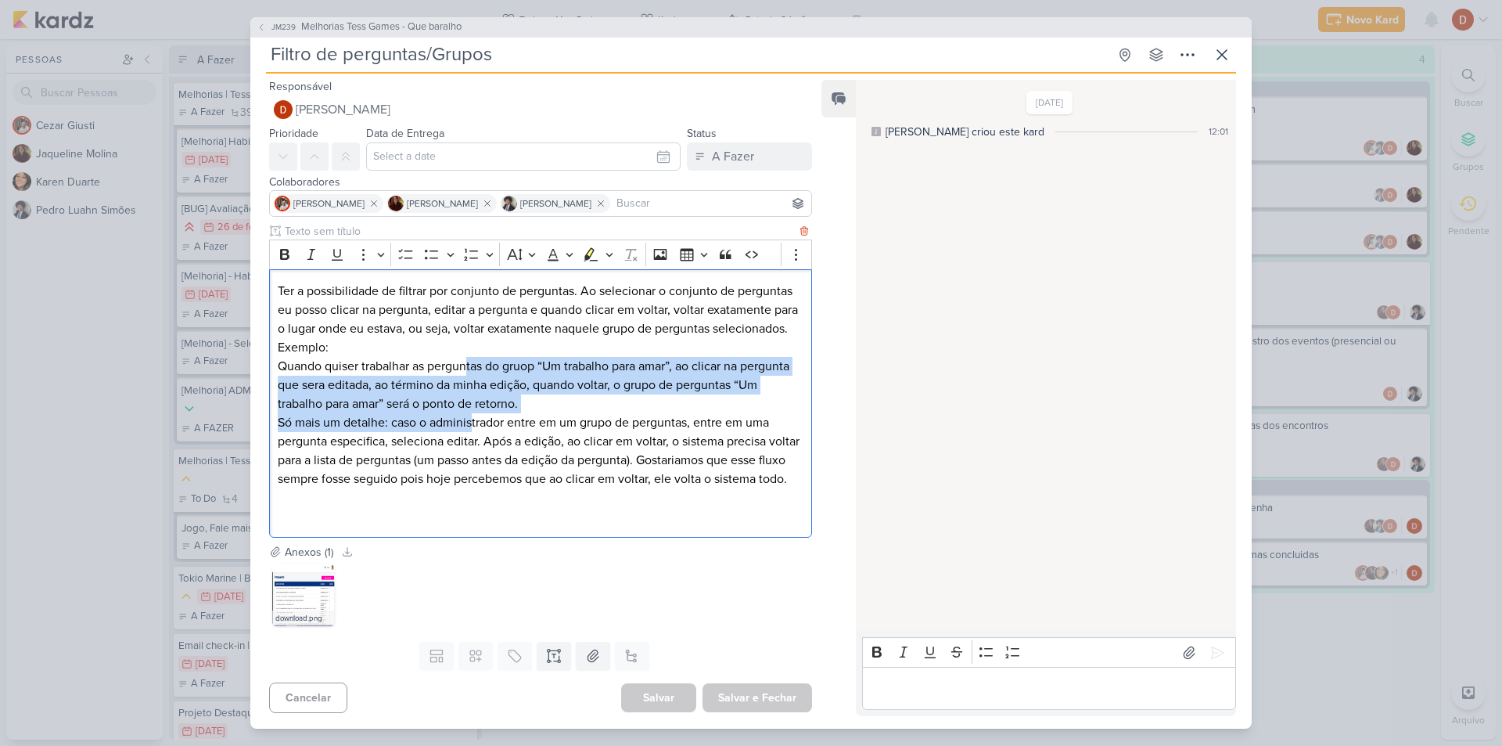
click at [470, 371] on p "Quando quiser trabalhar as perguntas do gruop “Um trabalho para amar”, ao clica…" at bounding box center [541, 385] width 526 height 56
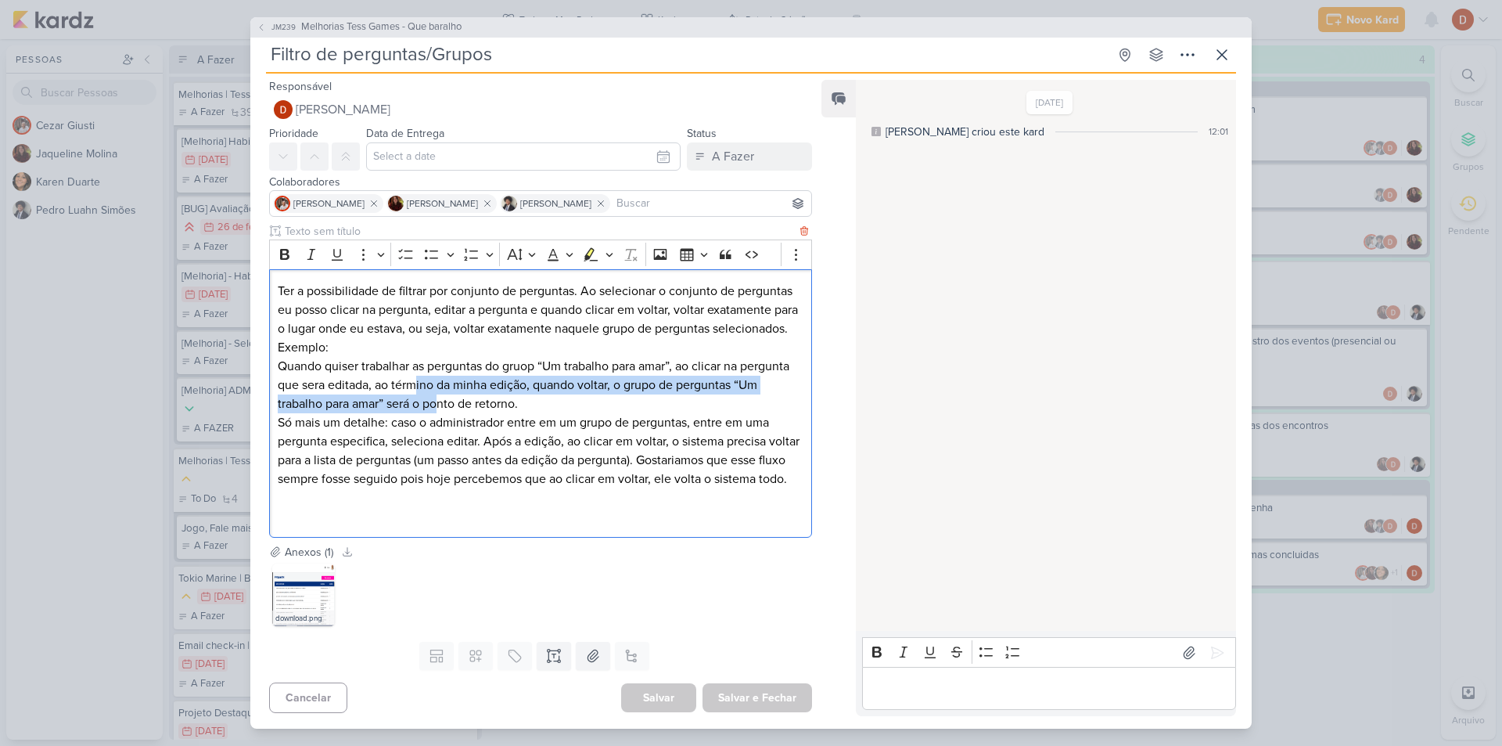
click at [471, 374] on p "Quando quiser trabalhar as perguntas do gruop “Um trabalho para amar”, ao clica…" at bounding box center [541, 385] width 526 height 56
drag, startPoint x: 472, startPoint y: 408, endPoint x: 470, endPoint y: 375, distance: 33.7
click at [470, 375] on p "Quando quiser trabalhar as perguntas do gruop “Um trabalho para amar”, ao clica…" at bounding box center [541, 385] width 526 height 56
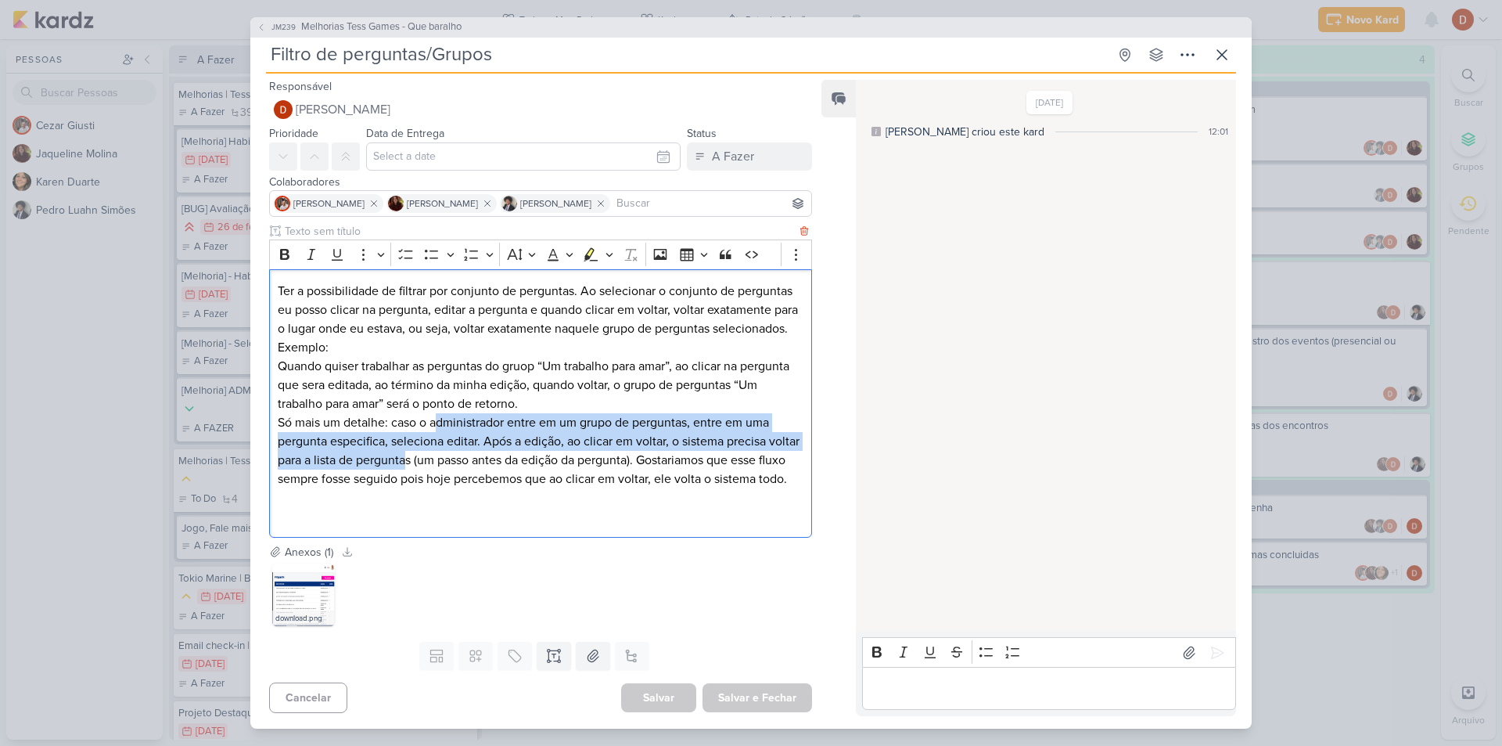
drag, startPoint x: 443, startPoint y: 451, endPoint x: 440, endPoint y: 421, distance: 29.8
click at [440, 423] on p "Só mais um detalhe: caso o administrador entre em um grupo de perguntas, entre …" at bounding box center [541, 450] width 526 height 75
click at [440, 421] on p "Só mais um detalhe: caso o administrador entre em um grupo de perguntas, entre …" at bounding box center [541, 450] width 526 height 75
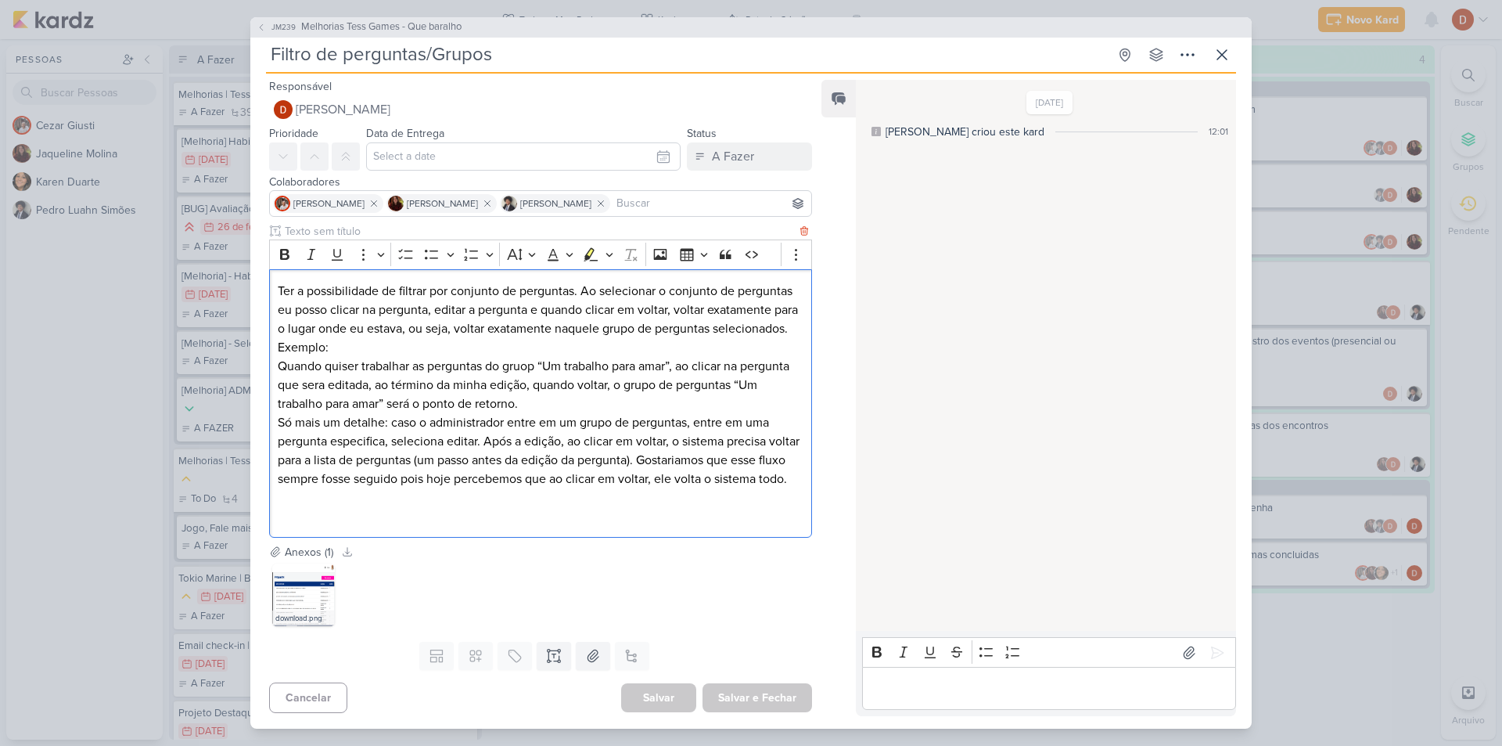
drag, startPoint x: 445, startPoint y: 473, endPoint x: 452, endPoint y: 417, distance: 56.0
click at [444, 451] on p "Só mais um detalhe: caso o administrador entre em um grupo de perguntas, entre …" at bounding box center [541, 450] width 526 height 75
click at [452, 417] on p "Só mais um detalhe: caso o administrador entre em um grupo de perguntas, entre …" at bounding box center [541, 450] width 526 height 75
click at [282, 25] on span "JM239" at bounding box center [283, 27] width 29 height 12
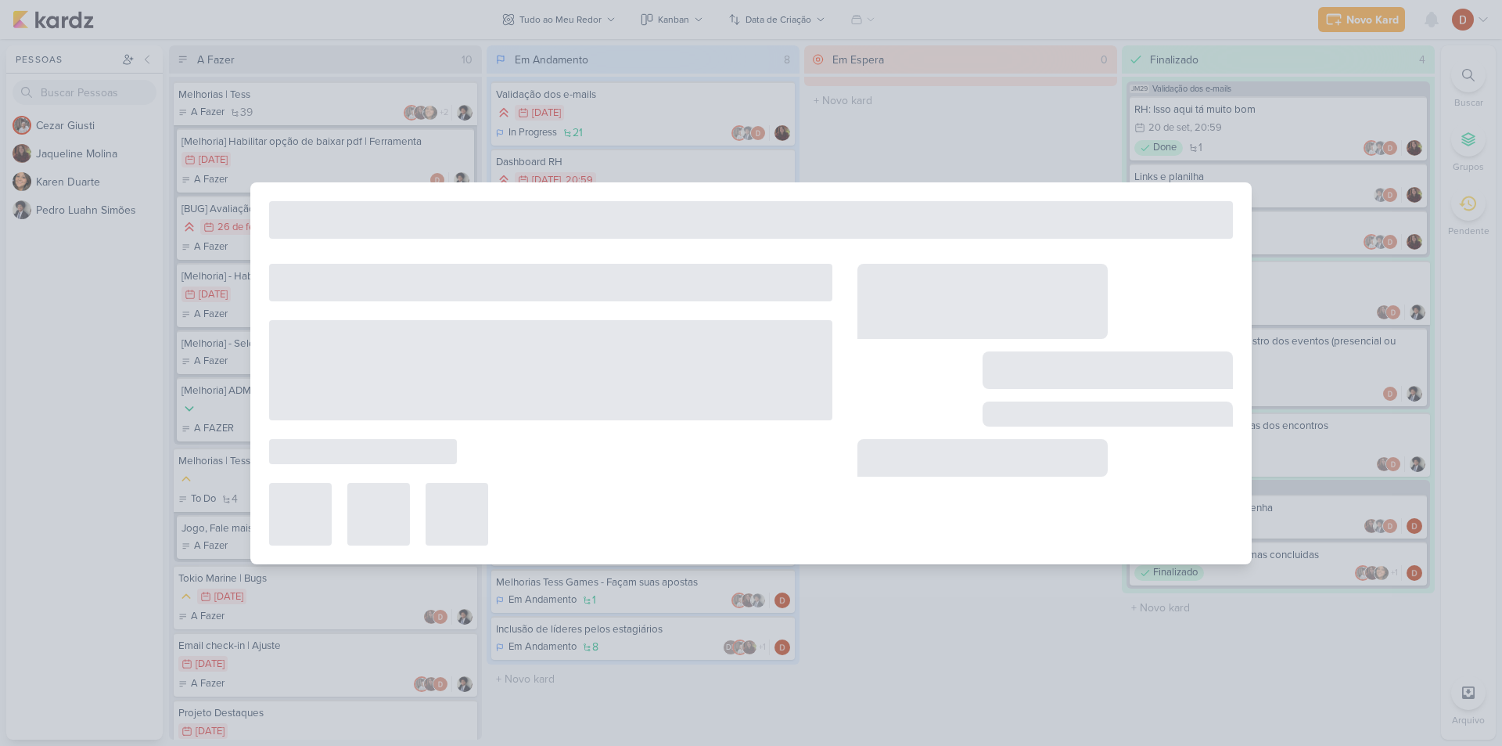
type input "Melhorias Tess Games - Que baralho"
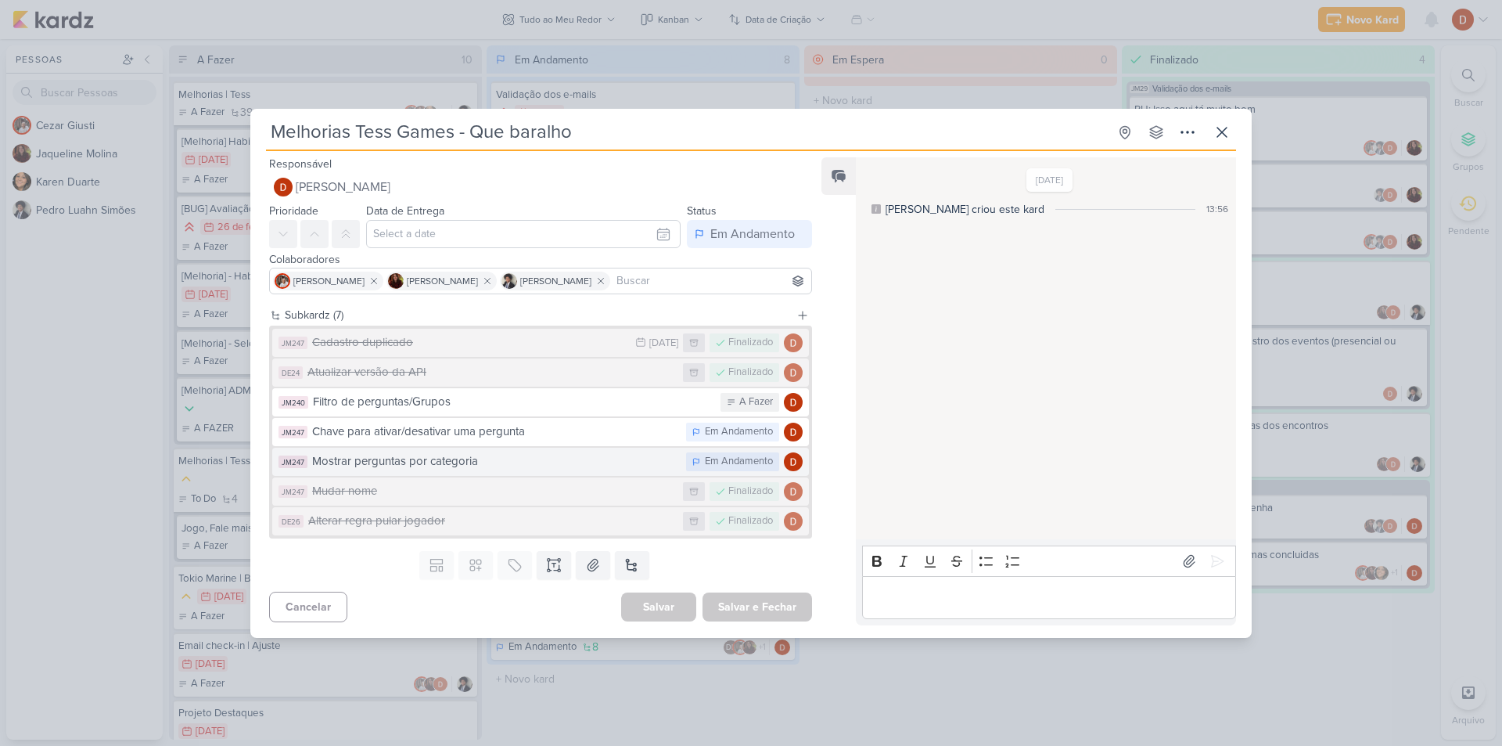
click at [411, 455] on div "Mostrar perguntas por categoria" at bounding box center [495, 461] width 366 height 18
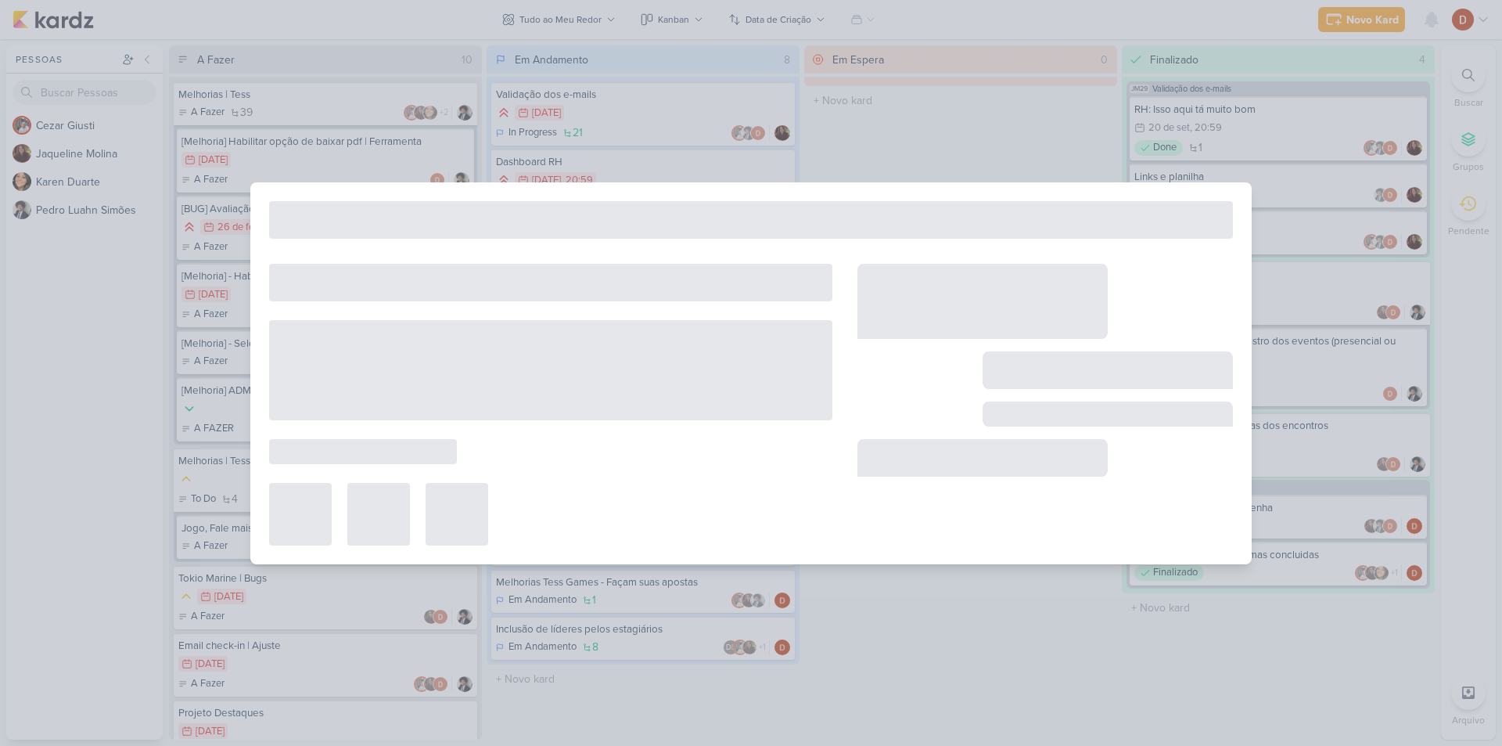
type input "Mostrar perguntas por categoria"
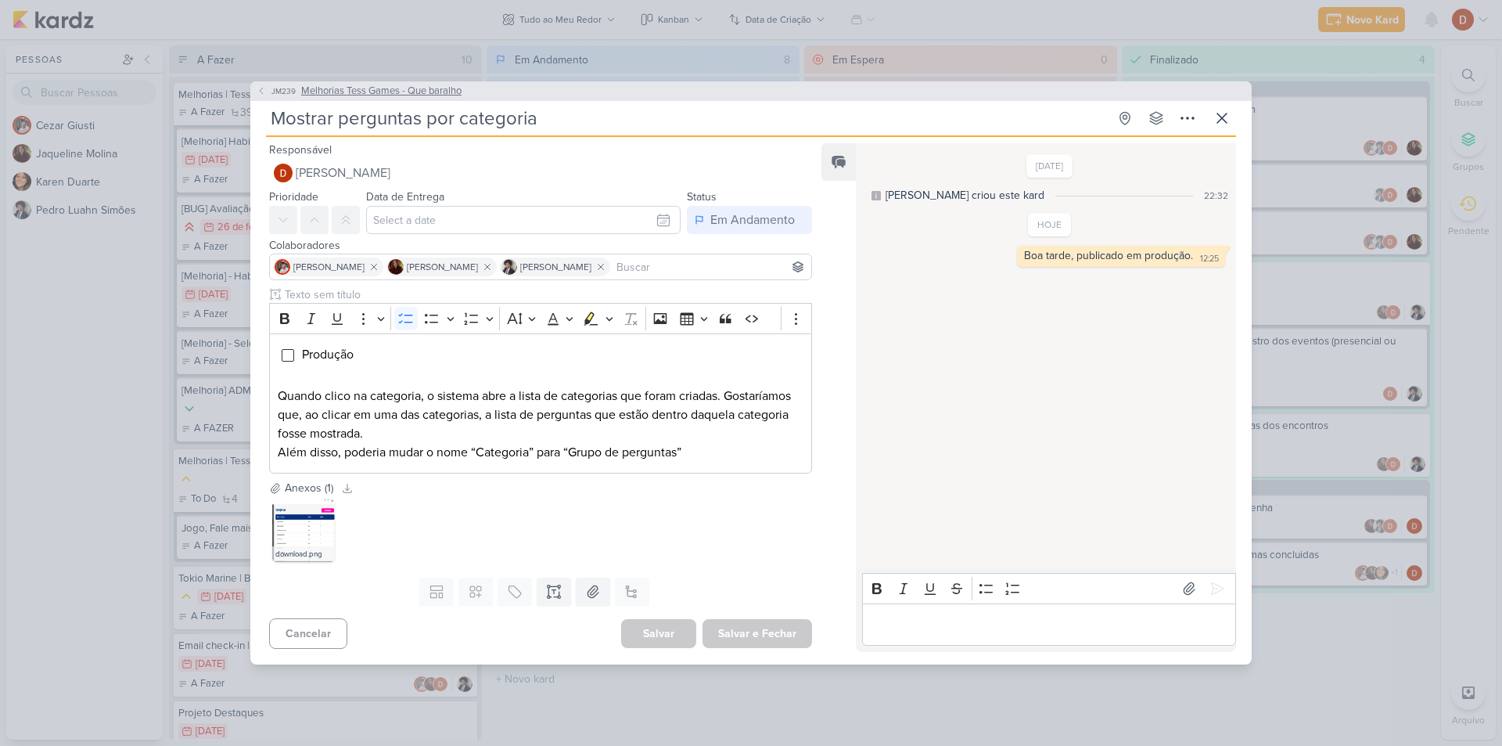
click at [258, 90] on icon at bounding box center [261, 90] width 9 height 9
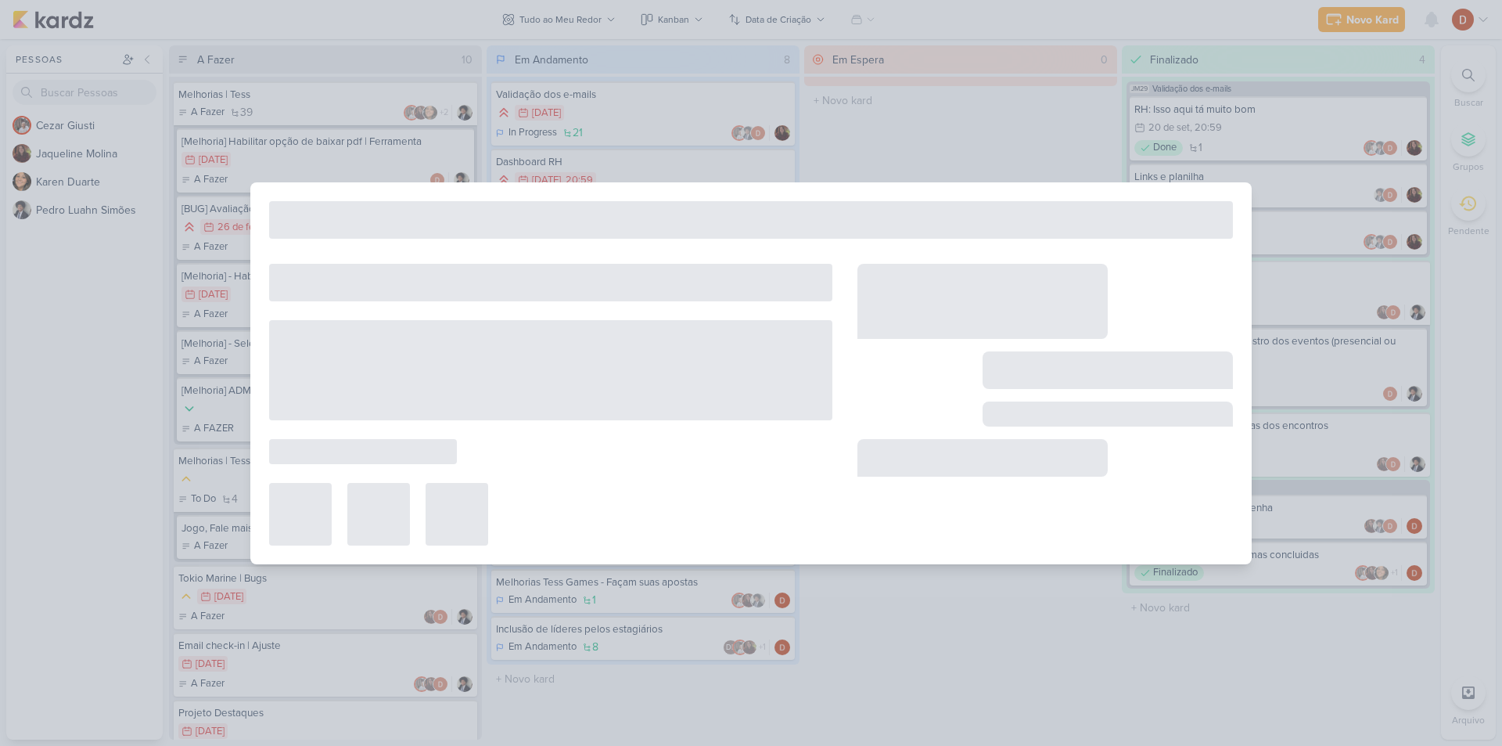
type input "Melhorias Tess Games - Que baralho"
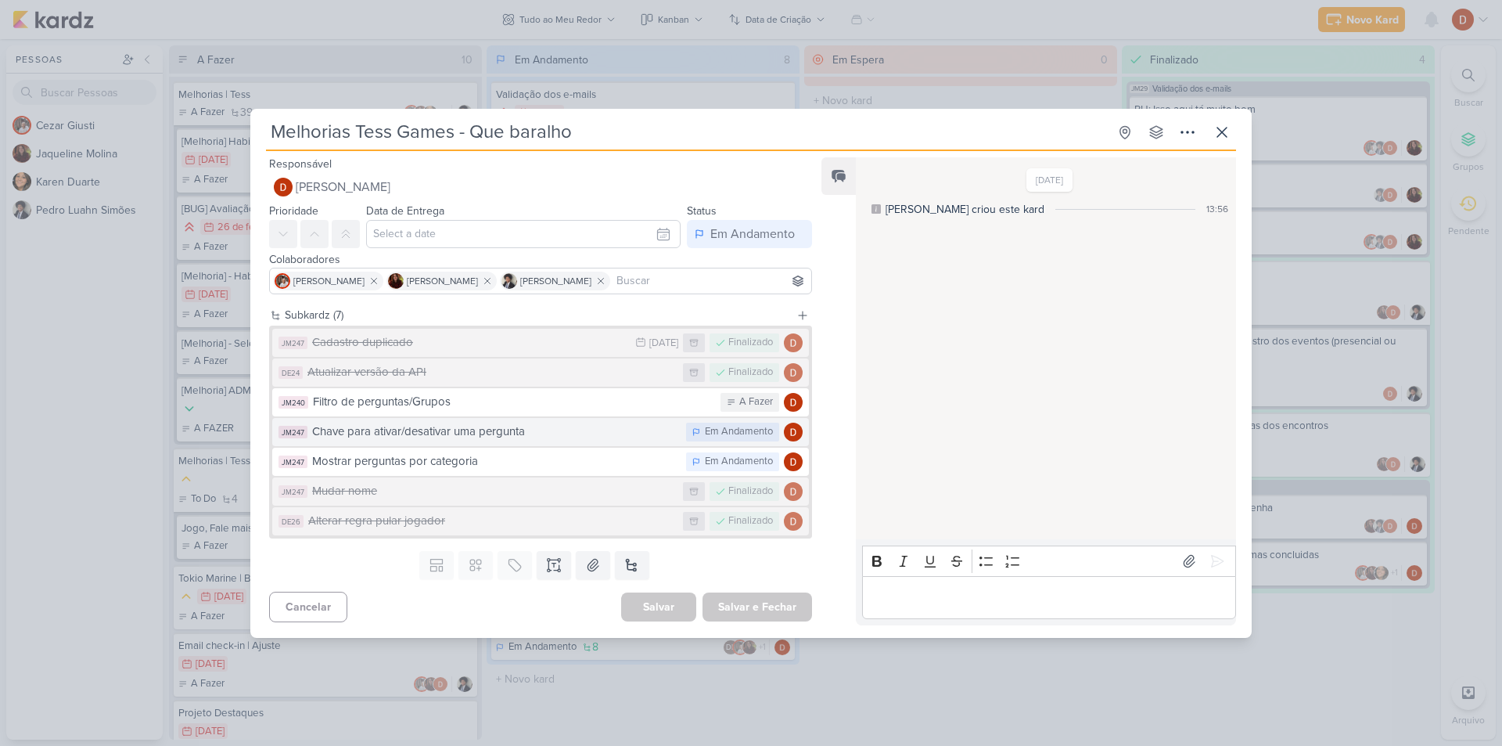
click at [616, 437] on div "Chave para ativar/desativar uma pergunta" at bounding box center [495, 431] width 366 height 18
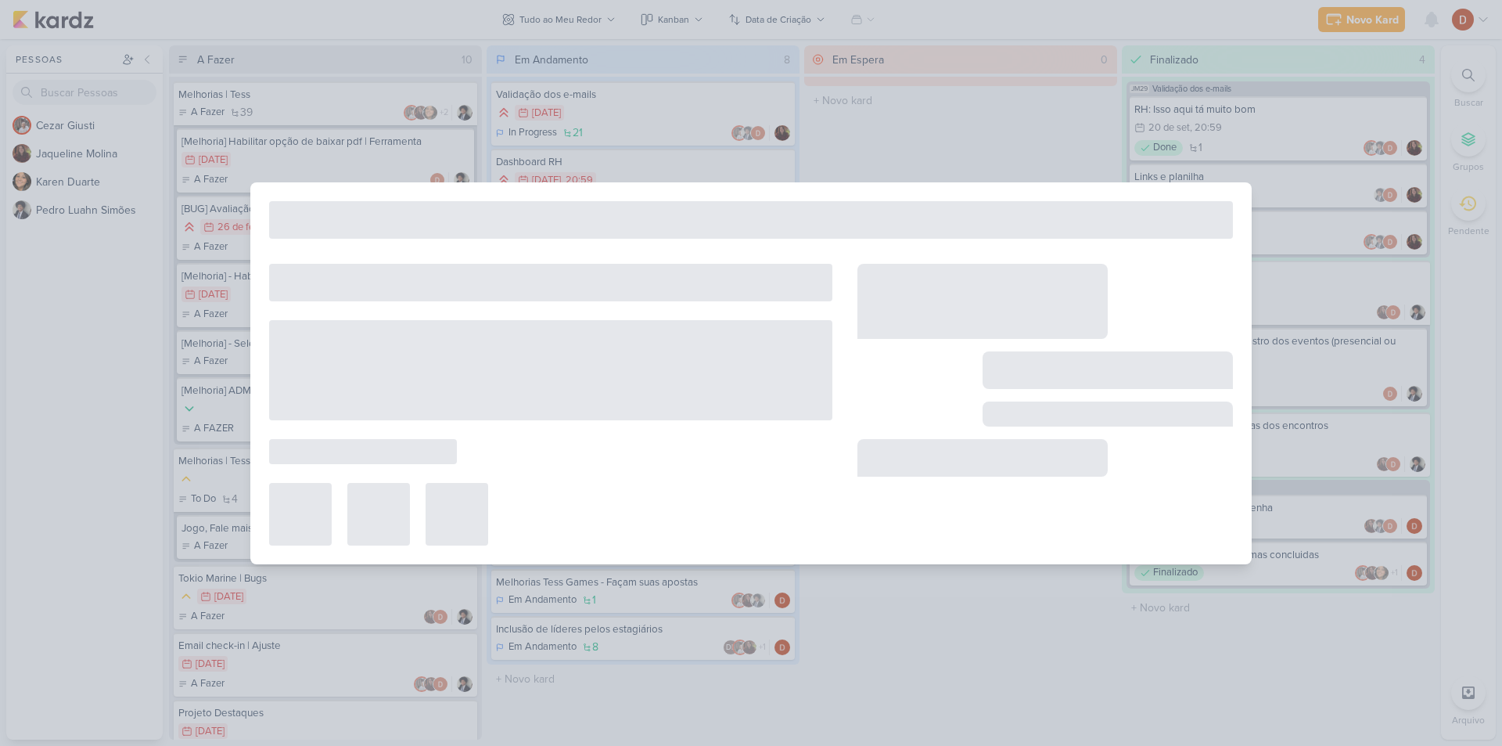
type input "Chave para ativar/desativar uma pergunta"
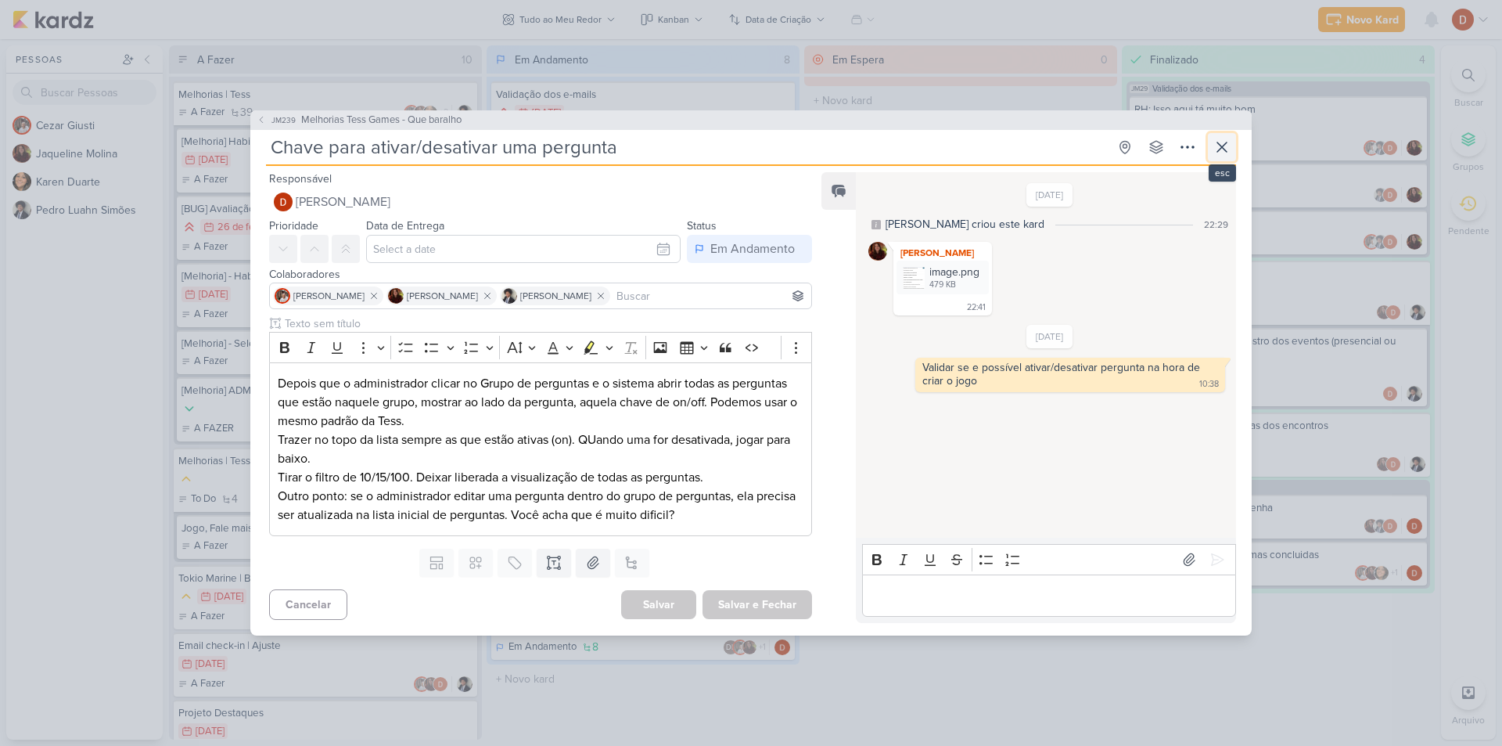
click at [1220, 144] on icon at bounding box center [1222, 147] width 19 height 19
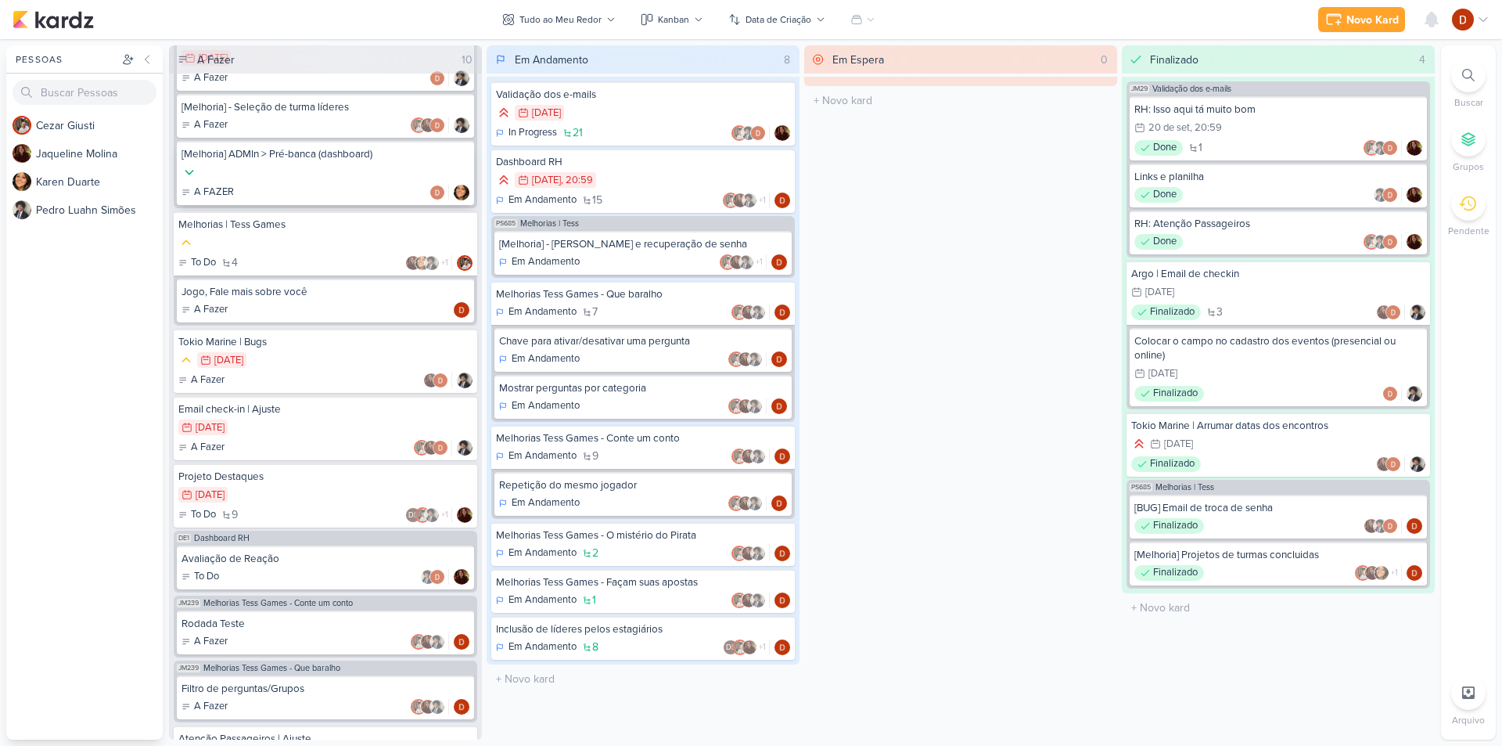
scroll to position [381, 0]
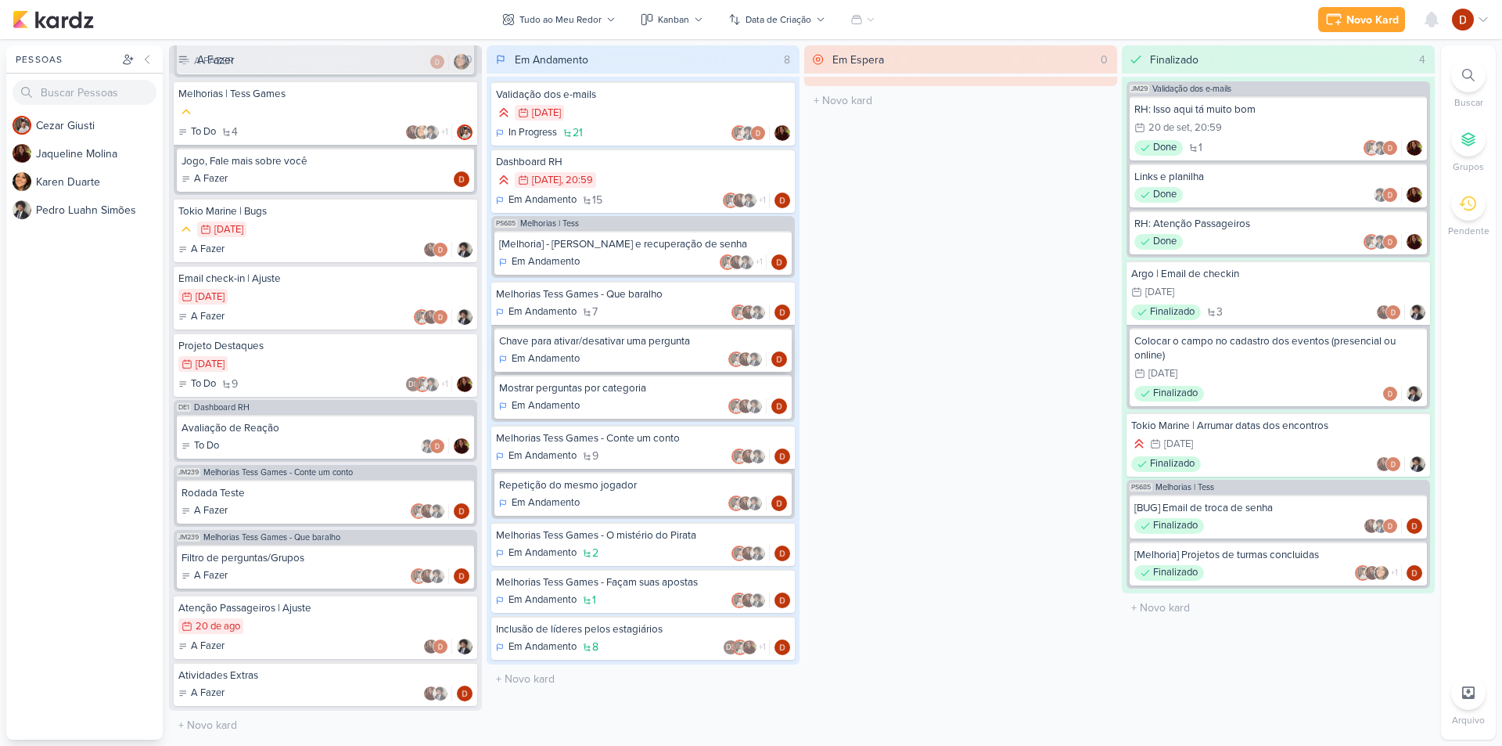
click at [660, 354] on div "Em Andamento" at bounding box center [643, 359] width 288 height 16
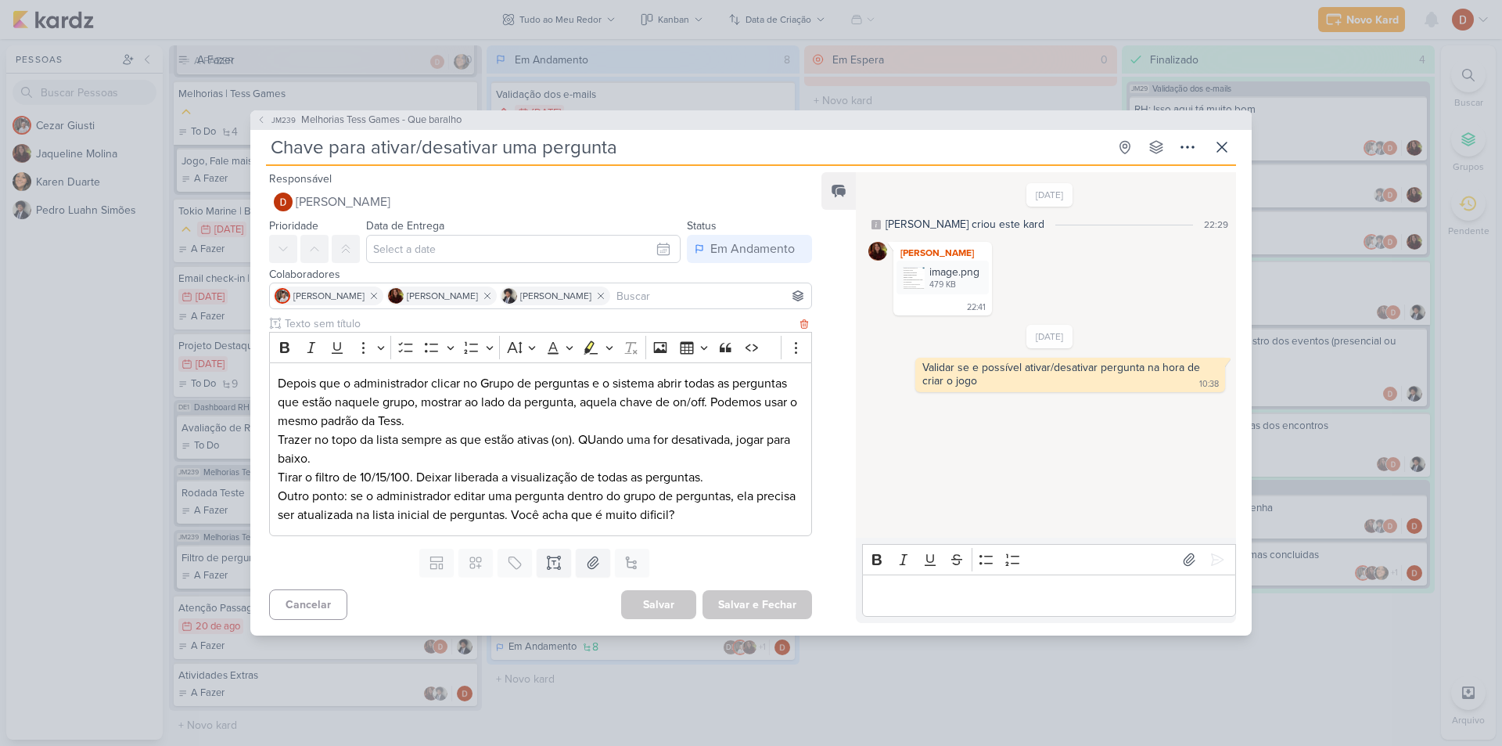
click at [282, 379] on p "Depois que o administrador clicar no Grupo de perguntas e o sistema abrir todas…" at bounding box center [541, 402] width 526 height 56
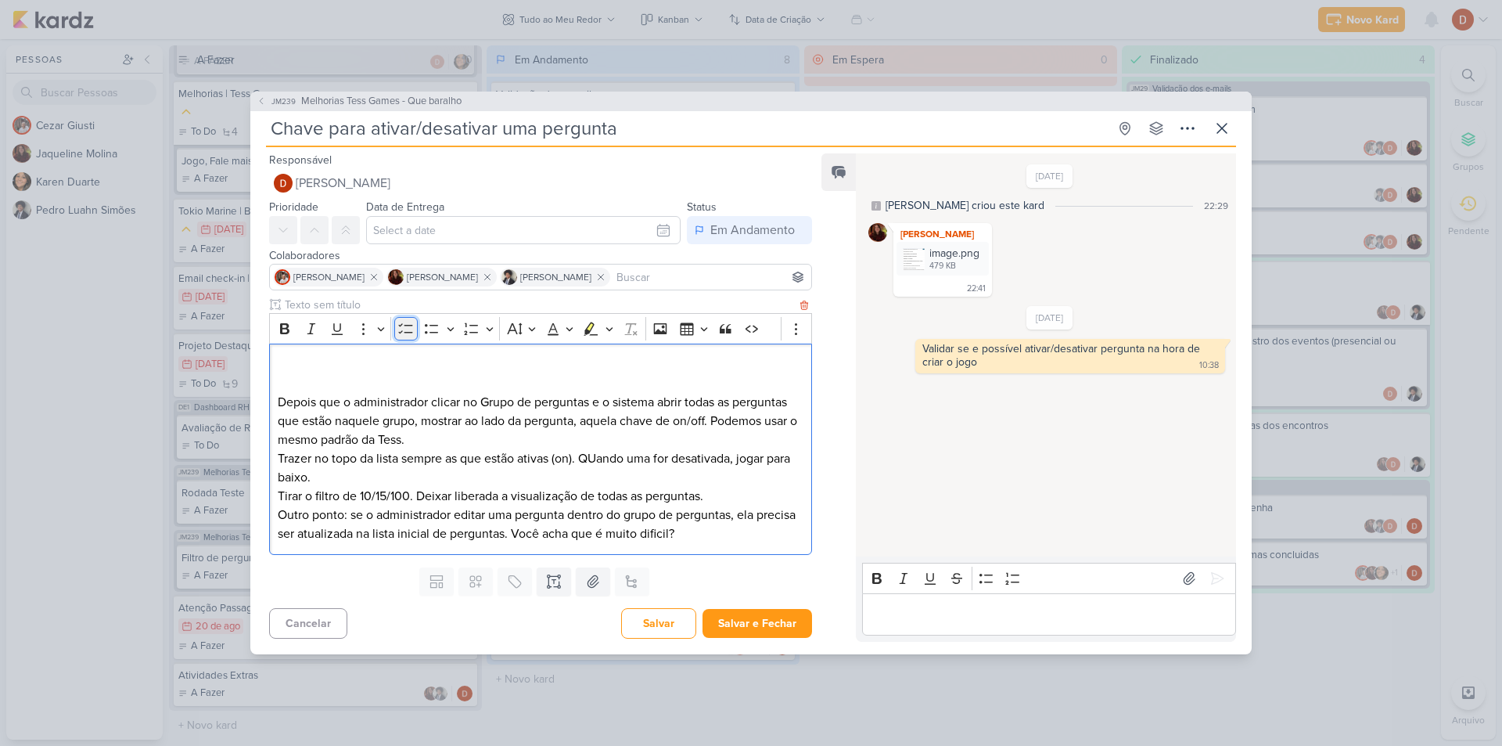
click at [408, 318] on button "To-do List" at bounding box center [405, 328] width 23 height 23
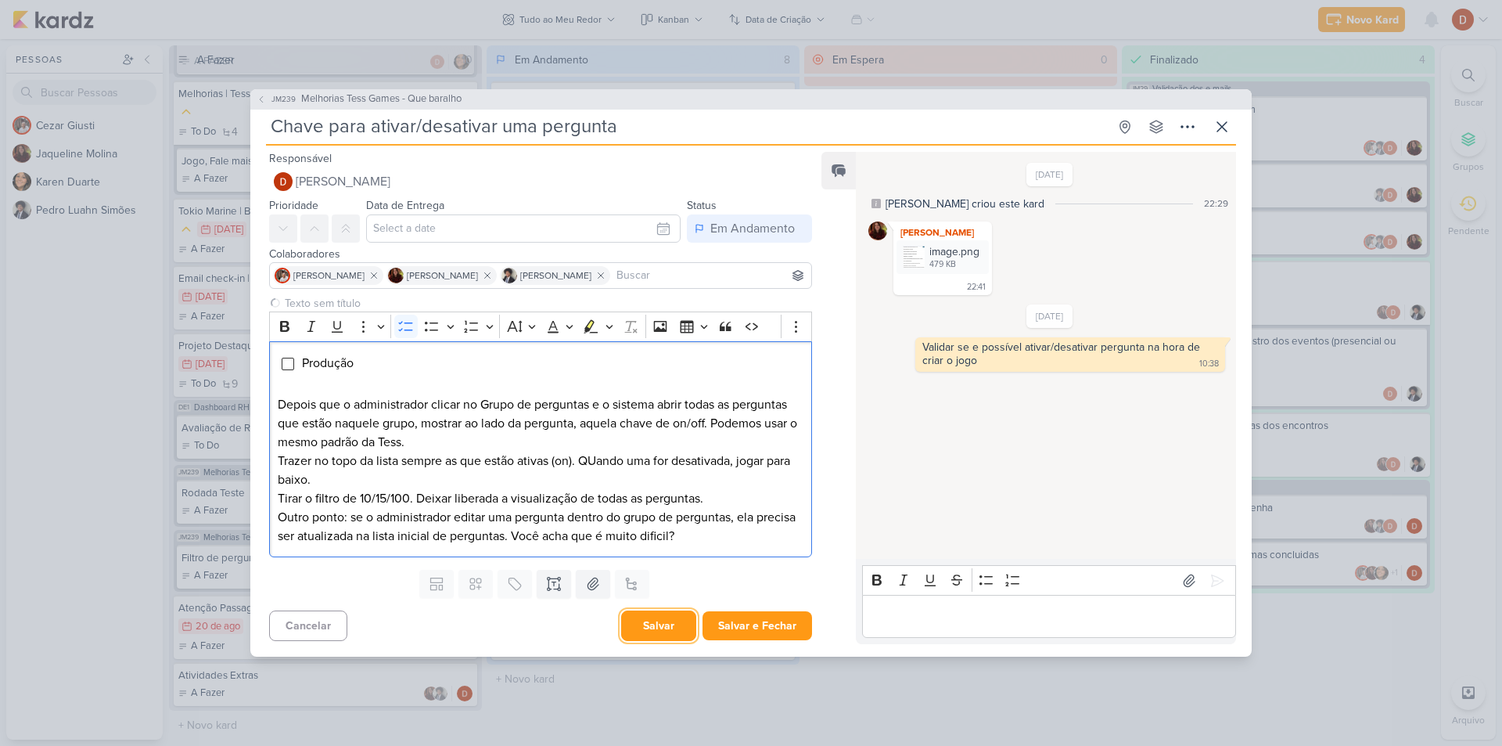
click at [674, 620] on button "Salvar" at bounding box center [658, 625] width 75 height 31
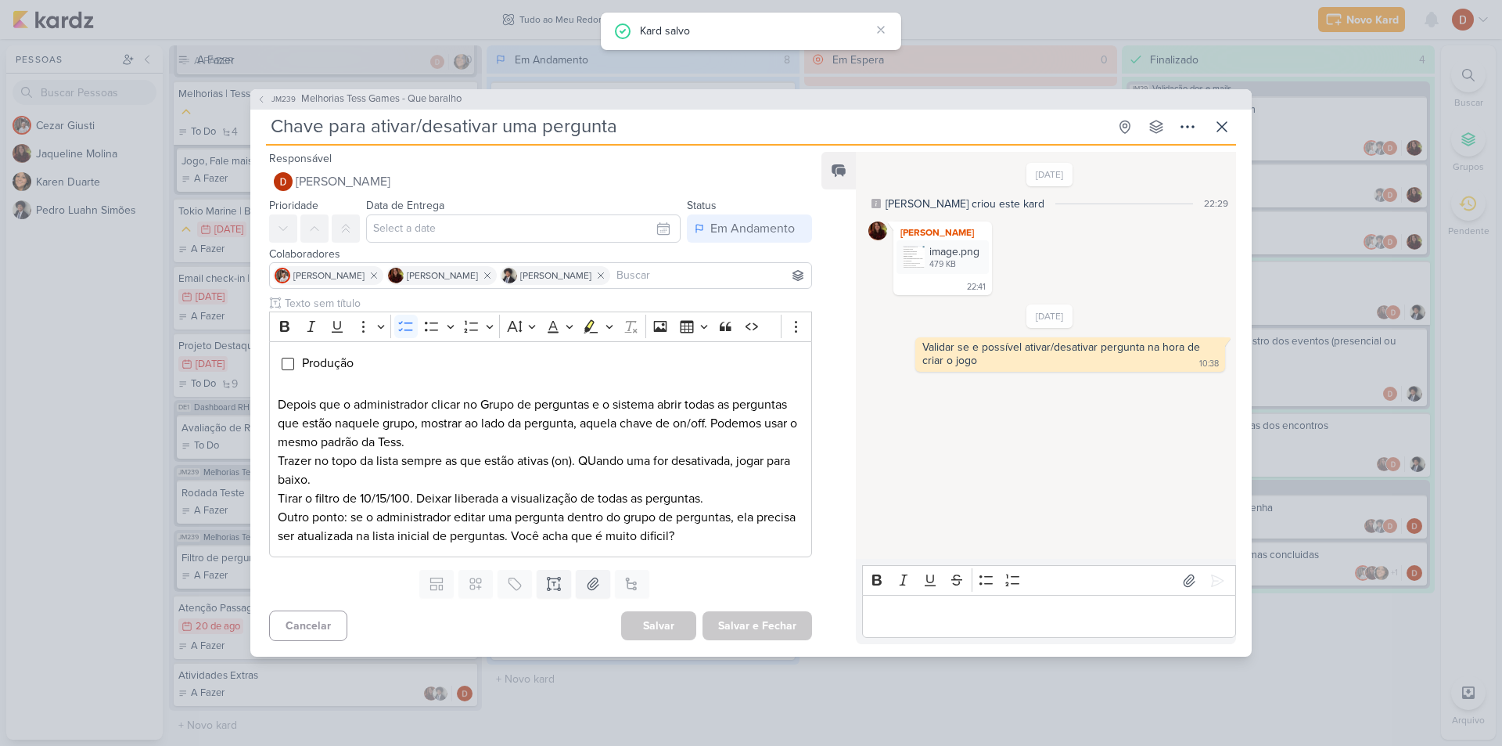
click at [908, 619] on p "Editor editing area: main" at bounding box center [1049, 616] width 358 height 19
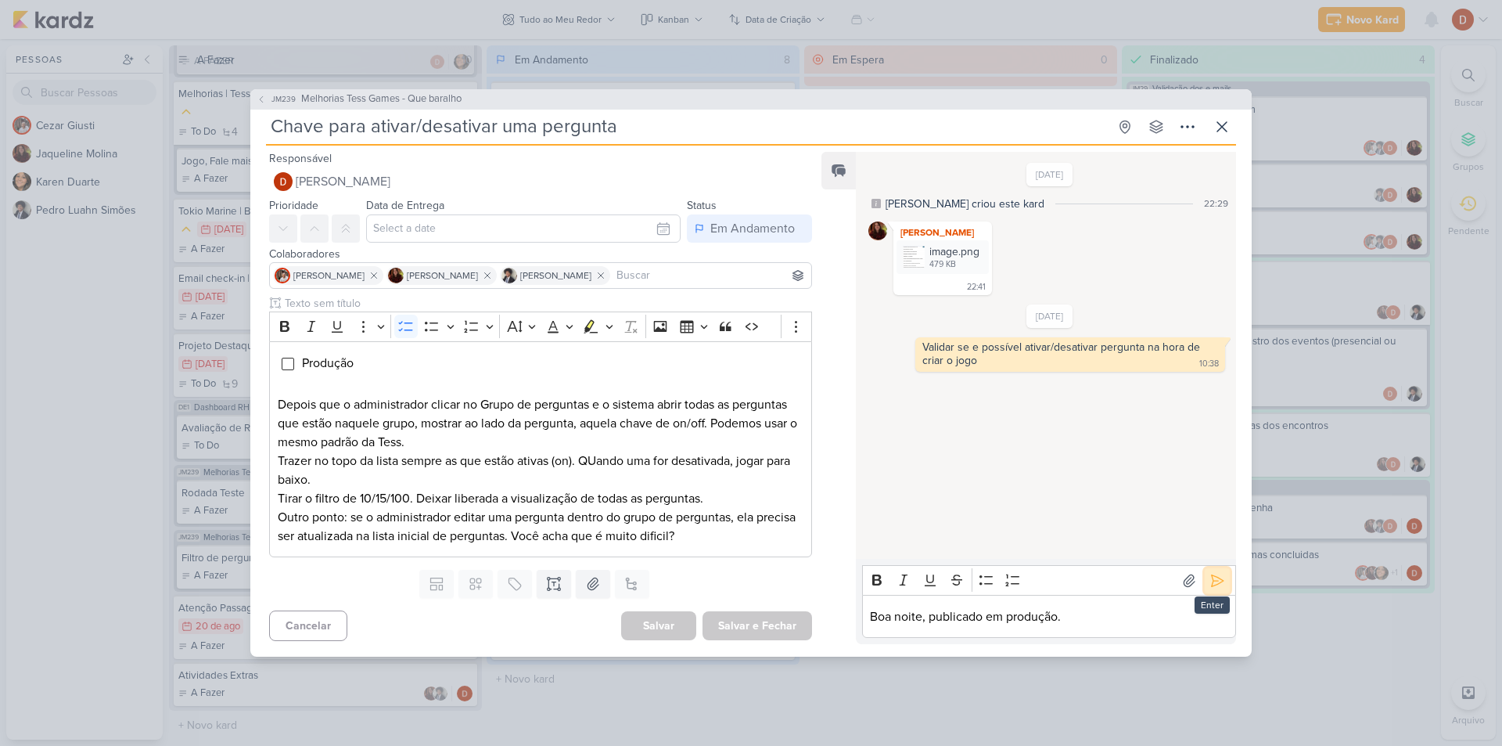
click at [1209, 585] on icon at bounding box center [1217, 581] width 16 height 16
click at [1016, 344] on div "Validar se e possível ativar/desativar pergunta na hora de criar o jogo" at bounding box center [1062, 353] width 281 height 27
click at [906, 630] on div "Editor editing area: main" at bounding box center [1049, 616] width 374 height 43
click at [956, 613] on p "Editor editing area: main" at bounding box center [1049, 616] width 358 height 19
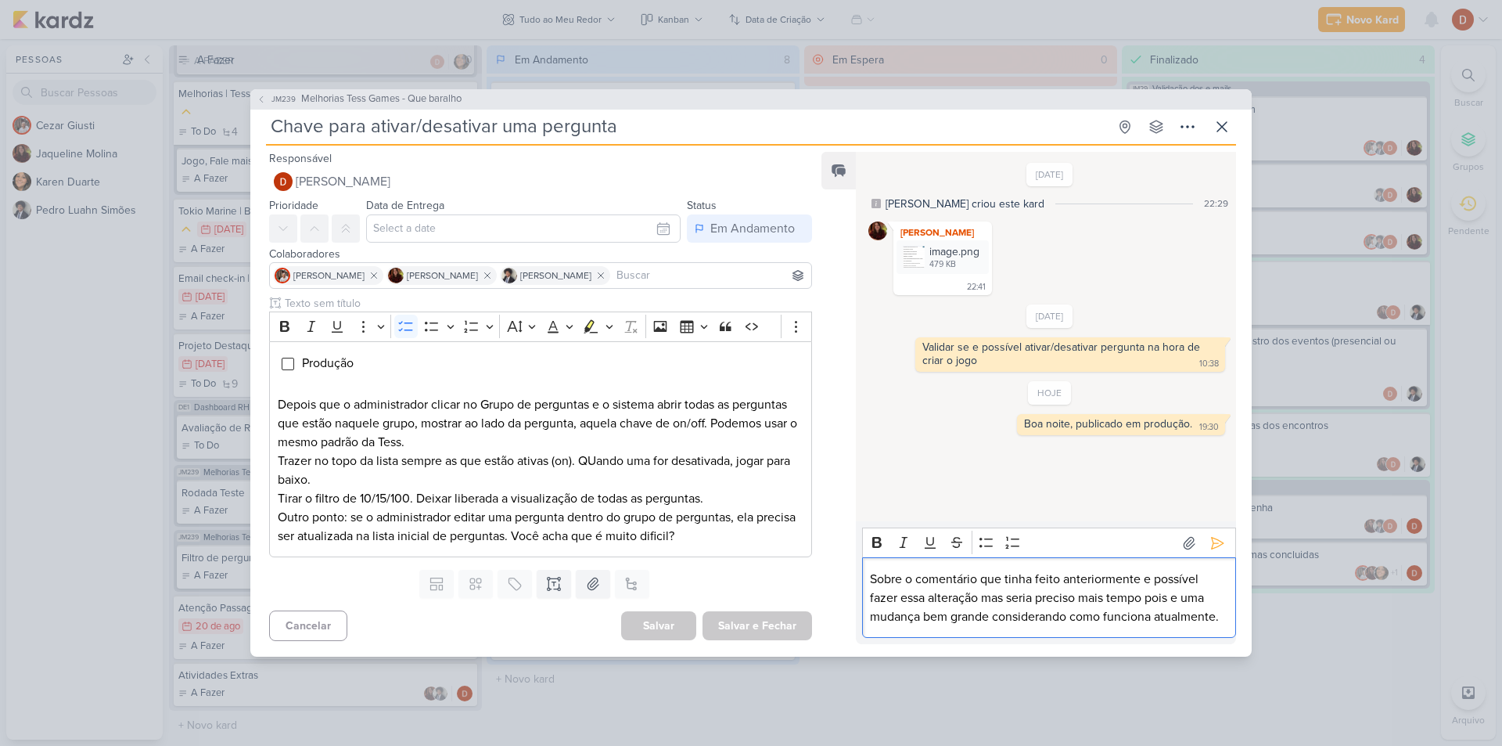
click at [1229, 615] on div "Sobre o comentário que tinha feito anteriormente e possível fazer essa alteraçã…" at bounding box center [1049, 597] width 374 height 81
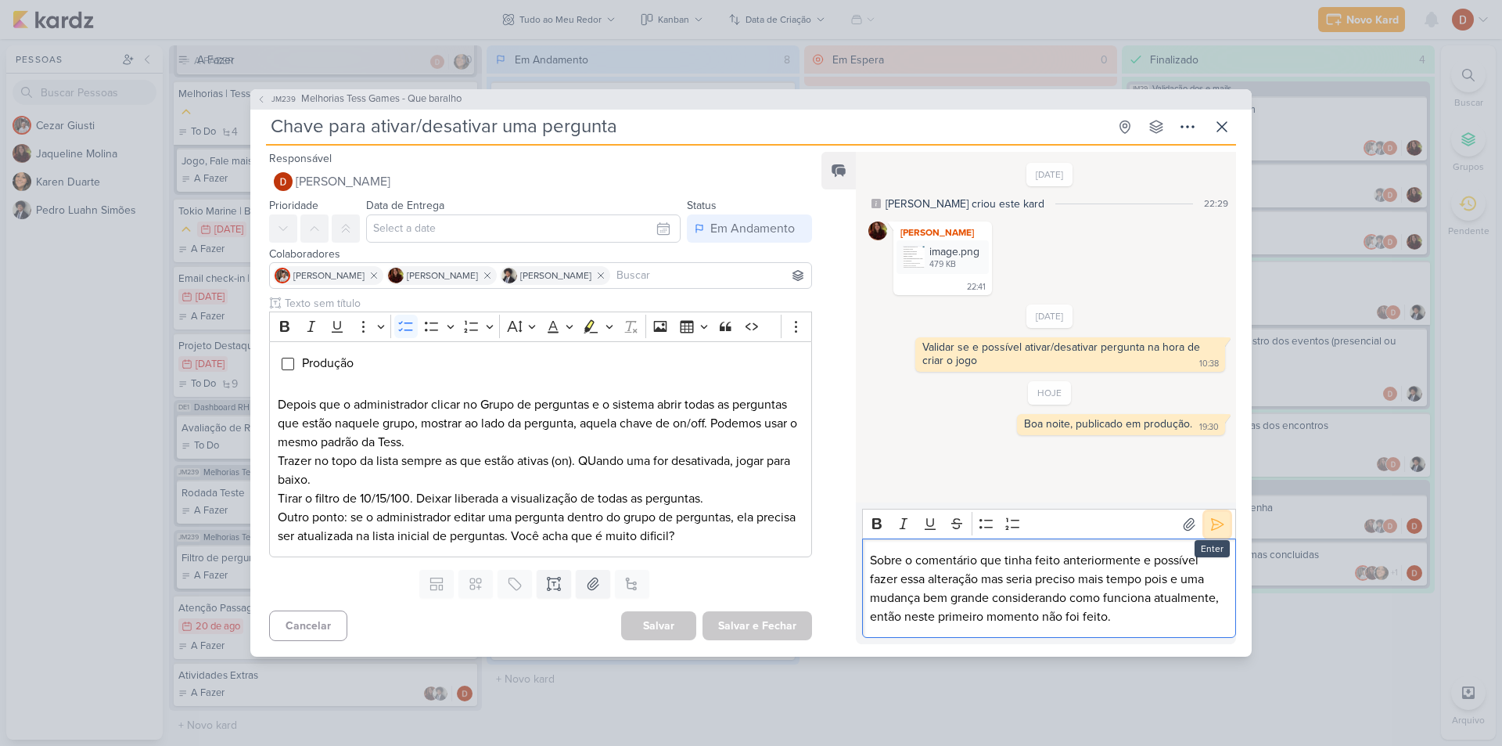
click at [1214, 530] on icon at bounding box center [1217, 524] width 16 height 16
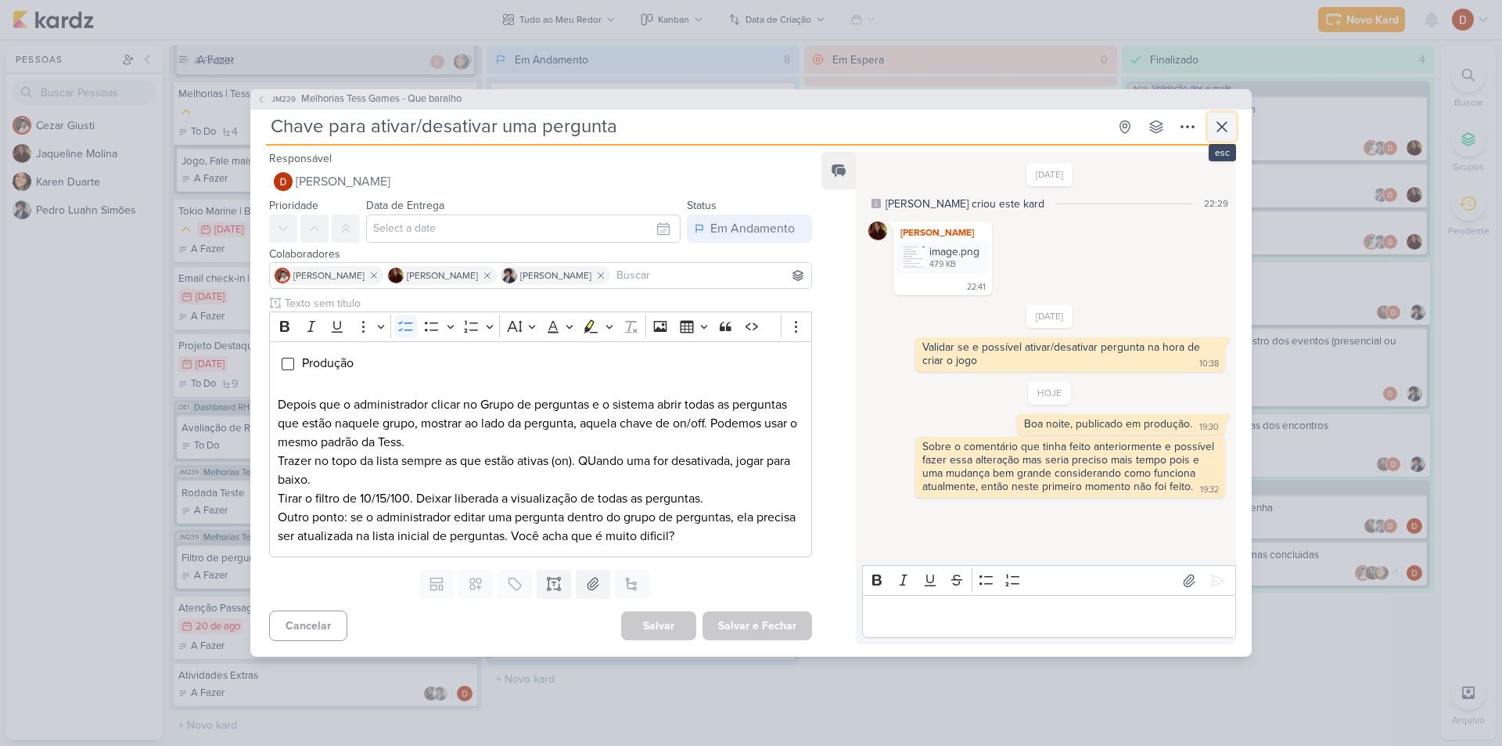
click at [1227, 132] on icon at bounding box center [1222, 126] width 19 height 19
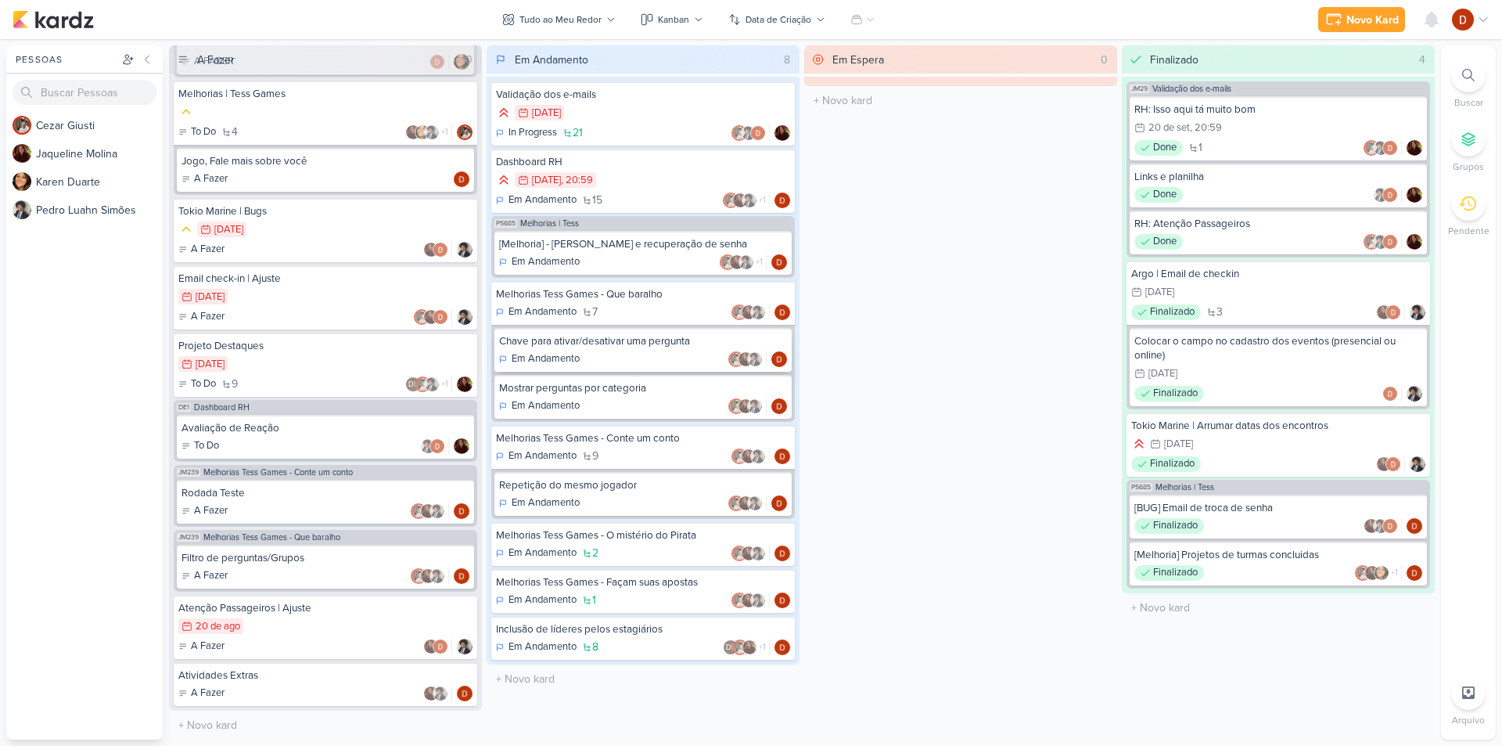
click at [602, 336] on div "Chave para ativar/desativar uma pergunta" at bounding box center [643, 341] width 288 height 14
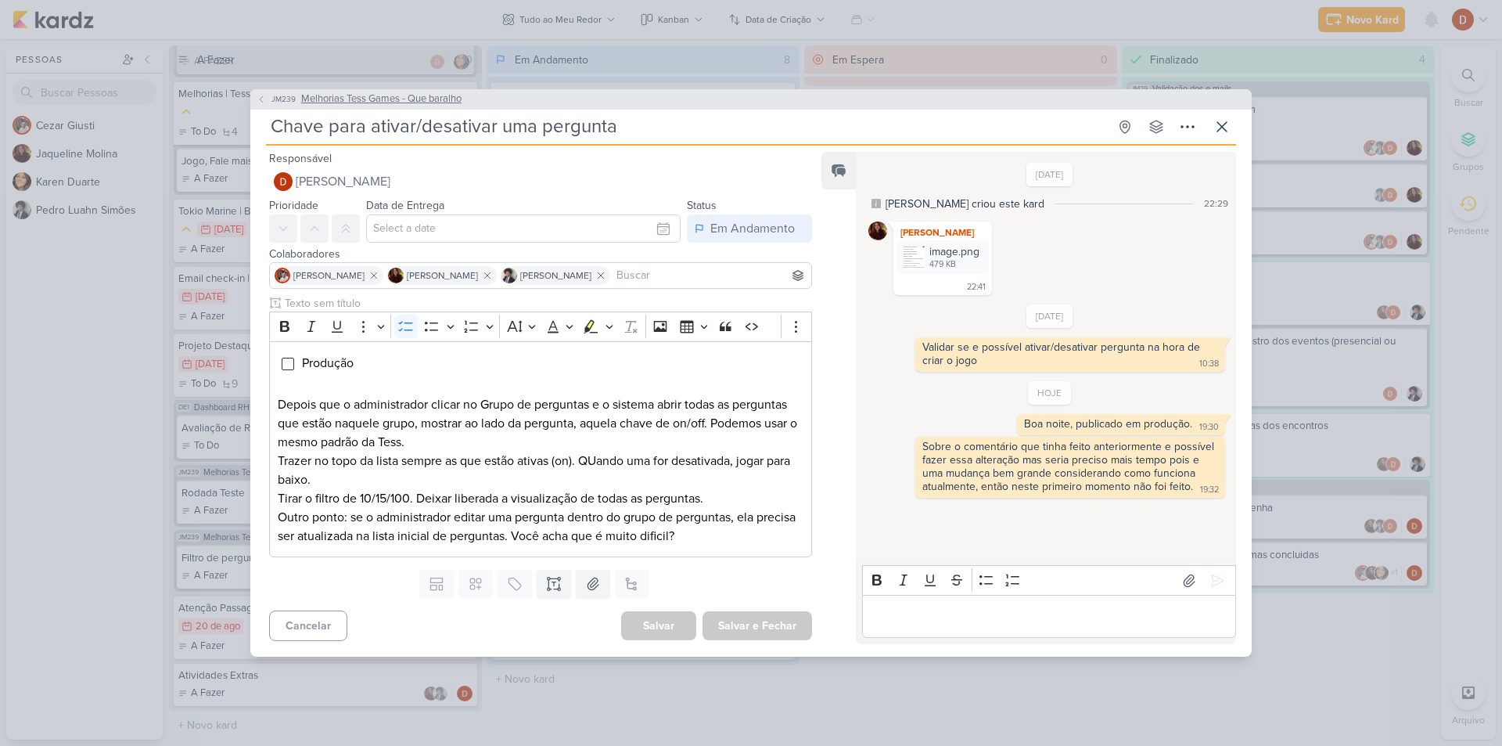
click at [265, 92] on button "JM239 Melhorias Tess Games - Que baralho" at bounding box center [359, 100] width 205 height 16
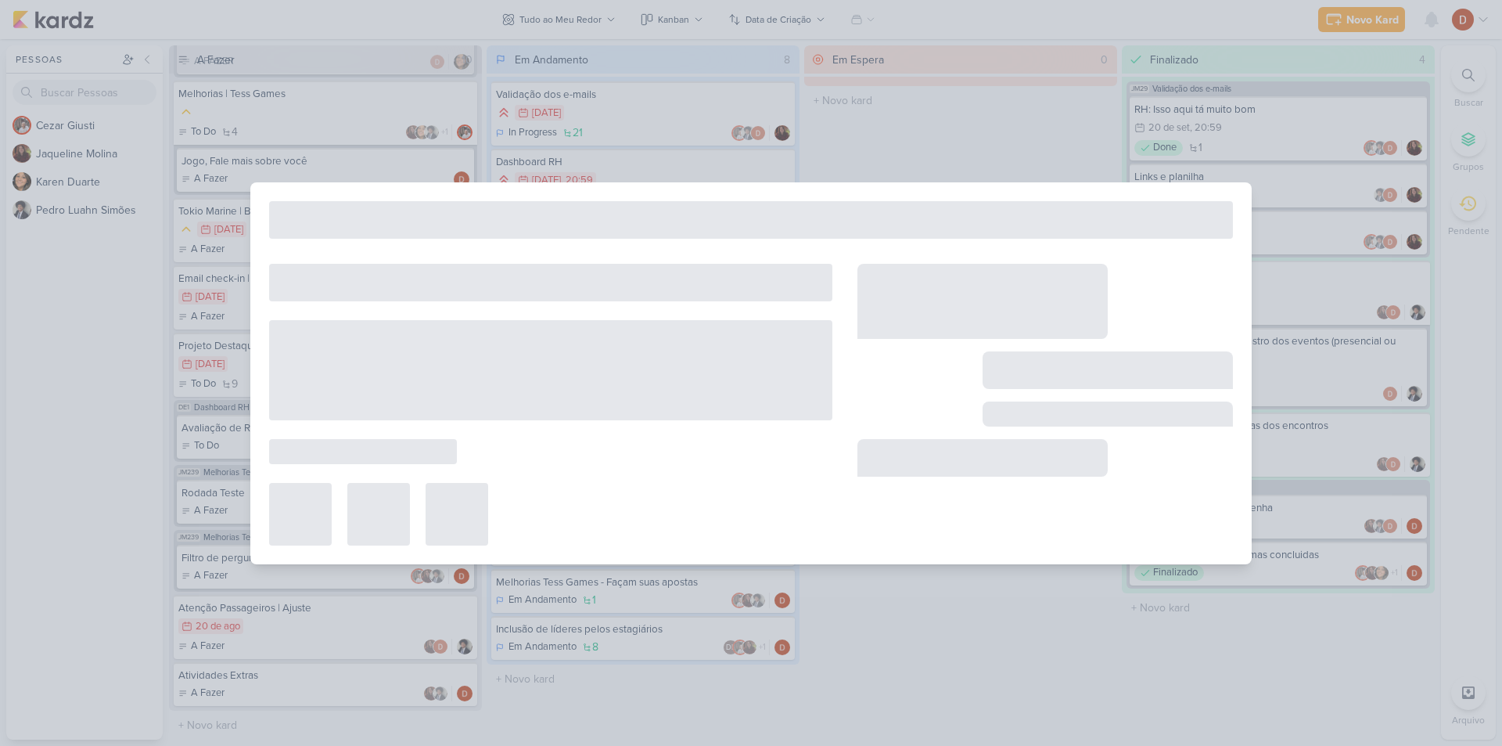
type input "Melhorias Tess Games - Que baralho"
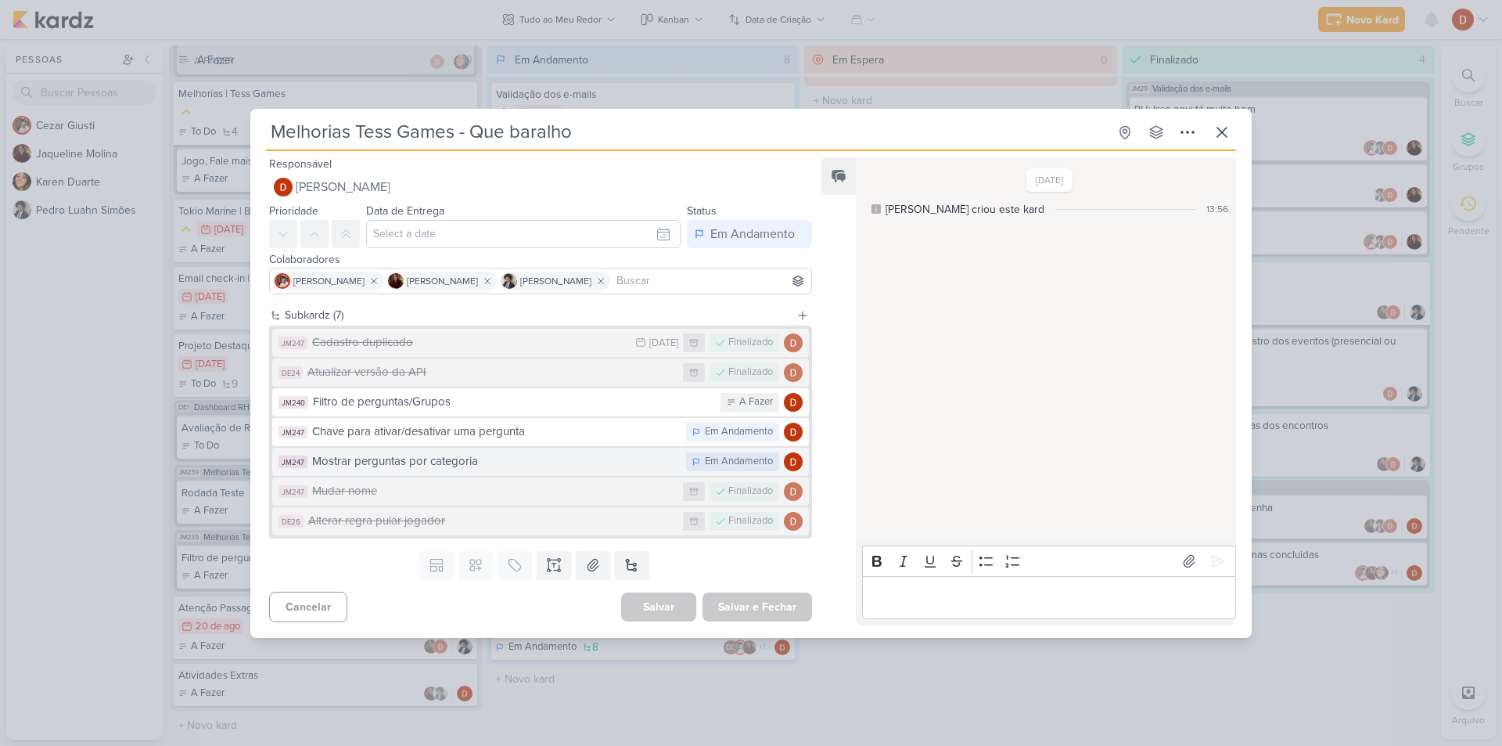
click at [546, 458] on div "Mostrar perguntas por categoria" at bounding box center [495, 461] width 366 height 18
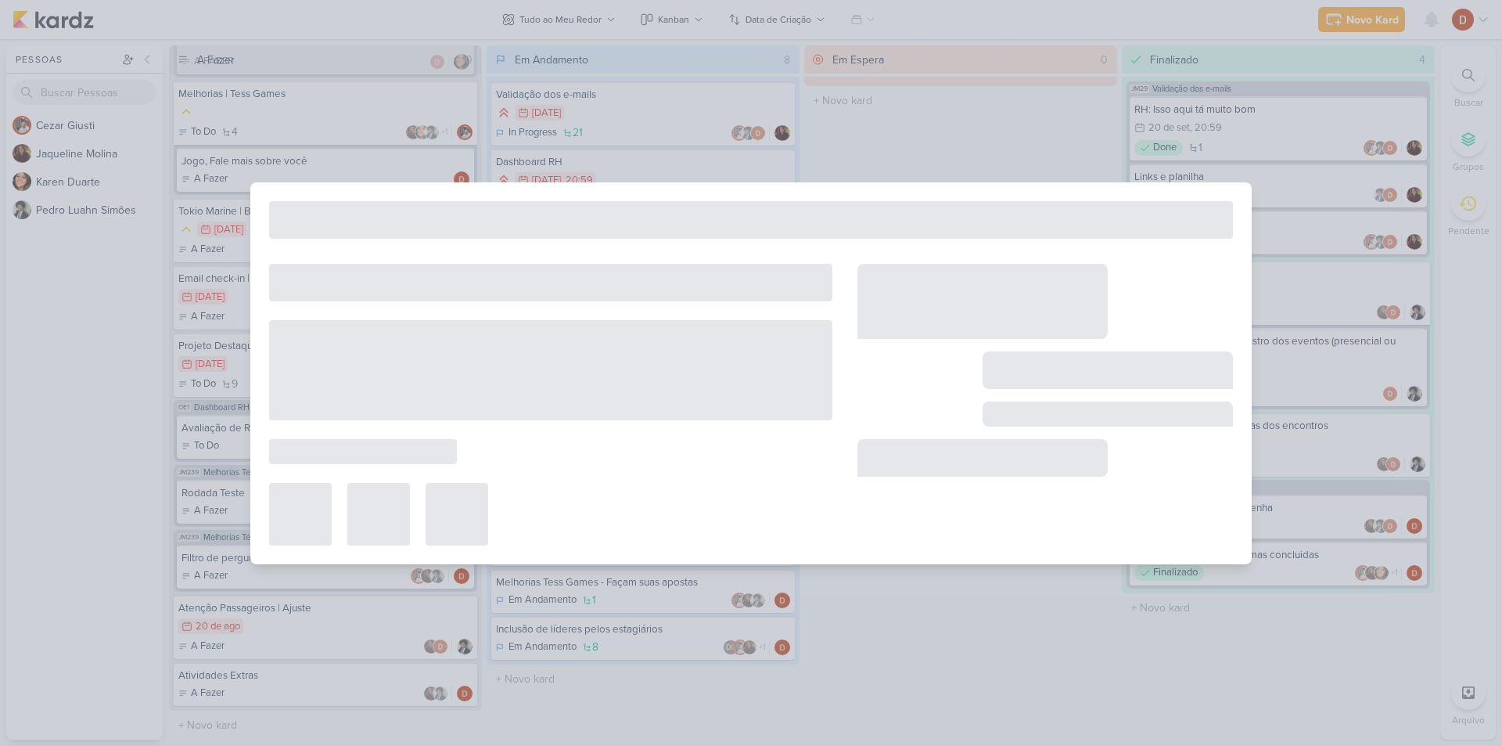
type input "Mostrar perguntas por categoria"
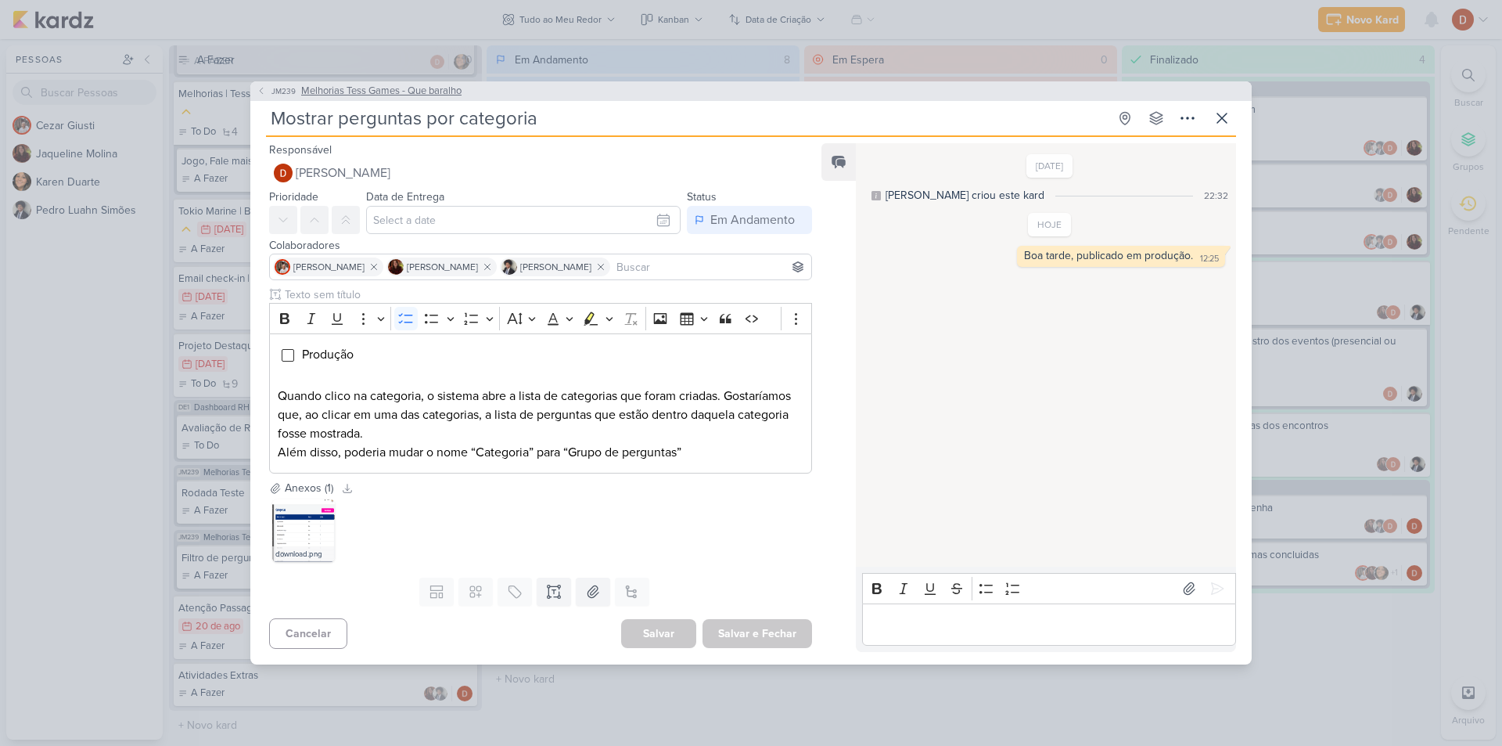
click at [267, 98] on button "JM239 Melhorias Tess Games - Que baralho" at bounding box center [359, 92] width 205 height 16
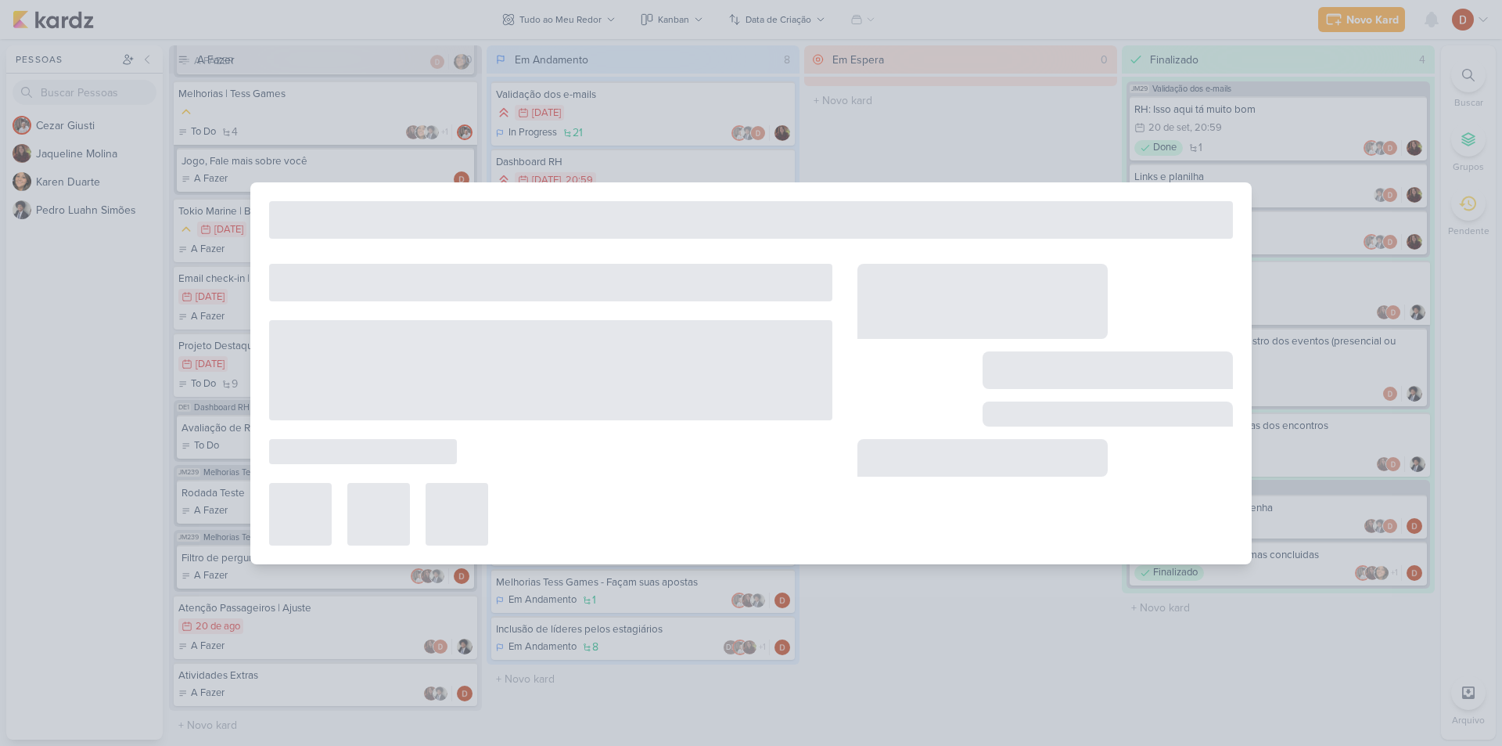
type input "Melhorias Tess Games - Que baralho"
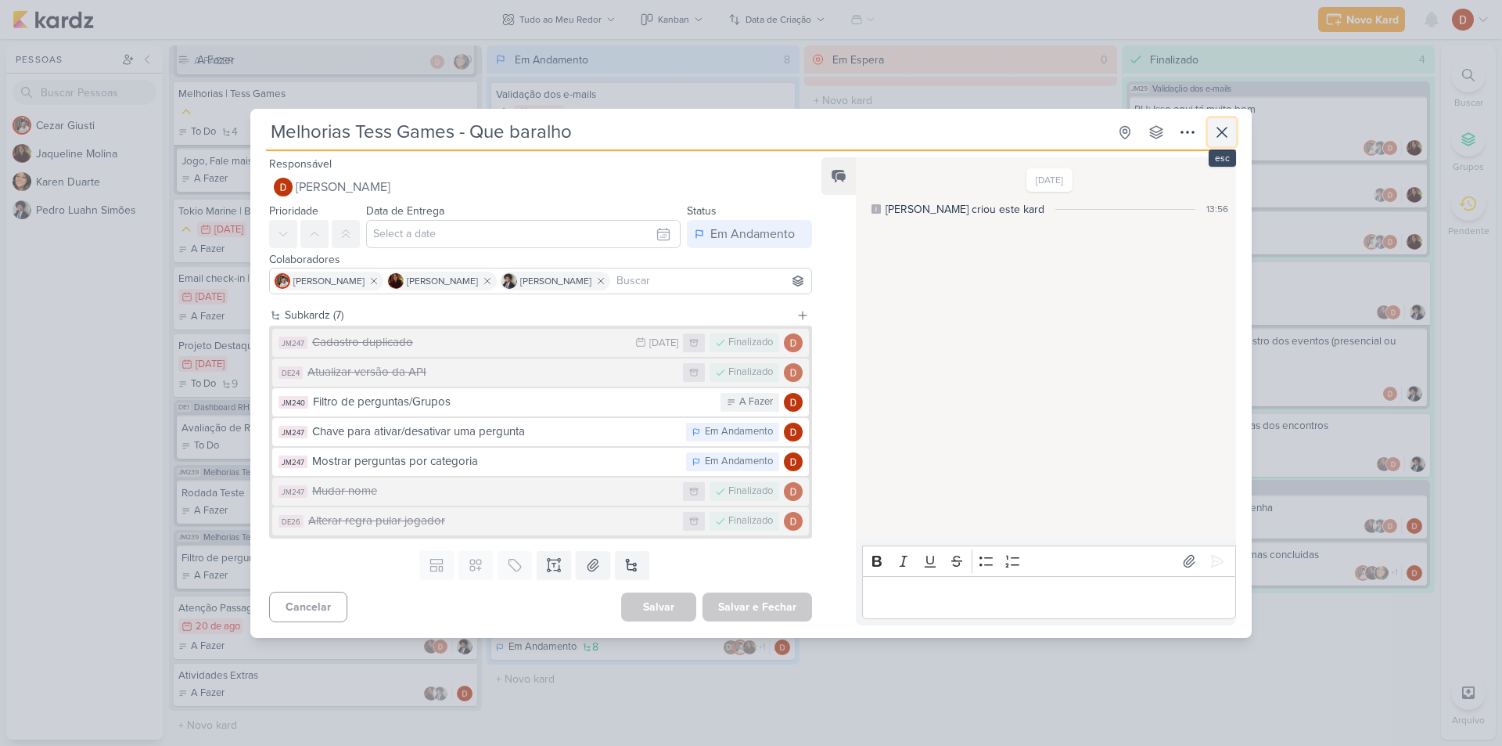
click at [1229, 139] on icon at bounding box center [1222, 132] width 19 height 19
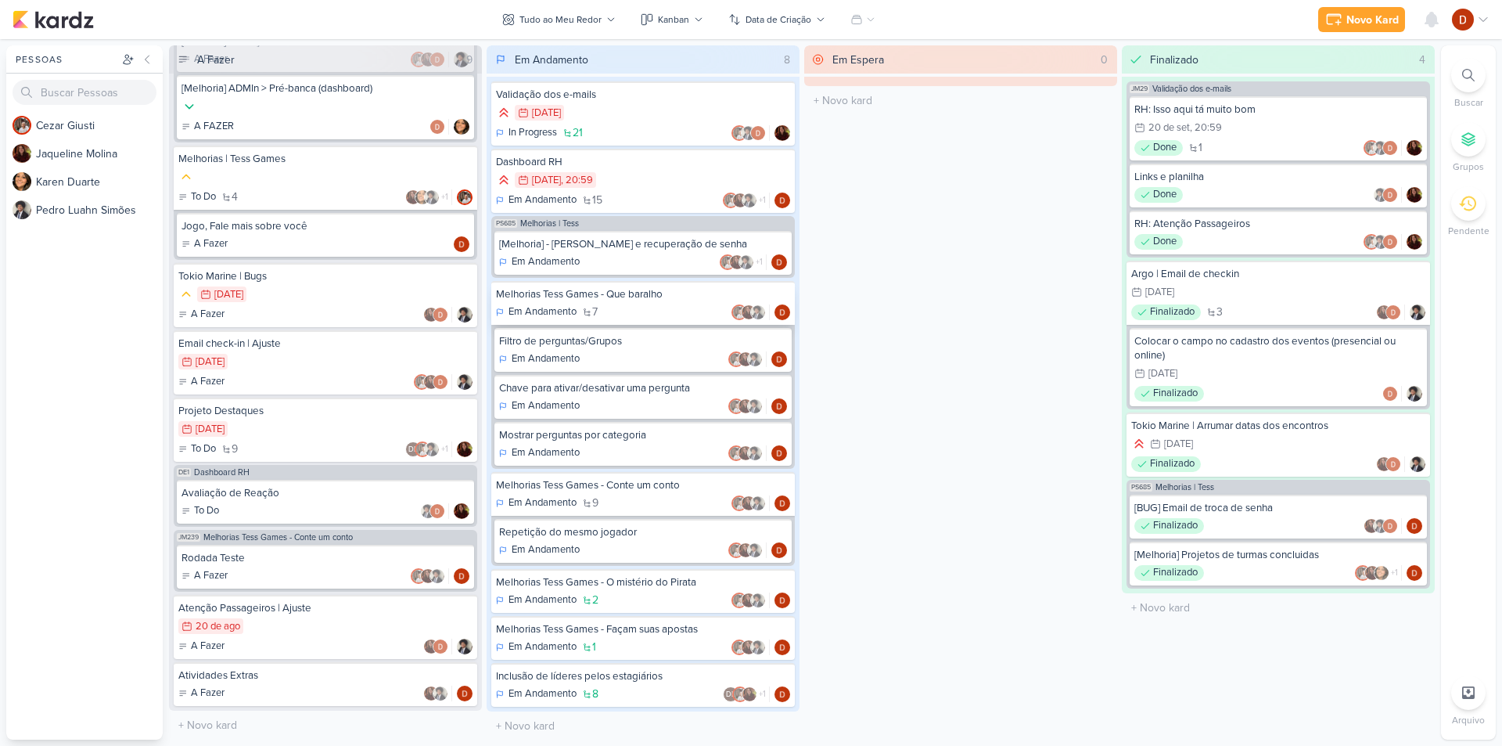
scroll to position [316, 0]
click at [642, 353] on div "Em Andamento" at bounding box center [643, 359] width 288 height 16
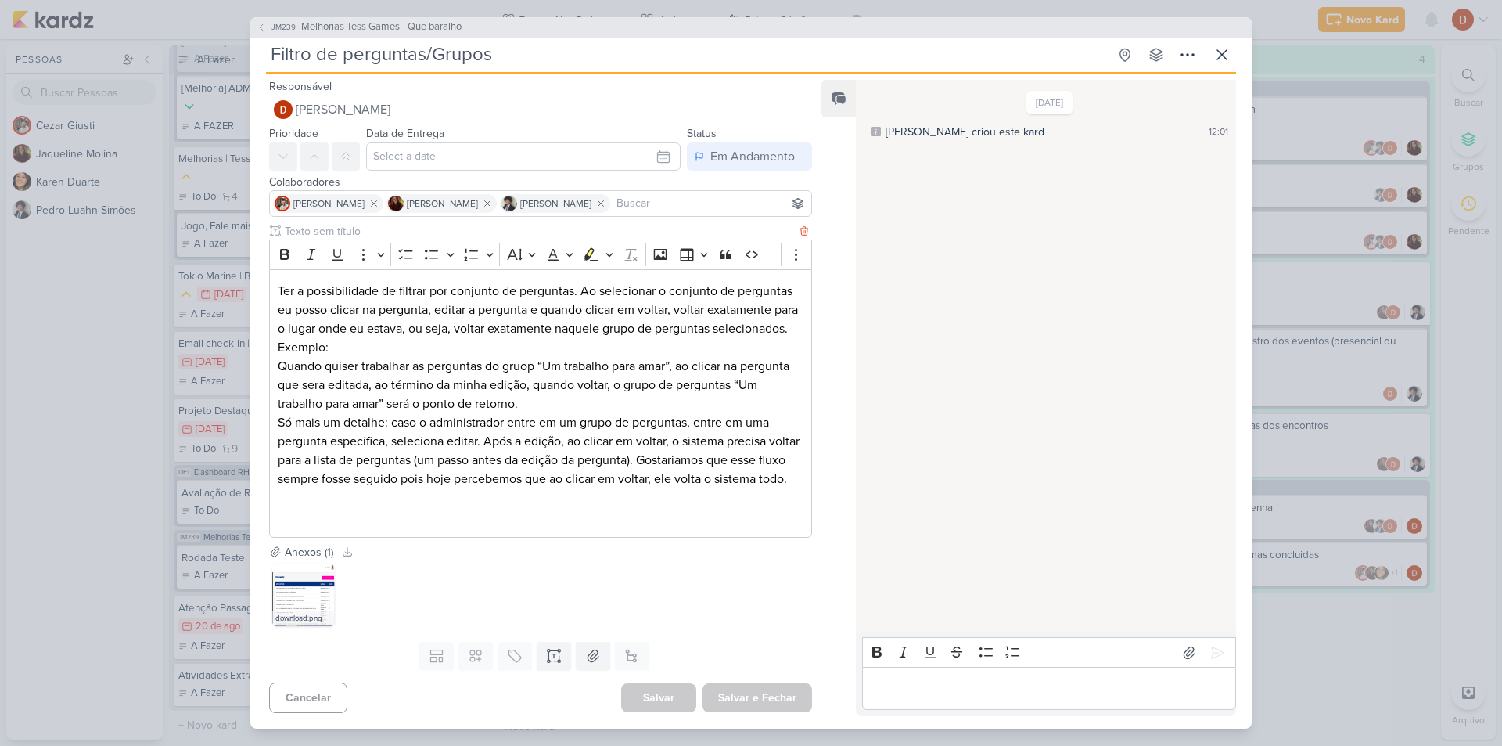
click at [279, 283] on p "Ter a possibilidade de filtrar por conjunto de perguntas. Ao selecionar o conju…" at bounding box center [541, 319] width 526 height 75
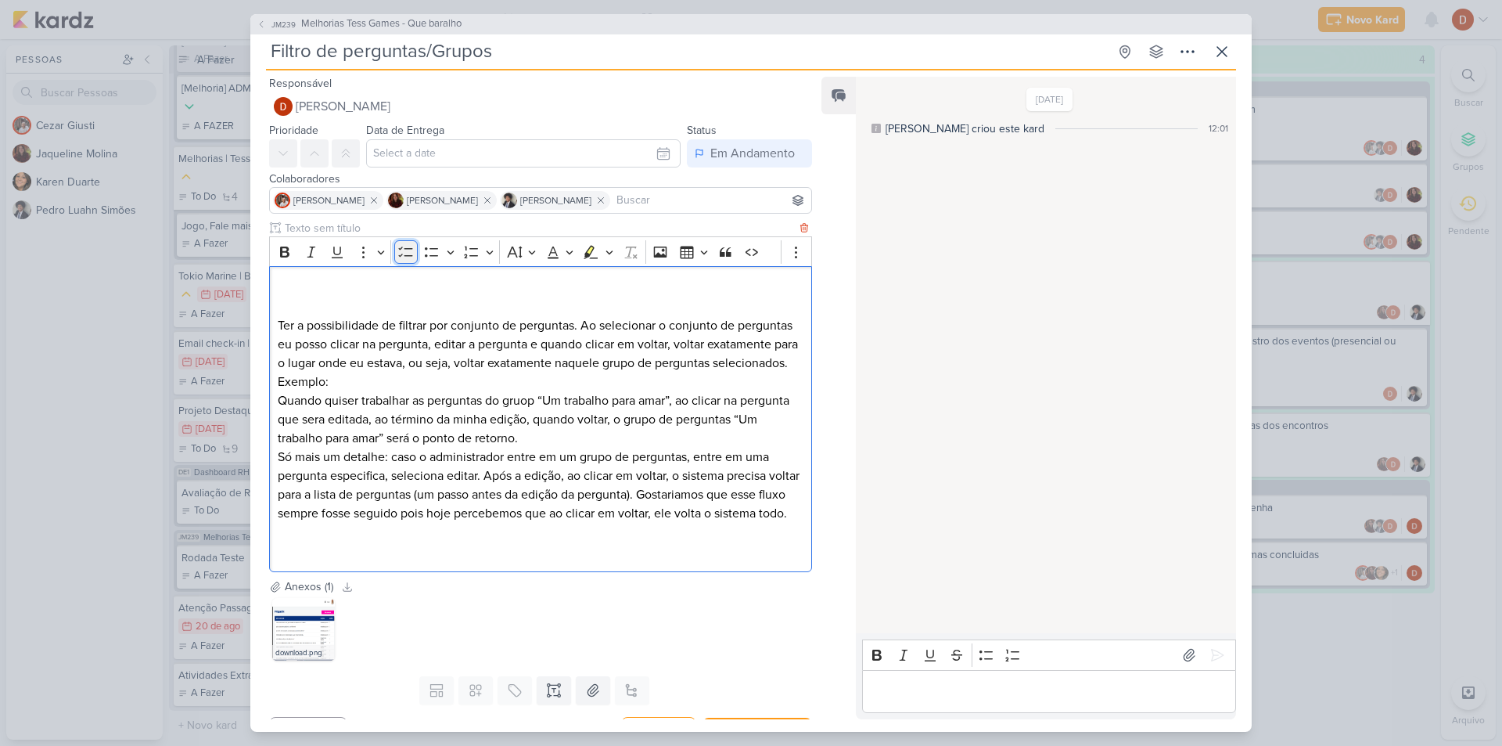
click at [411, 260] on button "To-do List" at bounding box center [405, 251] width 23 height 23
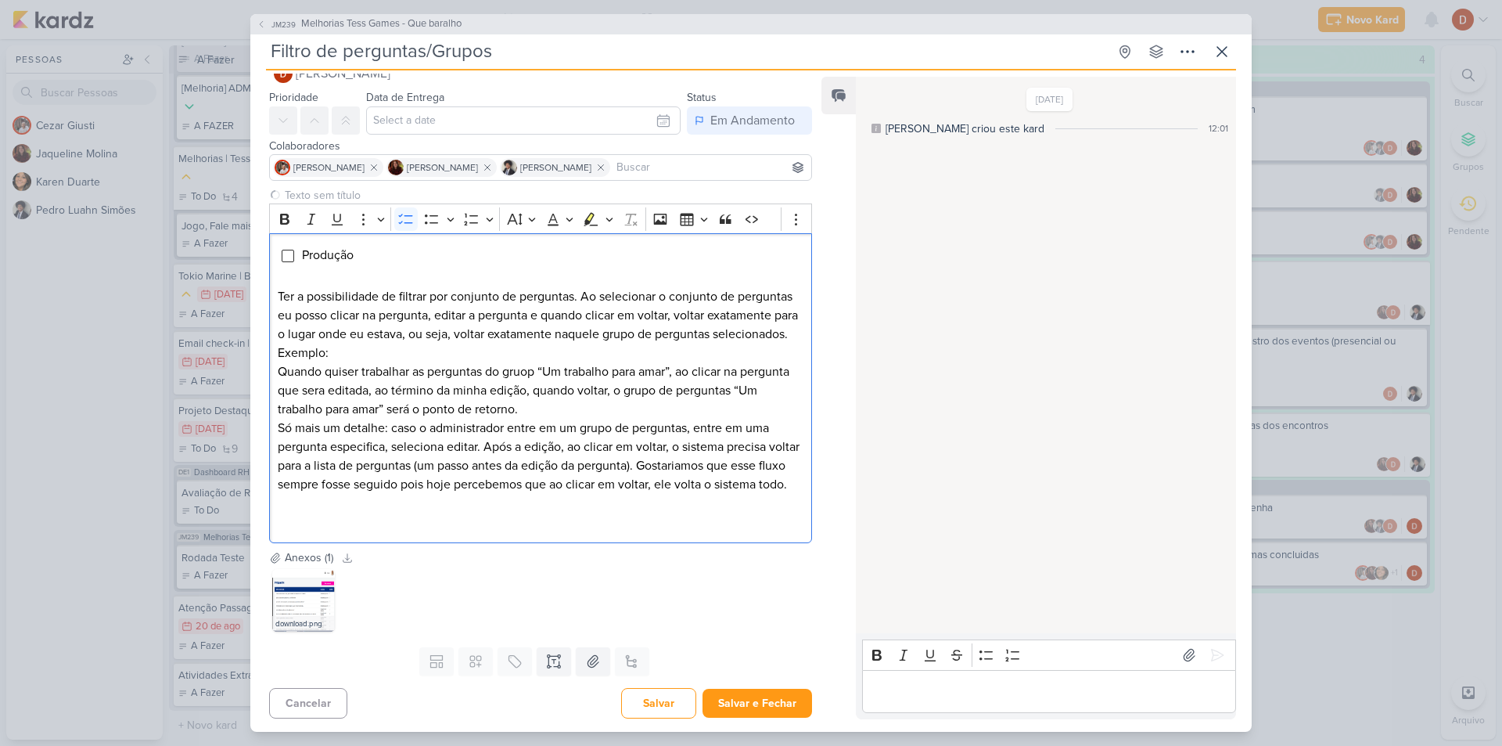
scroll to position [54, 0]
click at [677, 701] on button "Salvar" at bounding box center [658, 700] width 75 height 31
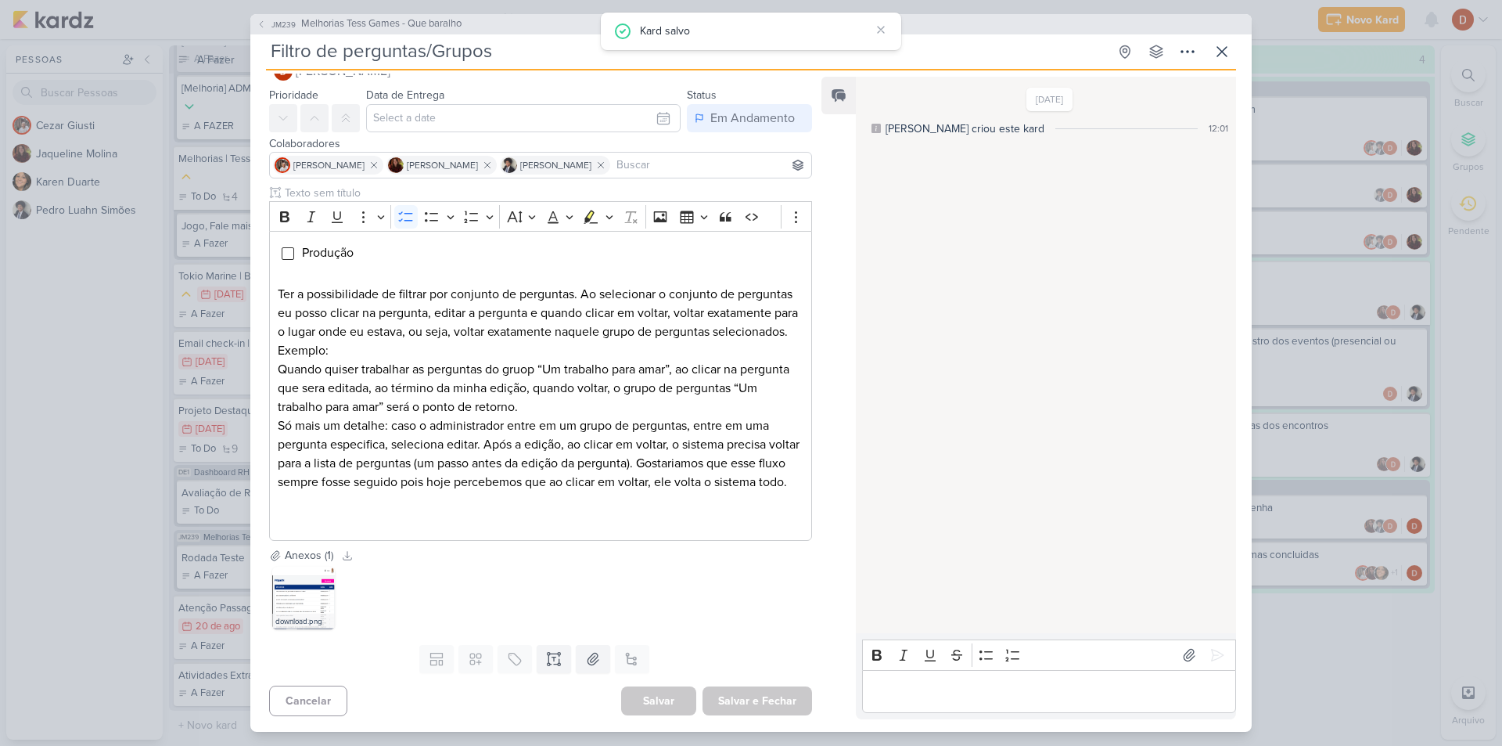
click at [899, 695] on p "Editor editing area: main" at bounding box center [1049, 690] width 358 height 19
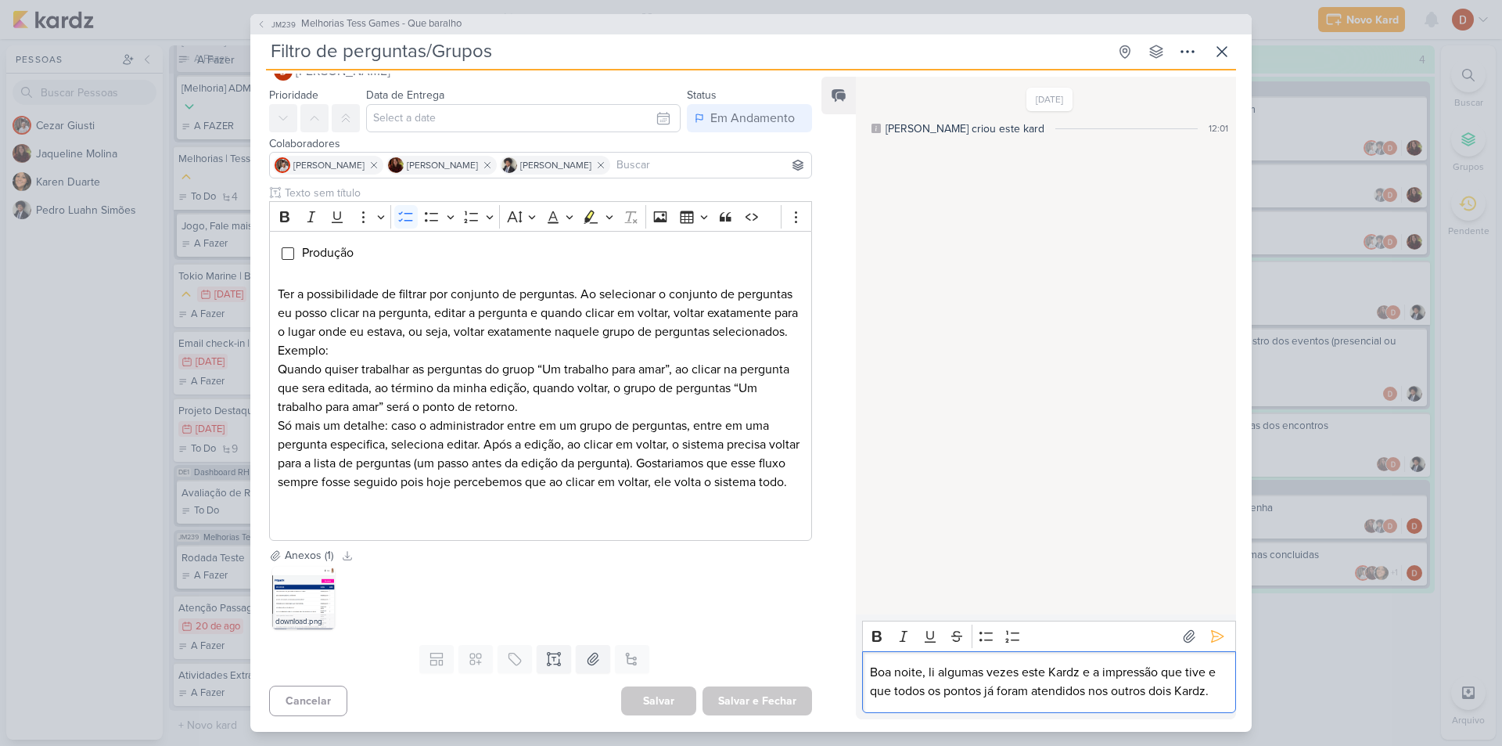
click at [1220, 691] on p "Boa noite, li algumas vezes este Kardz e a impressão que tive e que todos os po…" at bounding box center [1049, 682] width 358 height 38
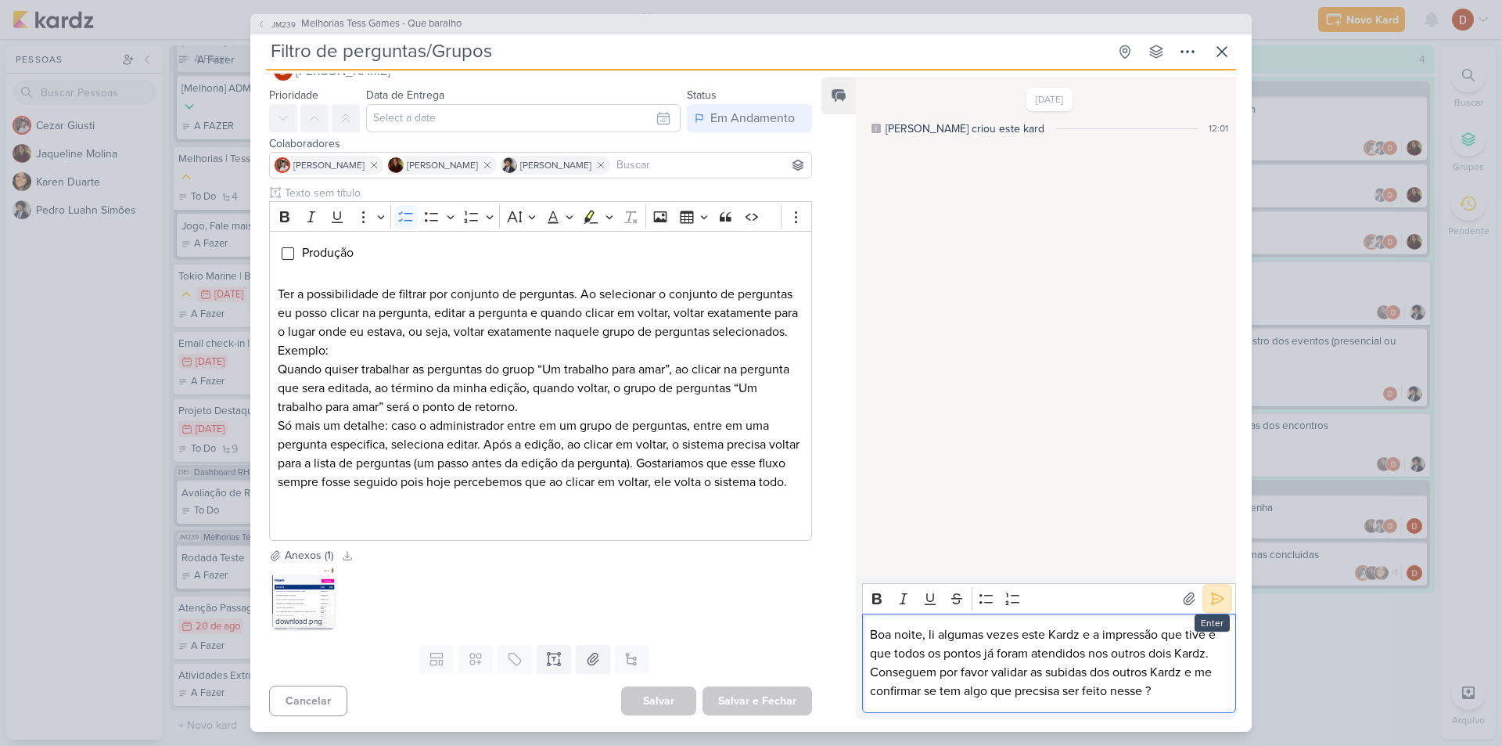
click at [1213, 592] on icon at bounding box center [1217, 599] width 16 height 16
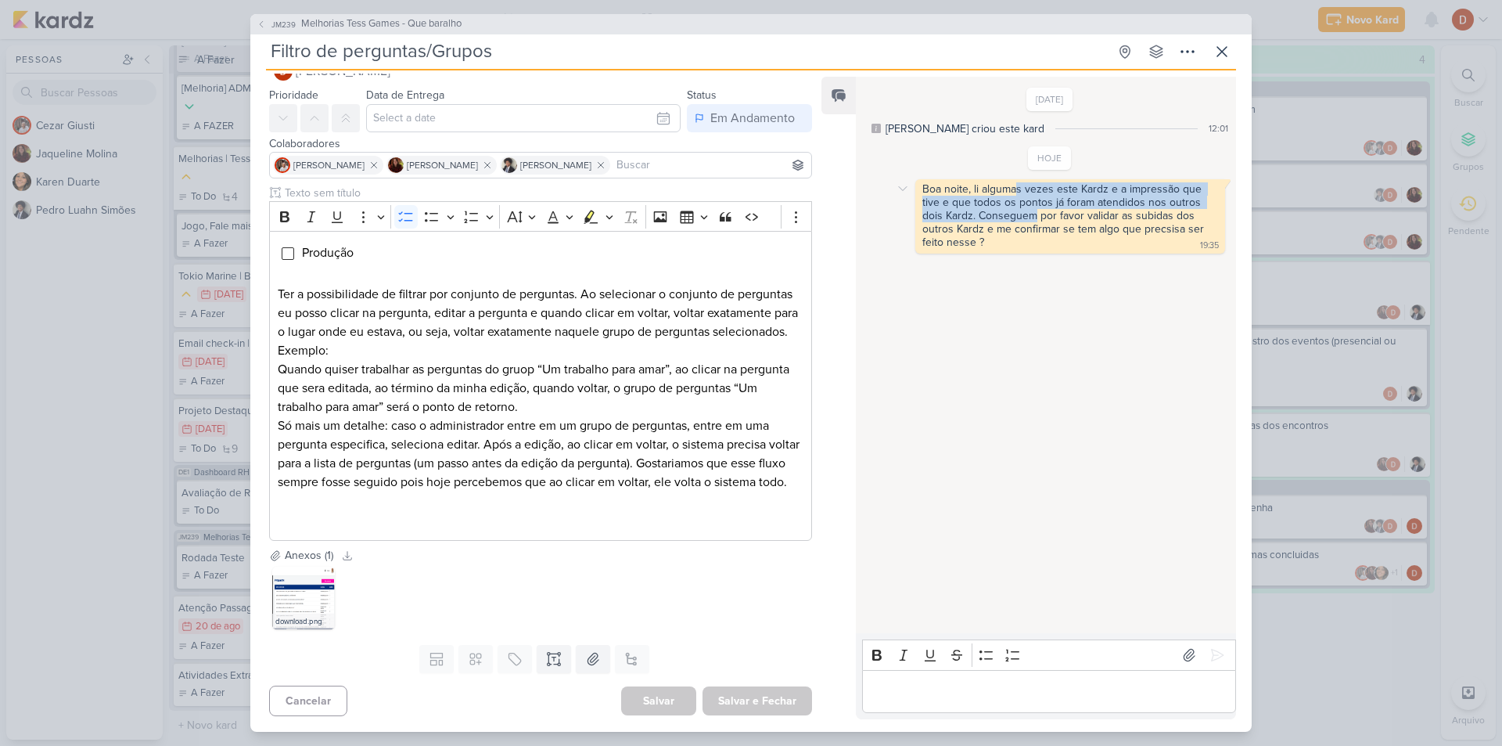
drag, startPoint x: 1018, startPoint y: 181, endPoint x: 1034, endPoint y: 212, distance: 35.3
click at [1034, 212] on div "Boa noite, li algumas vezes este Kardz e a impressão que tive e que todos os po…" at bounding box center [1070, 216] width 310 height 74
click at [1047, 237] on div "Boa noite, li algumas vezes este Kardz e a impressão que tive e que todos os po…" at bounding box center [1070, 216] width 304 height 68
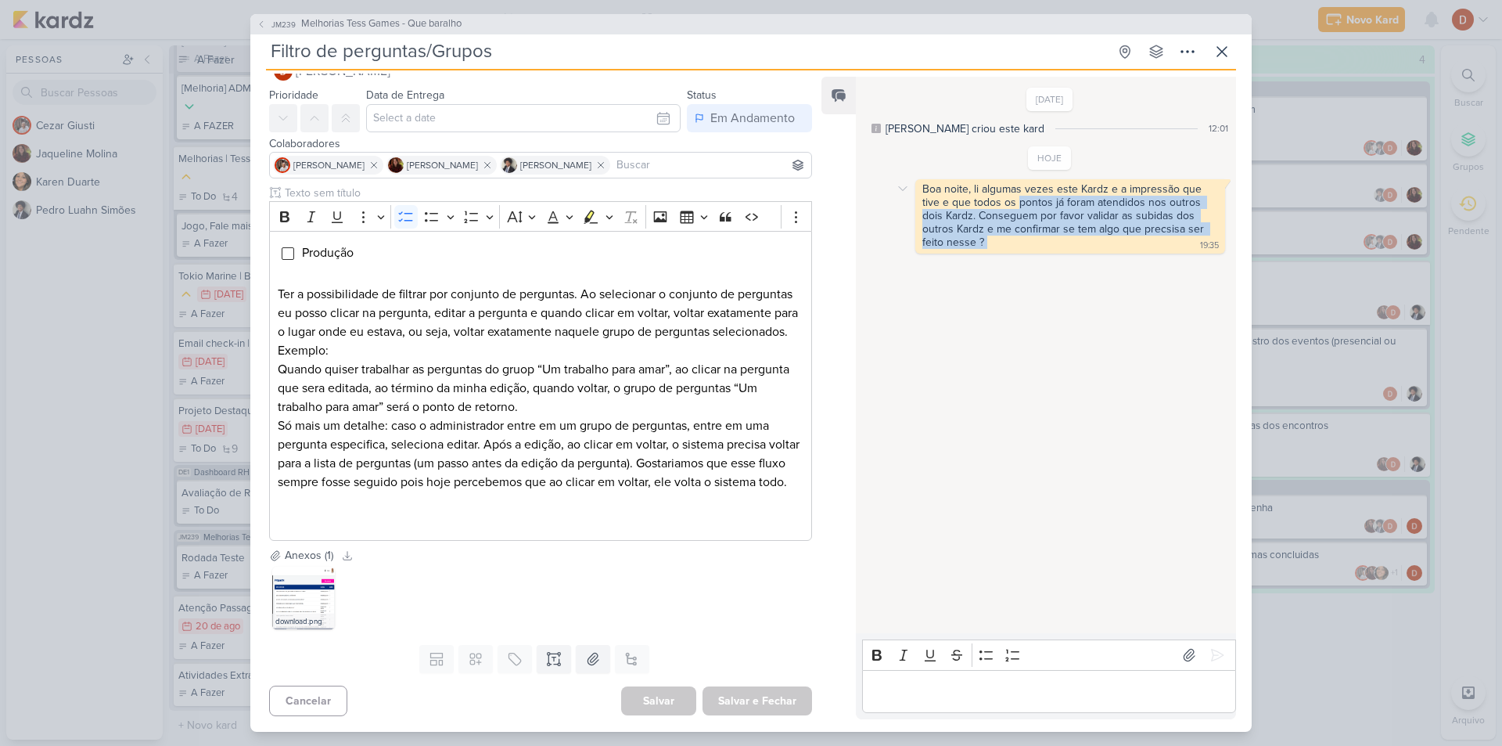
drag, startPoint x: 1049, startPoint y: 237, endPoint x: 1035, endPoint y: 197, distance: 42.3
click at [1035, 197] on div "Boa noite, li algumas vezes este Kardz e a impressão que tive e que todos os po…" at bounding box center [1070, 216] width 304 height 68
click at [1035, 197] on div "Boa noite, li algumas vezes este Kardz e a impressão que tive e que todos os po…" at bounding box center [1064, 215] width 285 height 66
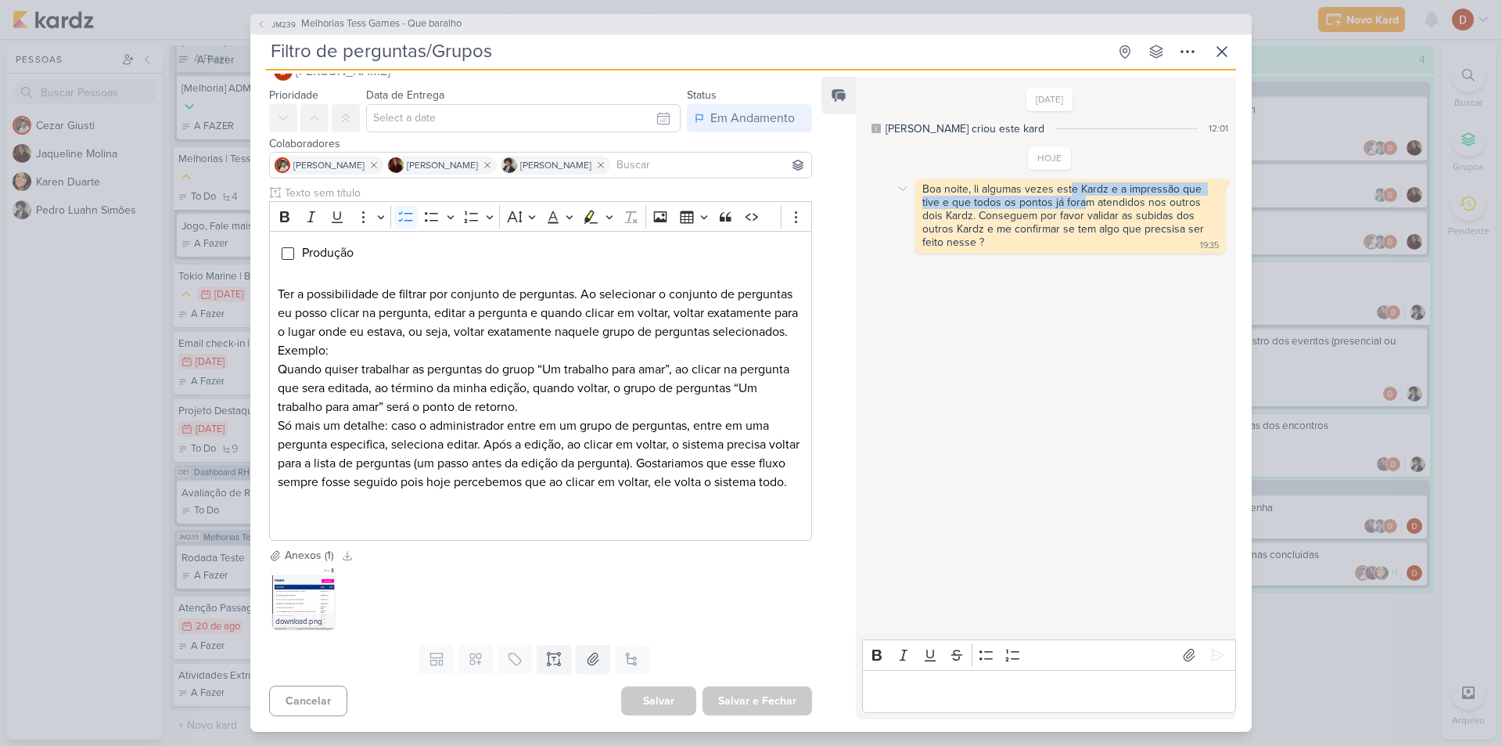
drag, startPoint x: 1071, startPoint y: 192, endPoint x: 1087, endPoint y: 200, distance: 17.9
click at [1087, 200] on div "Boa noite, li algumas vezes este Kardz e a impressão que tive e que todos os po…" at bounding box center [1064, 215] width 285 height 66
click at [1075, 235] on div "Boa noite, li algumas vezes este Kardz e a impressão que tive e que todos os po…" at bounding box center [1064, 215] width 285 height 66
drag, startPoint x: 1075, startPoint y: 235, endPoint x: 1044, endPoint y: 198, distance: 47.8
click at [1044, 198] on div "Boa noite, li algumas vezes este Kardz e a impressão que tive e que todos os po…" at bounding box center [1064, 215] width 285 height 66
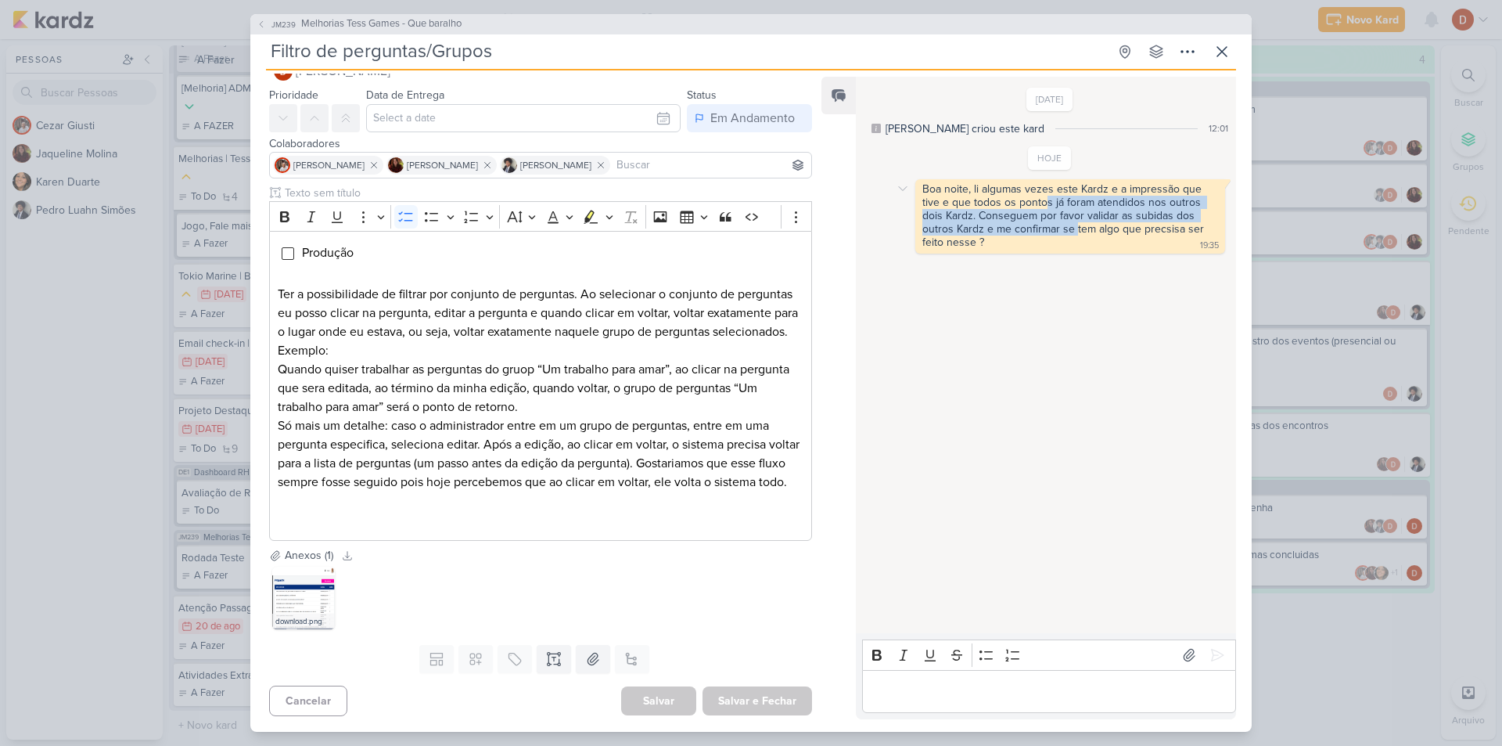
click at [1044, 198] on div "Boa noite, li algumas vezes este Kardz e a impressão que tive e que todos os po…" at bounding box center [1064, 215] width 285 height 66
drag, startPoint x: 1046, startPoint y: 258, endPoint x: 1010, endPoint y: 211, distance: 59.1
click at [1010, 212] on div "18/6/25 Jaqueline criou este kard 12:01 HOJE 19:35" at bounding box center [1045, 355] width 379 height 555
click at [1010, 211] on div "Boa noite, li algumas vezes este Kardz e a impressão que tive e que todos os po…" at bounding box center [1064, 215] width 285 height 66
drag, startPoint x: 1022, startPoint y: 247, endPoint x: 1012, endPoint y: 221, distance: 27.5
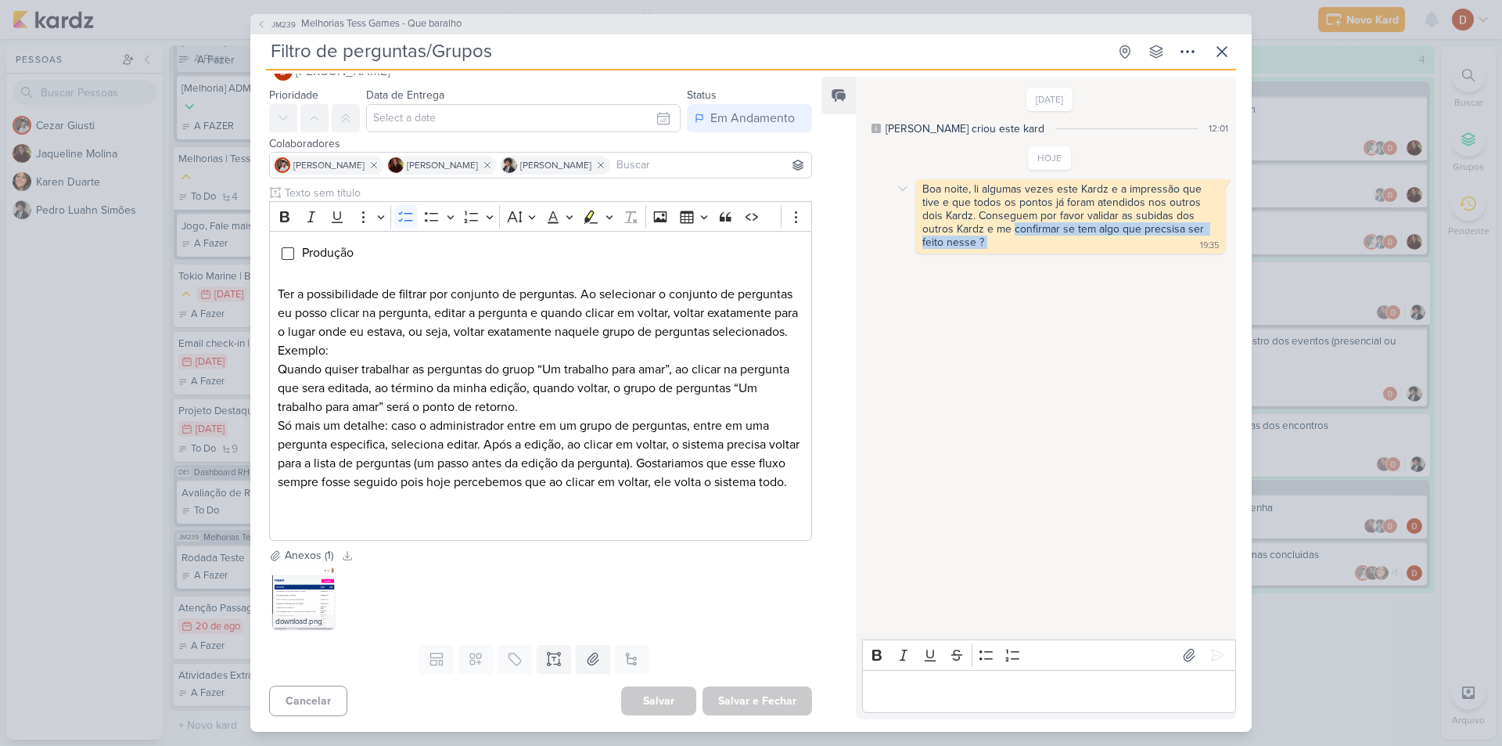
click at [1012, 221] on div "Boa noite, li algumas vezes este Kardz e a impressão que tive e que todos os po…" at bounding box center [1070, 216] width 304 height 68
click at [1012, 221] on div "Boa noite, li algumas vezes este Kardz e a impressão que tive e que todos os po…" at bounding box center [1064, 215] width 285 height 66
drag, startPoint x: 1019, startPoint y: 246, endPoint x: 1004, endPoint y: 226, distance: 25.2
click at [1004, 226] on div "Boa noite, li algumas vezes este Kardz e a impressão que tive e que todos os po…" at bounding box center [1070, 216] width 304 height 68
click at [1004, 226] on div "Boa noite, li algumas vezes este Kardz e a impressão que tive e que todos os po…" at bounding box center [1064, 215] width 285 height 66
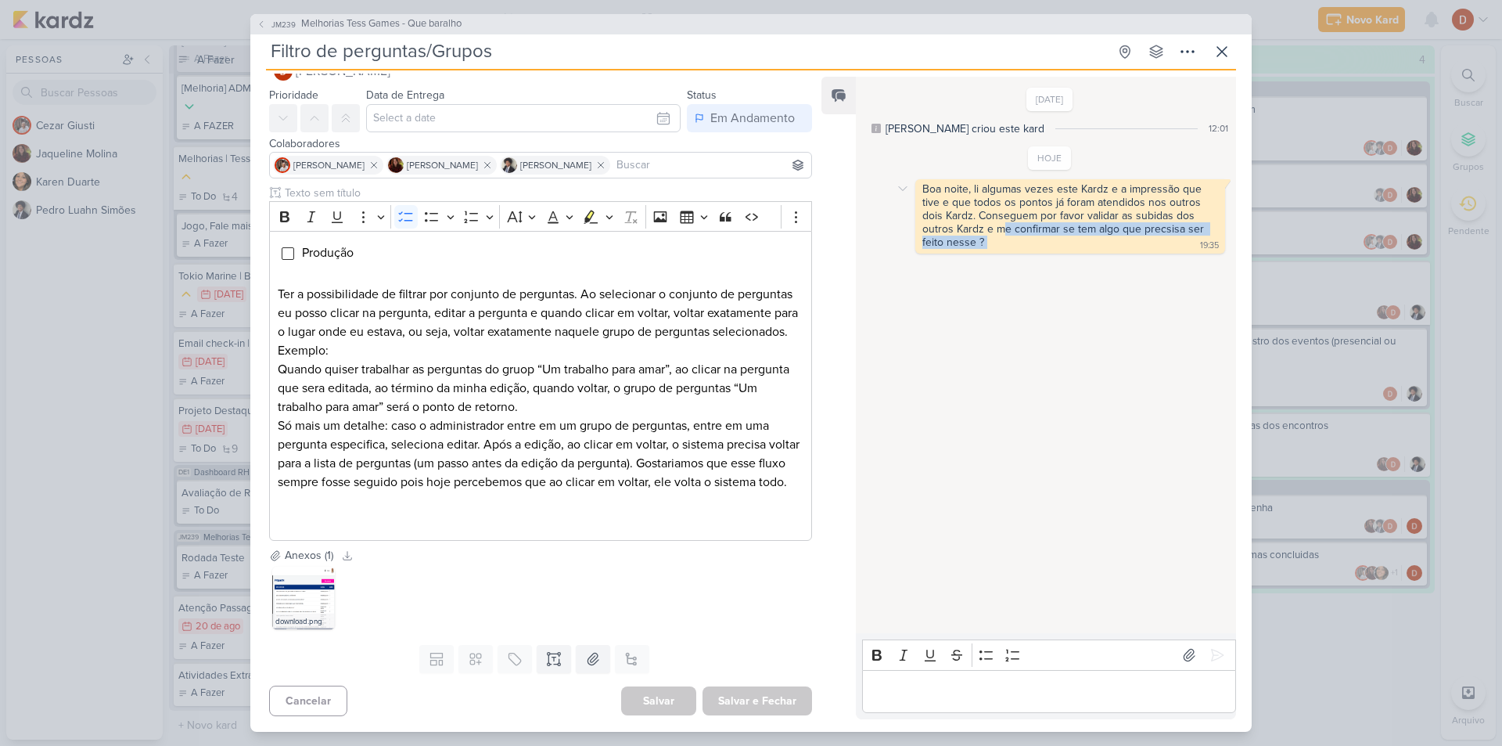
drag, startPoint x: 1011, startPoint y: 243, endPoint x: 998, endPoint y: 225, distance: 21.9
click at [998, 225] on div "Boa noite, li algumas vezes este Kardz e a impressão que tive e que todos os po…" at bounding box center [1070, 216] width 304 height 68
click at [998, 225] on div "Boa noite, li algumas vezes este Kardz e a impressão que tive e que todos os po…" at bounding box center [1064, 215] width 285 height 66
drag, startPoint x: 1004, startPoint y: 228, endPoint x: 1001, endPoint y: 220, distance: 8.9
click at [1001, 220] on div "Boa noite, li algumas vezes este Kardz e a impressão que tive e que todos os po…" at bounding box center [1070, 216] width 304 height 68
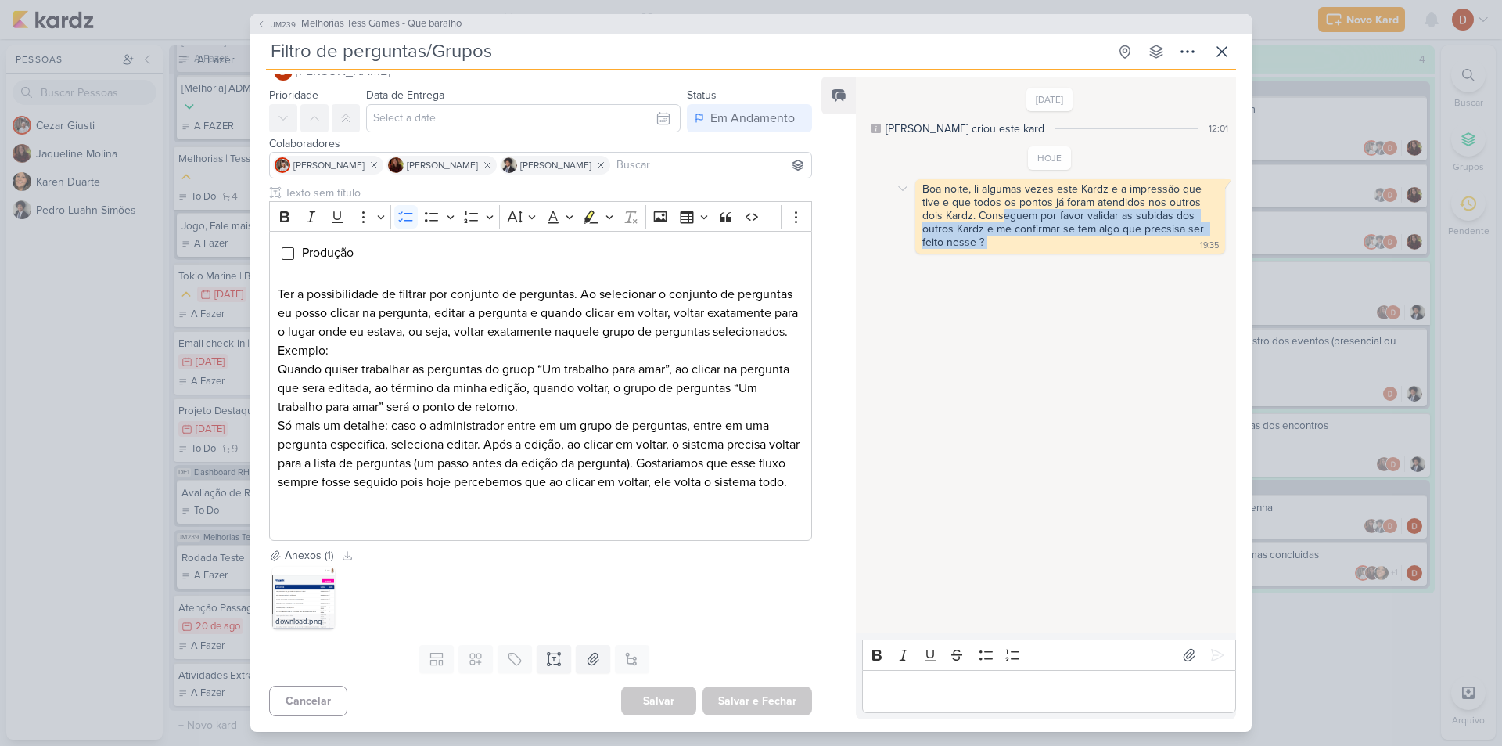
click at [1001, 220] on div "Boa noite, li algumas vezes este Kardz e a impressão que tive e que todos os po…" at bounding box center [1064, 215] width 285 height 66
drag, startPoint x: 1017, startPoint y: 245, endPoint x: 1001, endPoint y: 230, distance: 22.2
click at [1001, 230] on div "Boa noite, li algumas vezes este Kardz e a impressão que tive e que todos os po…" at bounding box center [1070, 216] width 304 height 68
click at [1001, 229] on div "Boa noite, li algumas vezes este Kardz e a impressão que tive e que todos os po…" at bounding box center [1064, 215] width 285 height 66
drag, startPoint x: 1012, startPoint y: 239, endPoint x: 1004, endPoint y: 233, distance: 10.2
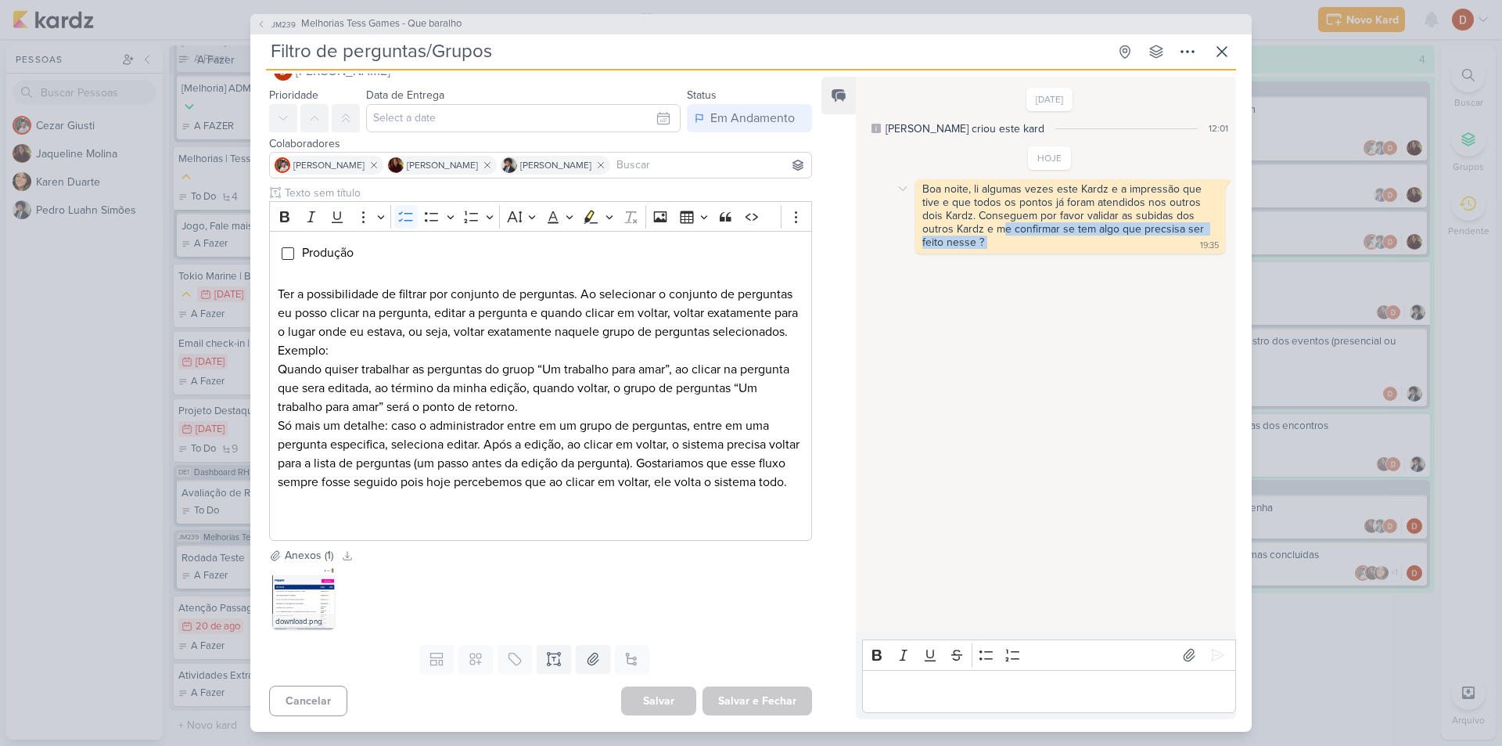
click at [1004, 233] on div "Boa noite, li algumas vezes este Kardz e a impressão que tive e que todos os po…" at bounding box center [1070, 216] width 304 height 68
click at [1004, 233] on div "Boa noite, li algumas vezes este Kardz e a impressão que tive e que todos os po…" at bounding box center [1064, 215] width 285 height 66
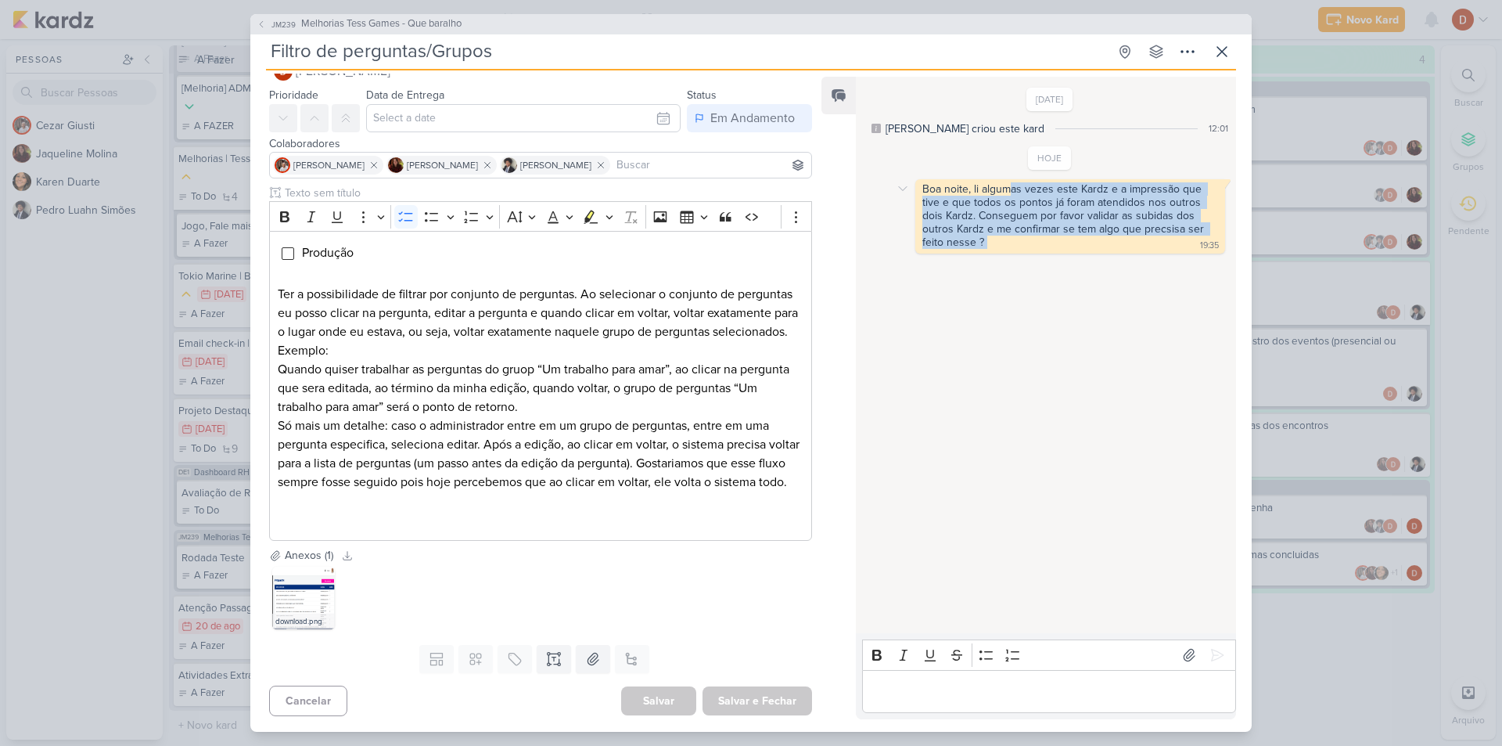
drag, startPoint x: 1012, startPoint y: 179, endPoint x: 1041, endPoint y: 244, distance: 71.1
click at [1041, 244] on div "Boa noite, li algumas vezes este Kardz e a impressão que tive e que todos os po…" at bounding box center [1070, 216] width 310 height 74
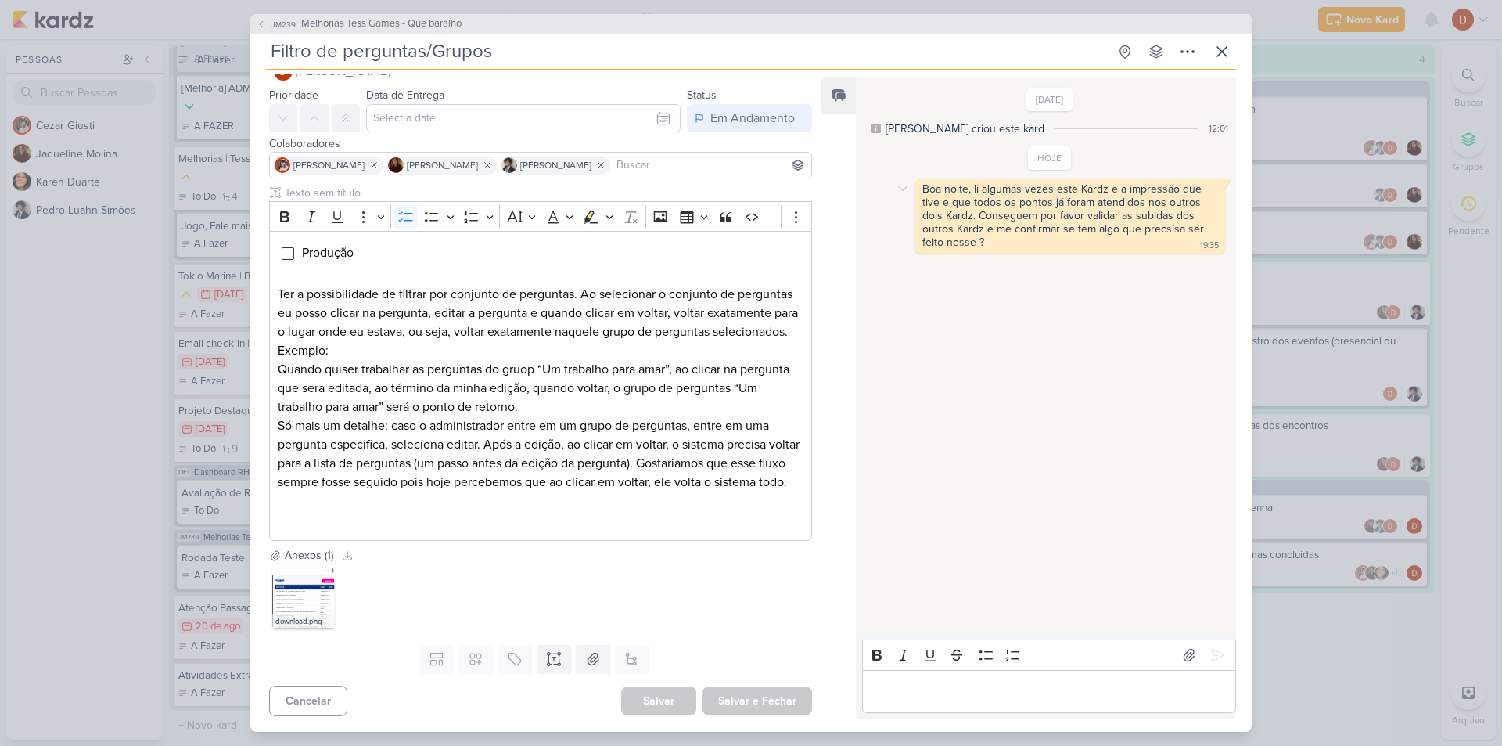
click at [1041, 244] on div "Boa noite, li algumas vezes este Kardz e a impressão que tive e que todos os po…" at bounding box center [1070, 216] width 304 height 68
drag, startPoint x: 1041, startPoint y: 244, endPoint x: 999, endPoint y: 210, distance: 54.5
click at [999, 210] on div "Boa noite, li algumas vezes este Kardz e a impressão que tive e que todos os po…" at bounding box center [1070, 216] width 304 height 68
click at [999, 210] on div "Boa noite, li algumas vezes este Kardz e a impressão que tive e que todos os po…" at bounding box center [1064, 215] width 285 height 66
drag, startPoint x: 1005, startPoint y: 232, endPoint x: 996, endPoint y: 224, distance: 12.2
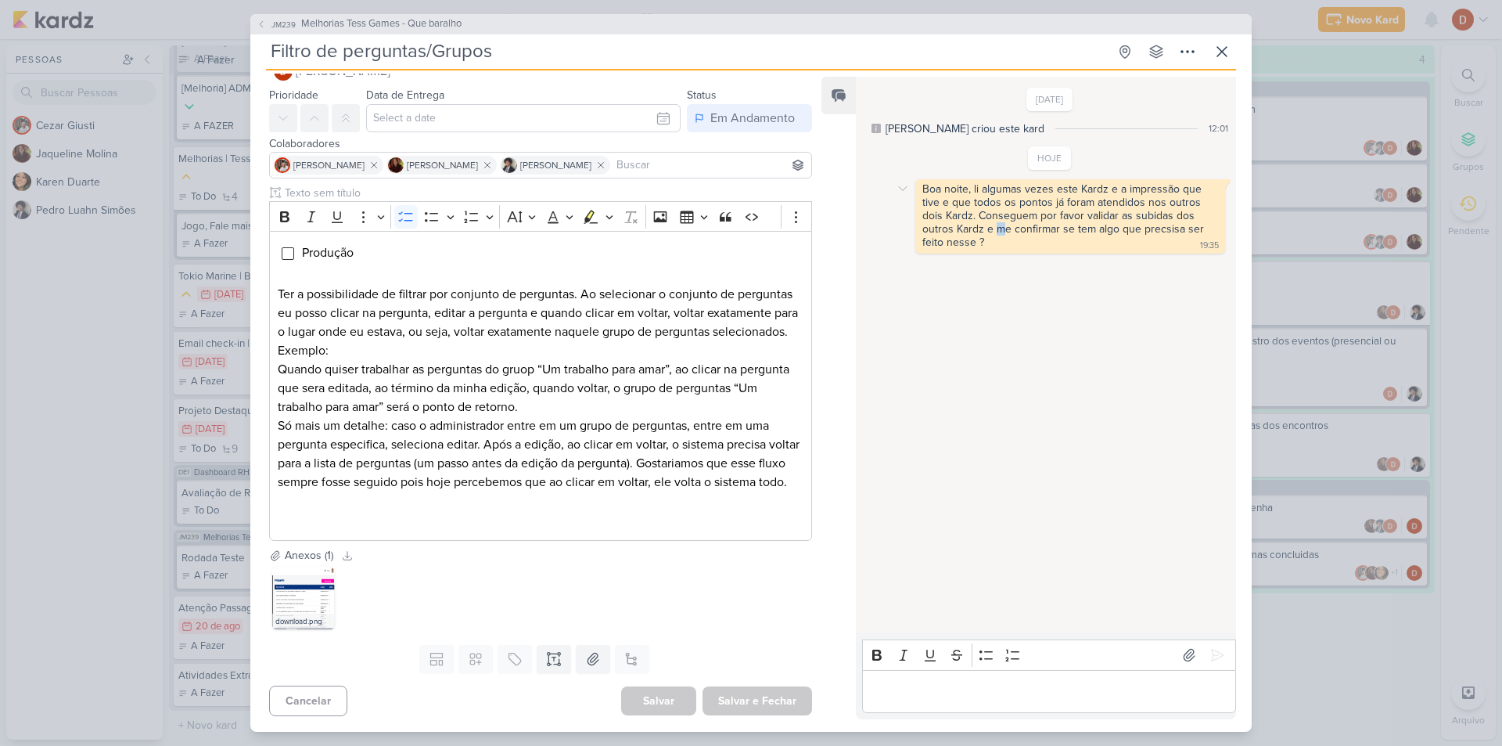
click at [996, 224] on div "Boa noite, li algumas vezes este Kardz e a impressão que tive e que todos os po…" at bounding box center [1064, 215] width 285 height 66
click at [1001, 244] on div "Boa noite, li algumas vezes este Kardz e a impressão que tive e que todos os po…" at bounding box center [1070, 216] width 304 height 68
drag, startPoint x: 1001, startPoint y: 244, endPoint x: 986, endPoint y: 232, distance: 18.9
click at [986, 232] on div "Boa noite, li algumas vezes este Kardz e a impressão que tive e que todos os po…" at bounding box center [1070, 216] width 304 height 68
click at [986, 232] on div "Boa noite, li algumas vezes este Kardz e a impressão que tive e que todos os po…" at bounding box center [1064, 215] width 285 height 66
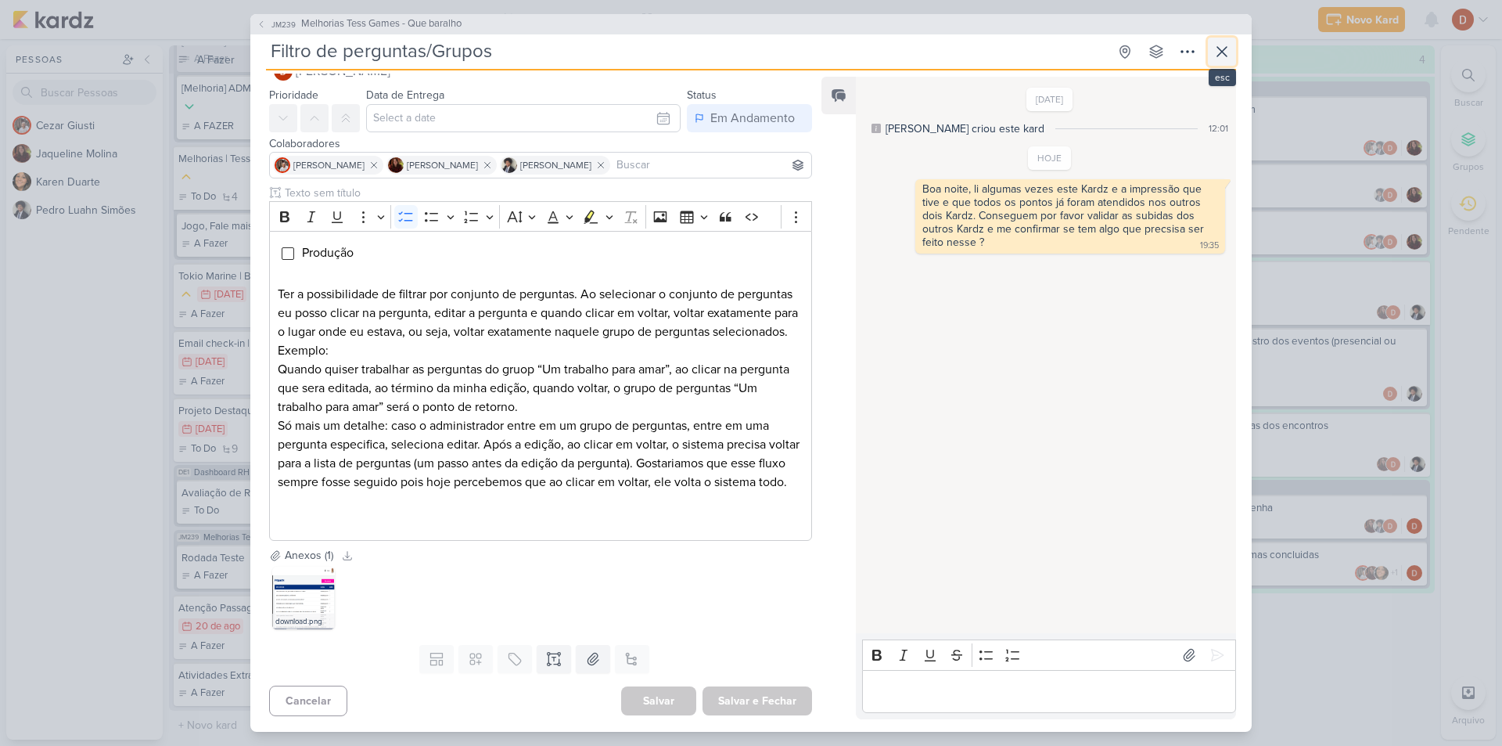
click at [1219, 57] on icon at bounding box center [1222, 51] width 19 height 19
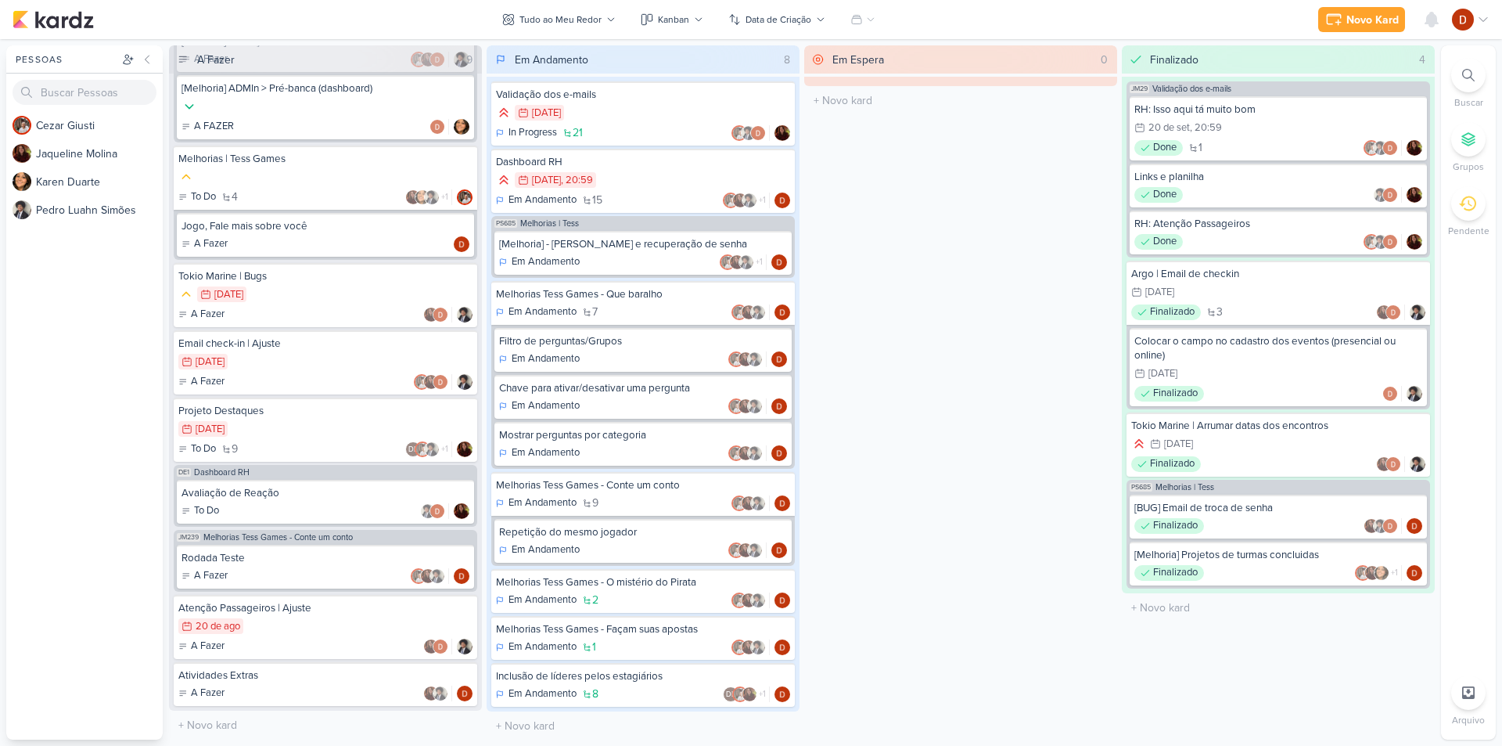
scroll to position [1, 0]
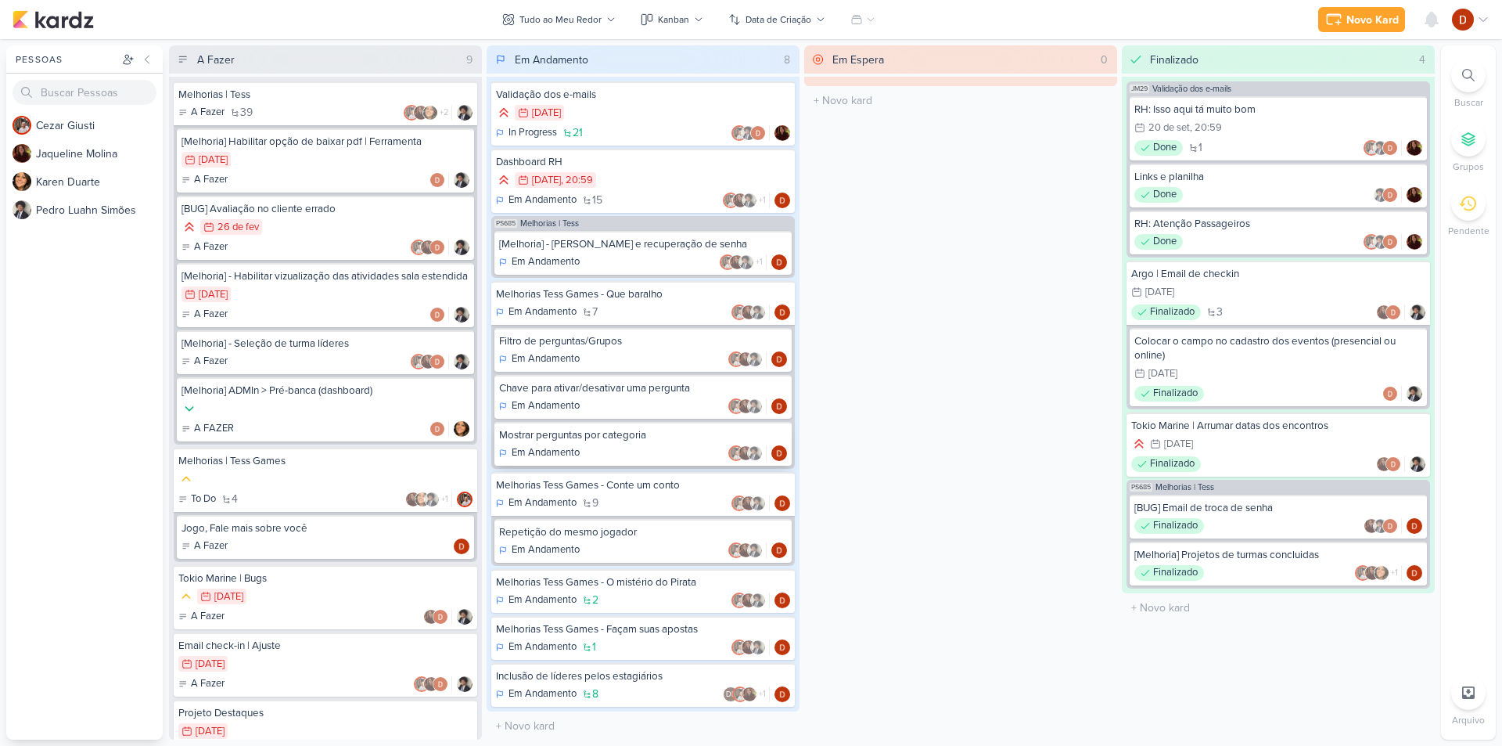
scroll to position [1, 0]
click at [577, 289] on div "Melhorias Tess Games - Que baralho" at bounding box center [643, 293] width 294 height 14
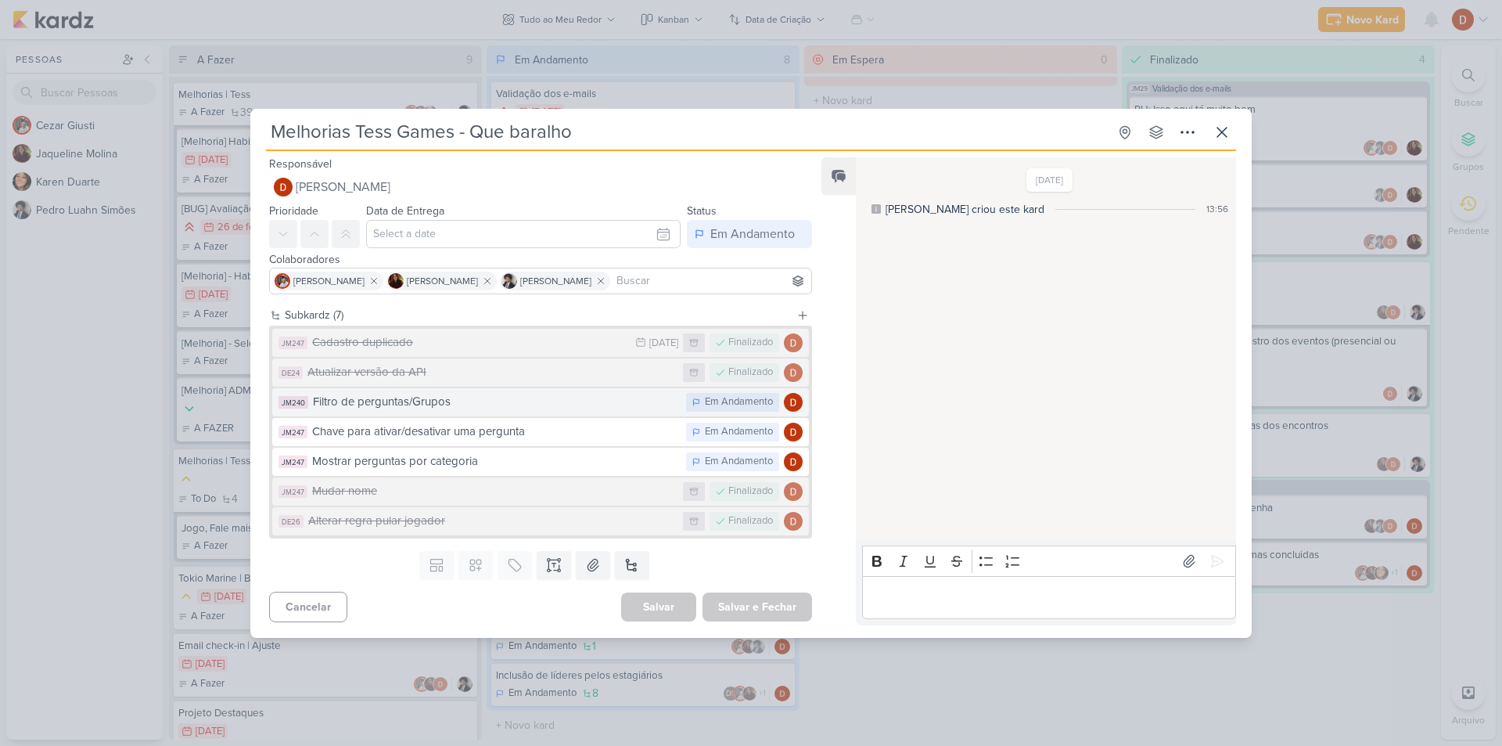
click at [503, 407] on div "Filtro de perguntas/Grupos" at bounding box center [495, 402] width 365 height 18
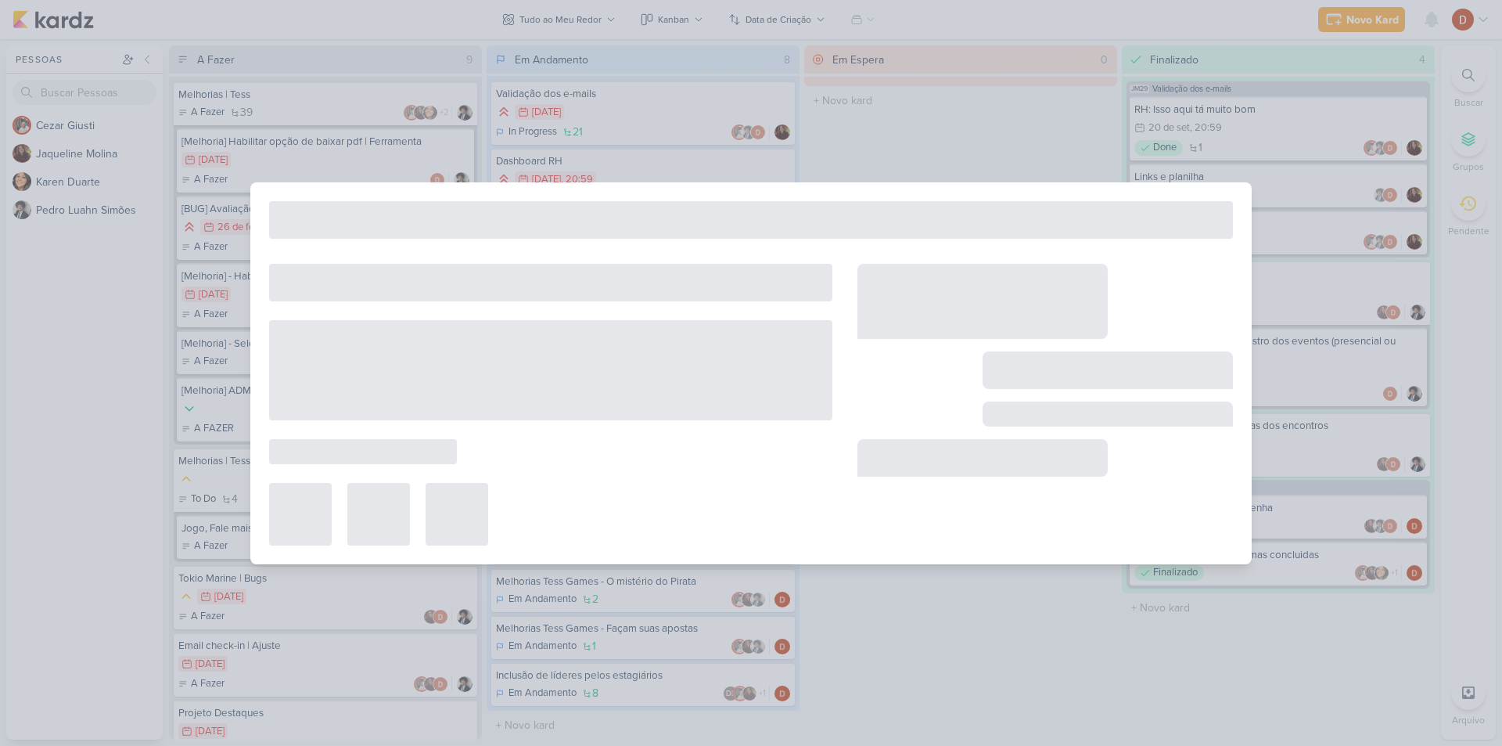
type input "Filtro de perguntas/Grupos"
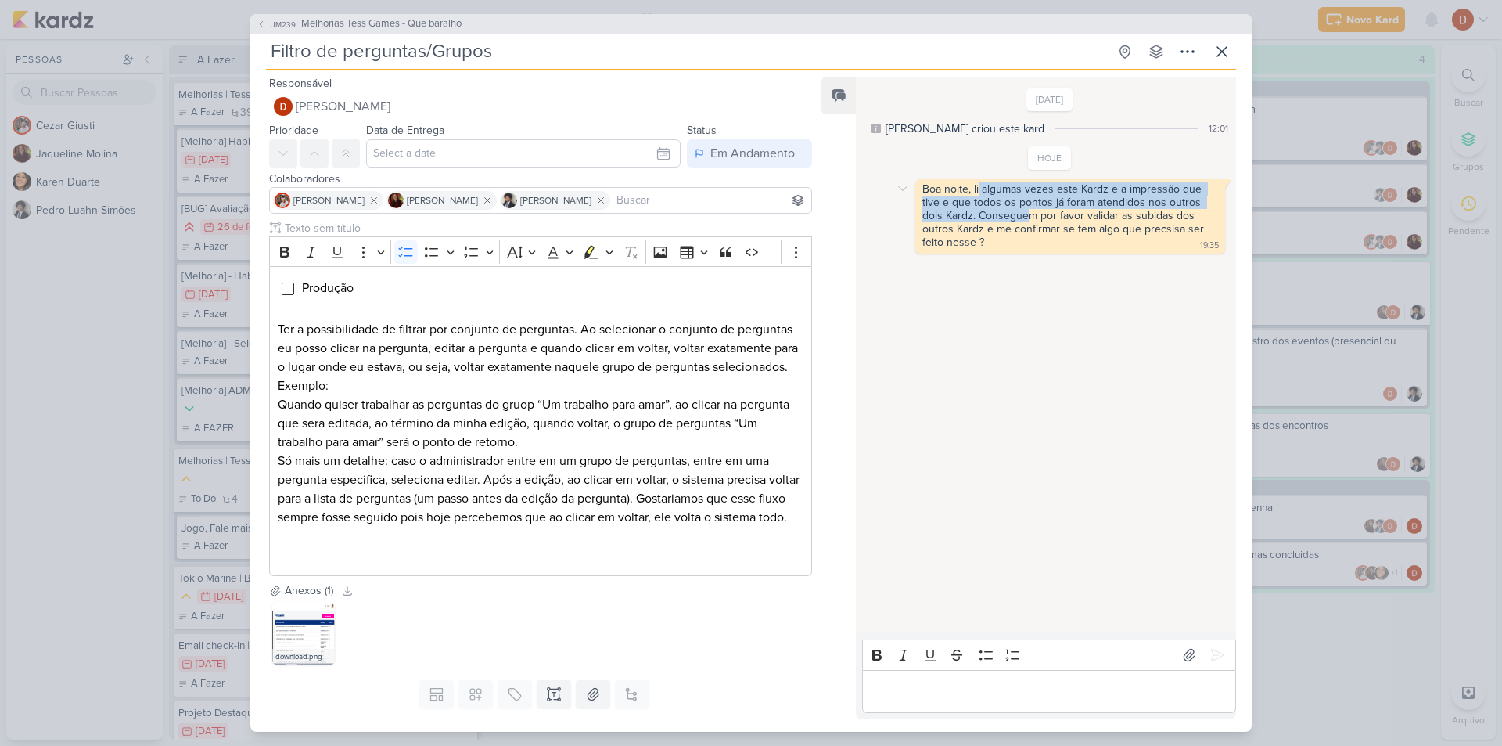
drag, startPoint x: 978, startPoint y: 185, endPoint x: 1026, endPoint y: 209, distance: 53.2
click at [1026, 209] on div "Boa noite, li algumas vezes este Kardz e a impressão que tive e que todos os po…" at bounding box center [1064, 215] width 285 height 66
click at [1027, 235] on div "Boa noite, li algumas vezes este Kardz e a impressão que tive e que todos os po…" at bounding box center [1070, 216] width 304 height 68
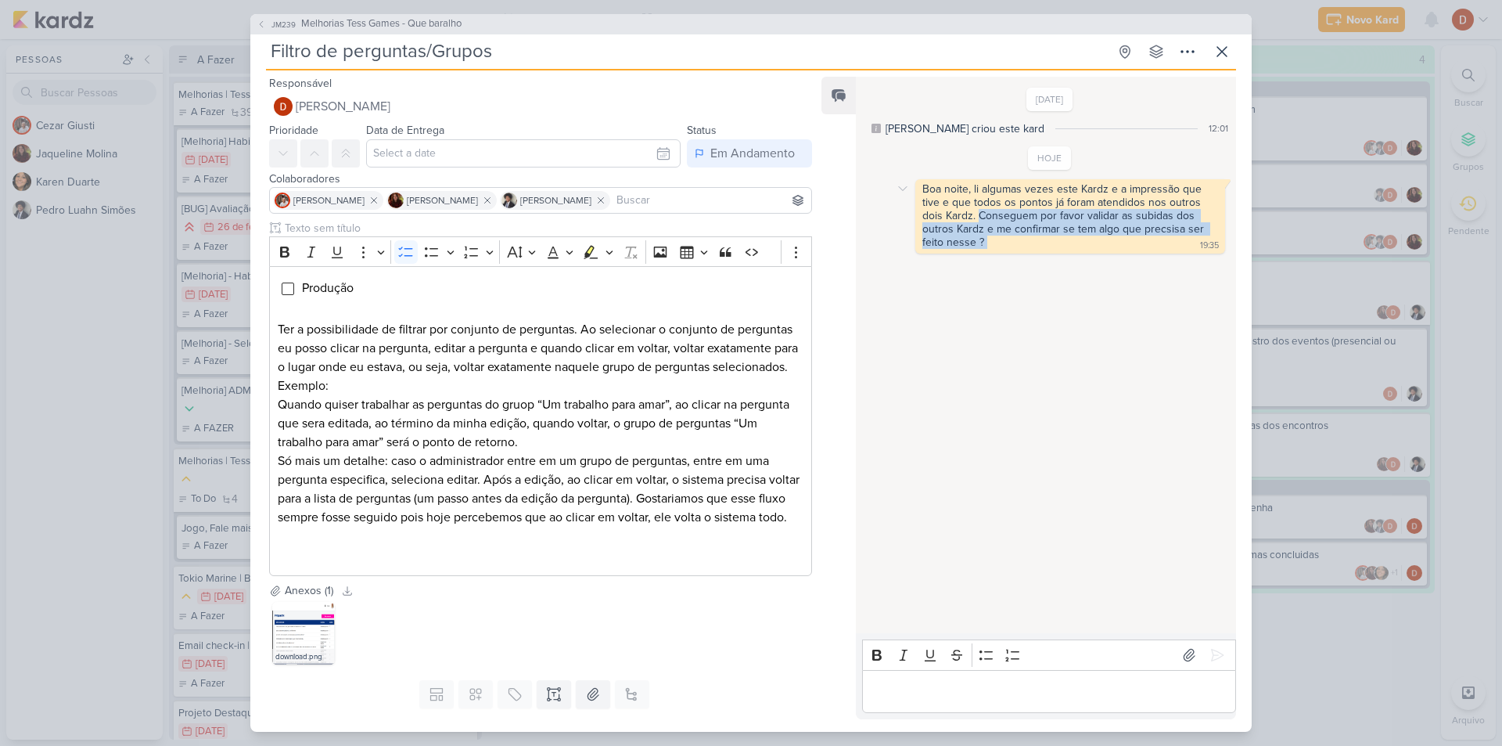
drag, startPoint x: 1027, startPoint y: 235, endPoint x: 1027, endPoint y: 215, distance: 20.3
click at [1027, 215] on div "Boa noite, li algumas vezes este Kardz e a impressão que tive e que todos os po…" at bounding box center [1070, 216] width 304 height 68
click at [1021, 201] on div "Boa noite, li algumas vezes este Kardz e a impressão que tive e que todos os po…" at bounding box center [1064, 215] width 285 height 66
drag, startPoint x: 1031, startPoint y: 240, endPoint x: 1029, endPoint y: 221, distance: 18.9
click at [1029, 221] on div "Boa noite, li algumas vezes este Kardz e a impressão que tive e que todos os po…" at bounding box center [1070, 216] width 304 height 68
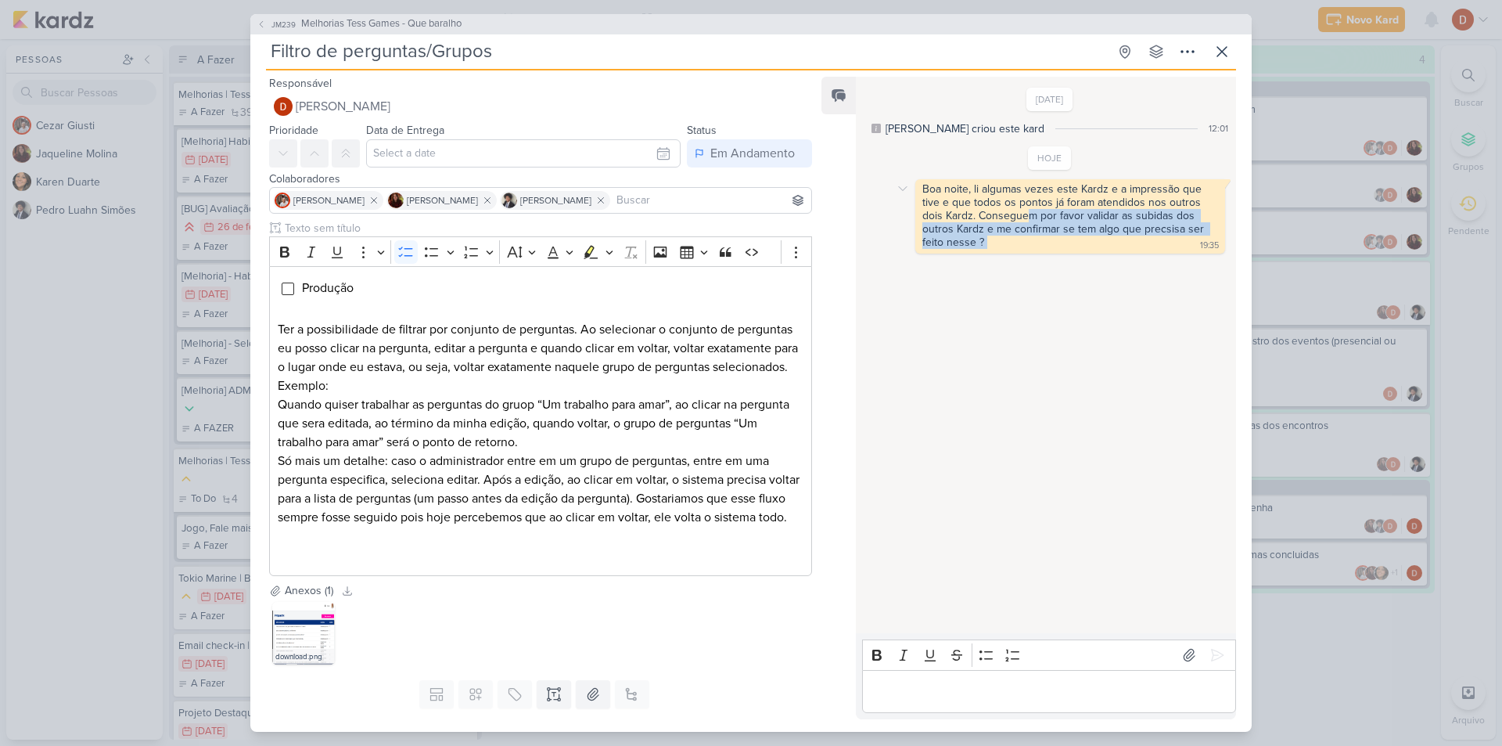
click at [1029, 221] on div "Boa noite, li algumas vezes este Kardz e a impressão que tive e que todos os po…" at bounding box center [1064, 215] width 285 height 66
drag, startPoint x: 1023, startPoint y: 239, endPoint x: 1015, endPoint y: 220, distance: 20.3
click at [1015, 220] on div "Boa noite, li algumas vezes este Kardz e a impressão que tive e que todos os po…" at bounding box center [1070, 216] width 304 height 68
click at [1015, 220] on div "Boa noite, li algumas vezes este Kardz e a impressão que tive e que todos os po…" at bounding box center [1064, 215] width 285 height 66
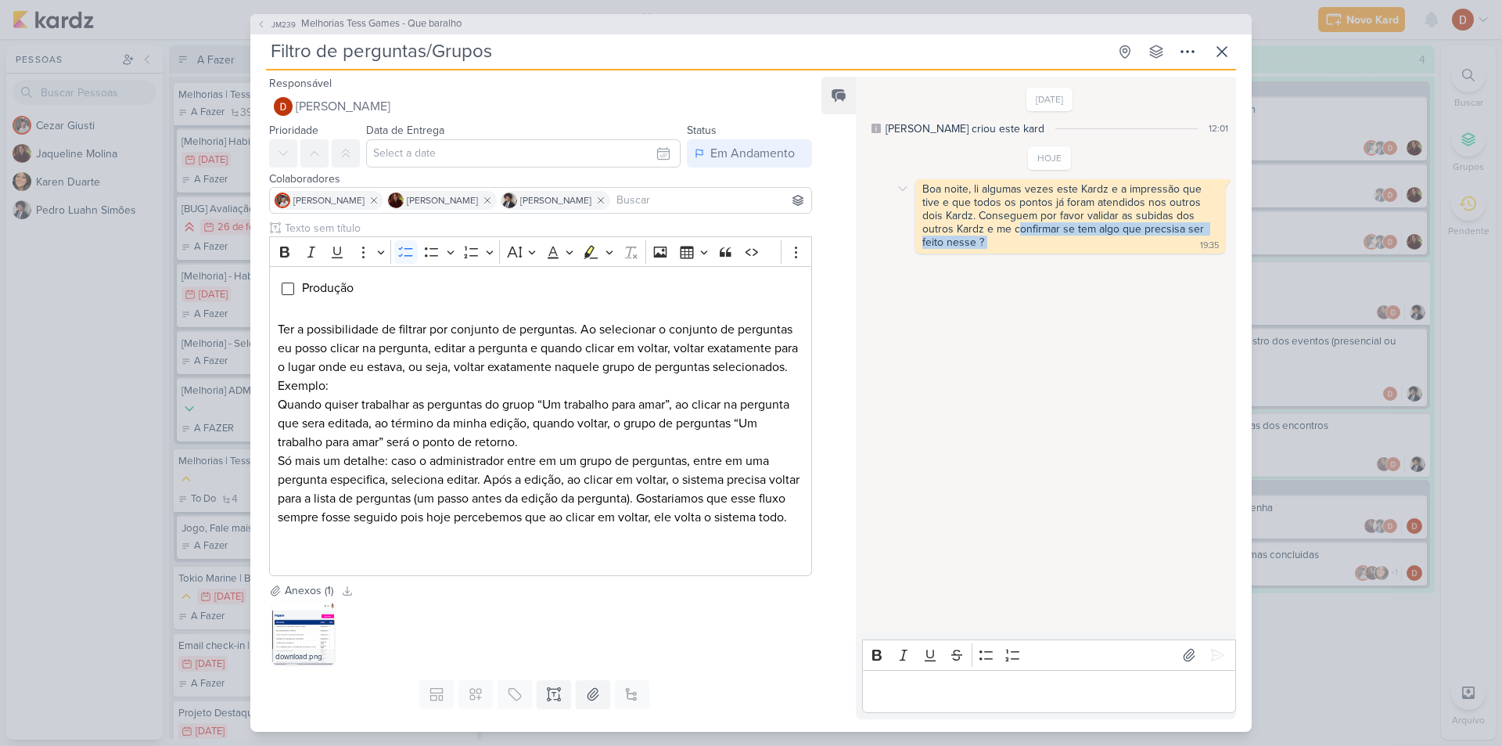
drag, startPoint x: 1019, startPoint y: 238, endPoint x: 1017, endPoint y: 227, distance: 11.1
click at [1017, 227] on div "Boa noite, li algumas vezes este Kardz e a impressão que tive e que todos os po…" at bounding box center [1070, 216] width 304 height 68
click at [1010, 244] on div "Boa noite, li algumas vezes este Kardz e a impressão que tive e que todos os po…" at bounding box center [1070, 216] width 304 height 68
click at [272, 24] on span "JM239" at bounding box center [283, 25] width 29 height 12
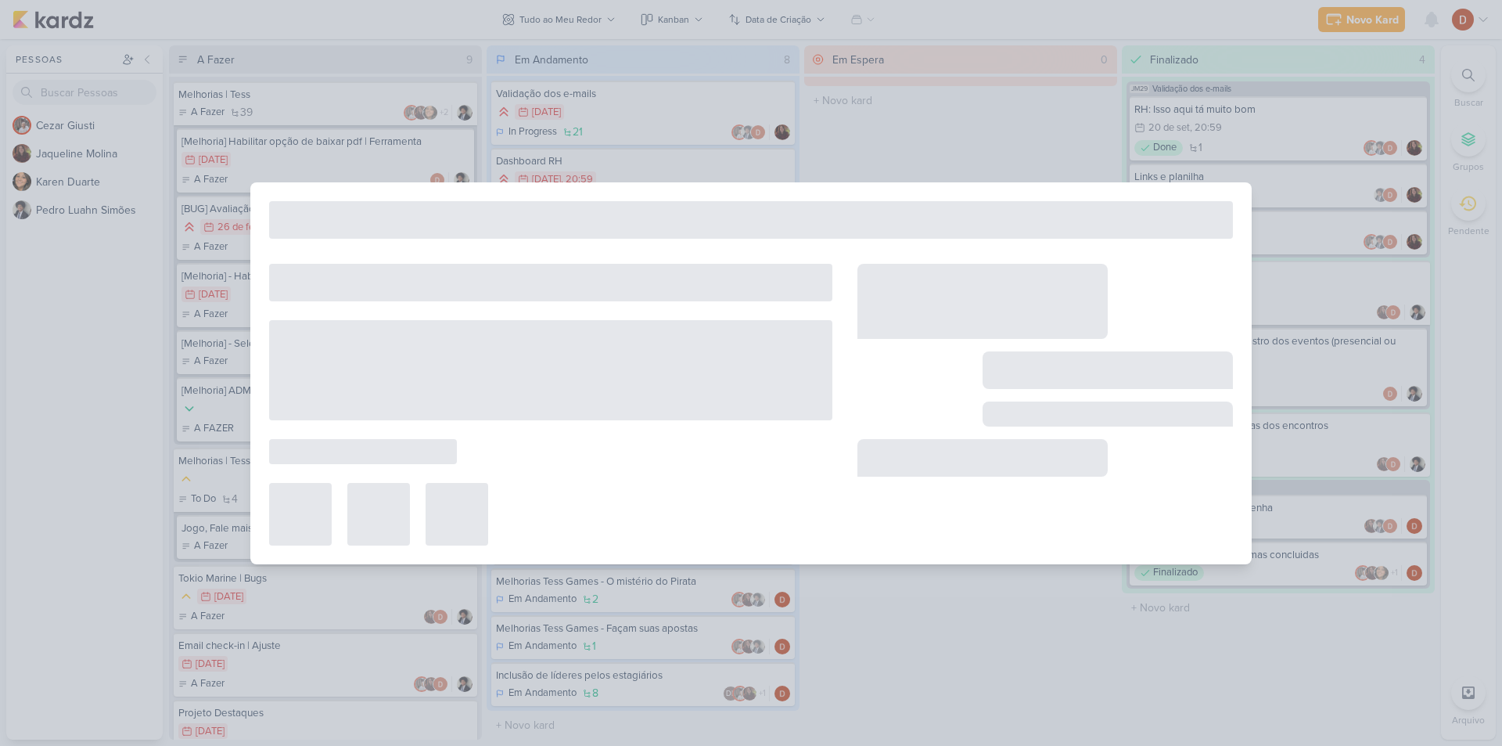
type input "Melhorias Tess Games - Que baralho"
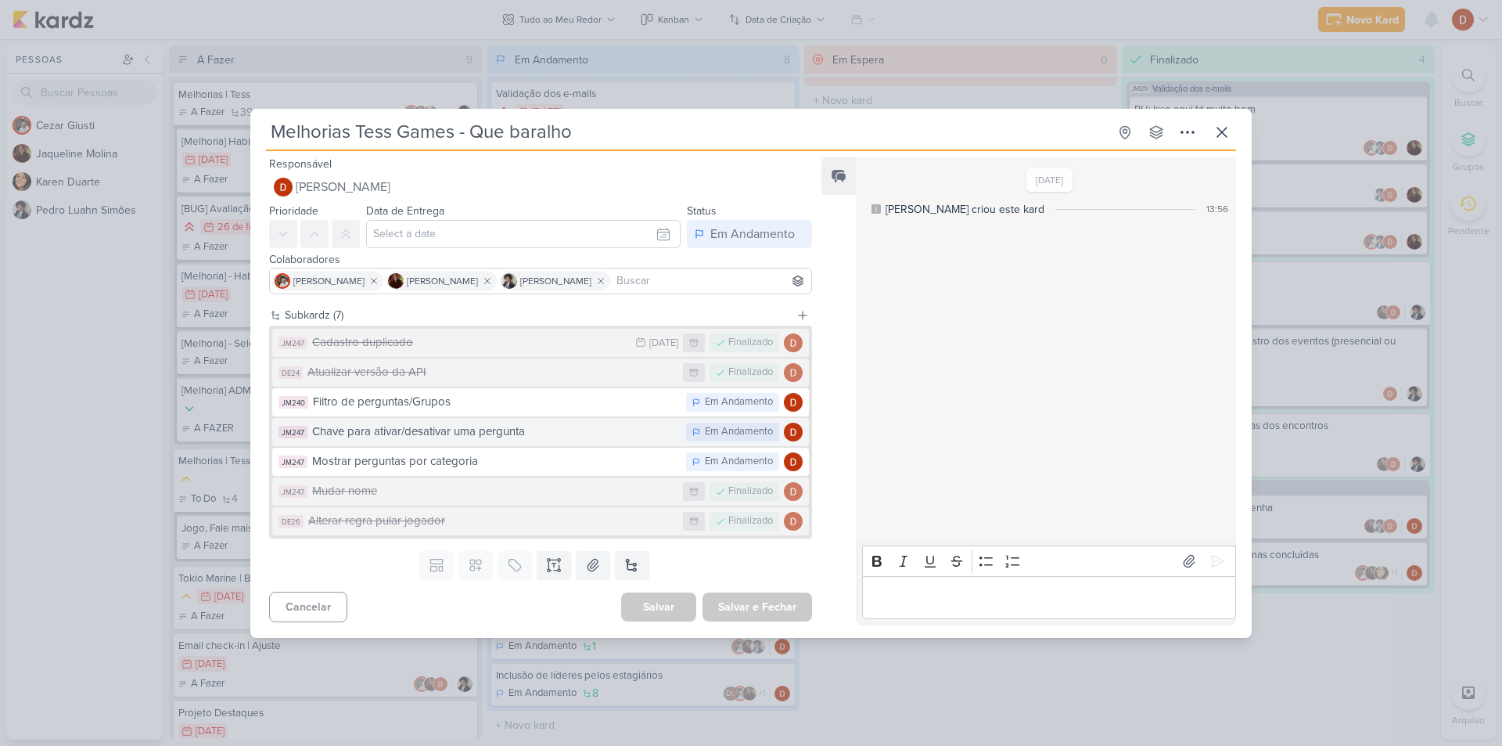
click at [422, 430] on div "Chave para ativar/desativar uma pergunta" at bounding box center [495, 431] width 366 height 18
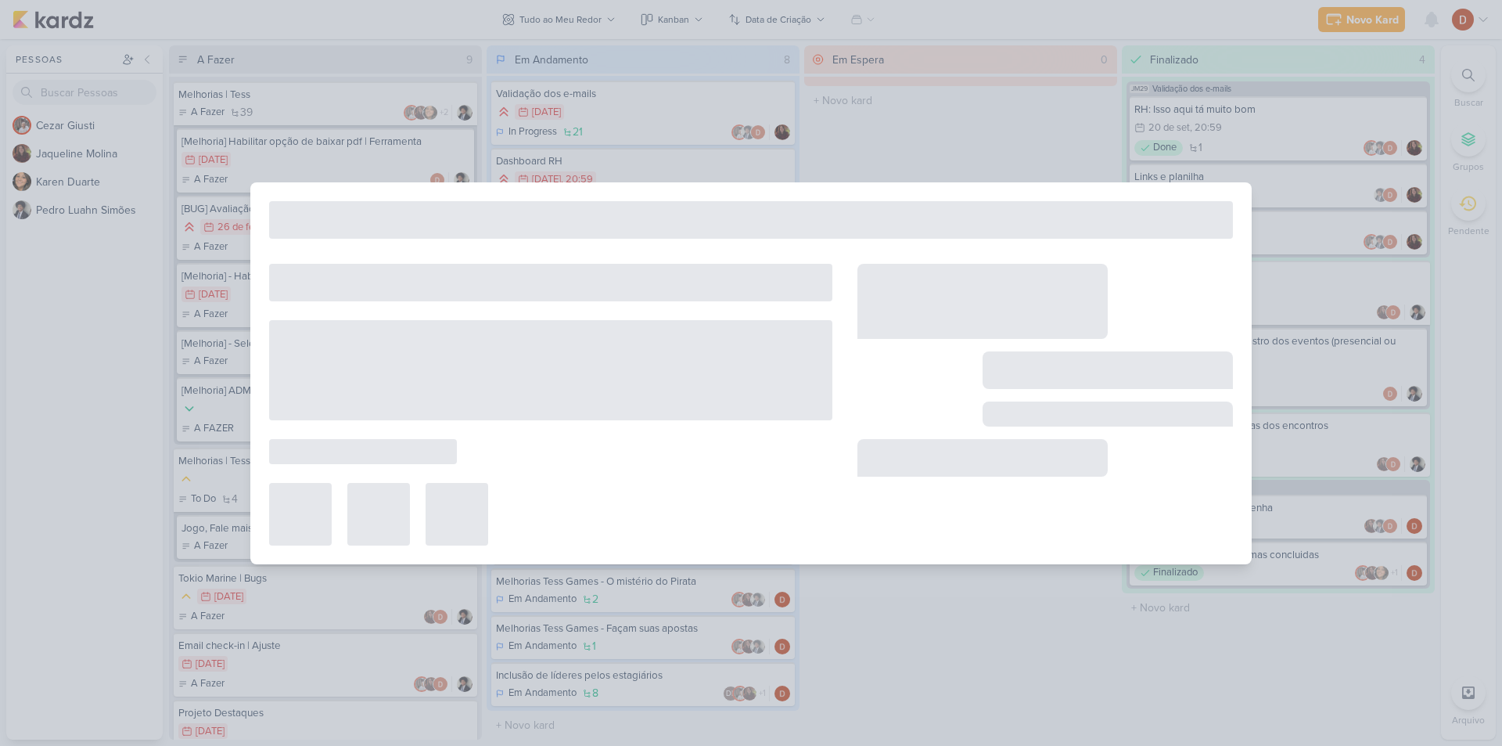
type input "Chave para ativar/desativar uma pergunta"
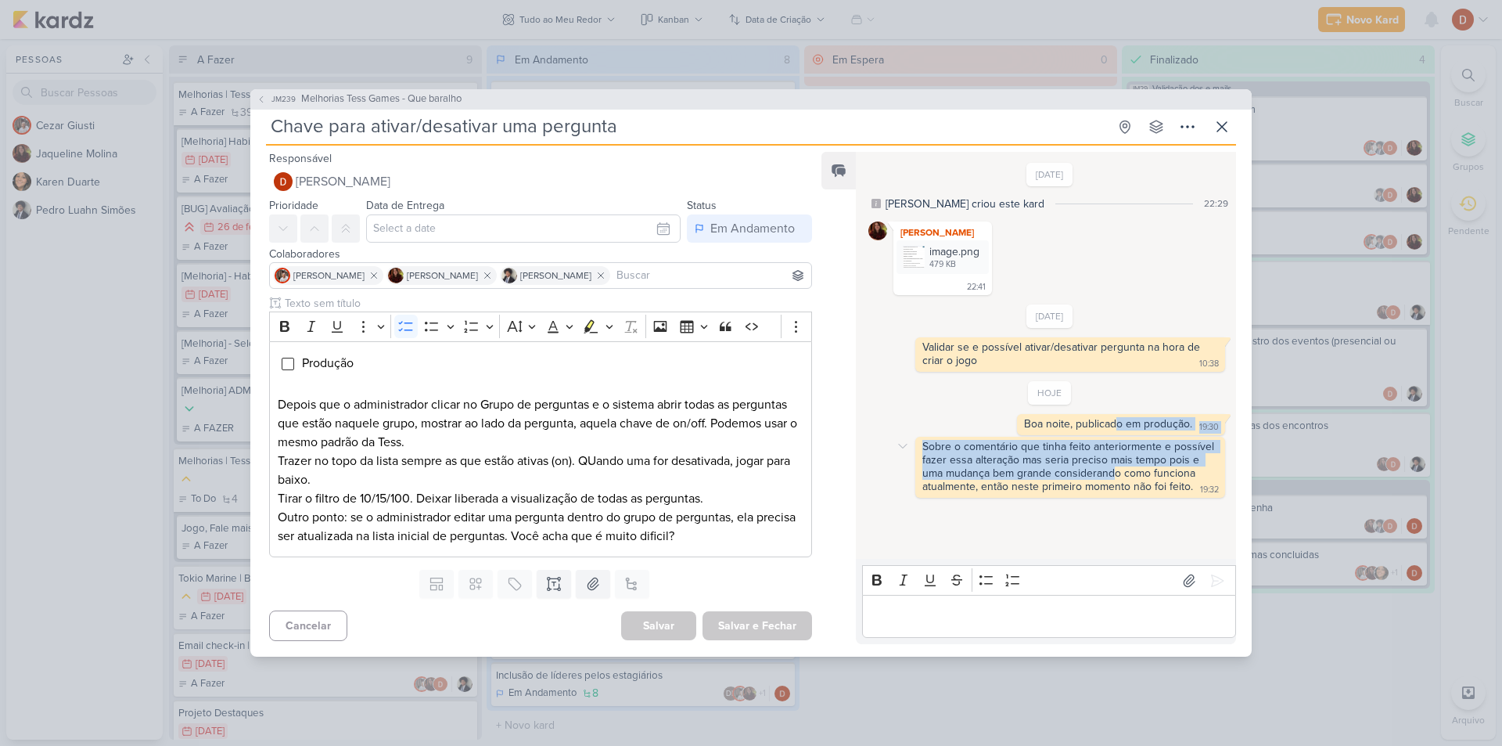
drag, startPoint x: 1108, startPoint y: 420, endPoint x: 1110, endPoint y: 469, distance: 49.3
click at [1110, 469] on div "HOJE Boa noite, publicado em produção. 19:30 19:30 [GEOGRAPHIC_DATA] 19:32 19:32" at bounding box center [1049, 439] width 363 height 117
click at [1102, 487] on div "Sobre o comentário que tinha feito anteriormente e possível fazer essa alteraçã…" at bounding box center [1069, 466] width 295 height 53
drag, startPoint x: 1102, startPoint y: 487, endPoint x: 1102, endPoint y: 459, distance: 27.4
click at [1102, 459] on div "Sobre o comentário que tinha feito anteriormente e possível fazer essa alteraçã…" at bounding box center [1069, 466] width 295 height 53
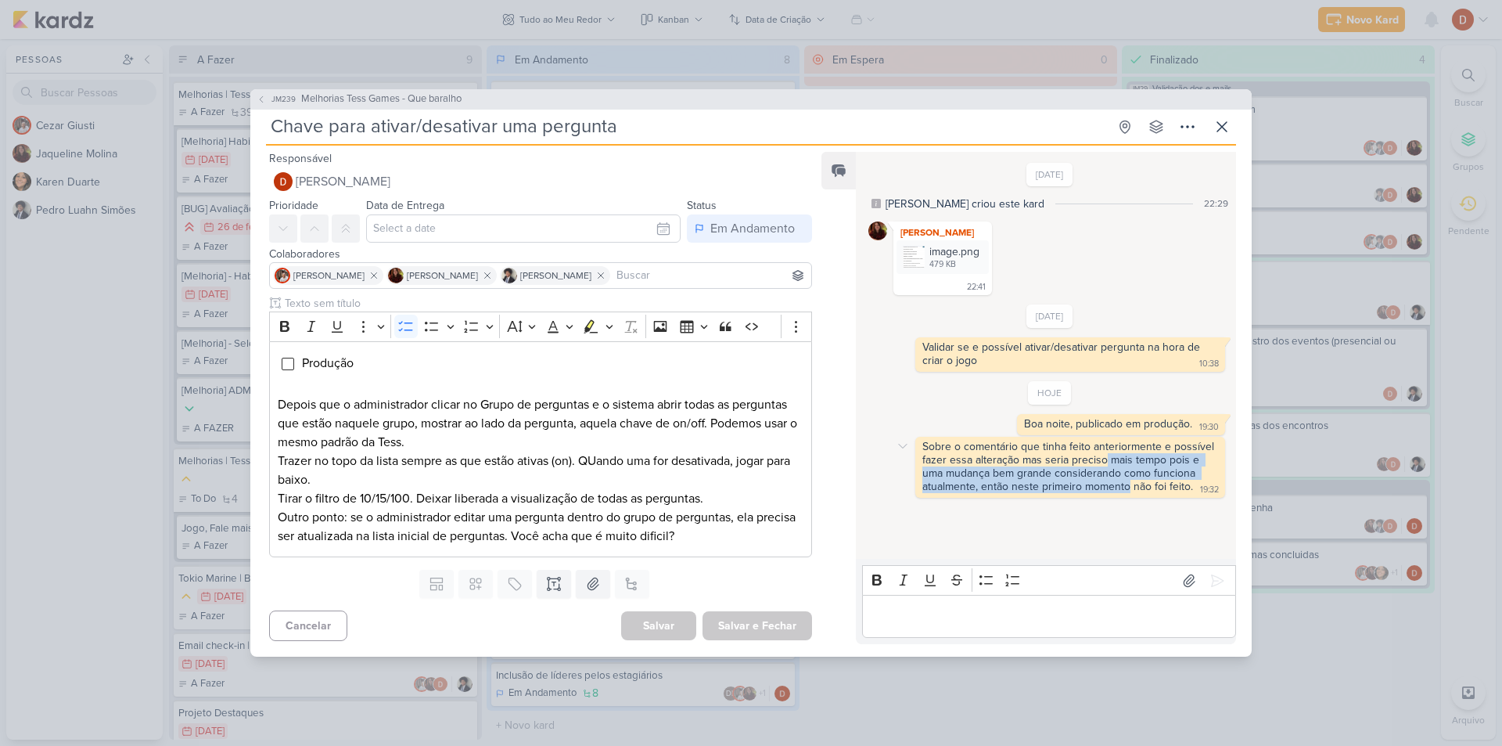
click at [1102, 459] on div "Sobre o comentário que tinha feito anteriormente e possível fazer essa alteraçã…" at bounding box center [1069, 466] width 295 height 53
drag, startPoint x: 1089, startPoint y: 482, endPoint x: 1080, endPoint y: 460, distance: 23.8
click at [1080, 460] on div "Sobre o comentário que tinha feito anteriormente e possível fazer essa alteraçã…" at bounding box center [1069, 466] width 295 height 53
click at [268, 104] on button "JM239 Melhorias Tess Games - Que baralho" at bounding box center [359, 100] width 205 height 16
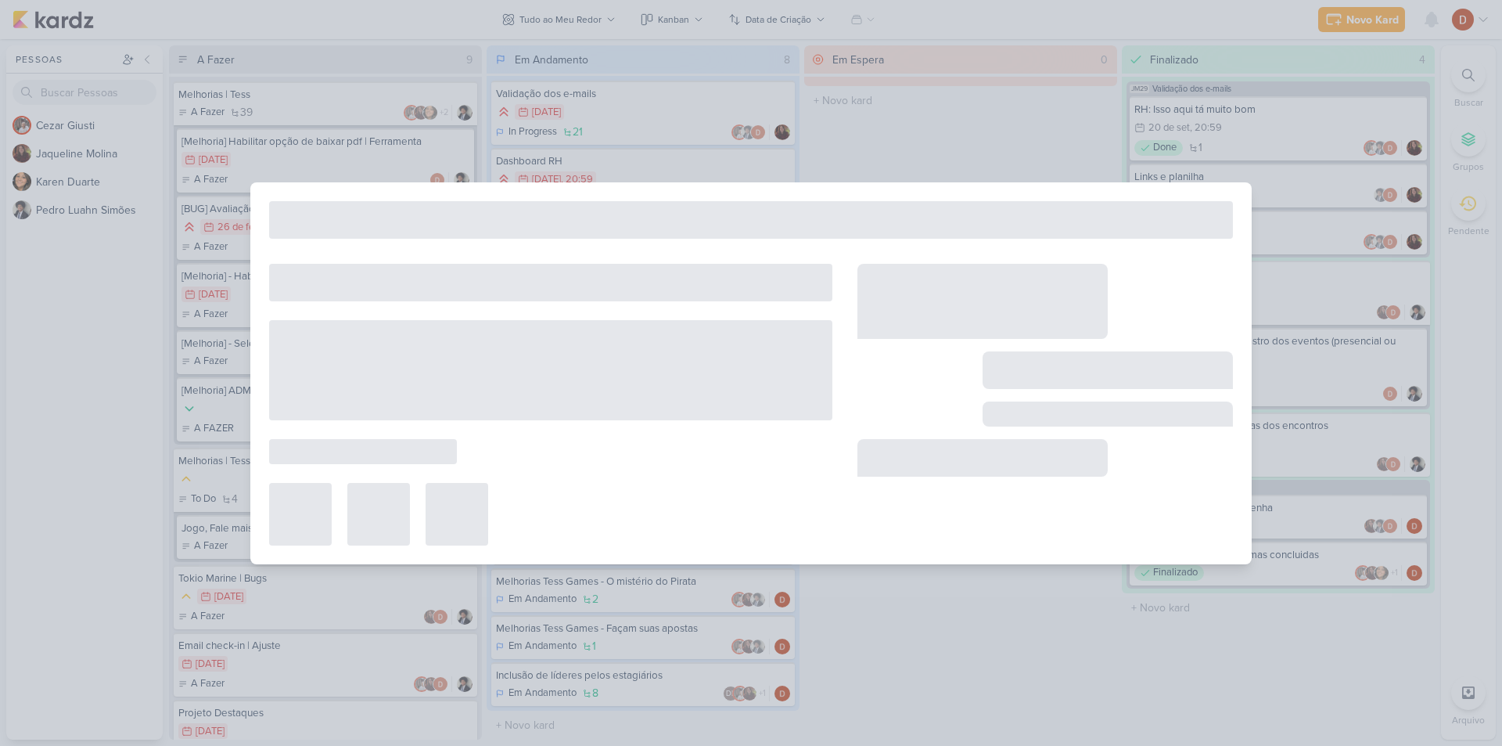
type input "Melhorias Tess Games - Que baralho"
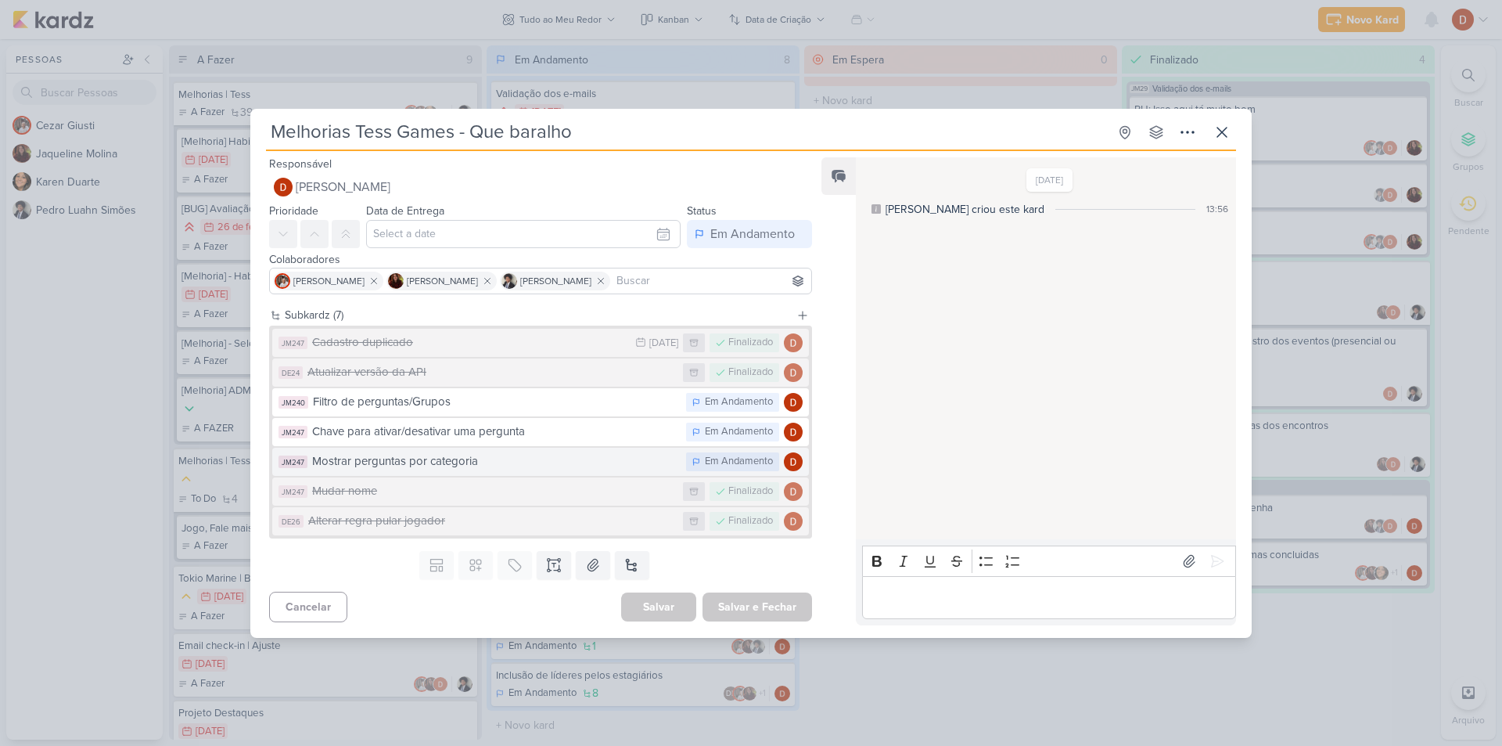
click at [361, 447] on button "JM247 Mostrar perguntas por categoria Em Andamento" at bounding box center [540, 461] width 537 height 28
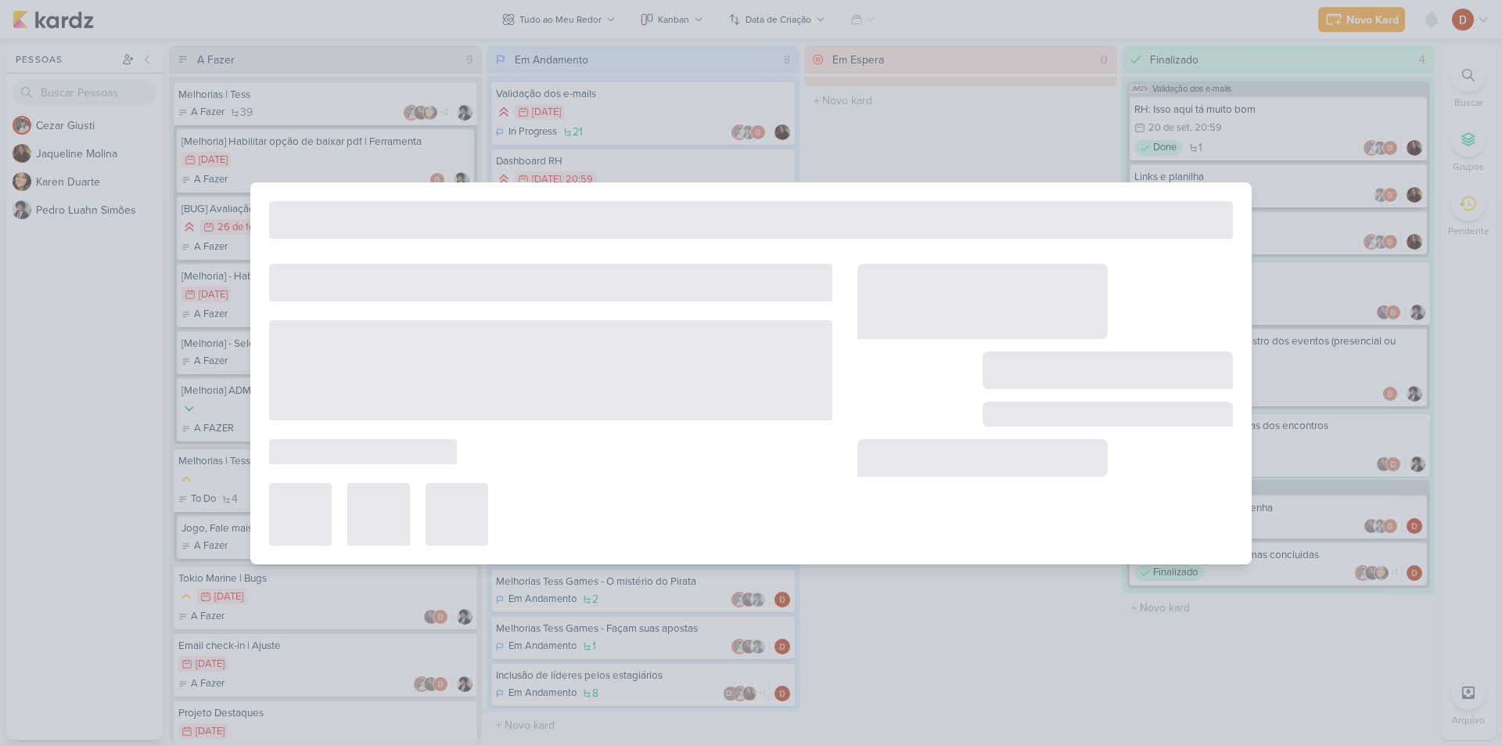
type input "Mostrar perguntas por categoria"
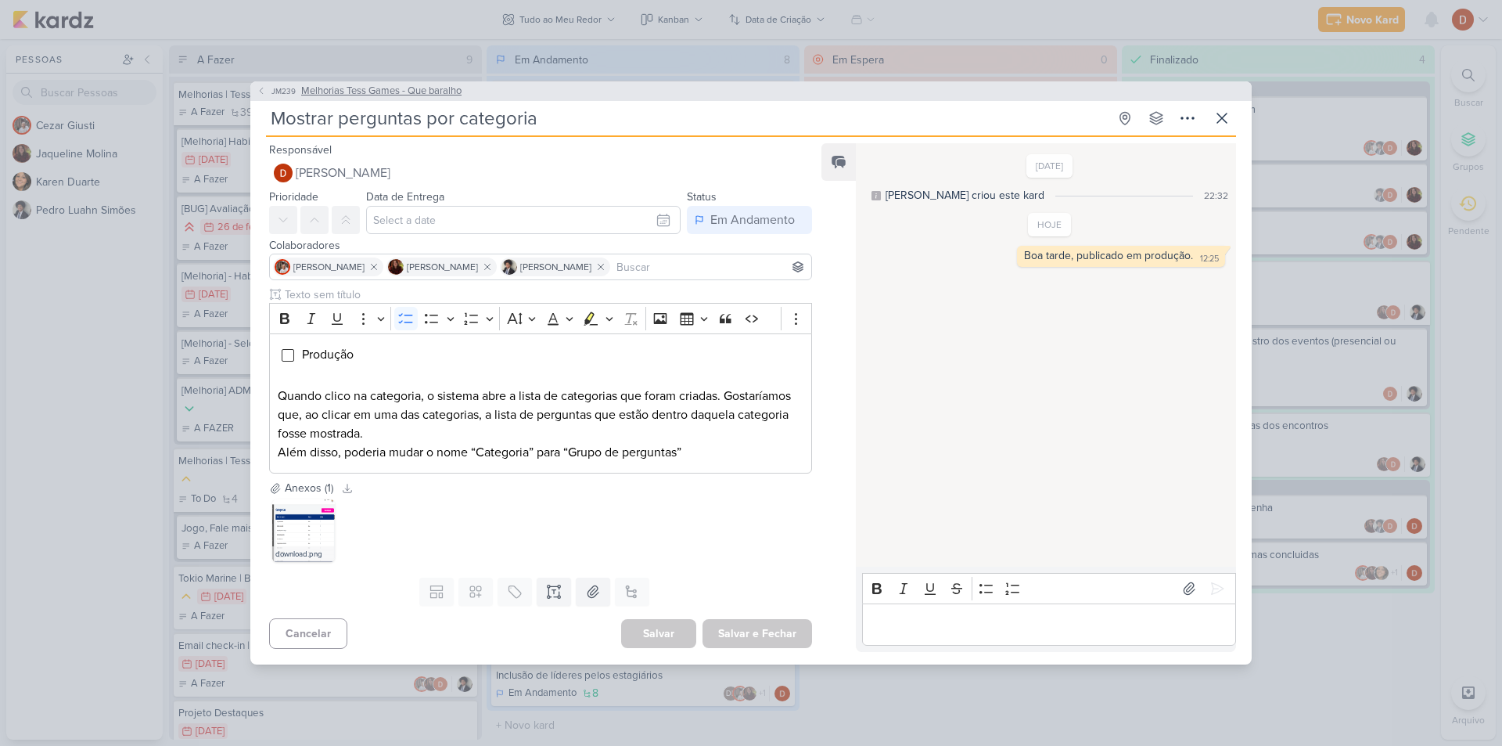
click at [257, 88] on icon at bounding box center [261, 90] width 9 height 9
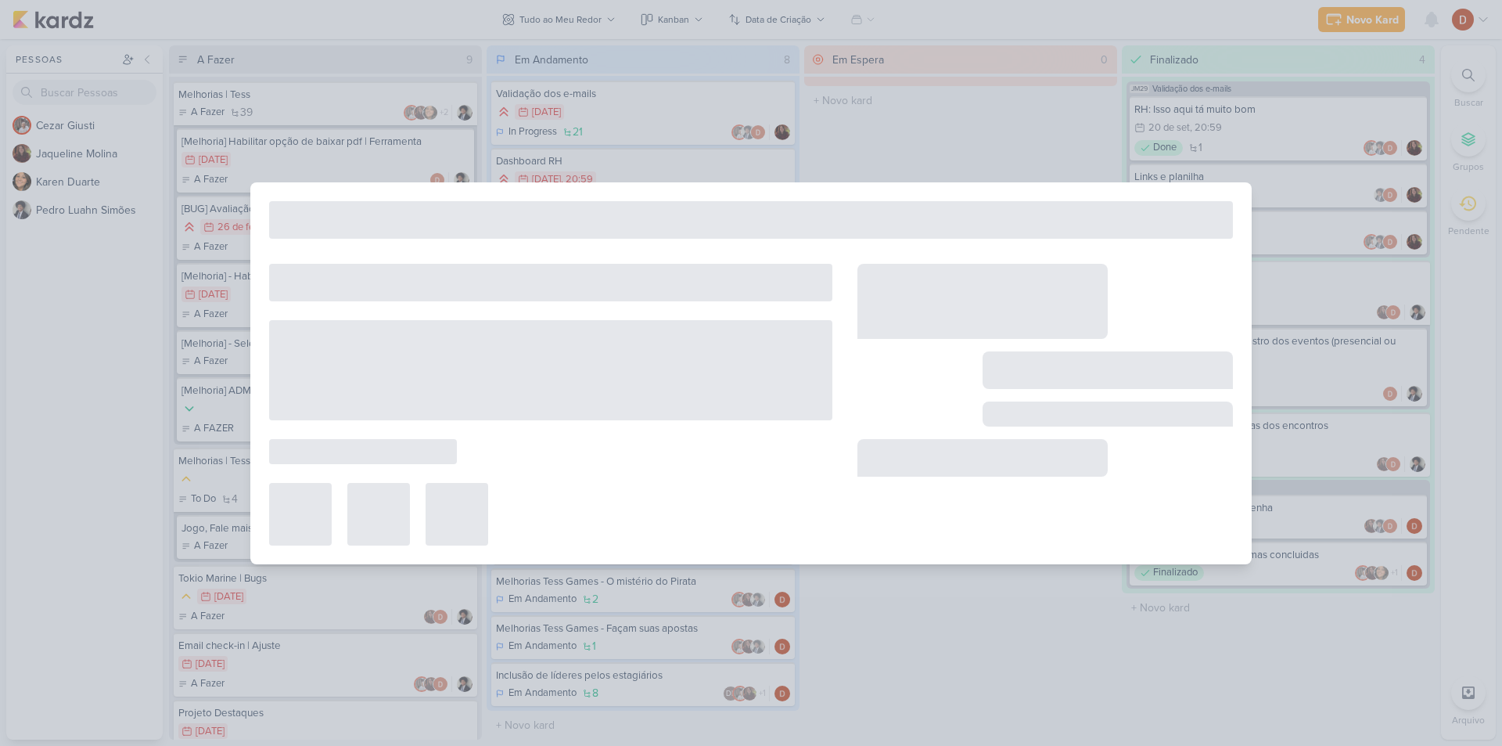
type input "Melhorias Tess Games - Que baralho"
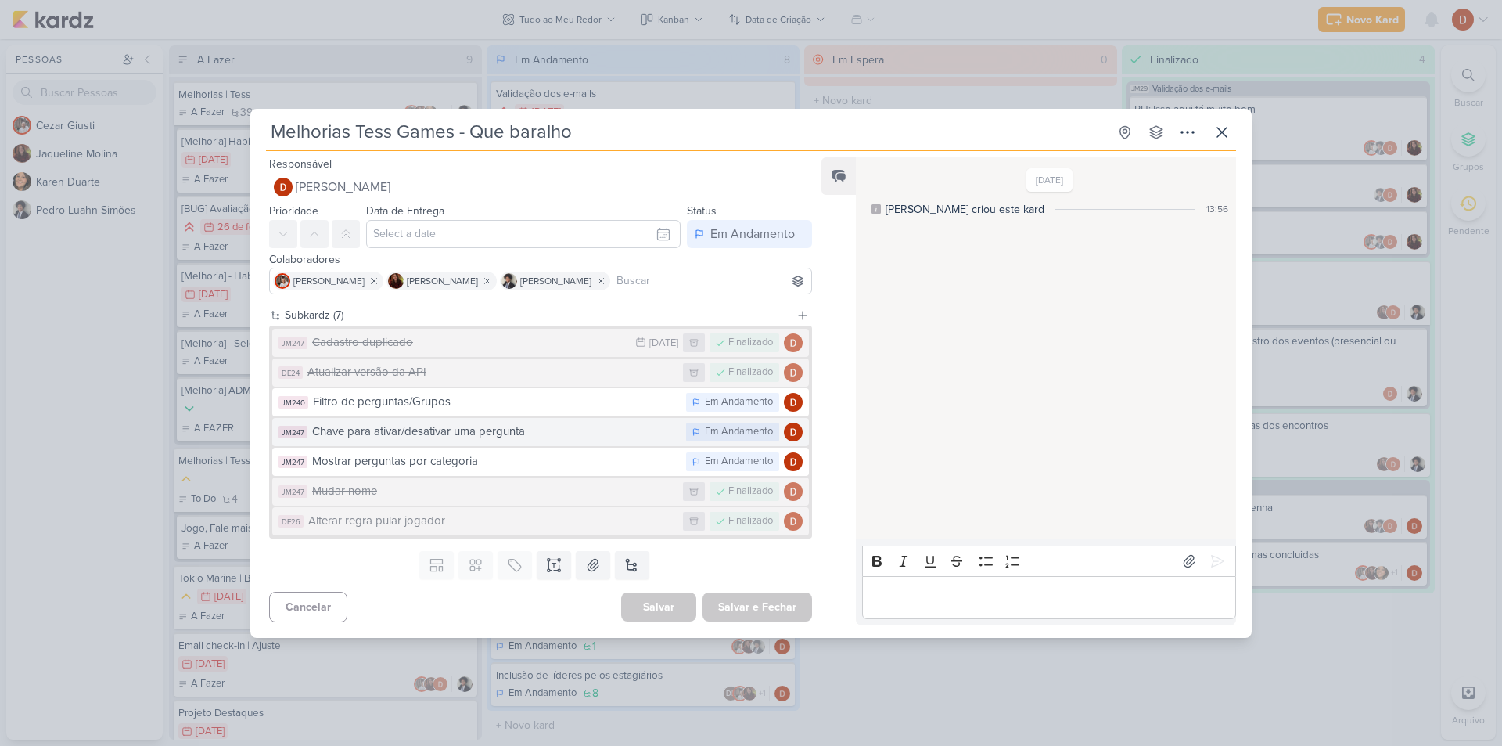
click at [437, 436] on div "Chave para ativar/desativar uma pergunta" at bounding box center [495, 431] width 366 height 18
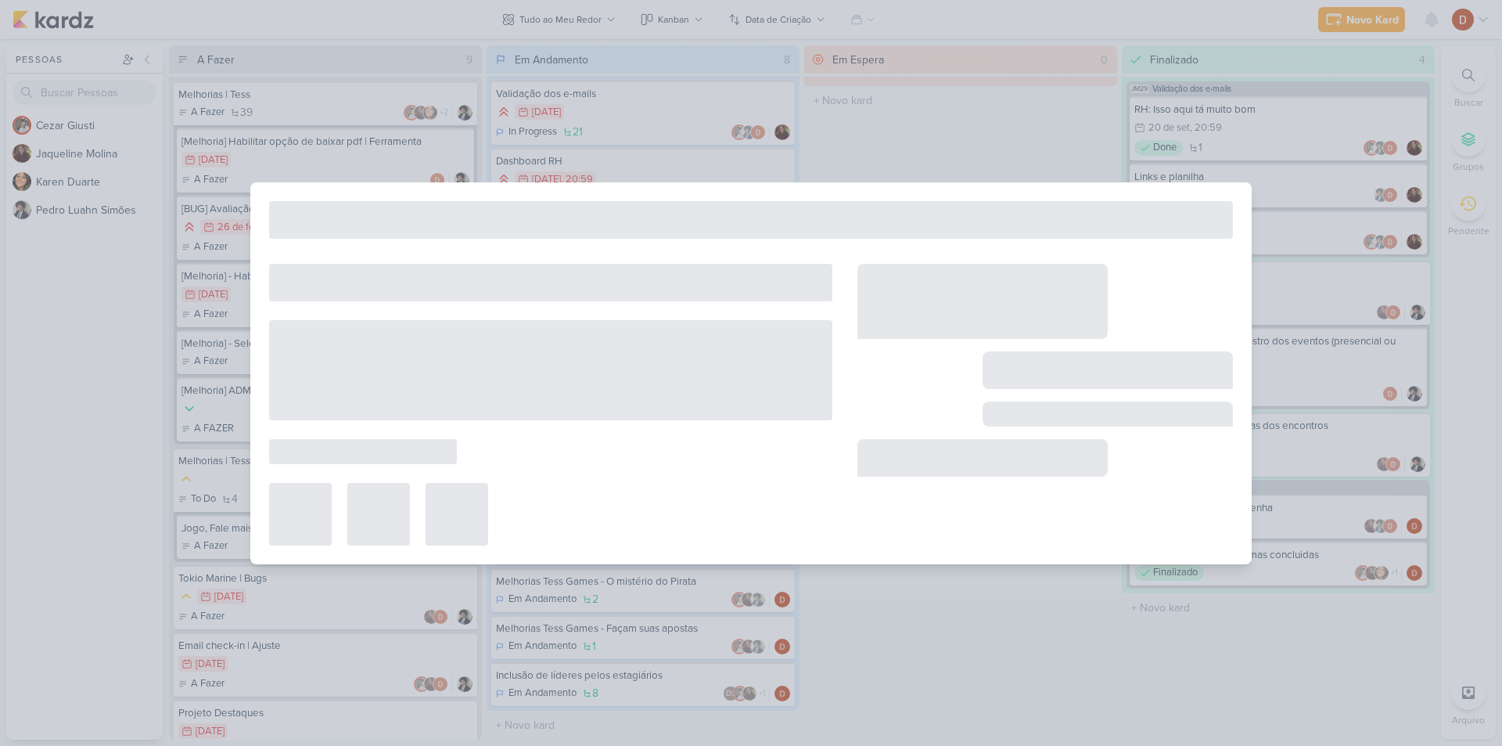
type input "Chave para ativar/desativar uma pergunta"
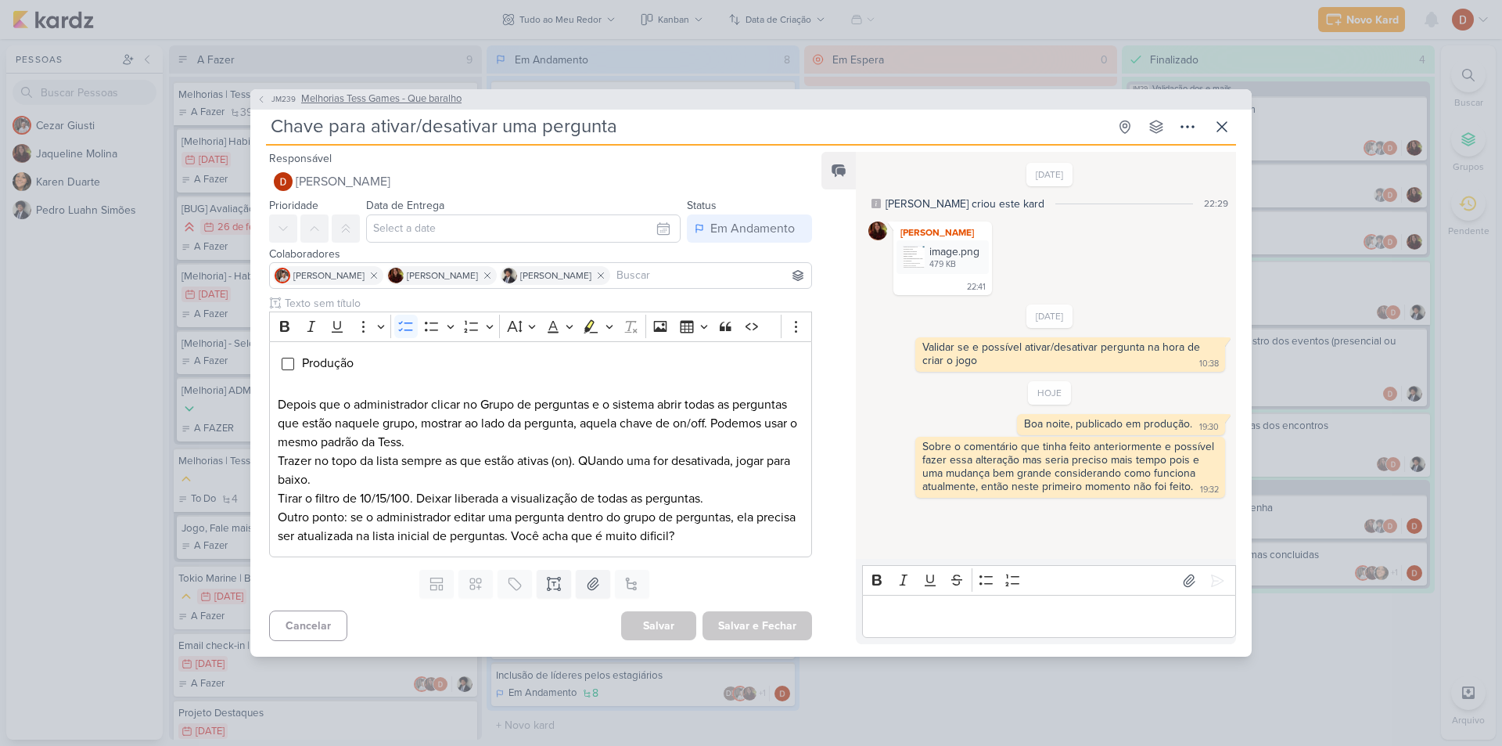
click at [273, 103] on span "JM239" at bounding box center [283, 99] width 29 height 12
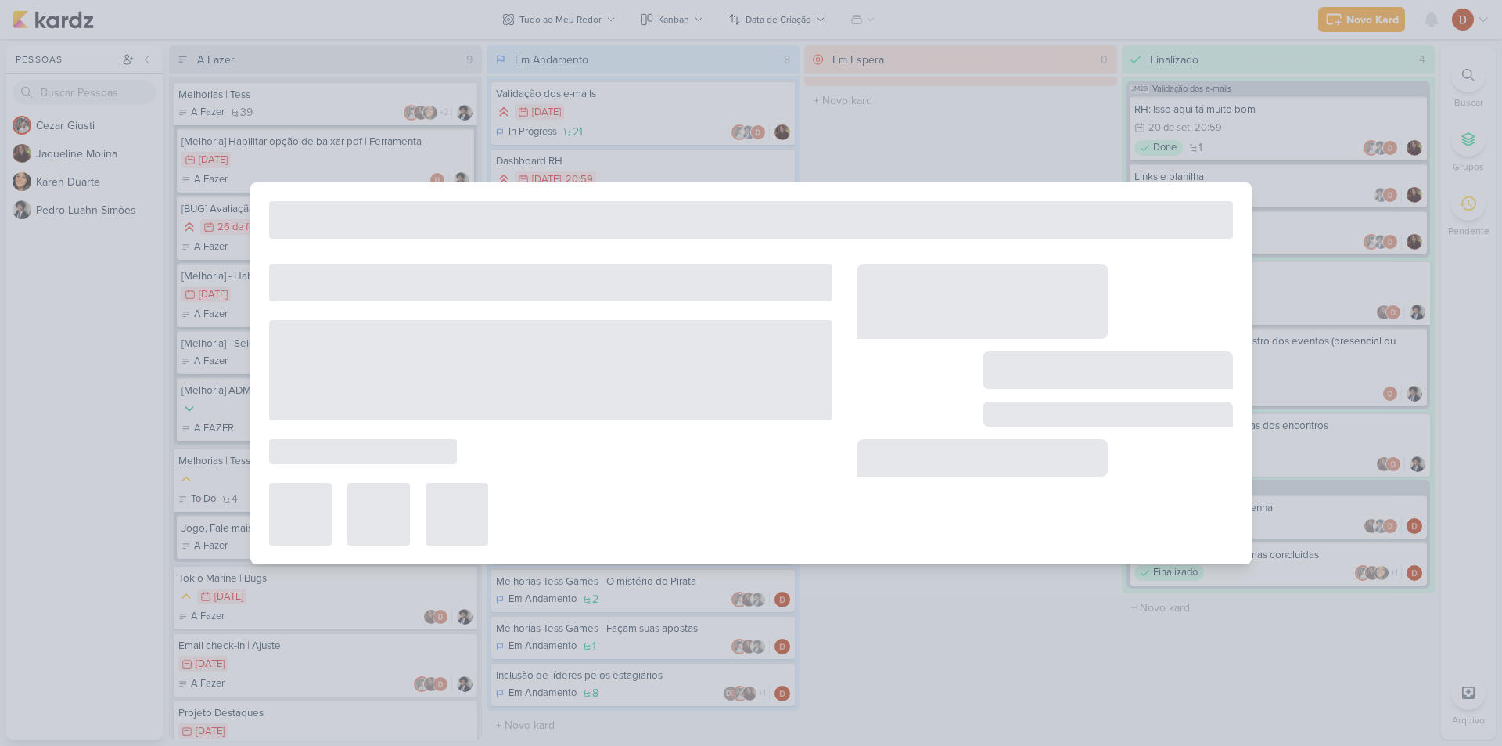
type input "Melhorias Tess Games - Que baralho"
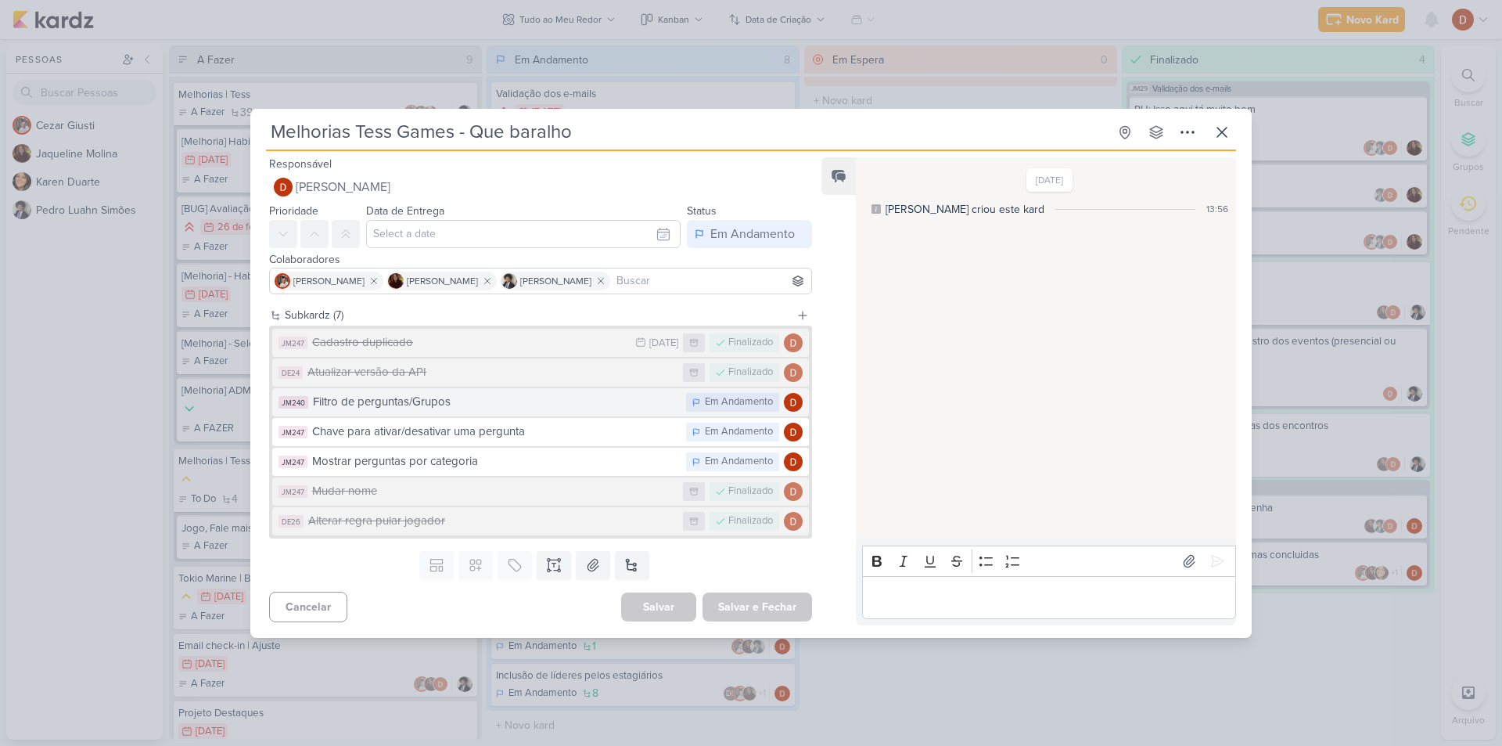
click at [410, 390] on button "JM240 Filtro de perguntas/Grupos Em Andamento" at bounding box center [540, 402] width 537 height 28
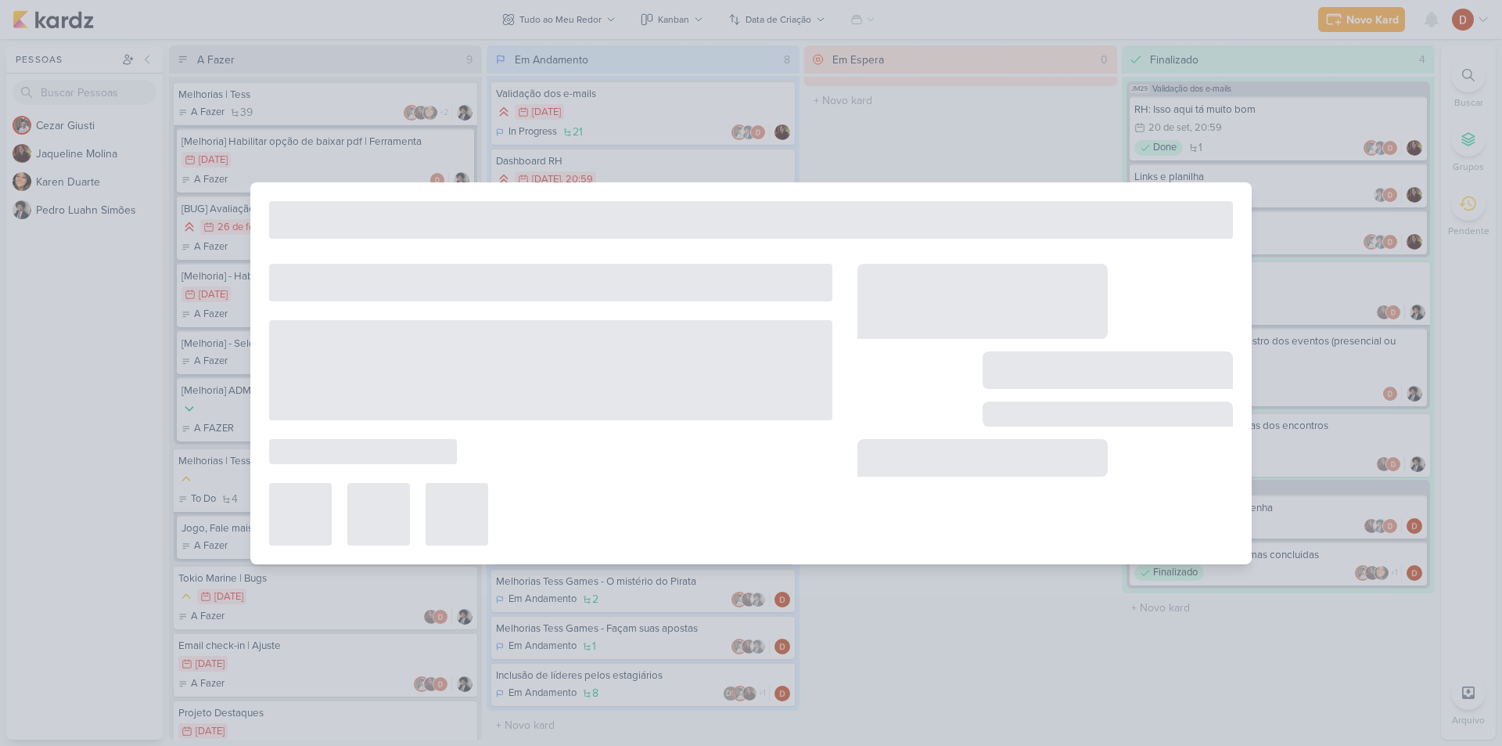
type input "Filtro de perguntas/Grupos"
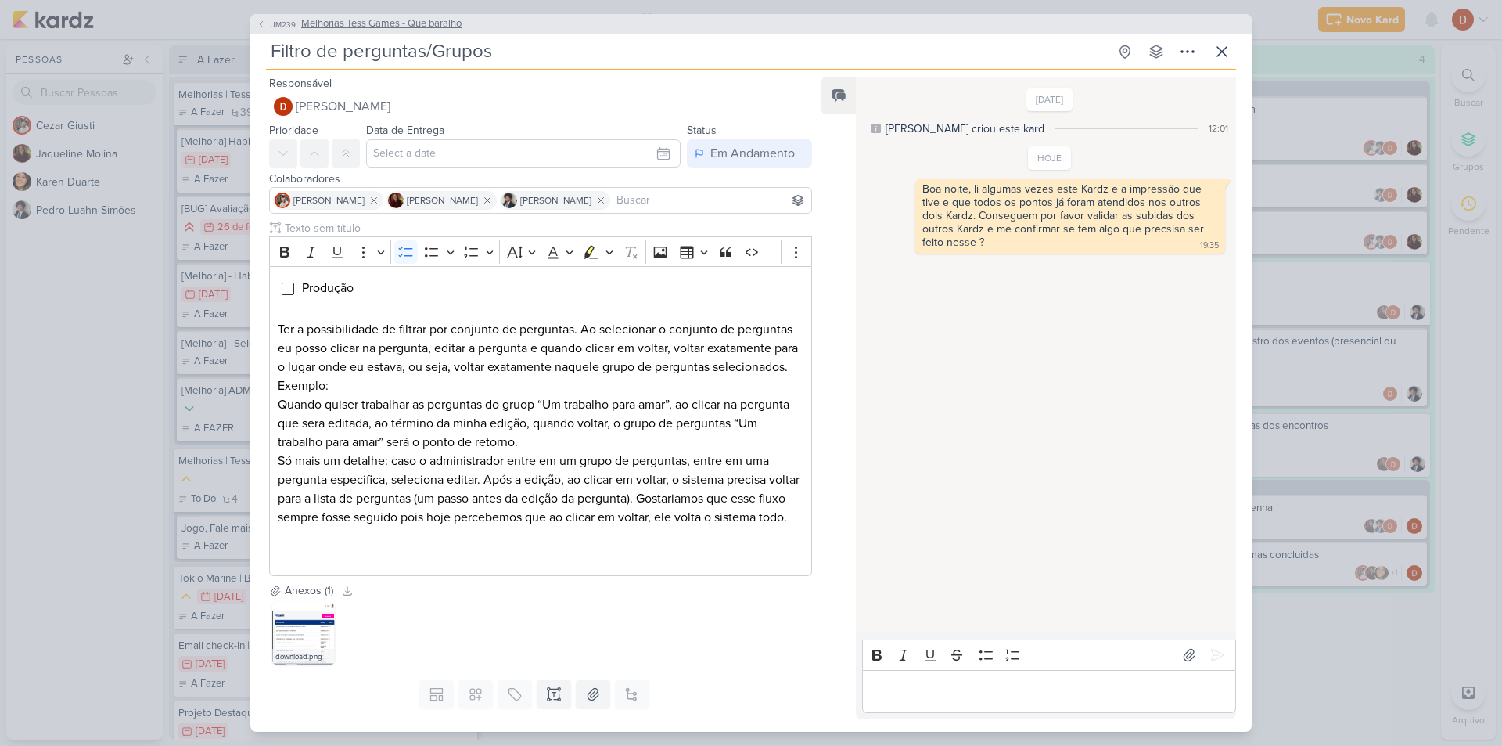
click at [274, 24] on span "JM239" at bounding box center [283, 25] width 29 height 12
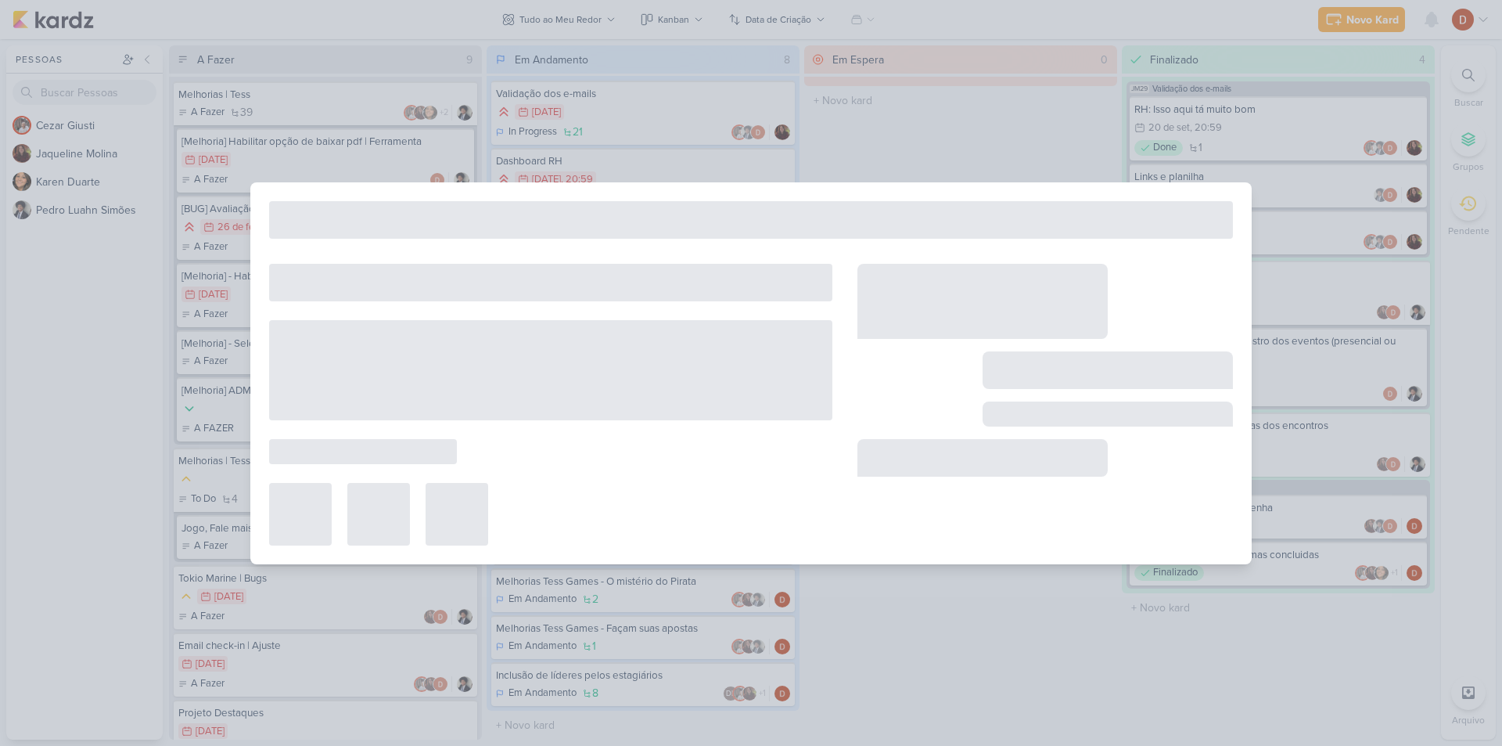
type input "Melhorias Tess Games - Que baralho"
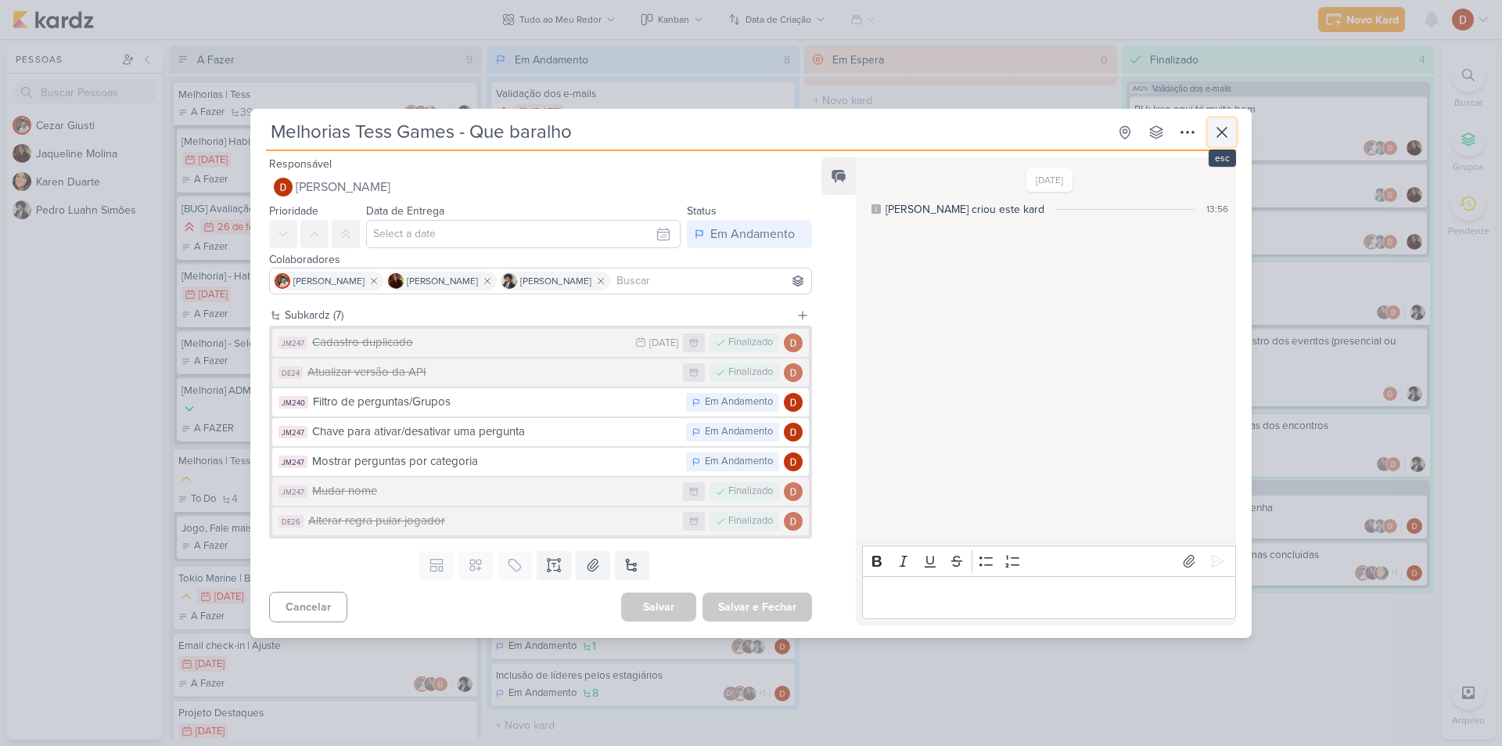
click at [1227, 125] on icon at bounding box center [1222, 132] width 19 height 19
